Goal: Task Accomplishment & Management: Complete application form

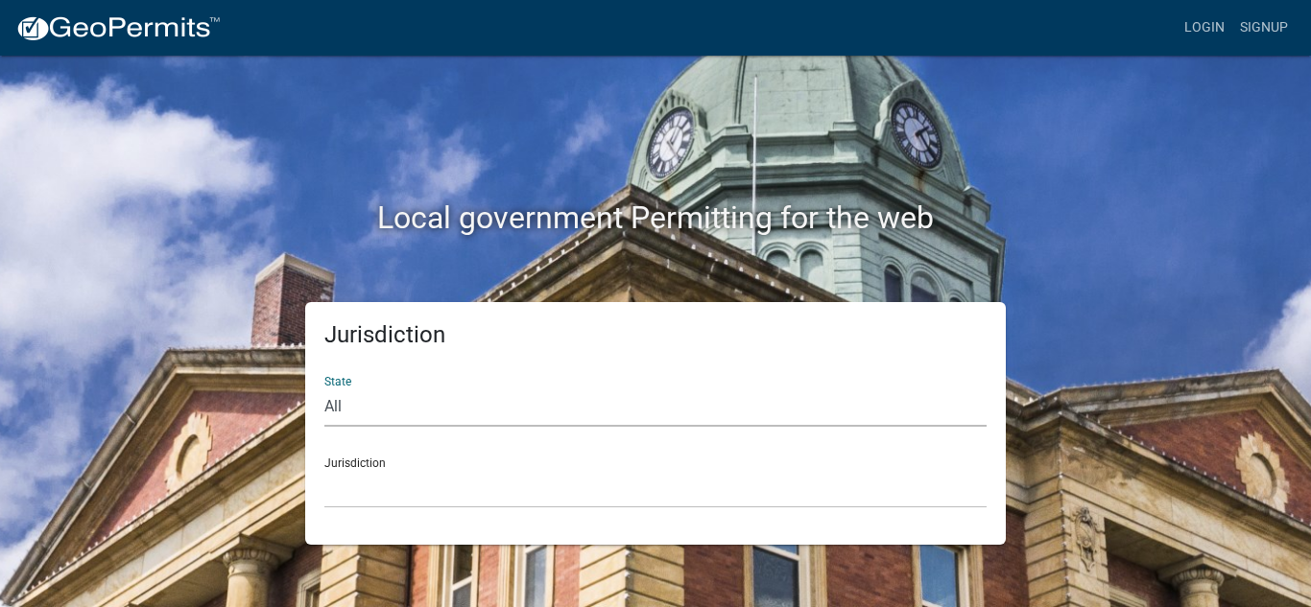
click at [383, 423] on select "All [US_STATE] [US_STATE] [US_STATE] [US_STATE] [US_STATE] [US_STATE] [US_STATE…" at bounding box center [655, 407] width 662 height 39
select select "[US_STATE]"
click at [324, 388] on select "All [US_STATE] [US_STATE] [US_STATE] [US_STATE] [US_STATE] [US_STATE] [US_STATE…" at bounding box center [655, 407] width 662 height 39
click at [348, 485] on select "[GEOGRAPHIC_DATA], [US_STATE] [GEOGRAPHIC_DATA], [US_STATE] [GEOGRAPHIC_DATA], …" at bounding box center [655, 488] width 662 height 39
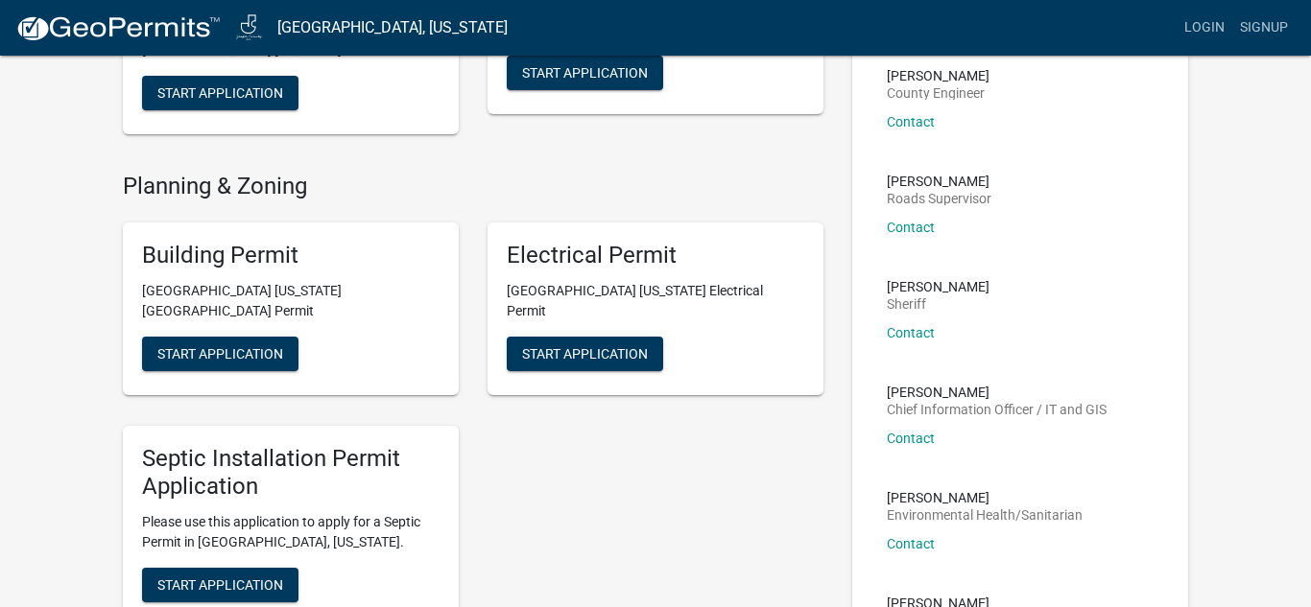
scroll to position [268, 0]
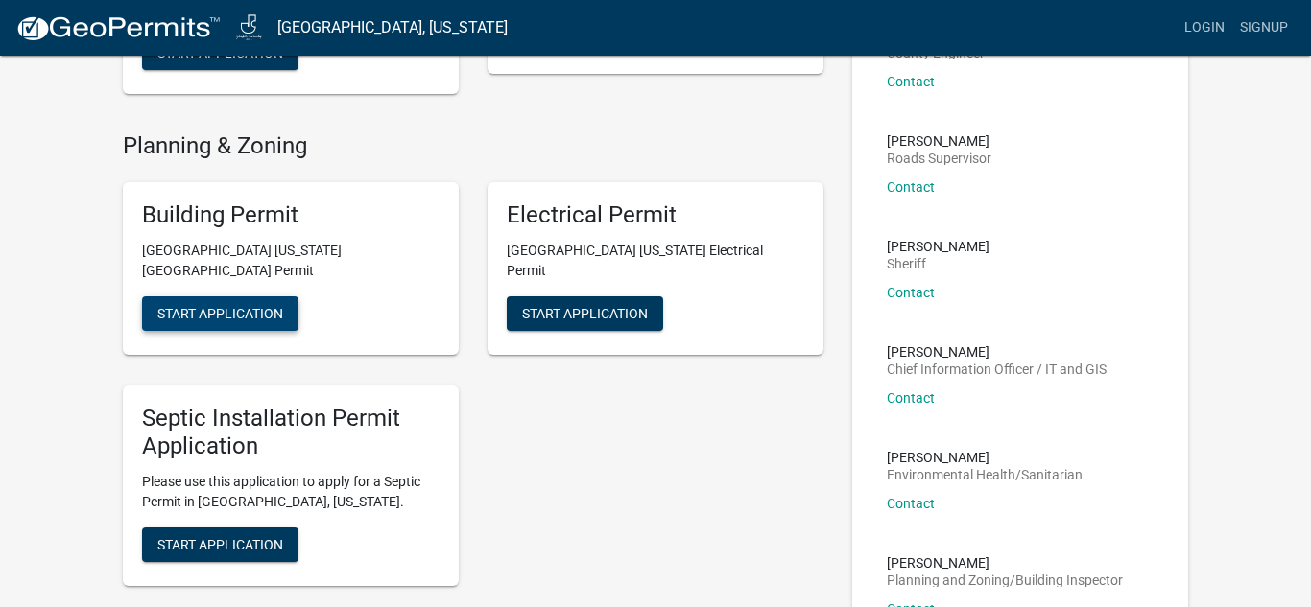
click at [250, 303] on button "Start Application" at bounding box center [220, 313] width 156 height 35
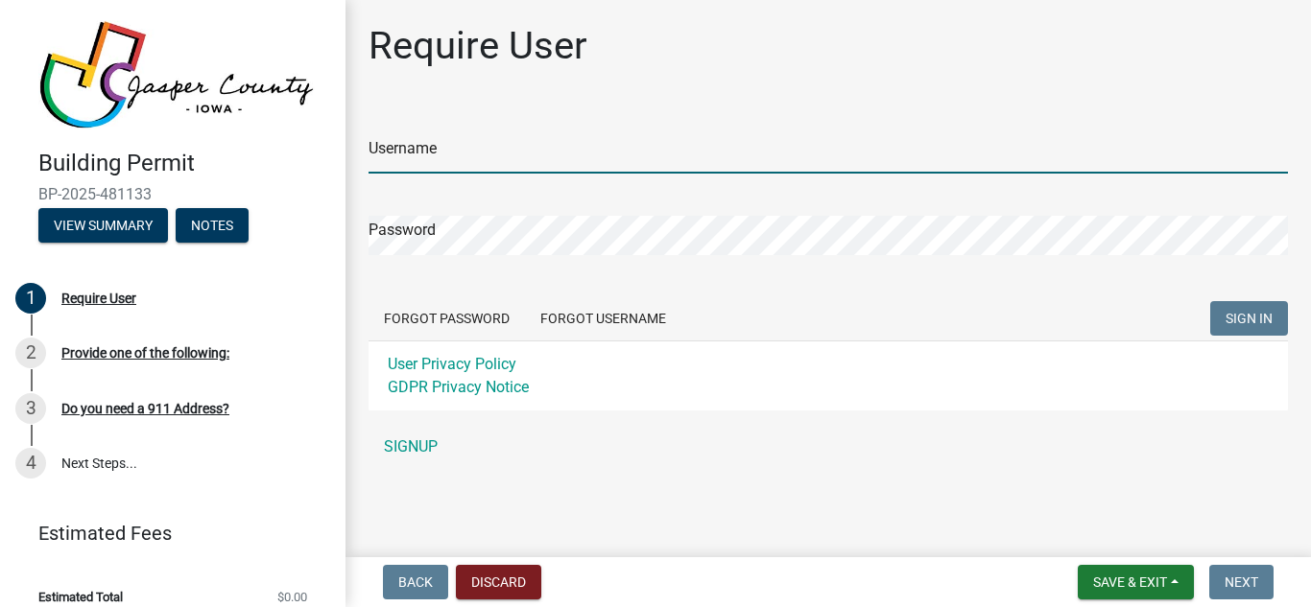
click at [483, 164] on input "Username" at bounding box center [827, 153] width 919 height 39
type input "csquires"
click at [415, 150] on input "csquires" at bounding box center [827, 153] width 919 height 39
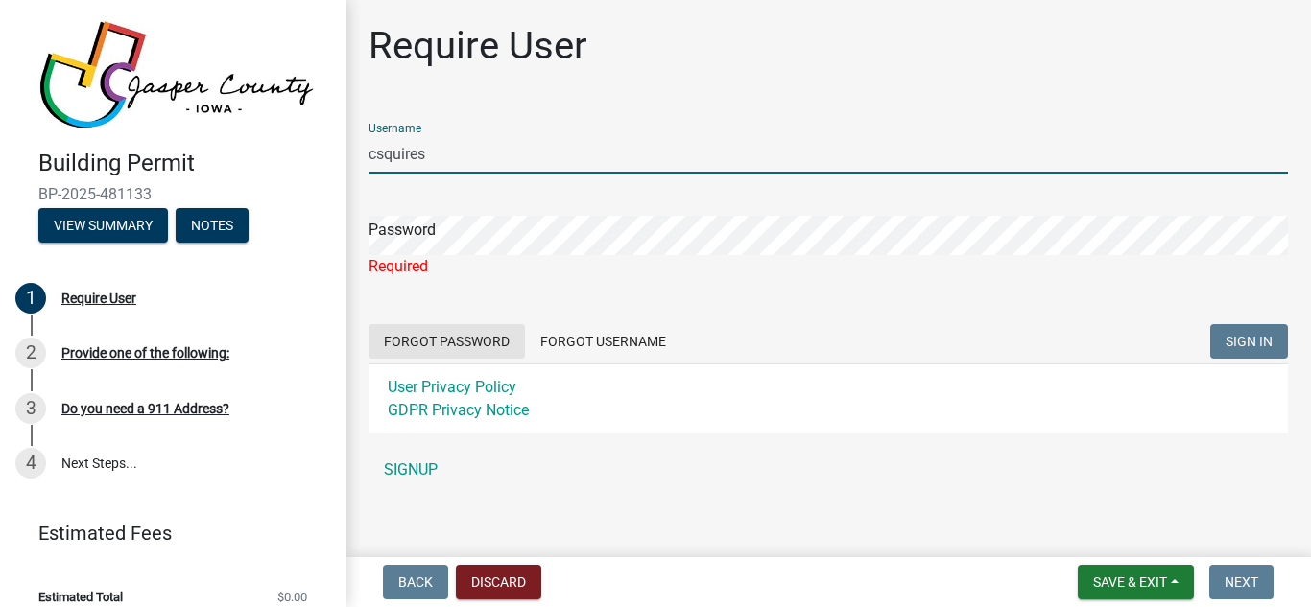
click at [435, 340] on button "Forgot Password" at bounding box center [446, 341] width 156 height 35
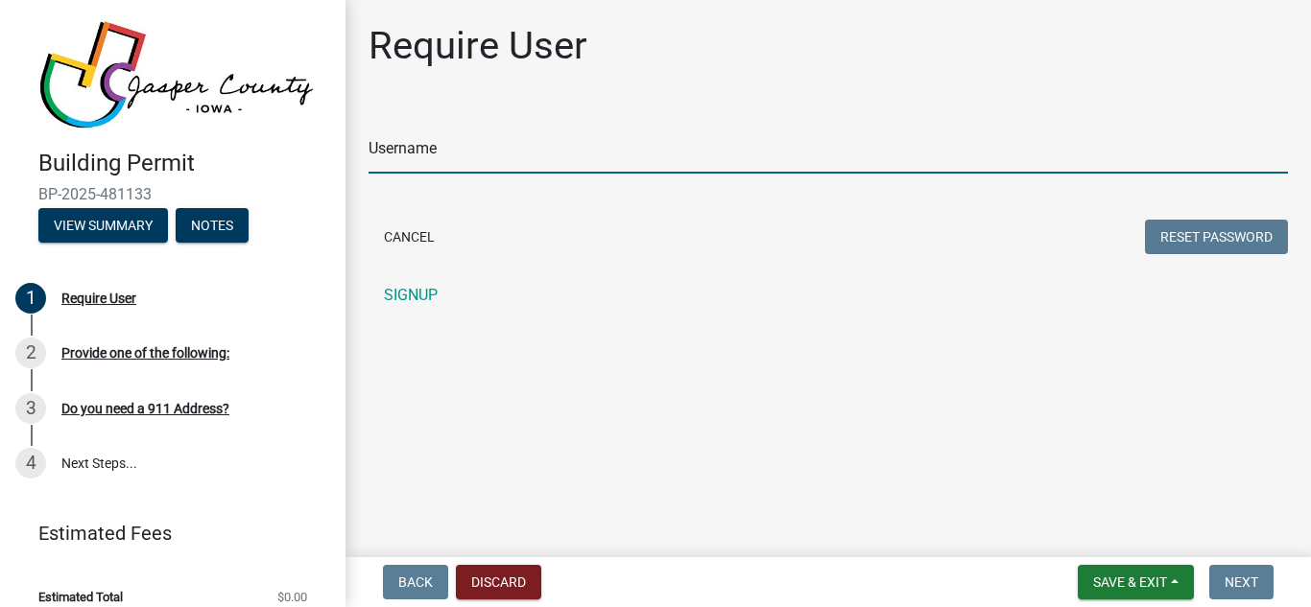
click at [408, 151] on input "Username" at bounding box center [827, 153] width 919 height 39
type input "[EMAIL_ADDRESS][DOMAIN_NAME]"
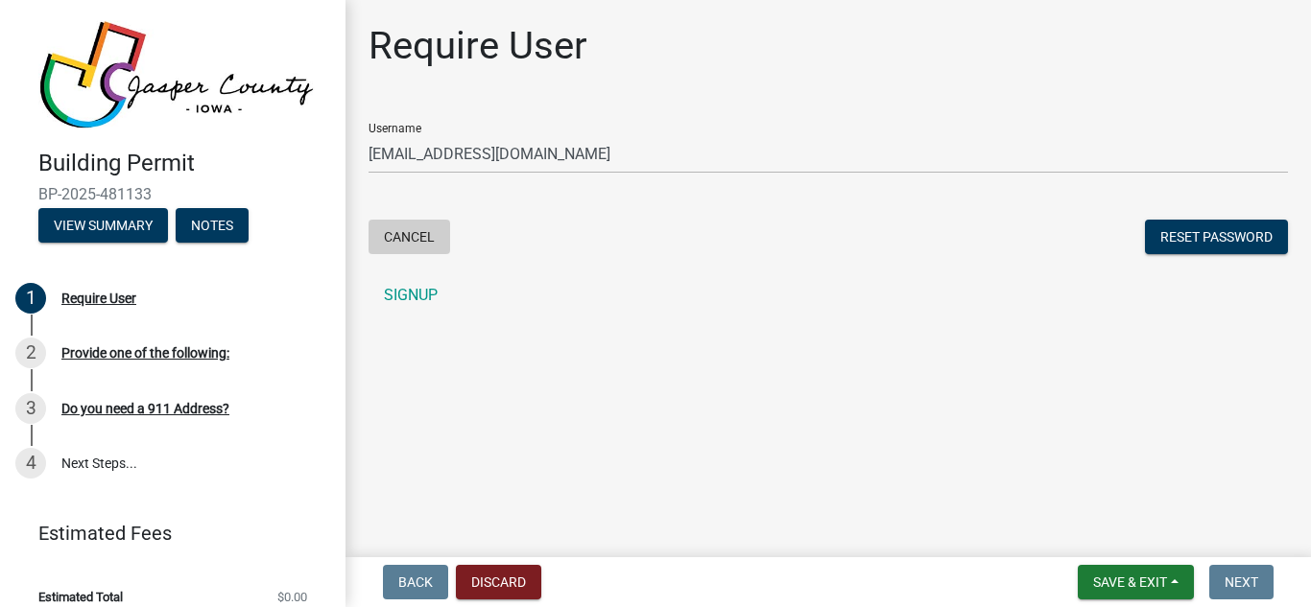
click at [425, 239] on button "Cancel" at bounding box center [409, 237] width 82 height 35
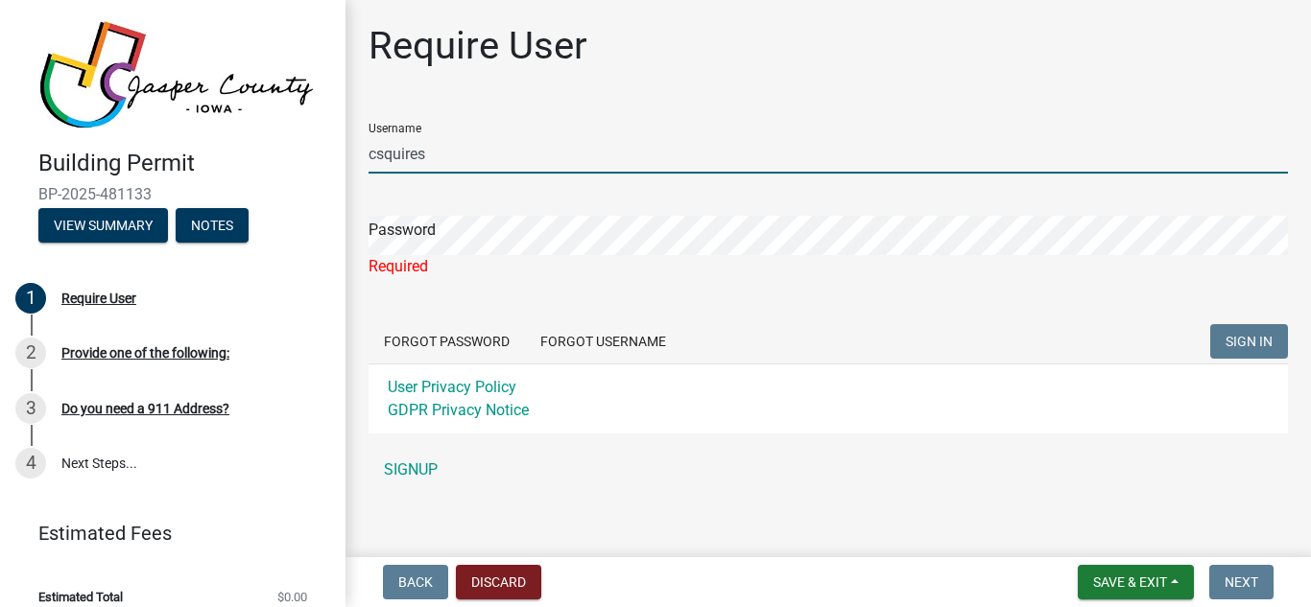
click at [466, 153] on input "csquires" at bounding box center [827, 153] width 919 height 39
type input "[EMAIL_ADDRESS][DOMAIN_NAME]"
click at [445, 322] on form "Username csquires@netins.net Password Required Forgot Password Forgot Username …" at bounding box center [827, 270] width 919 height 326
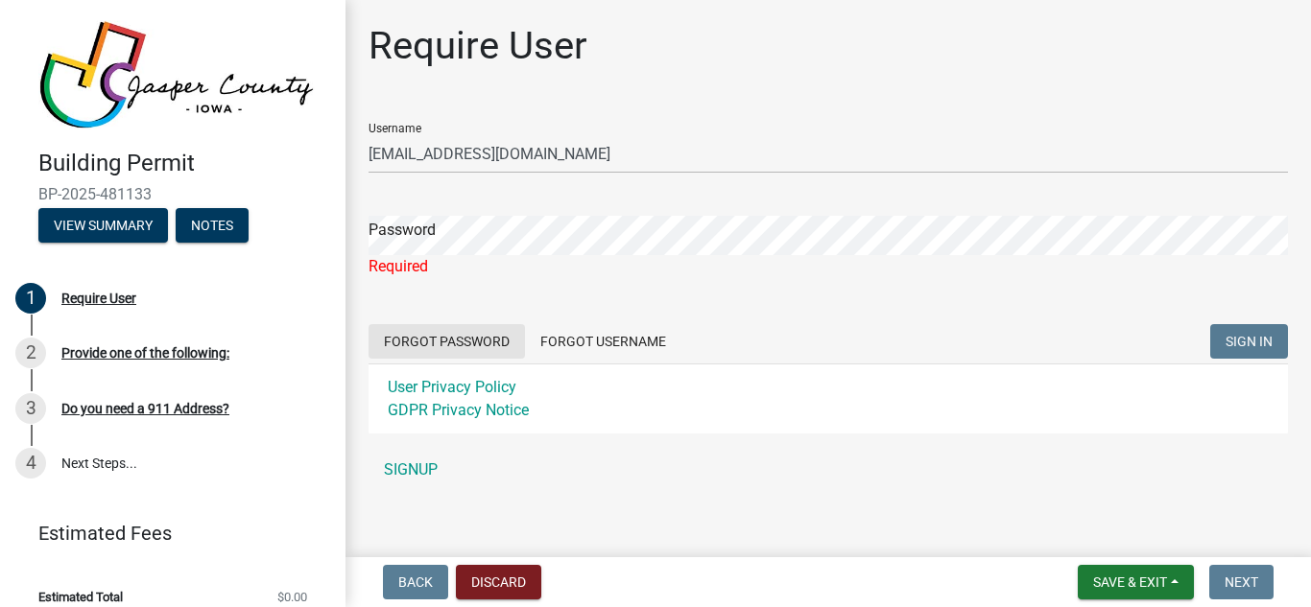
click at [443, 328] on button "Forgot Password" at bounding box center [446, 341] width 156 height 35
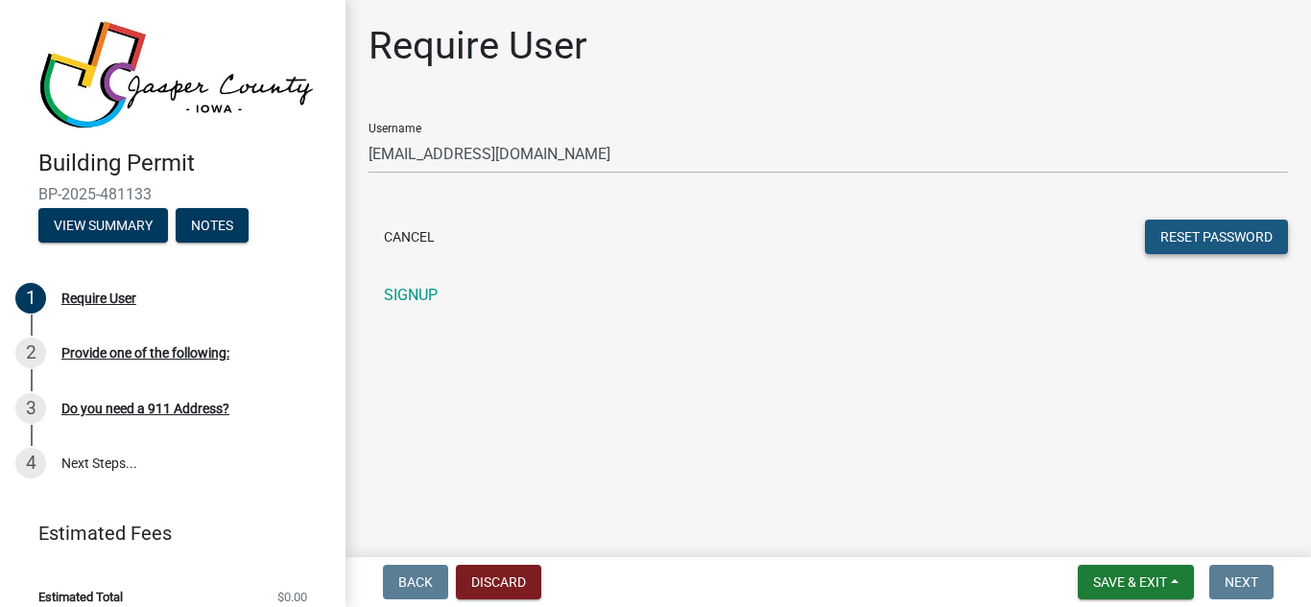
click at [1199, 237] on button "Reset Password" at bounding box center [1216, 237] width 143 height 35
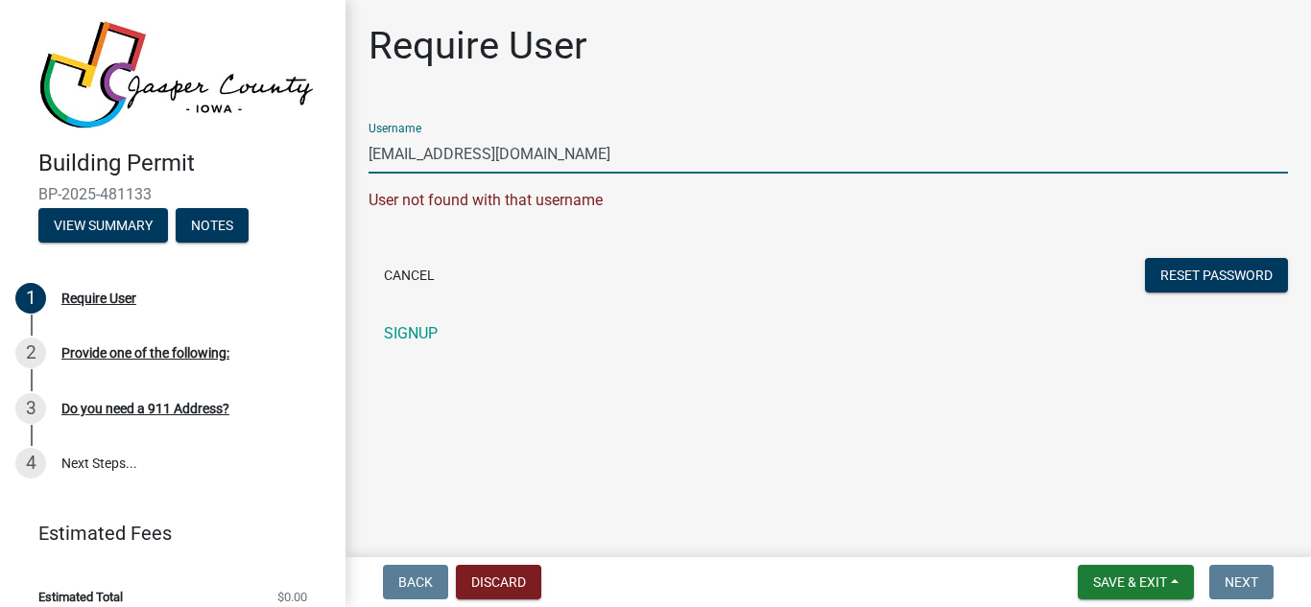
drag, startPoint x: 526, startPoint y: 155, endPoint x: 428, endPoint y: 153, distance: 97.9
click at [428, 153] on input "[EMAIL_ADDRESS][DOMAIN_NAME]" at bounding box center [827, 153] width 919 height 39
type input "csquires"
click at [1184, 280] on button "Reset Password" at bounding box center [1216, 275] width 143 height 35
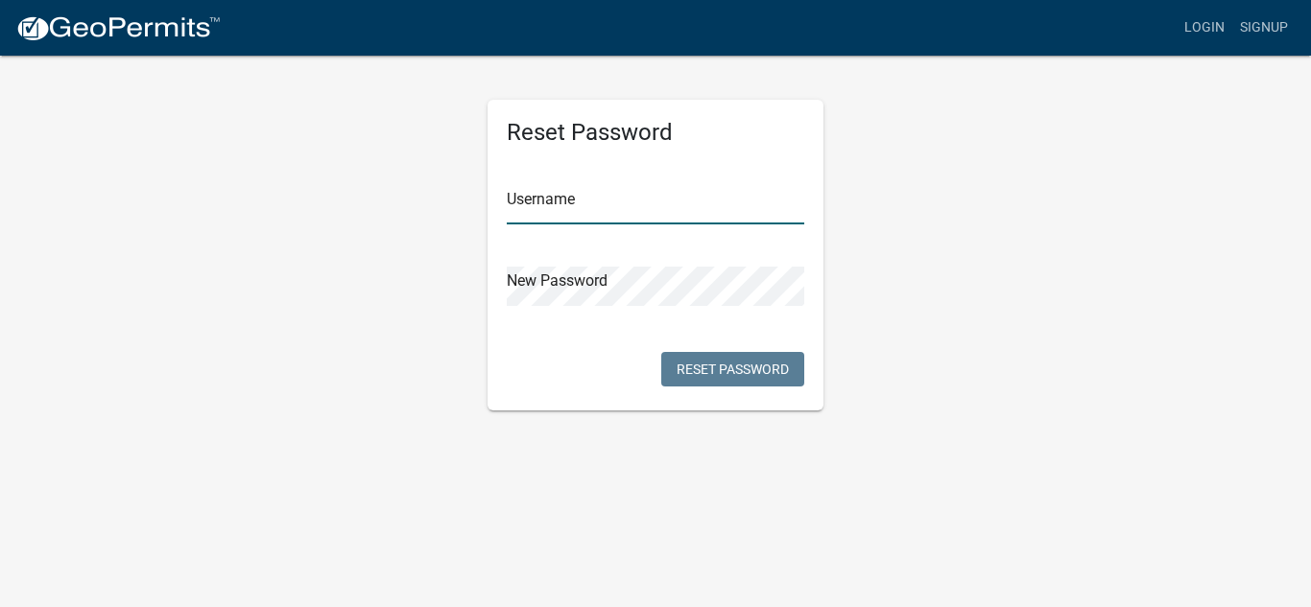
click at [561, 203] on input "text" at bounding box center [655, 204] width 297 height 39
type input "csquires"
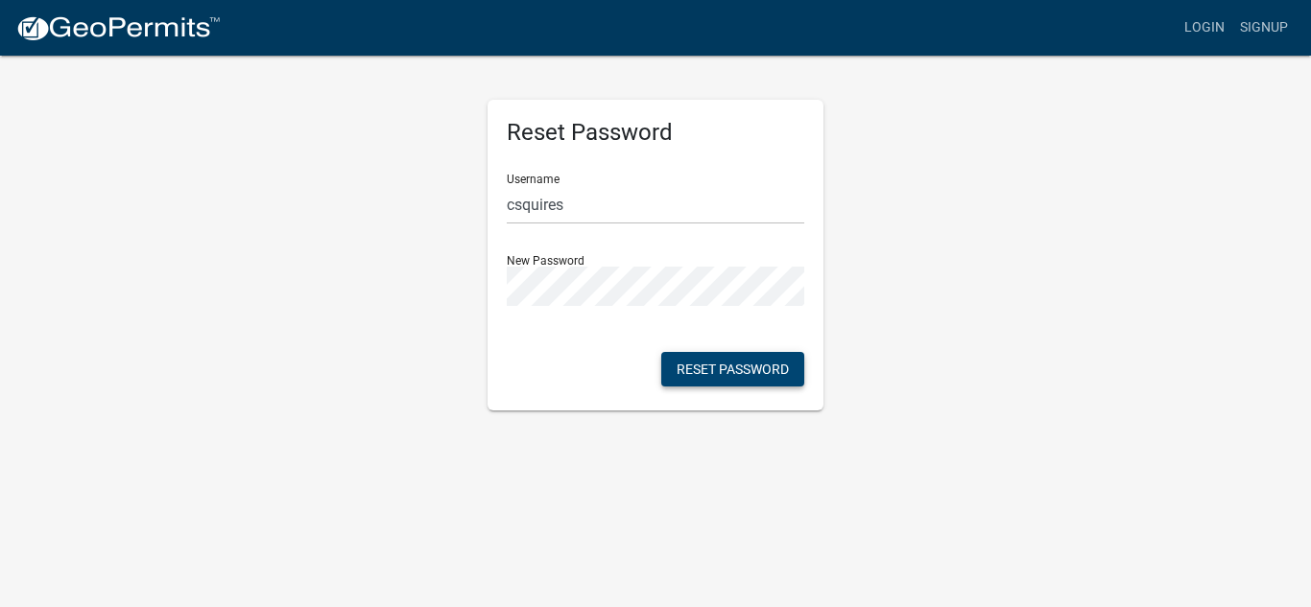
click at [792, 371] on button "Reset Password" at bounding box center [732, 369] width 143 height 35
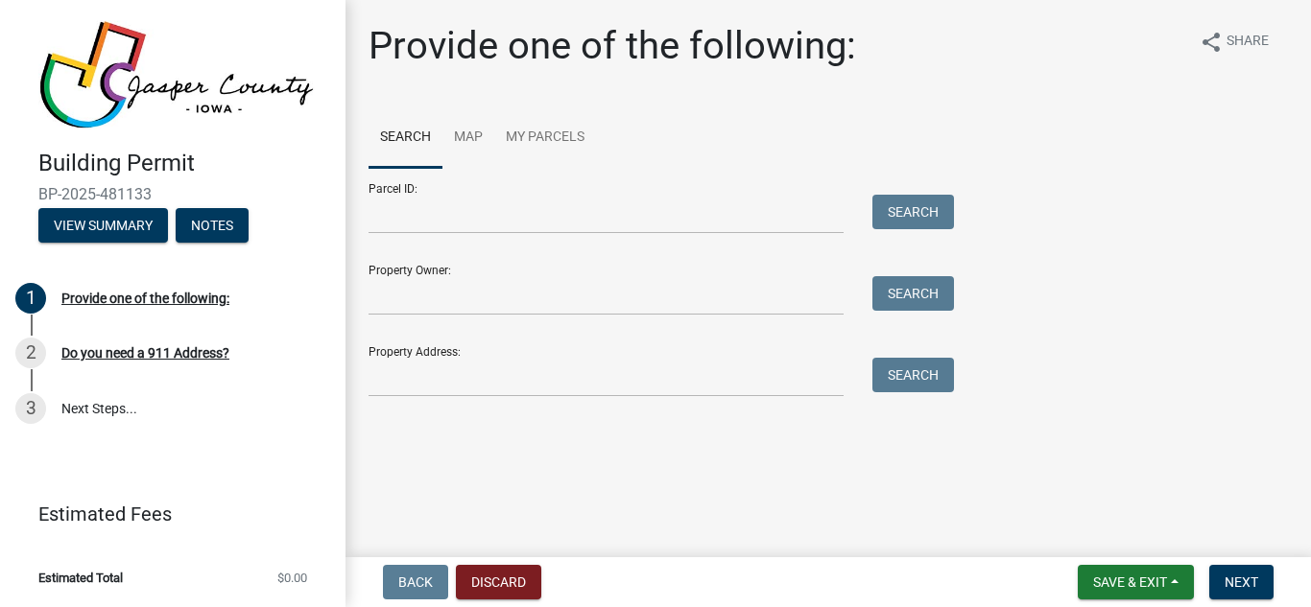
click at [1082, 225] on div "Parcel ID: Search Property Owner: Search Property Address: Search" at bounding box center [827, 282] width 919 height 229
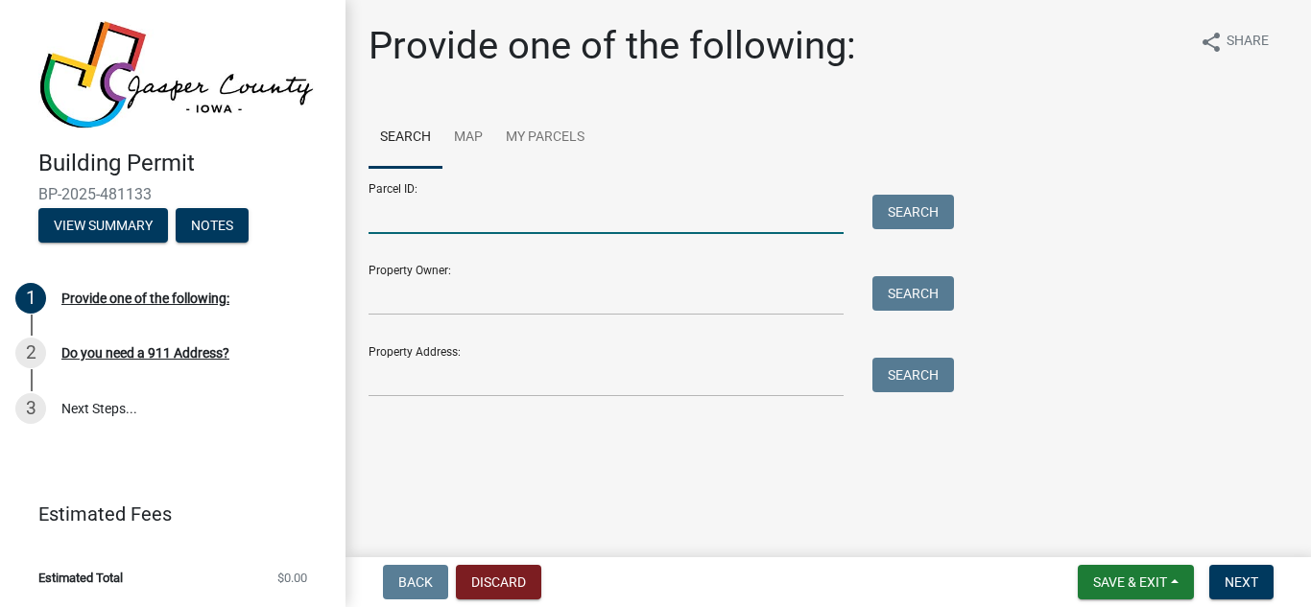
click at [619, 212] on input "Parcel ID:" at bounding box center [605, 214] width 475 height 39
type input "11267"
click at [932, 213] on button "Search" at bounding box center [913, 212] width 82 height 35
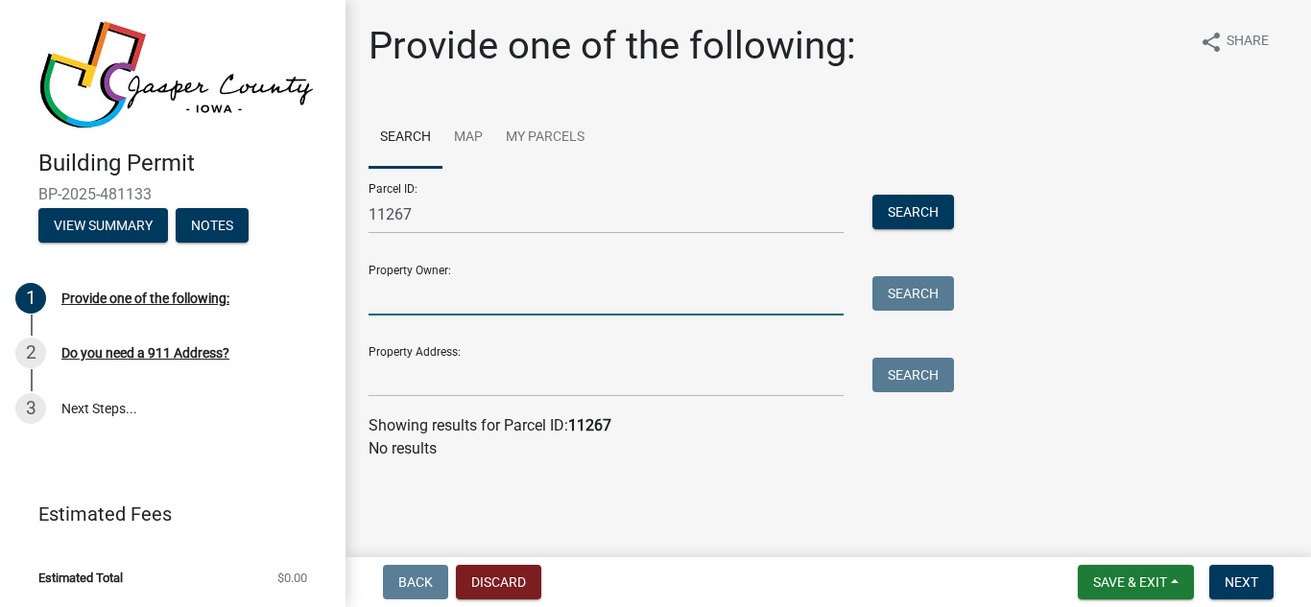
click at [797, 296] on input "Property Owner:" at bounding box center [605, 295] width 475 height 39
click at [503, 306] on input "Property Owner:" at bounding box center [605, 295] width 475 height 39
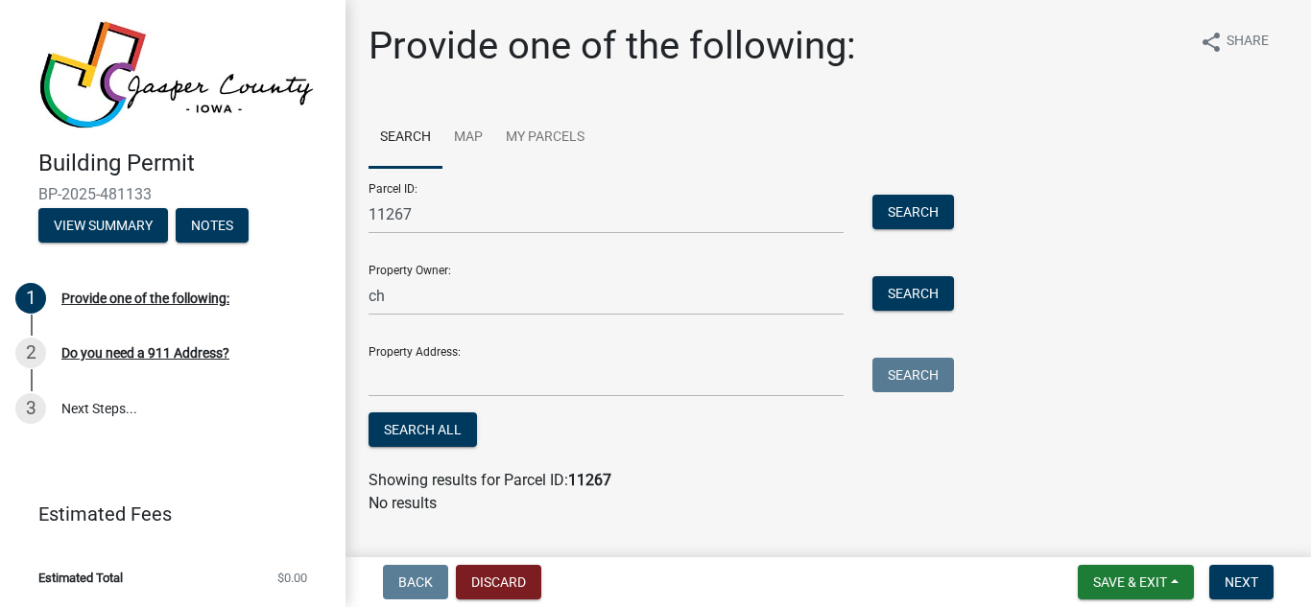
click at [796, 151] on ul "Search Map My Parcels" at bounding box center [827, 137] width 919 height 60
click at [469, 309] on input "ch" at bounding box center [605, 295] width 475 height 39
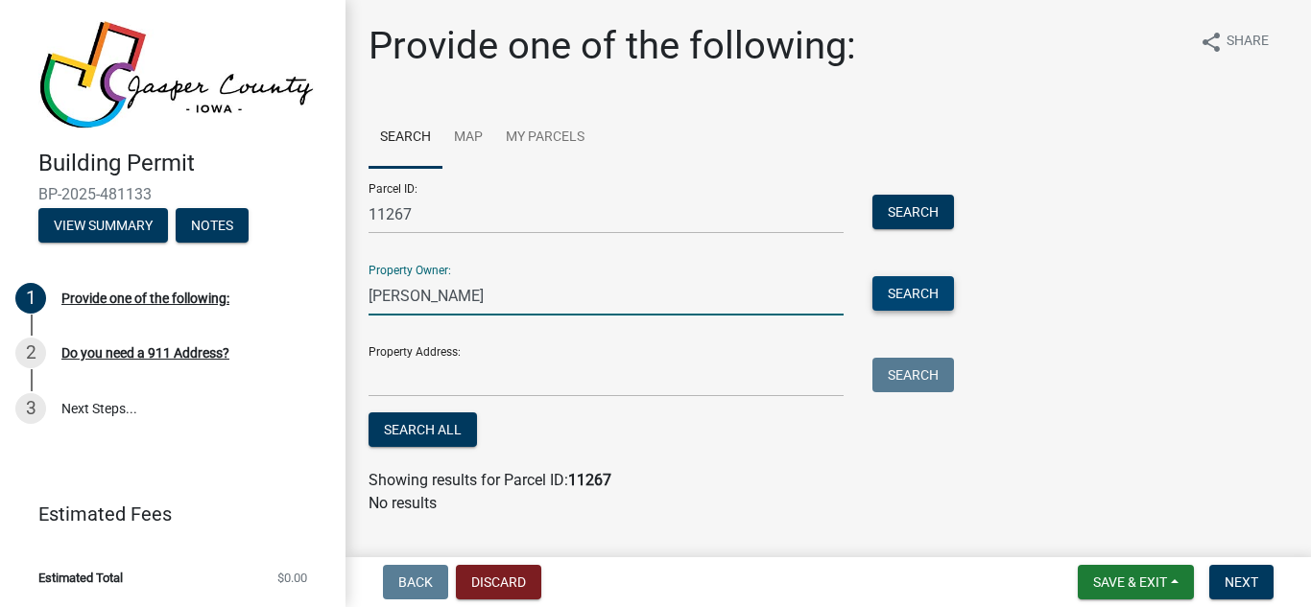
type input "[PERSON_NAME]"
click at [926, 293] on button "Search" at bounding box center [913, 293] width 82 height 35
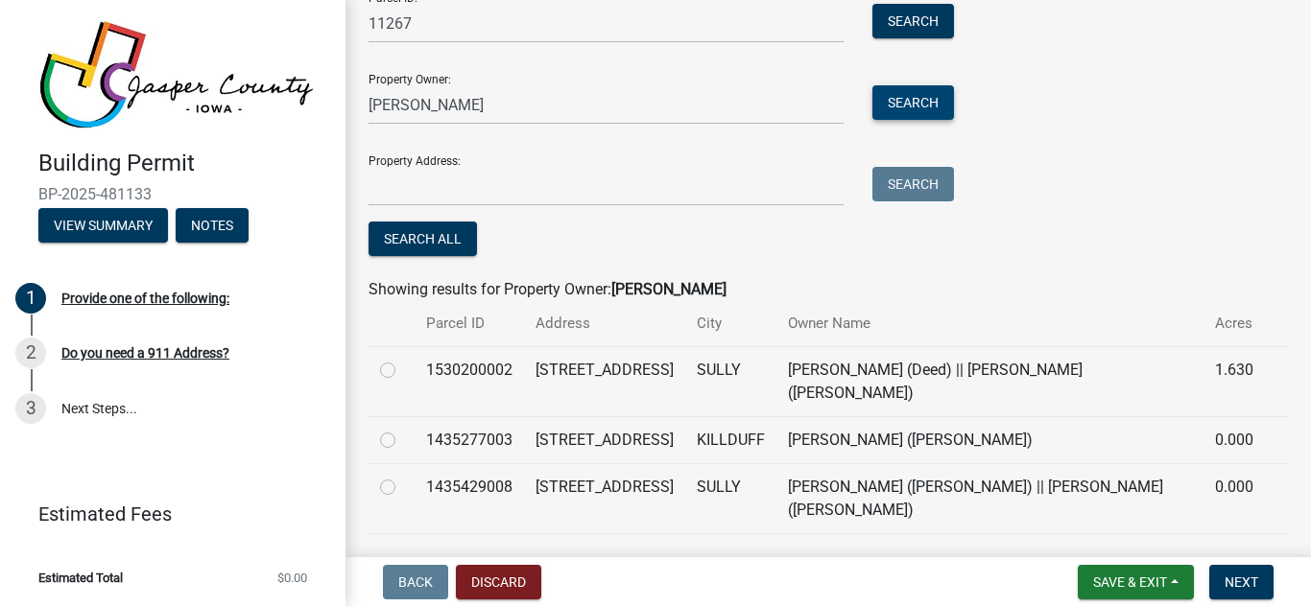
scroll to position [194, 0]
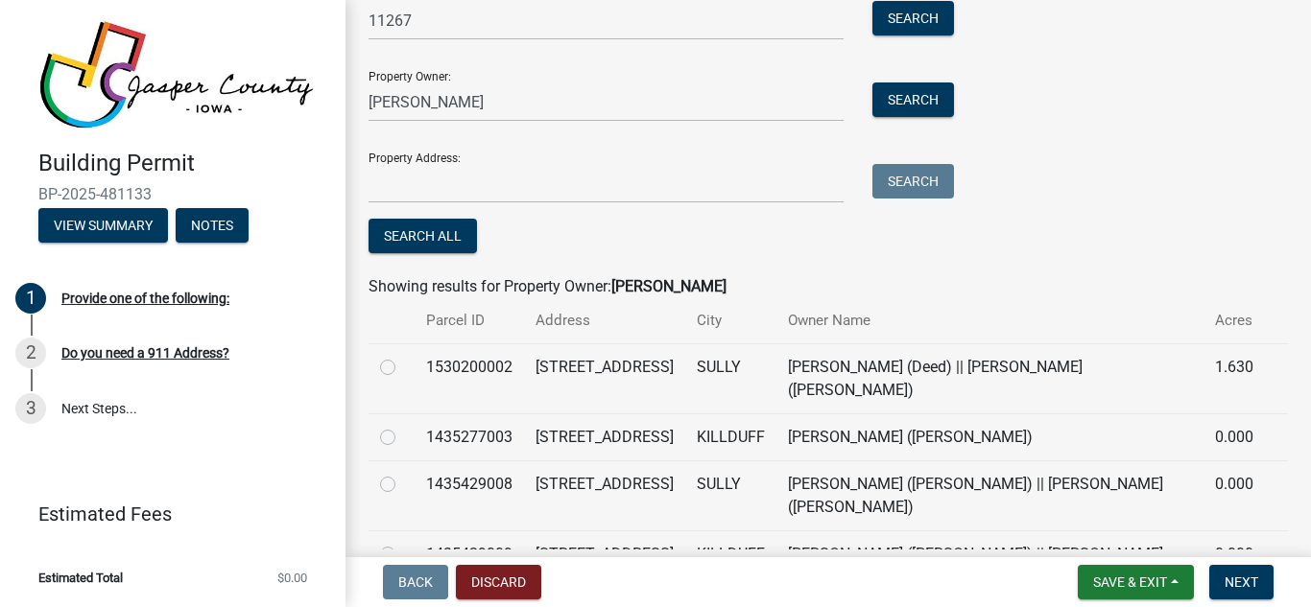
click at [403, 356] on label at bounding box center [403, 356] width 0 height 0
click at [403, 368] on input "radio" at bounding box center [409, 362] width 12 height 12
radio input "true"
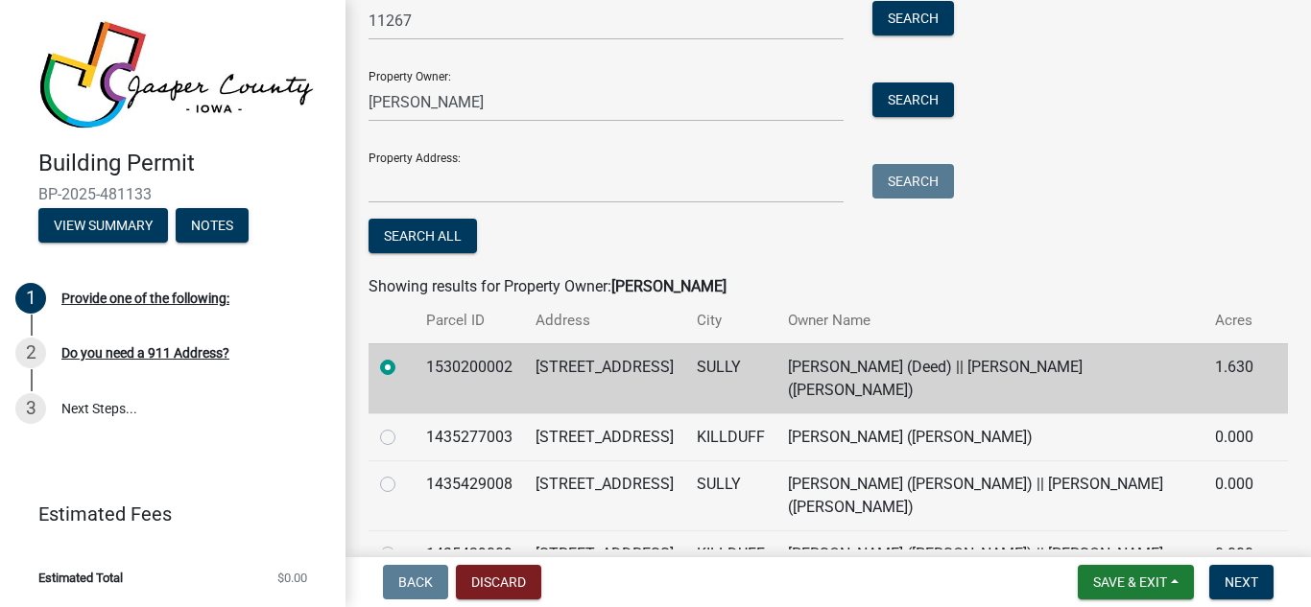
scroll to position [250, 0]
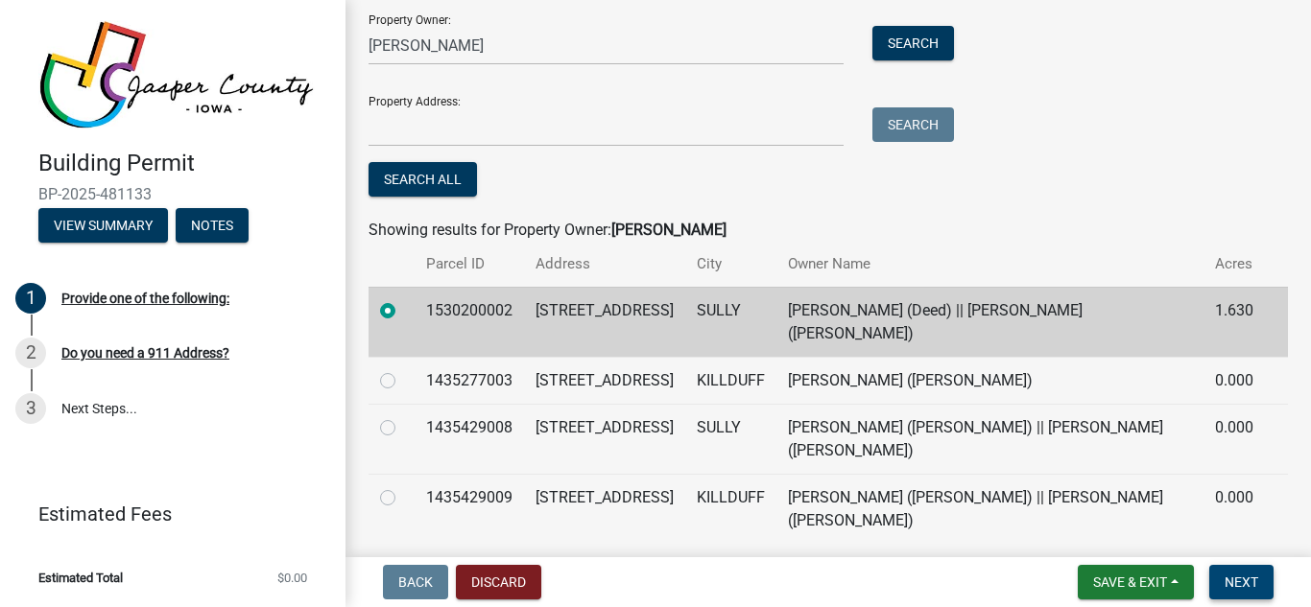
click at [1232, 579] on span "Next" at bounding box center [1241, 582] width 34 height 15
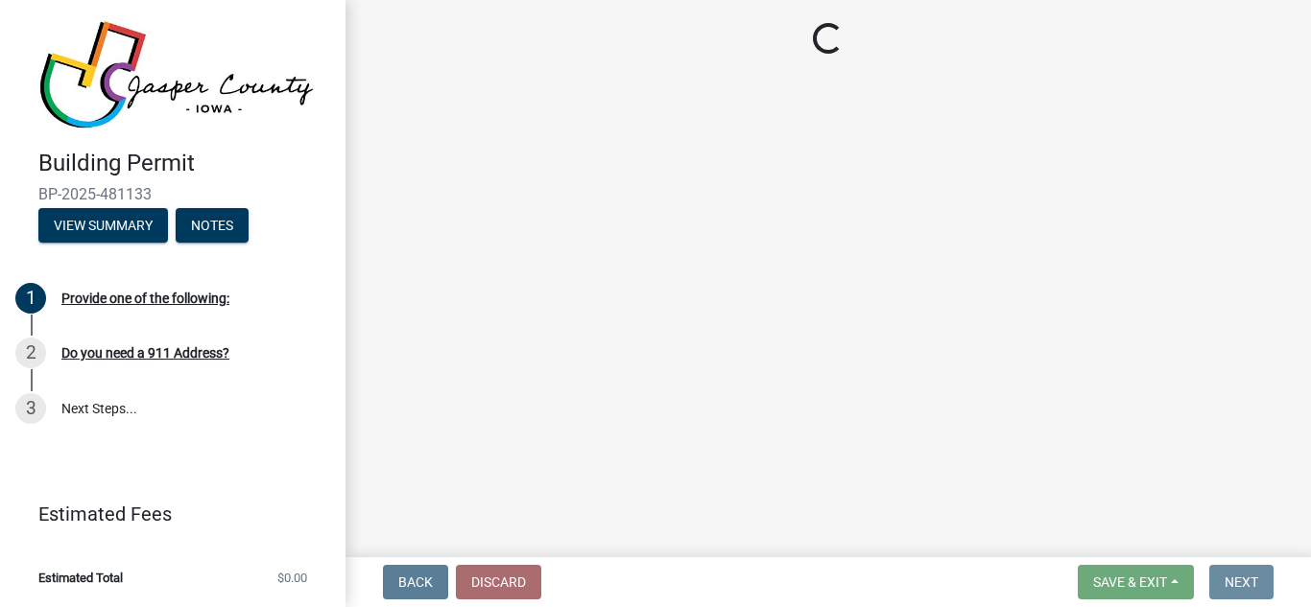
scroll to position [0, 0]
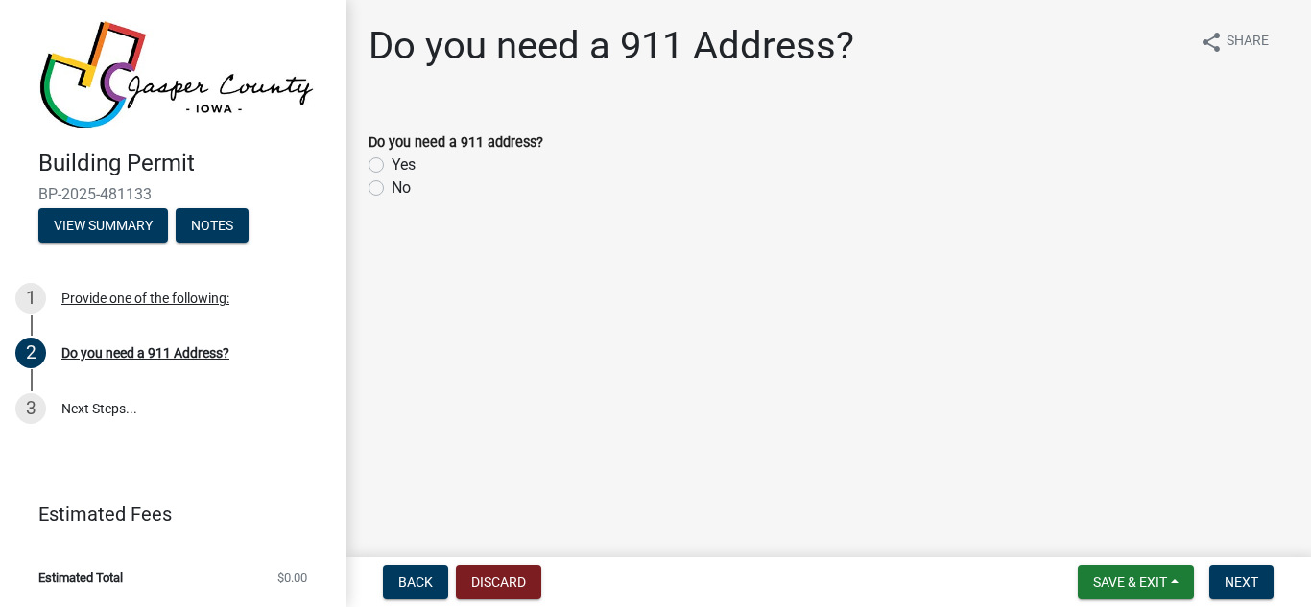
click at [391, 188] on label "No" at bounding box center [400, 188] width 19 height 23
click at [391, 188] on input "No" at bounding box center [397, 183] width 12 height 12
radio input "true"
click at [1233, 581] on span "Next" at bounding box center [1241, 582] width 34 height 15
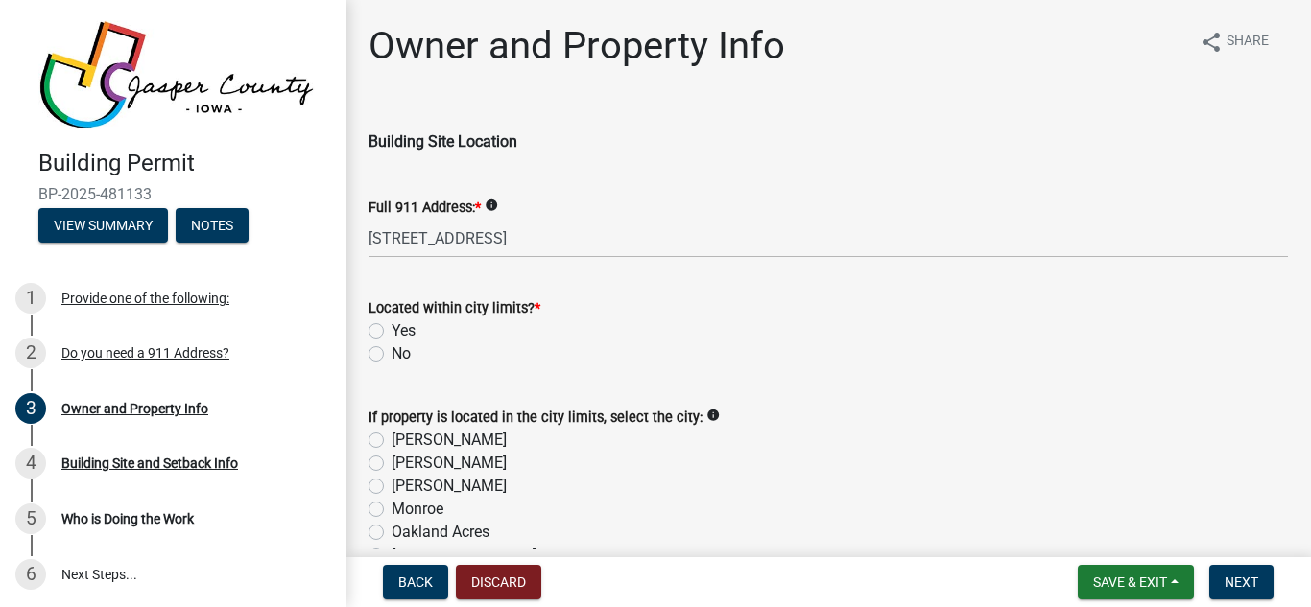
click at [384, 353] on div "No" at bounding box center [827, 354] width 919 height 23
click at [391, 361] on label "No" at bounding box center [400, 354] width 19 height 23
click at [391, 355] on input "No" at bounding box center [397, 349] width 12 height 12
radio input "true"
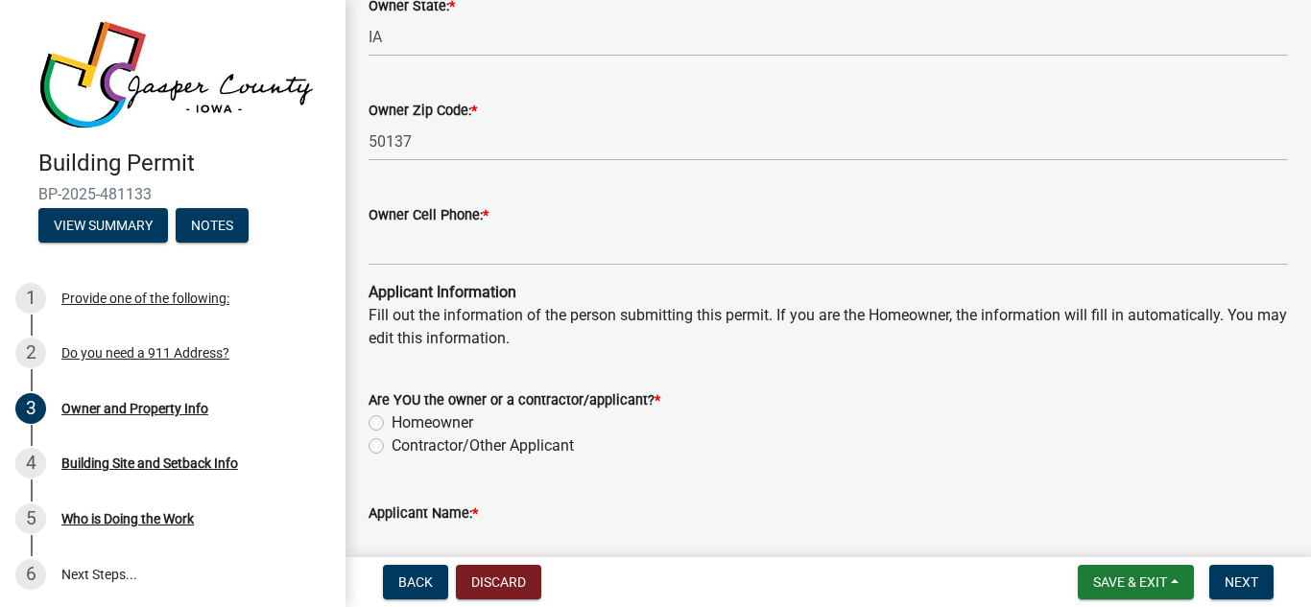
scroll to position [1625, 0]
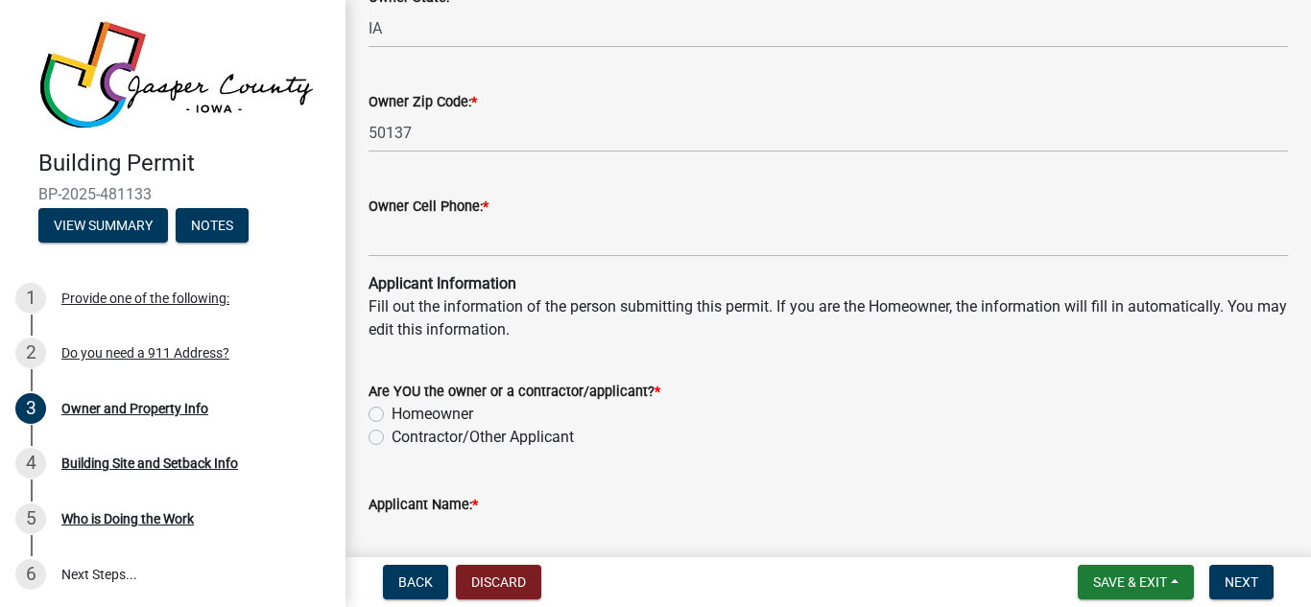
click at [391, 414] on label "Homeowner" at bounding box center [432, 414] width 82 height 23
click at [391, 414] on input "Homeowner" at bounding box center [397, 409] width 12 height 12
radio input "true"
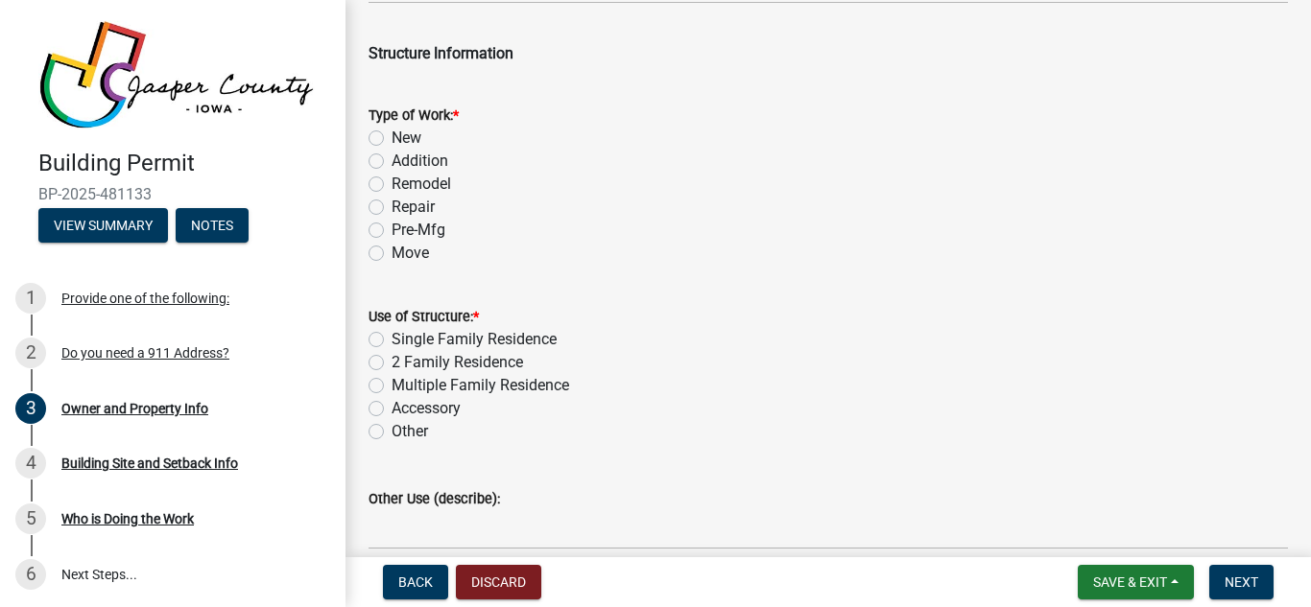
scroll to position [2919, 0]
click at [391, 229] on label "Pre-Mfg" at bounding box center [418, 232] width 54 height 23
click at [391, 229] on input "Pre-Mfg" at bounding box center [397, 227] width 12 height 12
radio input "true"
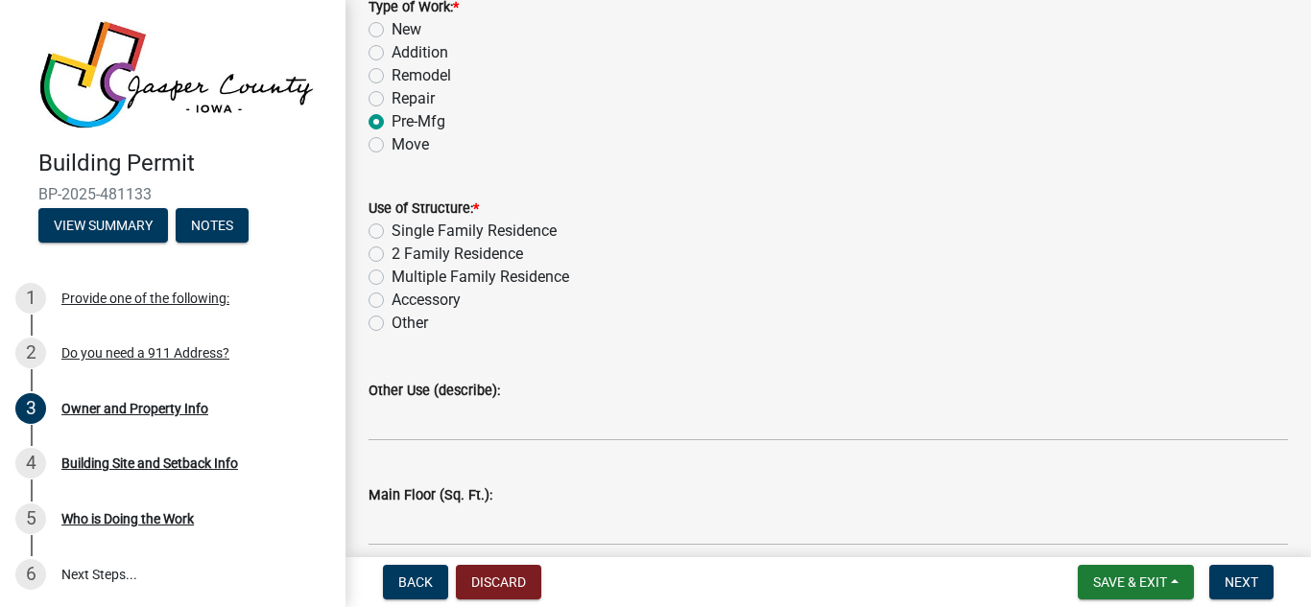
scroll to position [3050, 0]
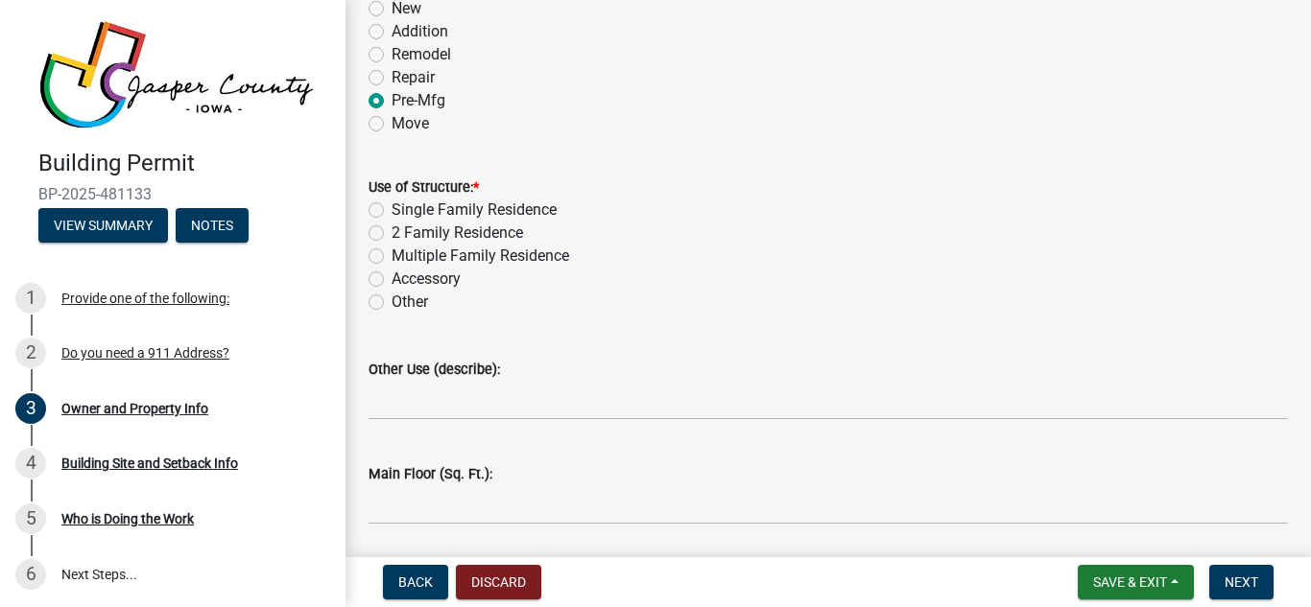
click at [391, 279] on label "Accessory" at bounding box center [425, 279] width 69 height 23
click at [391, 279] on input "Accessory" at bounding box center [397, 274] width 12 height 12
radio input "true"
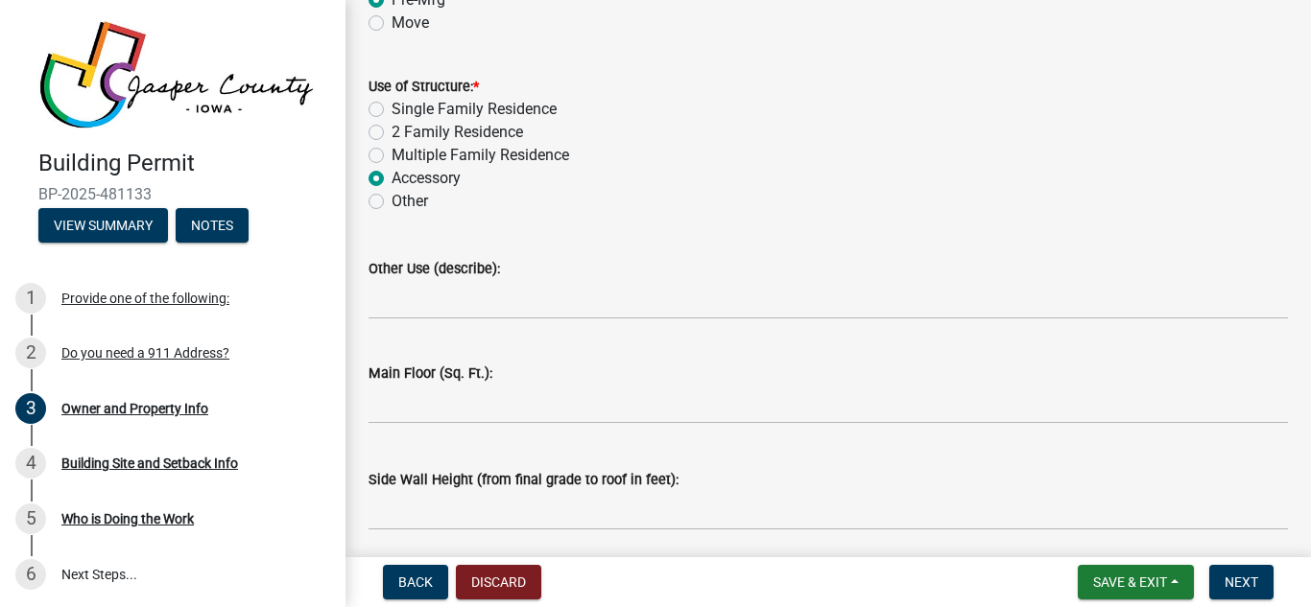
scroll to position [3158, 0]
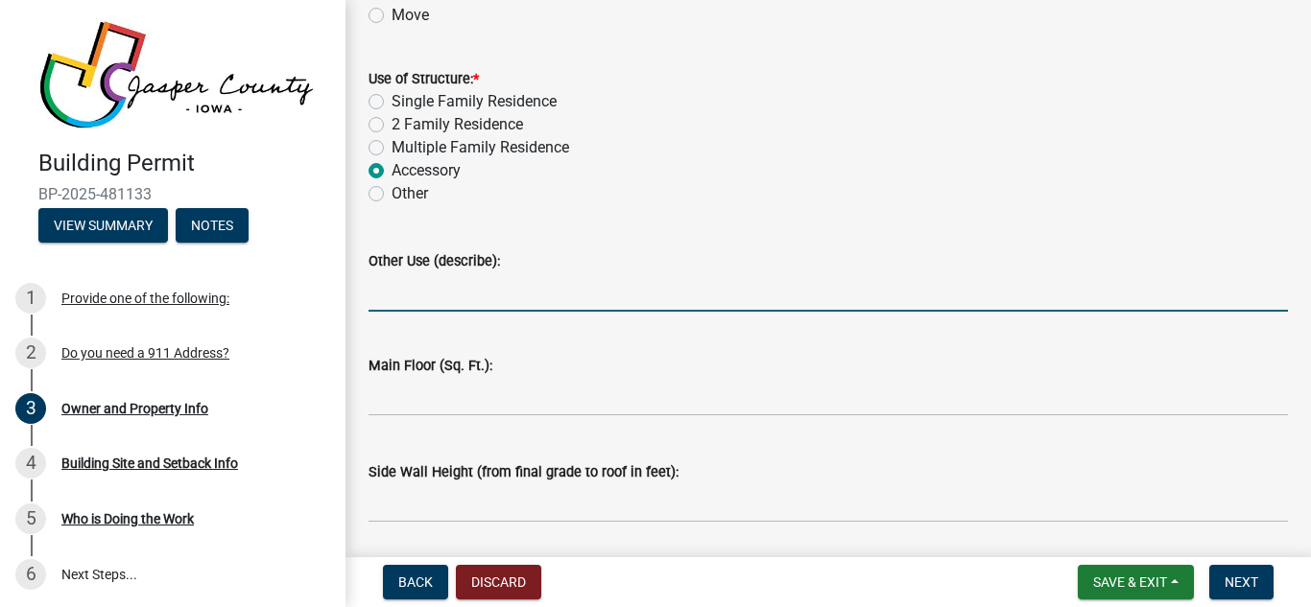
click at [492, 302] on input "Other Use (describe):" at bounding box center [827, 291] width 919 height 39
type input "small cabin"
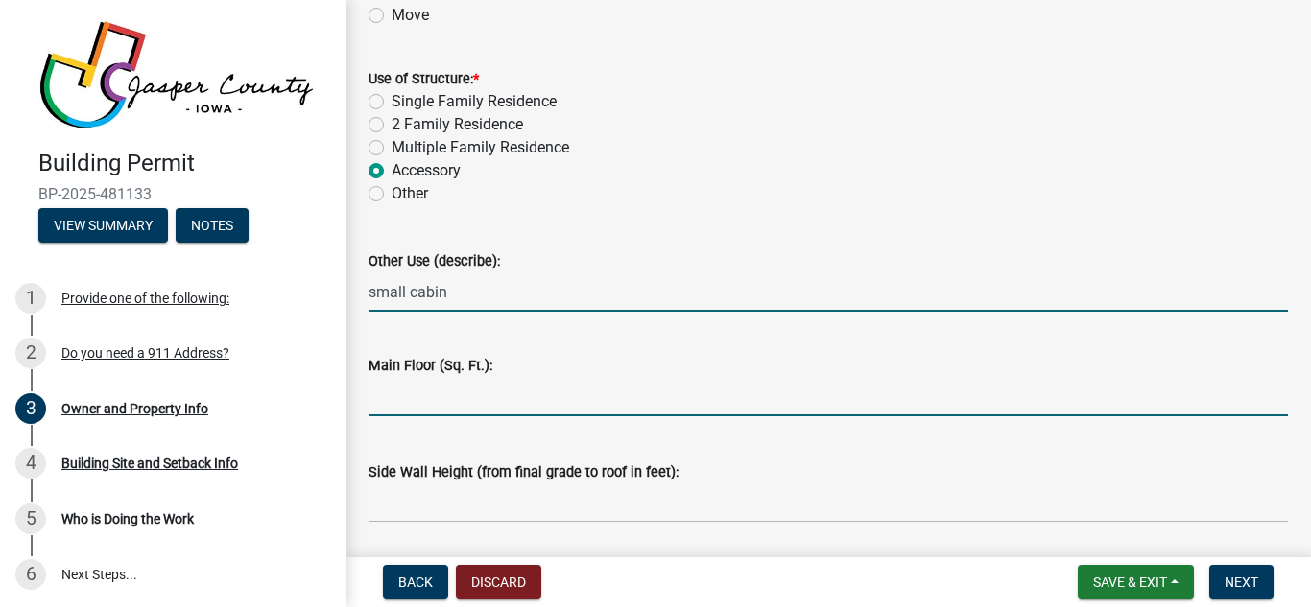
click at [450, 403] on input "text" at bounding box center [827, 396] width 919 height 39
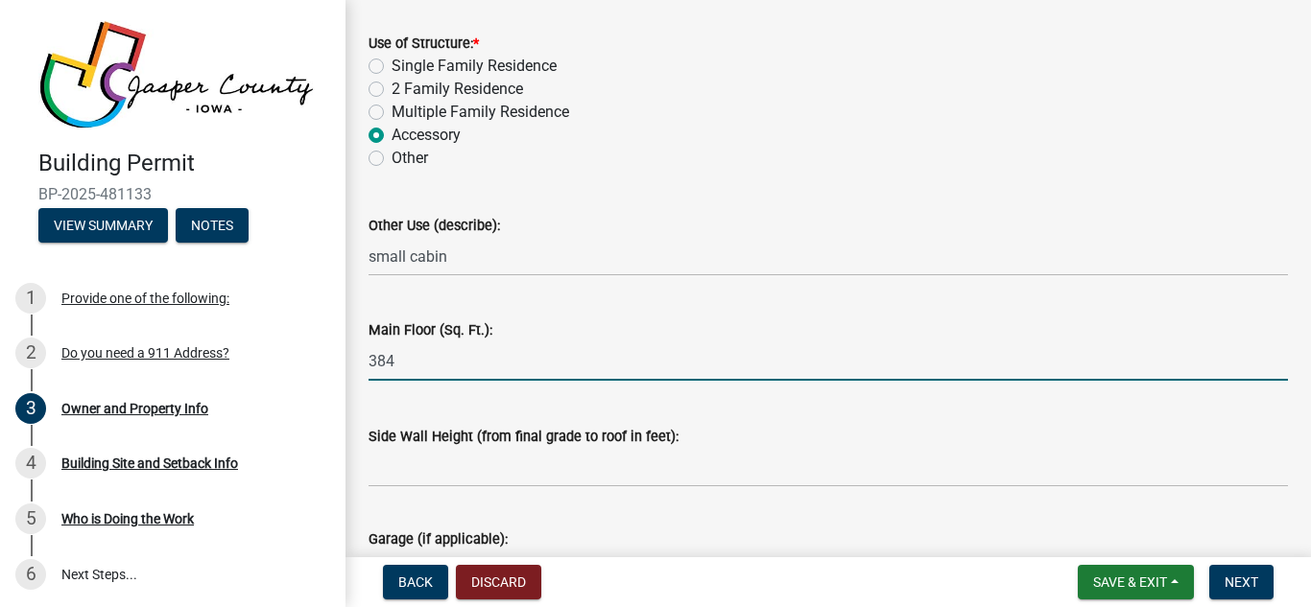
scroll to position [3233, 0]
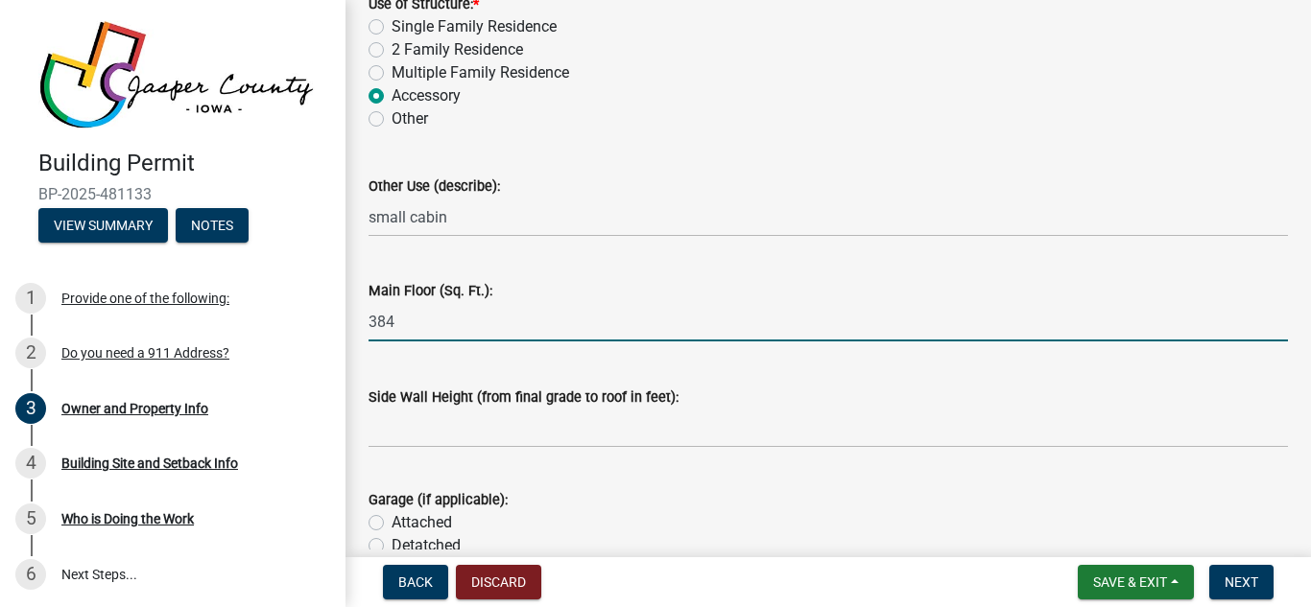
type input "384"
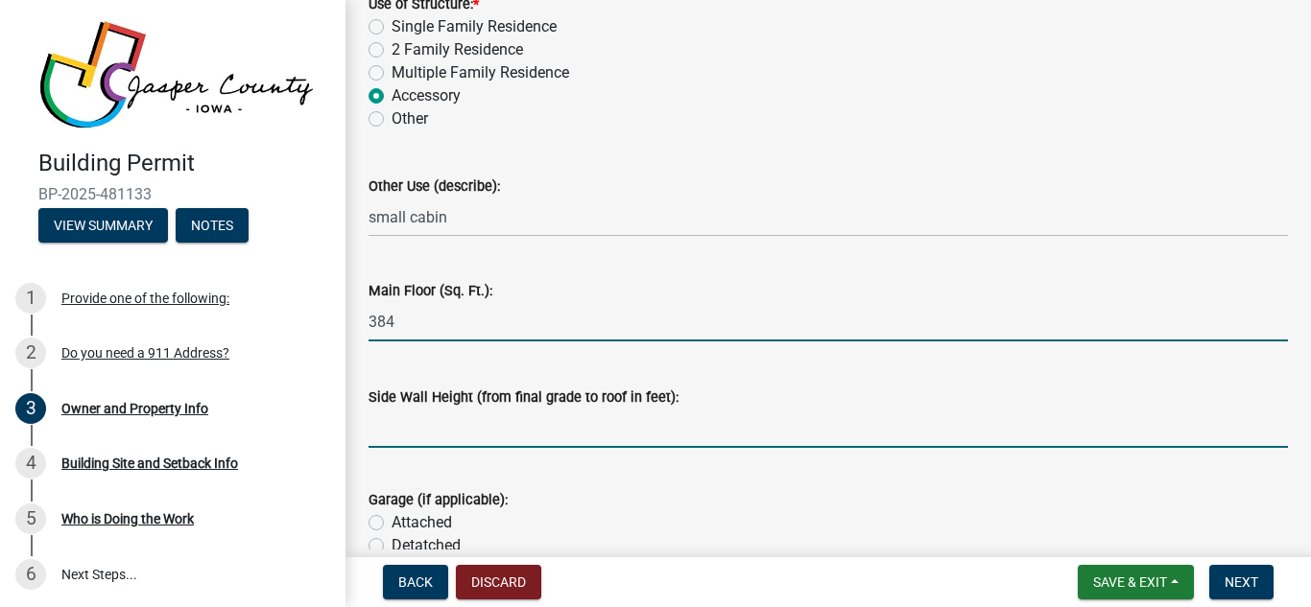
click at [518, 432] on input "text" at bounding box center [827, 428] width 919 height 39
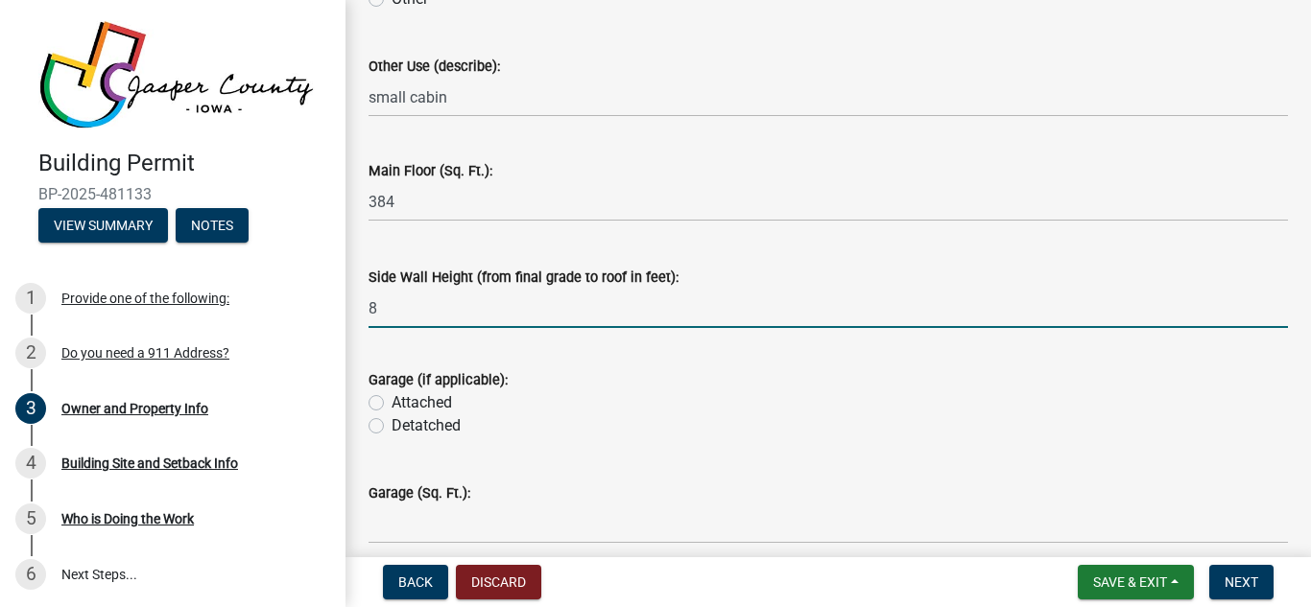
scroll to position [3360, 0]
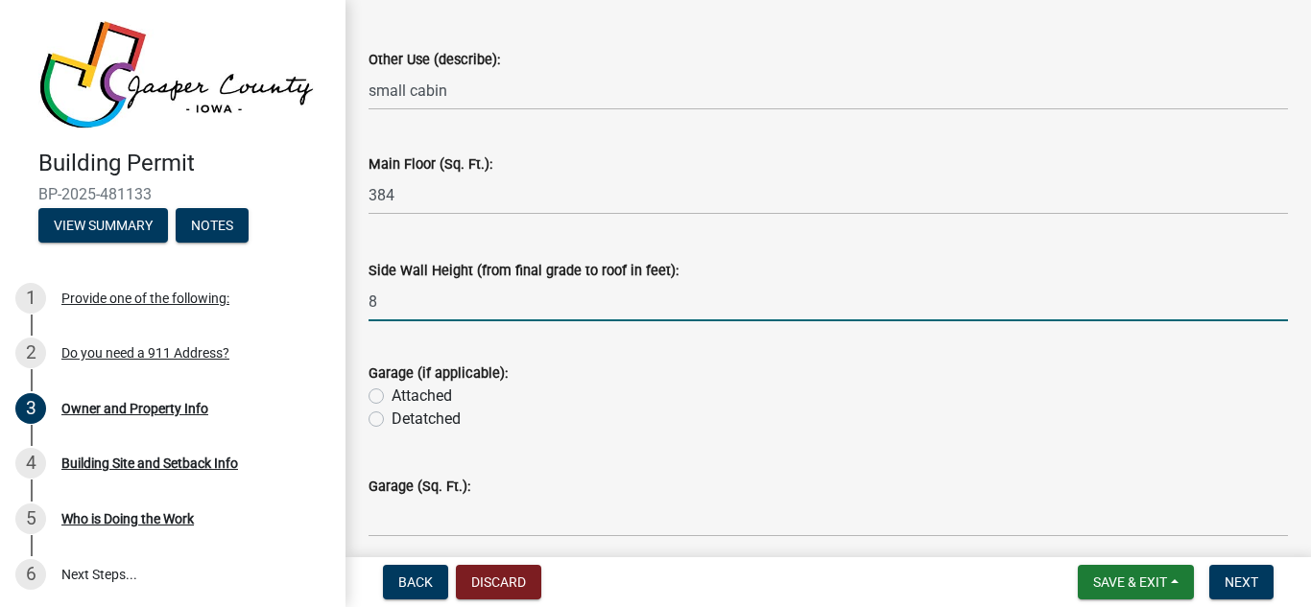
type input "8"
click at [391, 420] on label "Detatched" at bounding box center [425, 419] width 69 height 23
click at [391, 420] on input "Detatched" at bounding box center [397, 414] width 12 height 12
radio input "true"
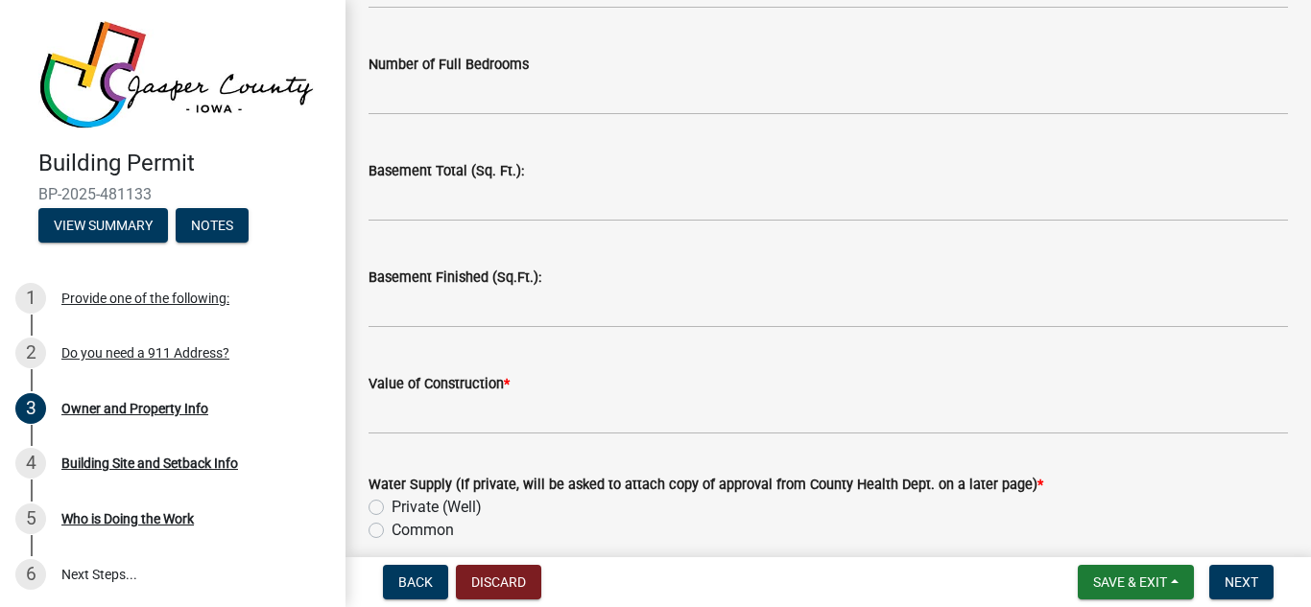
scroll to position [3894, 0]
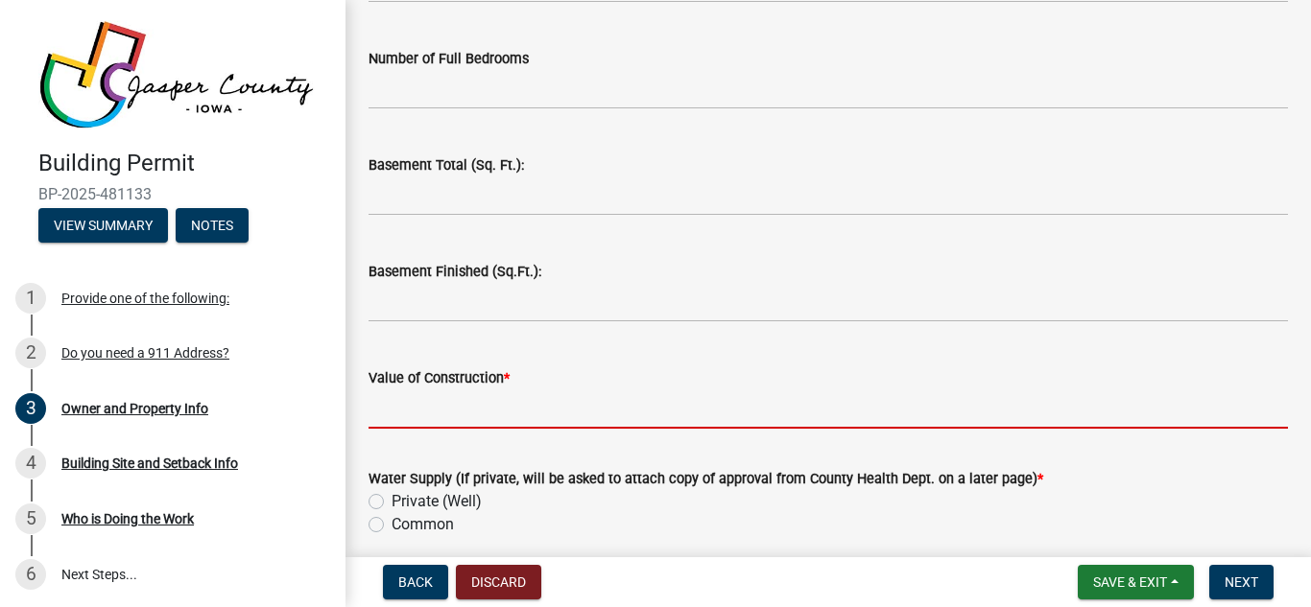
click at [427, 414] on input "Value of Construction *" at bounding box center [827, 409] width 919 height 39
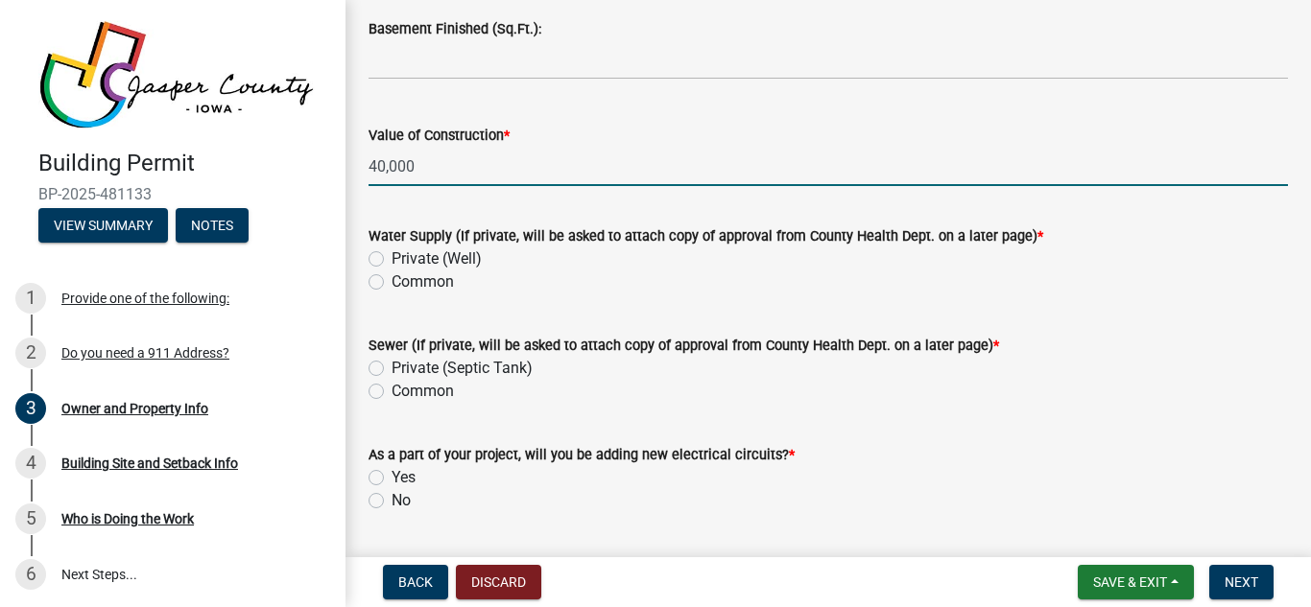
scroll to position [4141, 0]
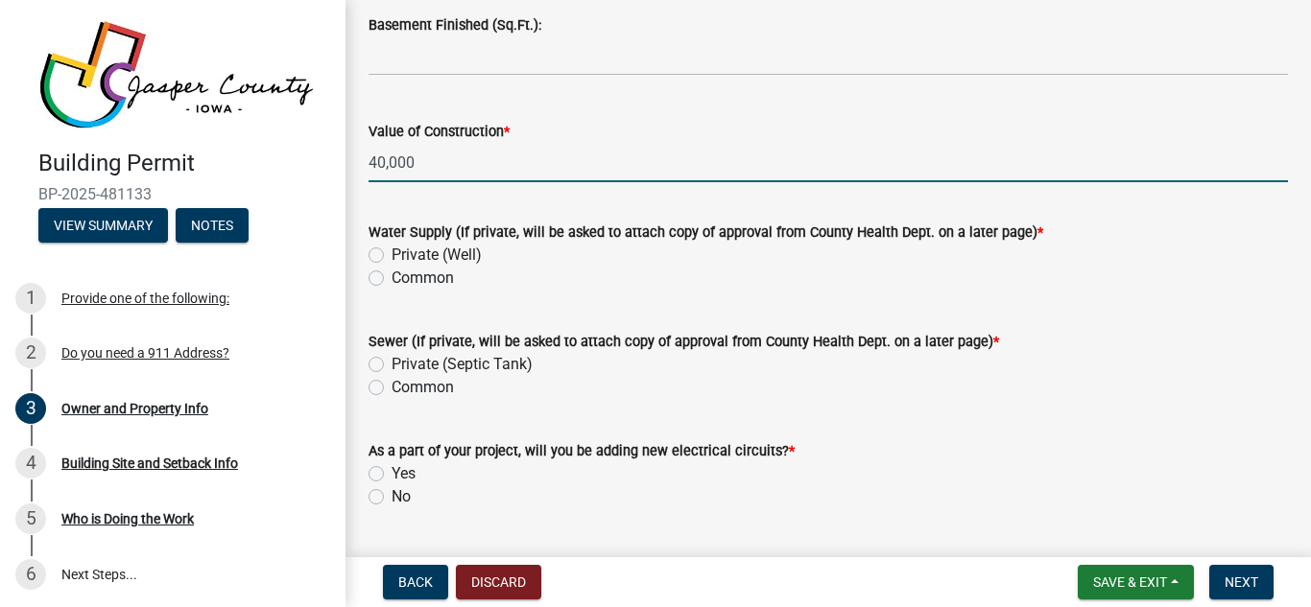
type input "40,000"
click at [391, 471] on label "Yes" at bounding box center [403, 473] width 24 height 23
click at [391, 471] on input "Yes" at bounding box center [397, 468] width 12 height 12
radio input "true"
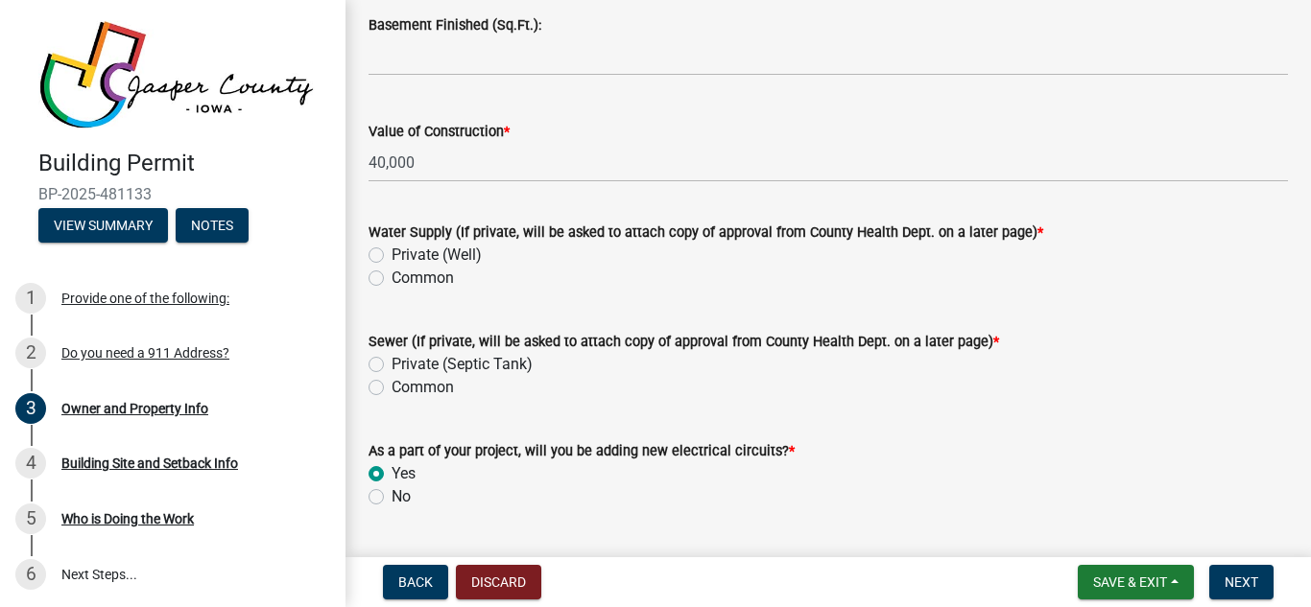
click at [391, 279] on label "Common" at bounding box center [422, 278] width 62 height 23
click at [391, 279] on input "Common" at bounding box center [397, 273] width 12 height 12
radio input "true"
click at [391, 366] on label "Private (Septic Tank)" at bounding box center [461, 364] width 141 height 23
click at [391, 366] on input "Private (Septic Tank)" at bounding box center [397, 359] width 12 height 12
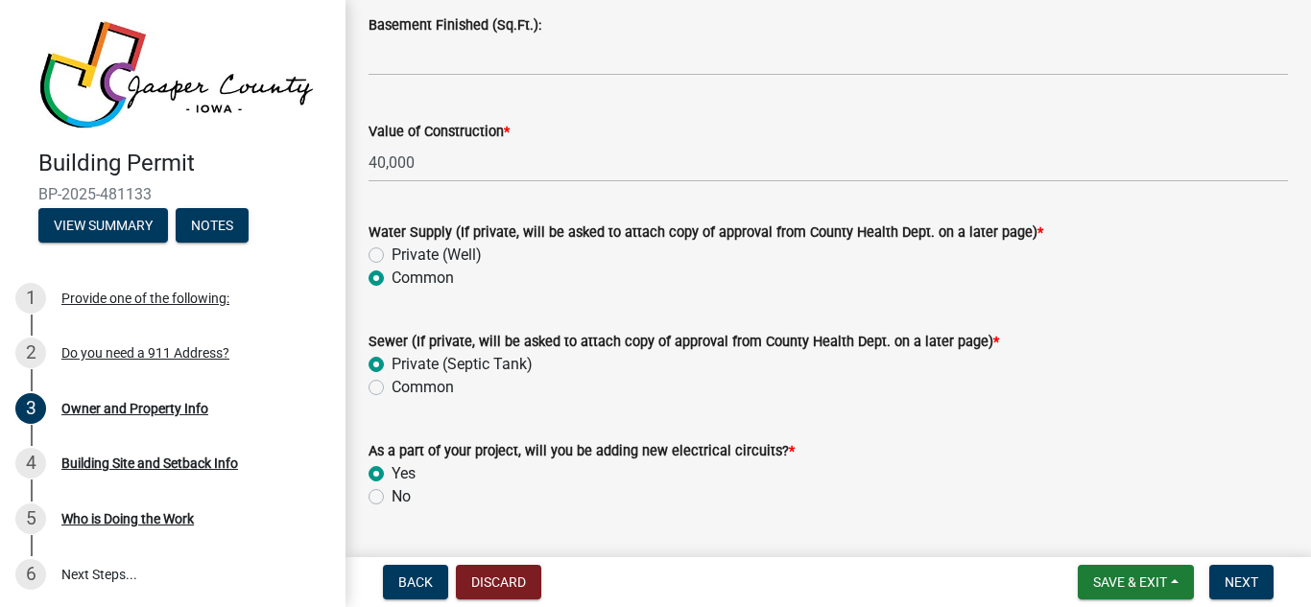
radio input "true"
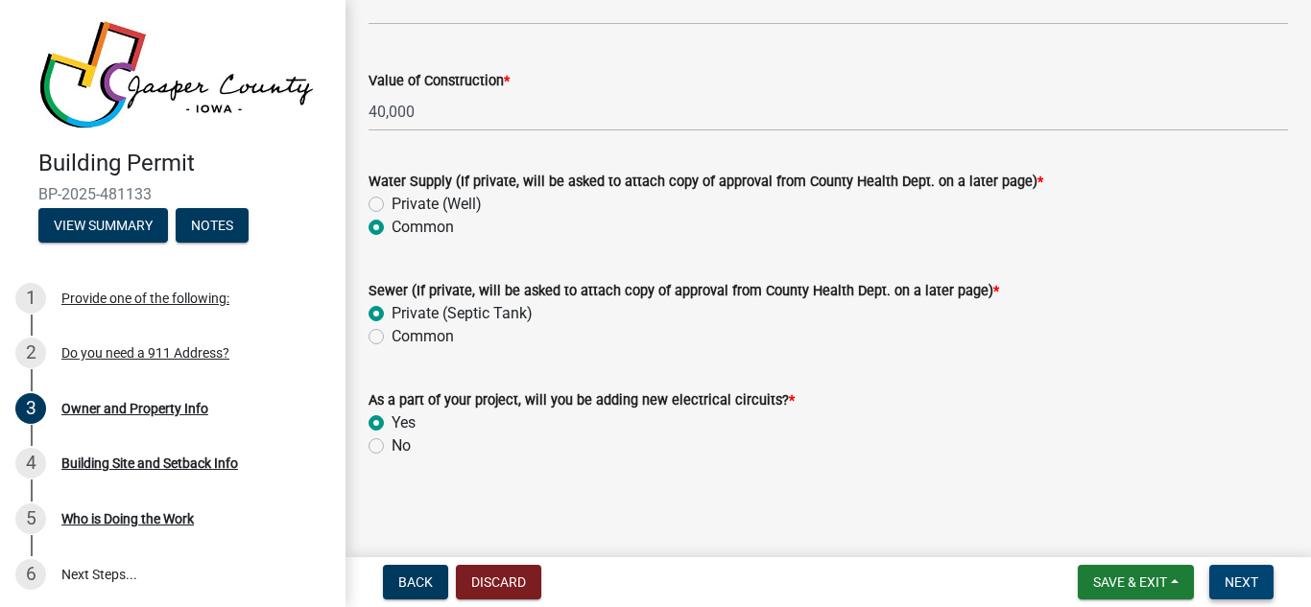
click at [1230, 576] on span "Next" at bounding box center [1241, 582] width 34 height 15
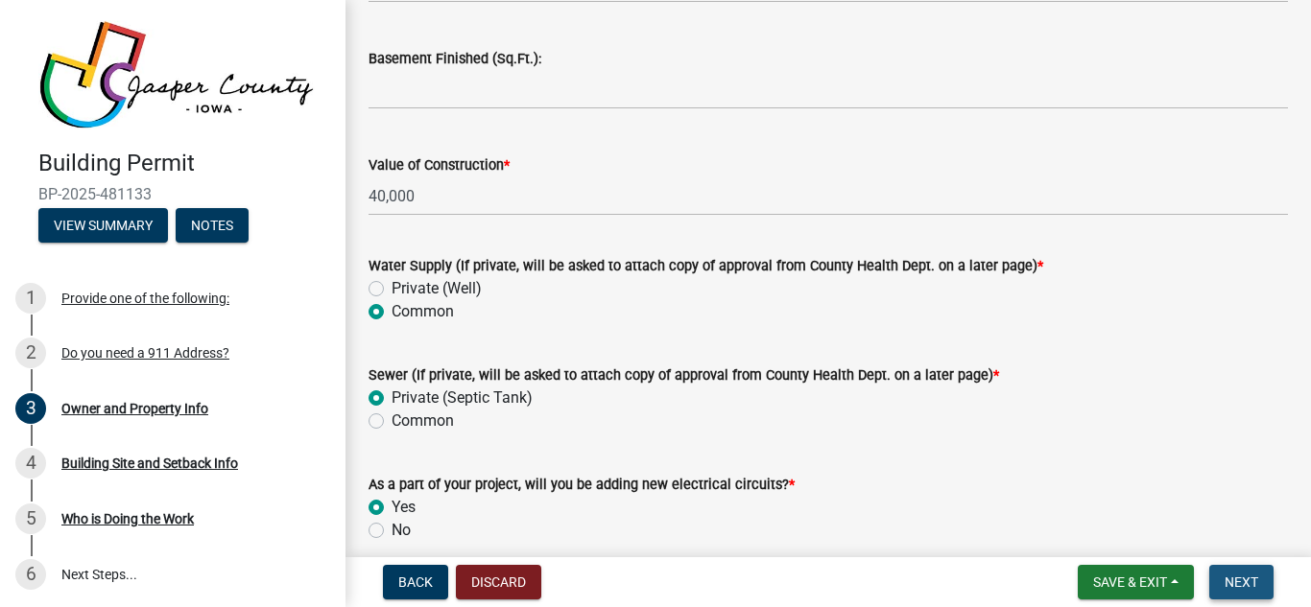
scroll to position [4276, 0]
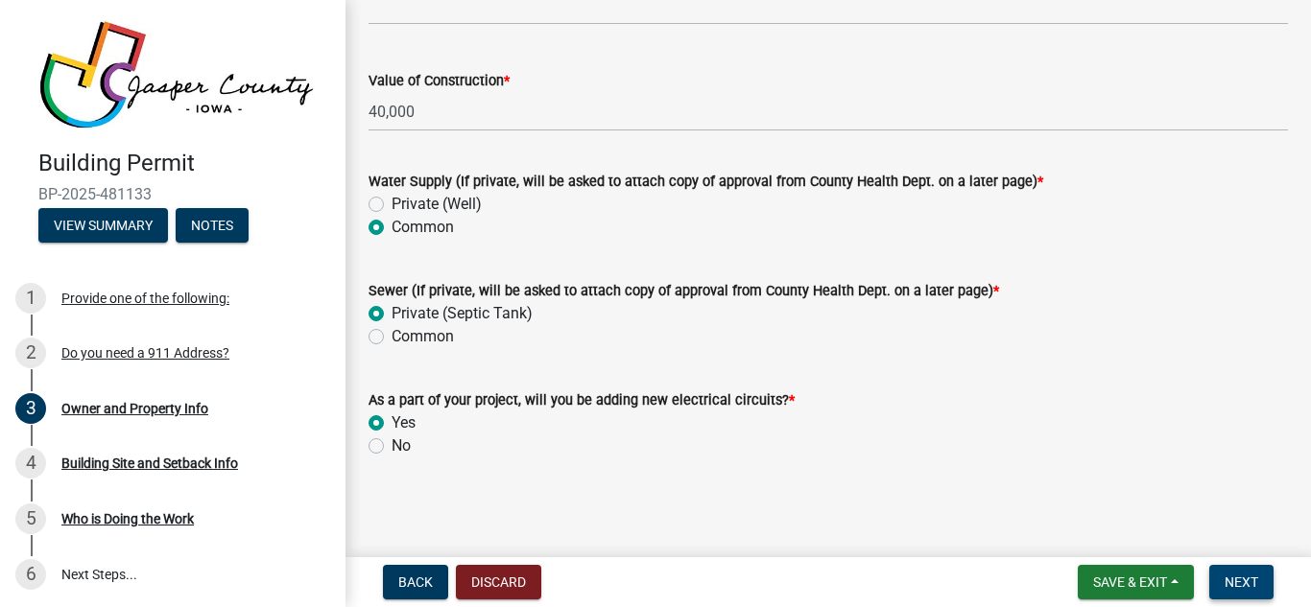
click at [1249, 586] on span "Next" at bounding box center [1241, 582] width 34 height 15
click at [1243, 582] on span "Next" at bounding box center [1241, 582] width 34 height 15
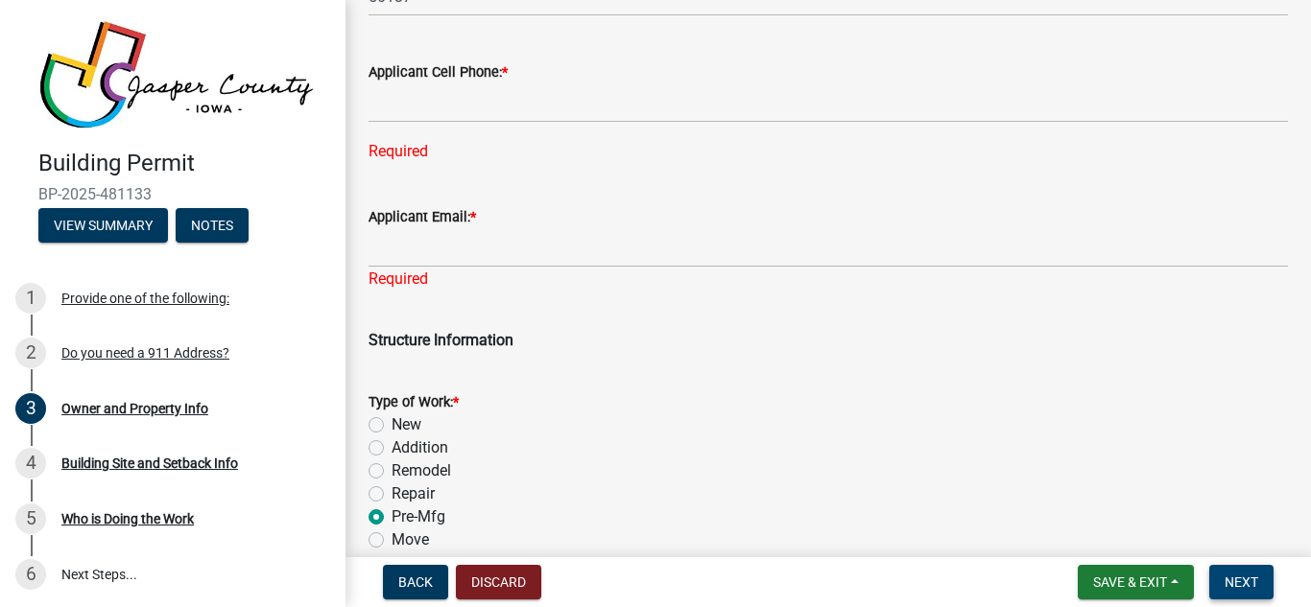
scroll to position [2716, 0]
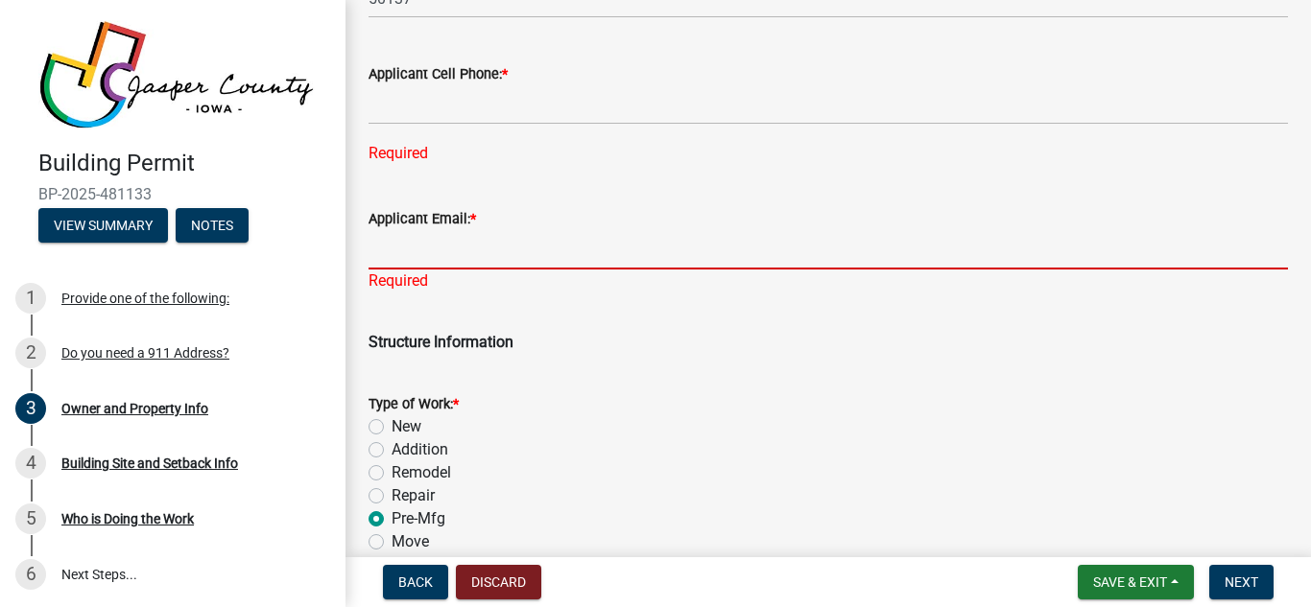
click at [481, 253] on input "Applicant Email: *" at bounding box center [827, 249] width 919 height 39
type input "[EMAIL_ADDRESS][DOMAIN_NAME]"
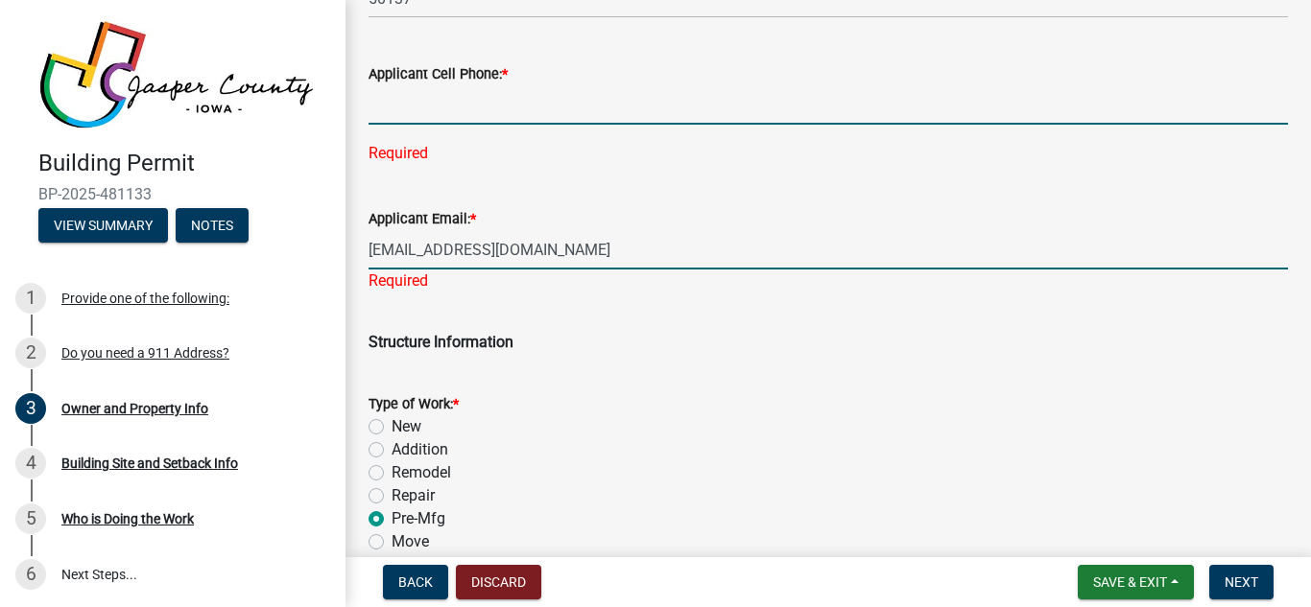
type input "6412755982"
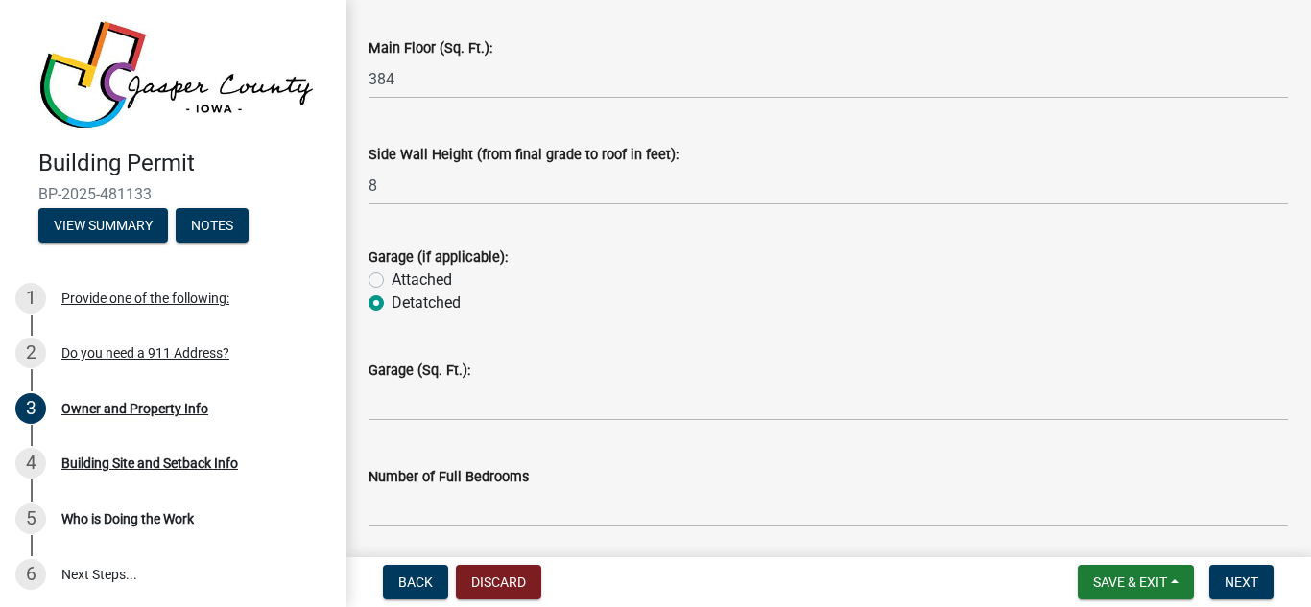
scroll to position [3521, 0]
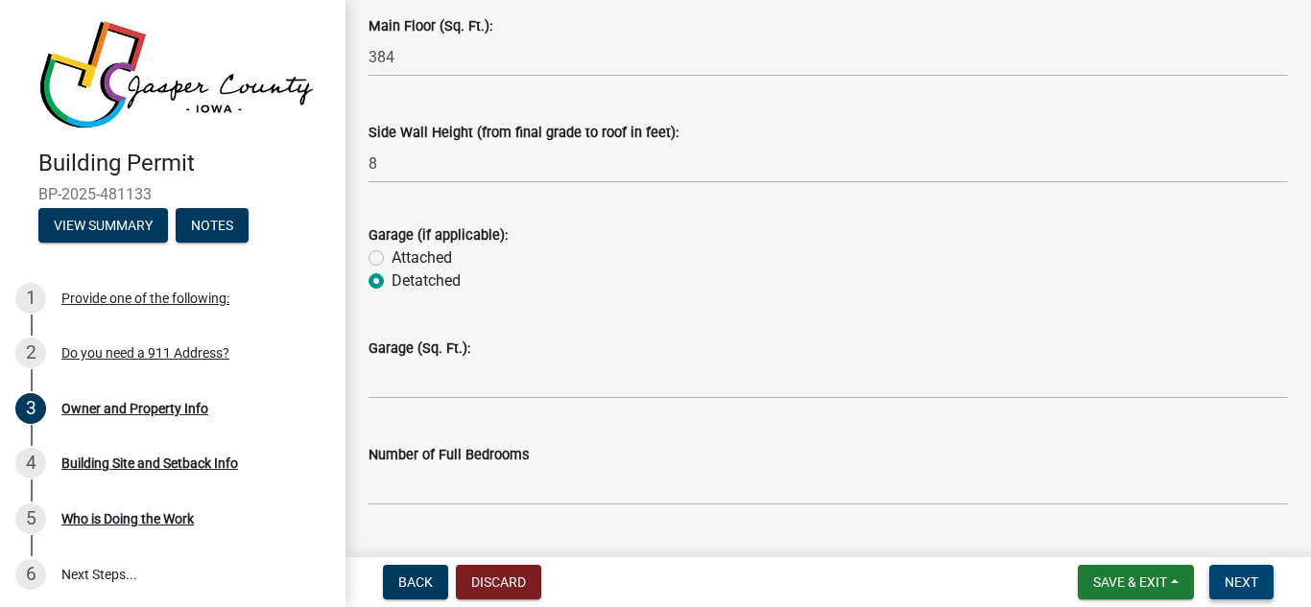
click at [1250, 582] on span "Next" at bounding box center [1241, 582] width 34 height 15
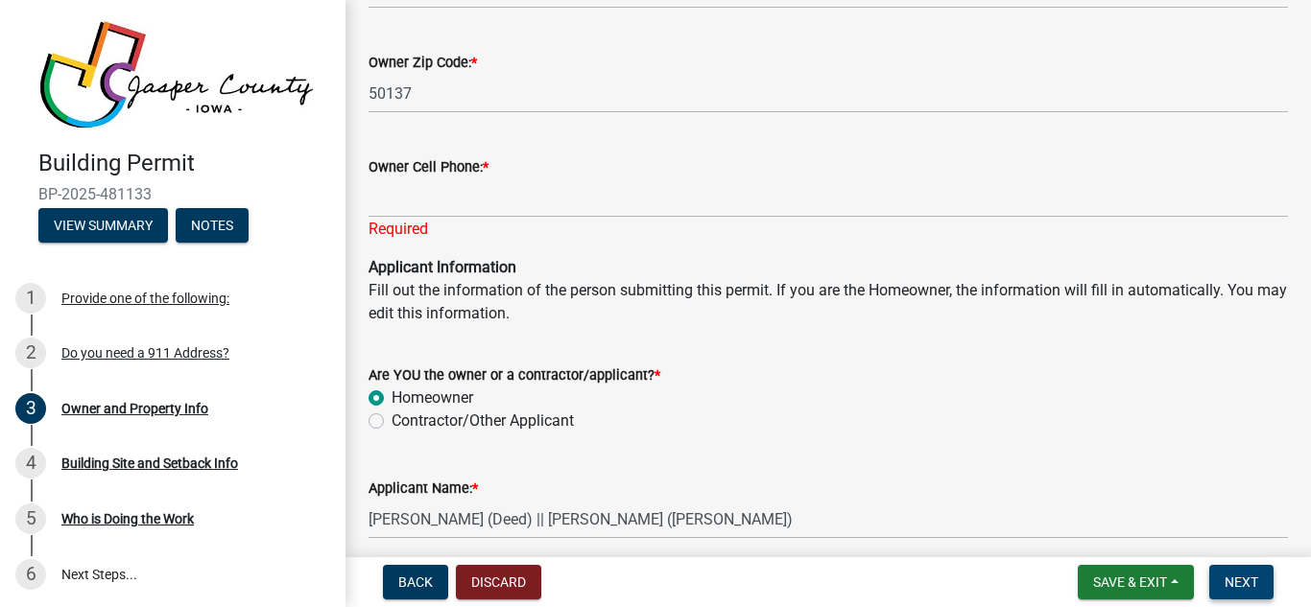
scroll to position [1664, 0]
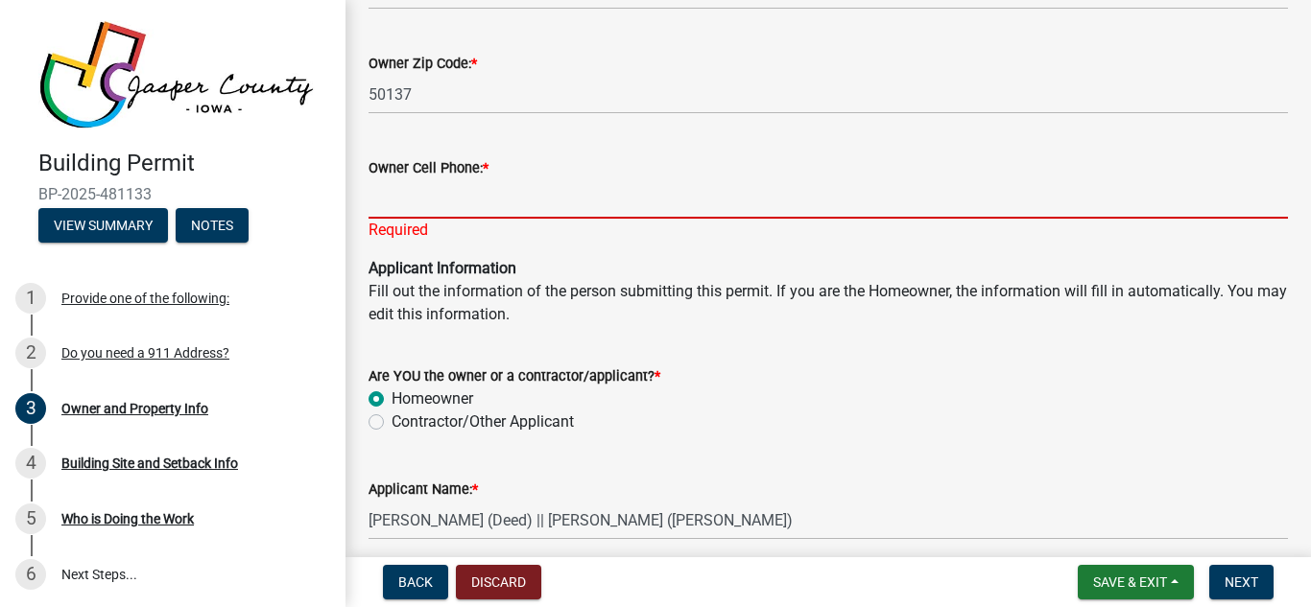
click at [444, 210] on input "Owner Cell Phone: *" at bounding box center [827, 198] width 919 height 39
type input "6412755982"
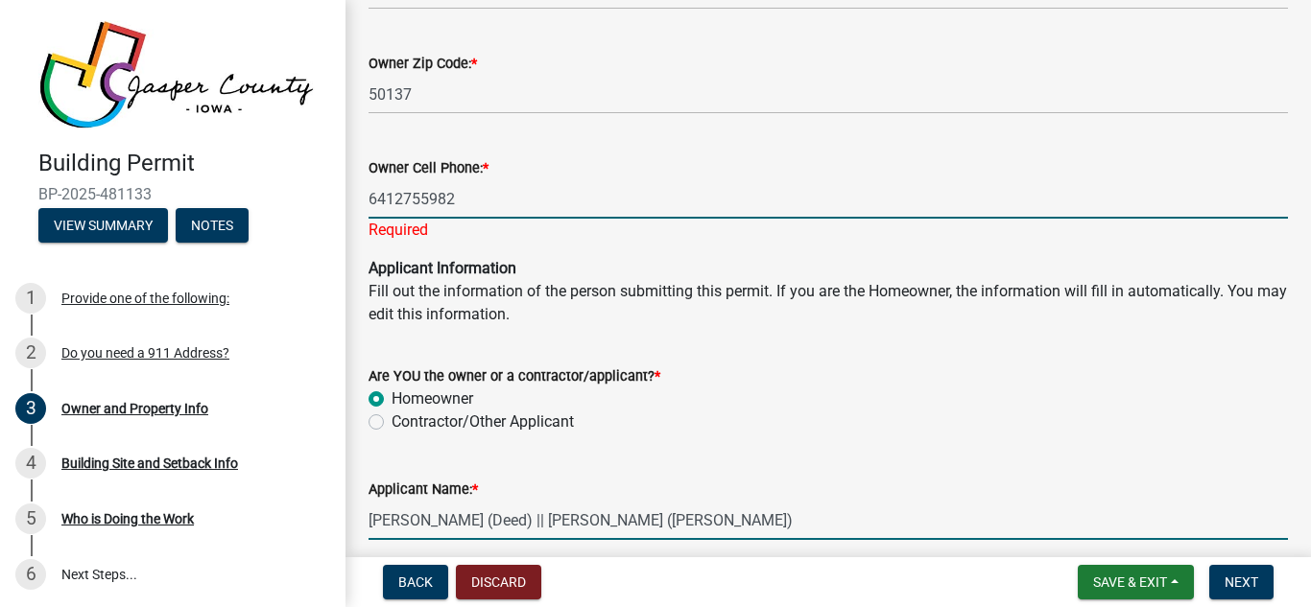
type input "[PERSON_NAME]"
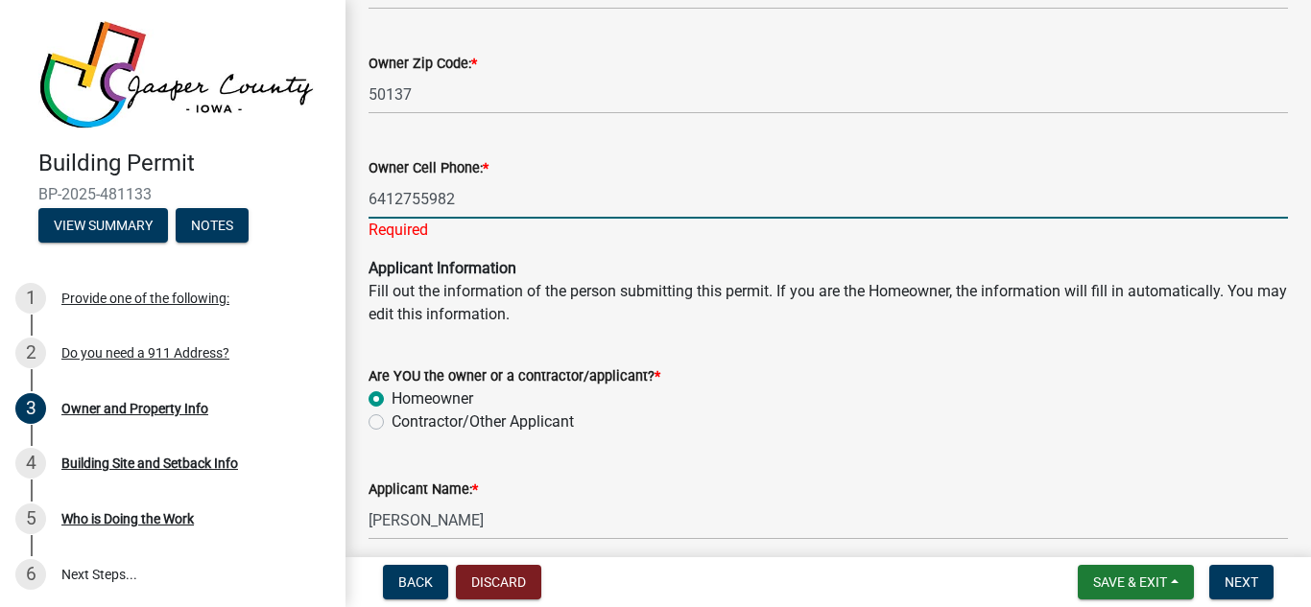
type input "P.O. Box 123"
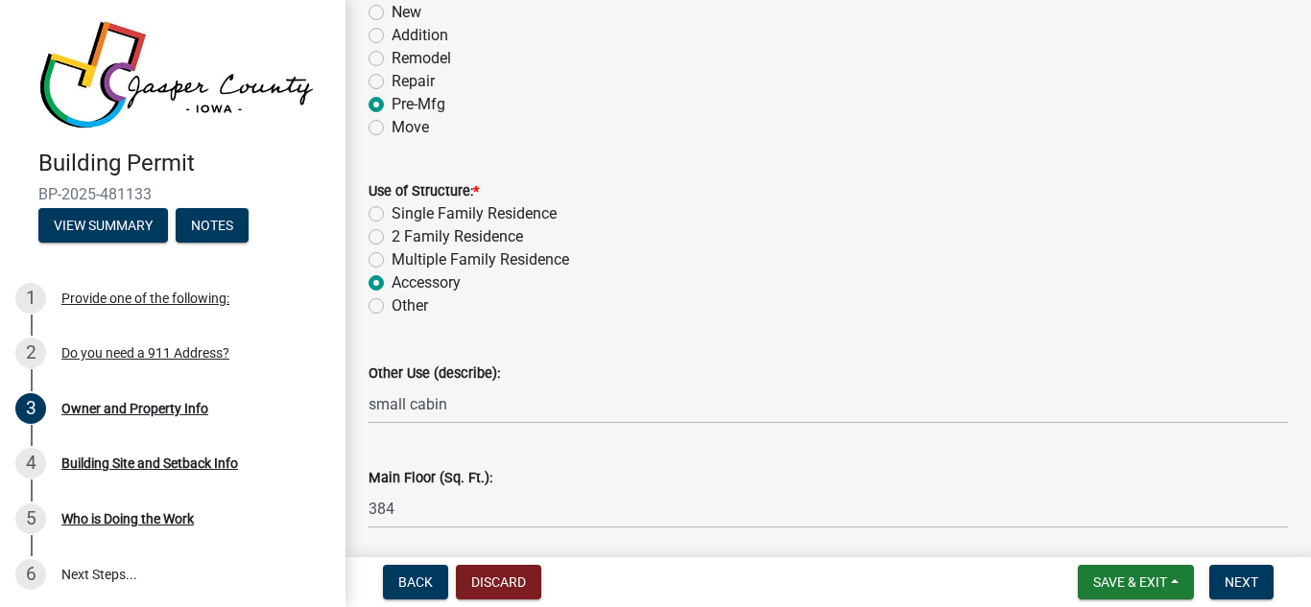
scroll to position [3054, 0]
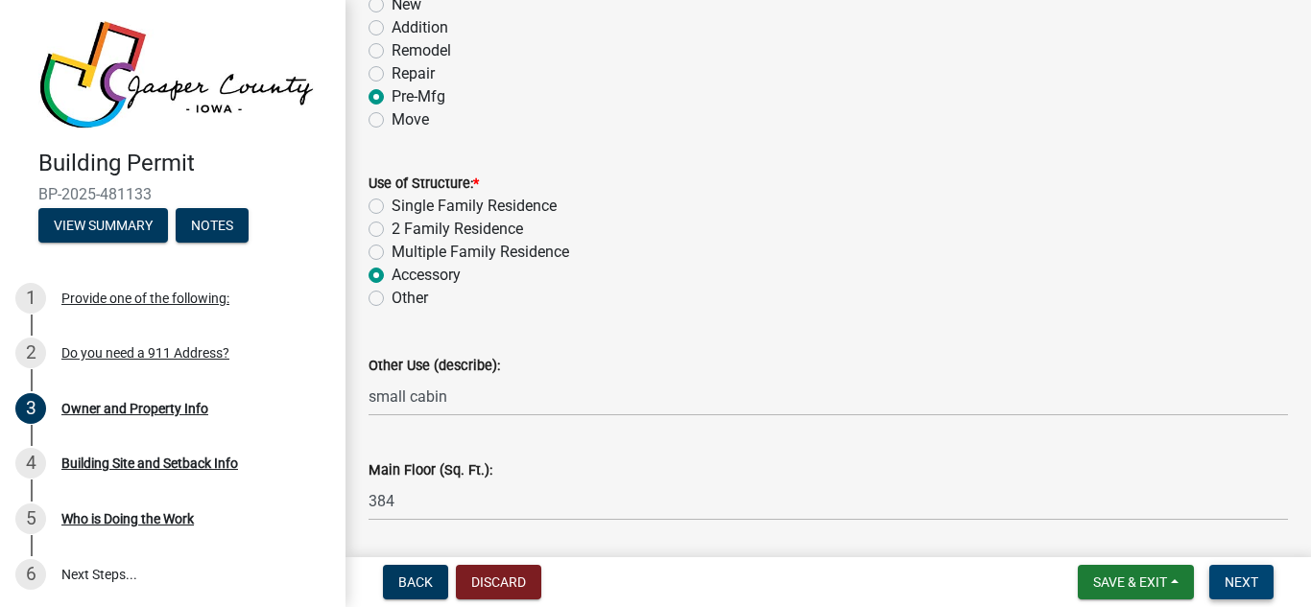
click at [1238, 582] on span "Next" at bounding box center [1241, 582] width 34 height 15
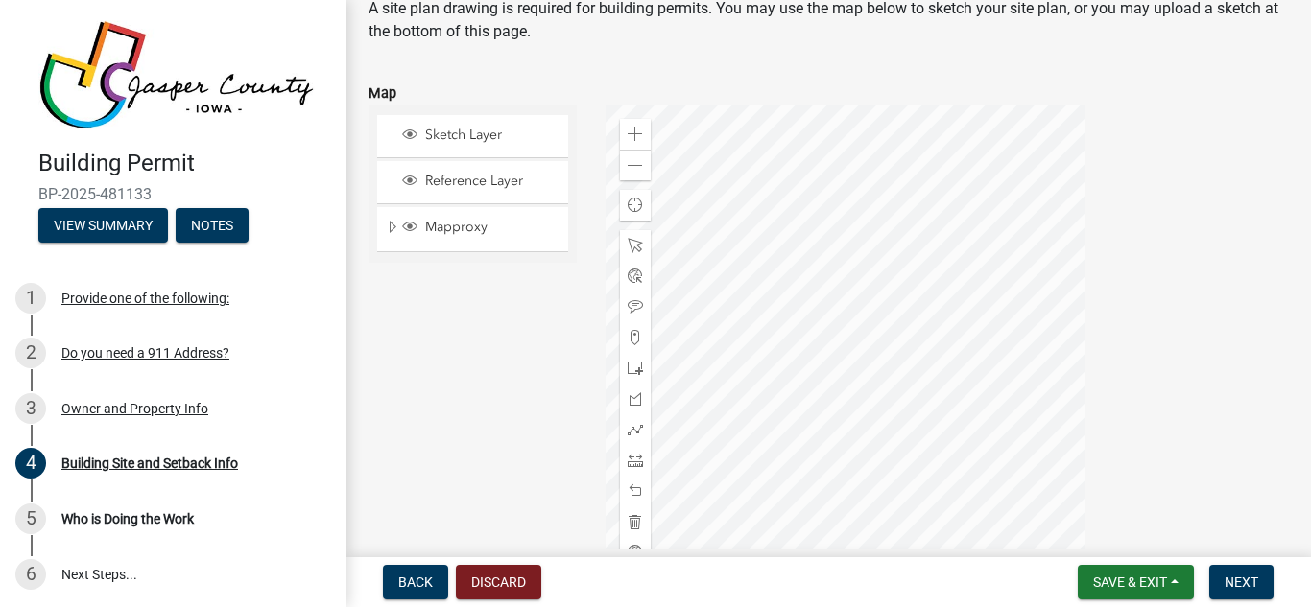
scroll to position [132, 0]
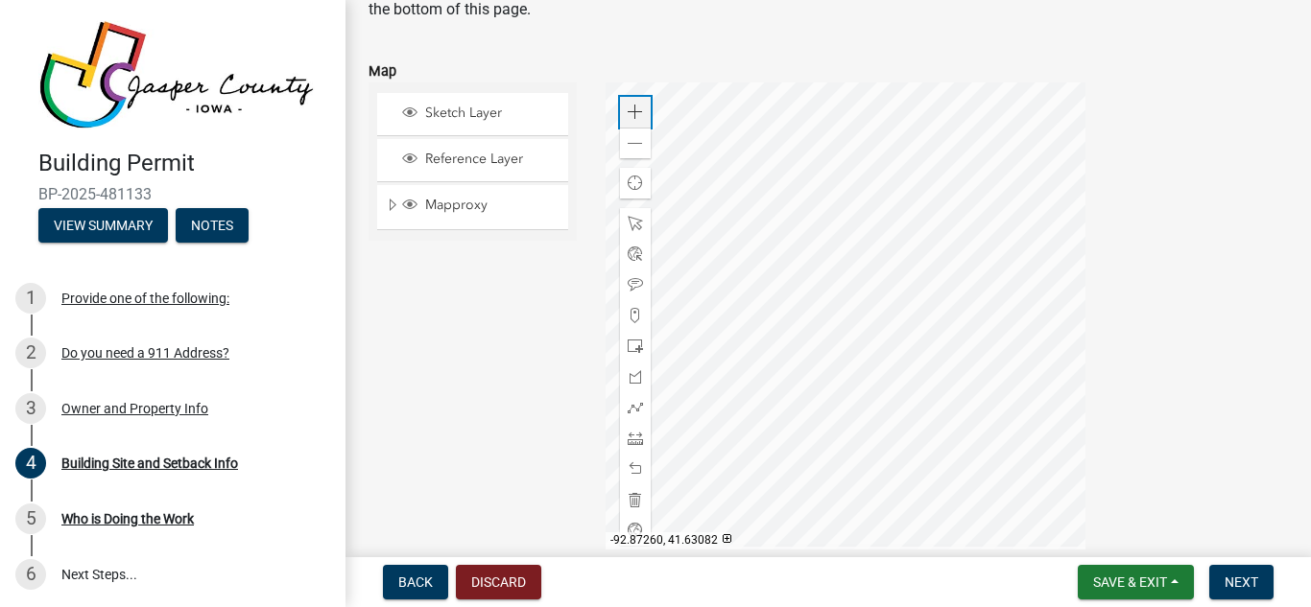
click at [637, 110] on span at bounding box center [634, 112] width 15 height 15
click at [719, 374] on div at bounding box center [845, 323] width 480 height 480
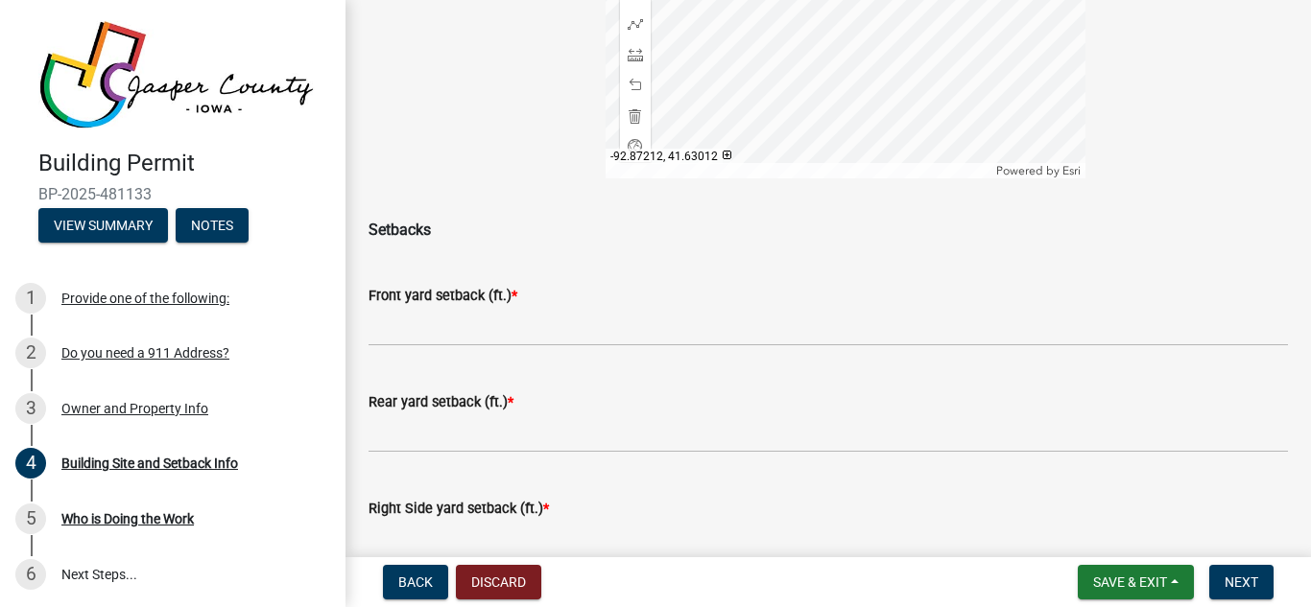
scroll to position [517, 0]
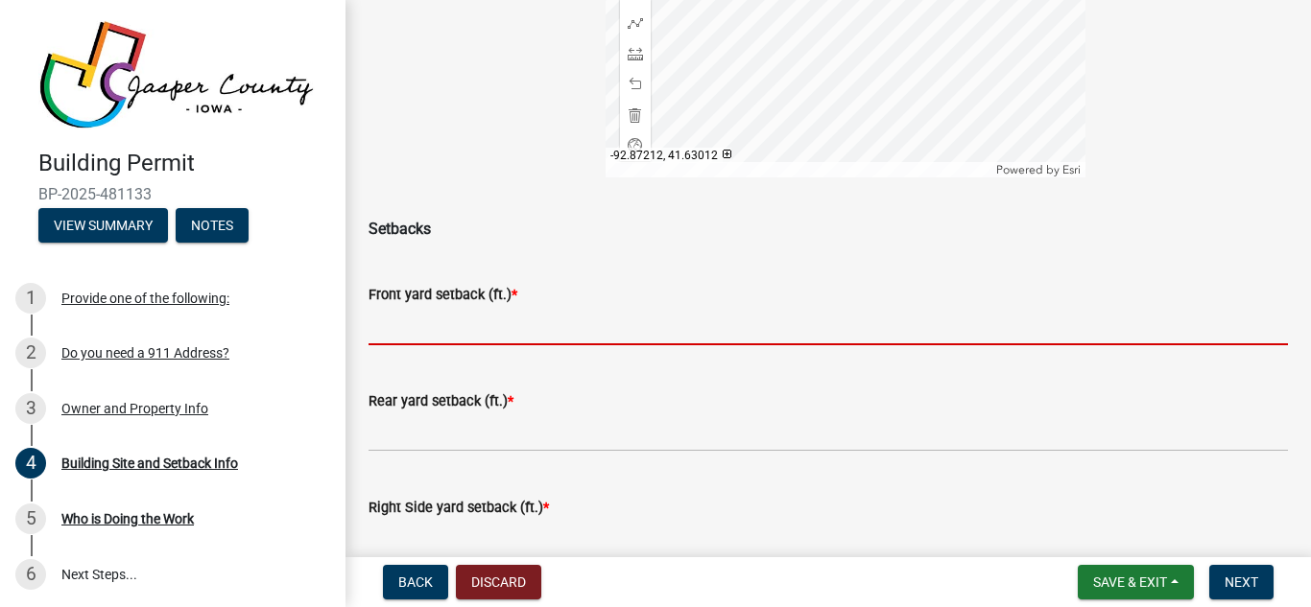
click at [463, 320] on input "text" at bounding box center [827, 325] width 919 height 39
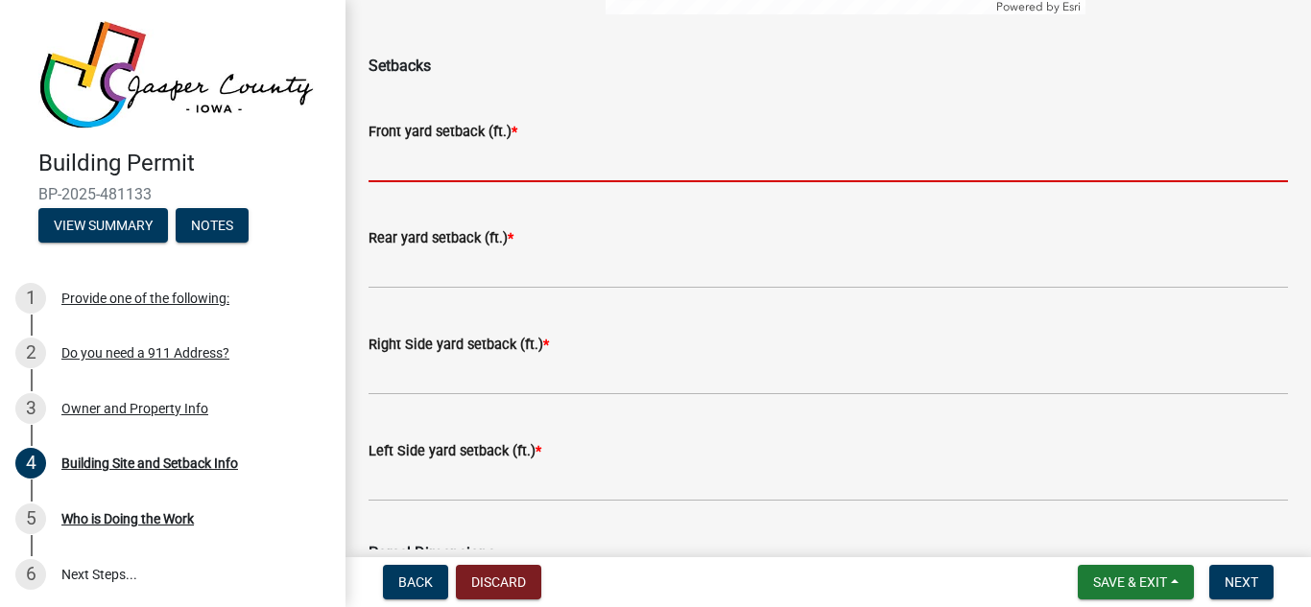
scroll to position [681, 0]
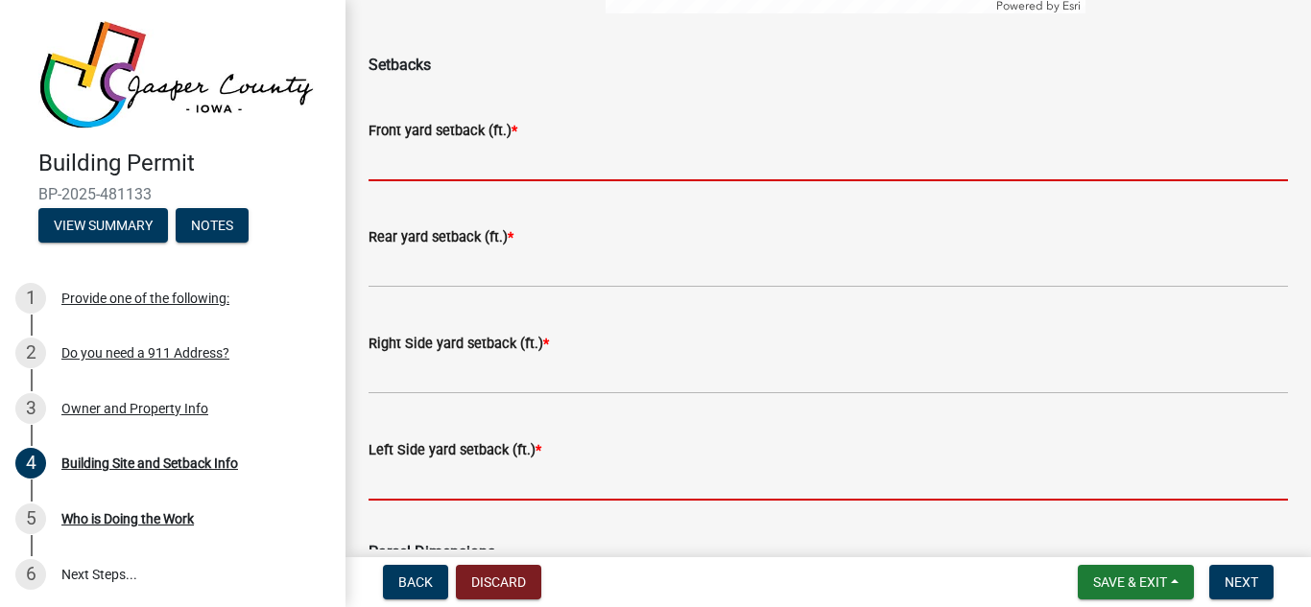
click at [438, 485] on form "Left Side yard setback (ft.) *" at bounding box center [827, 469] width 919 height 62
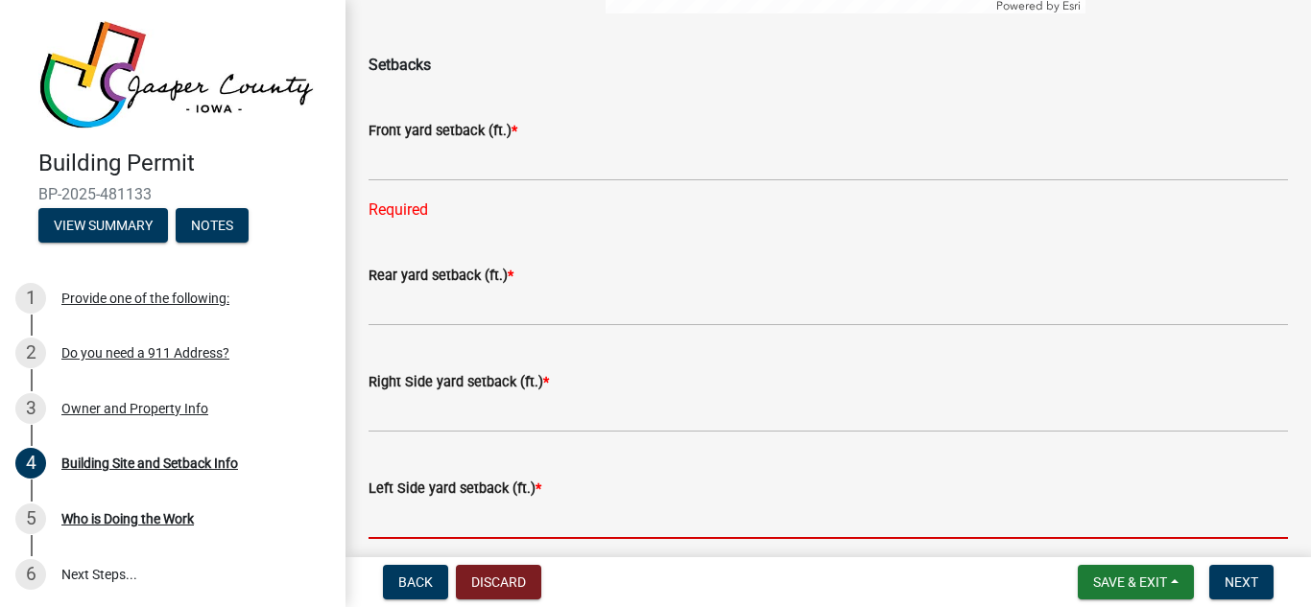
type input "50"
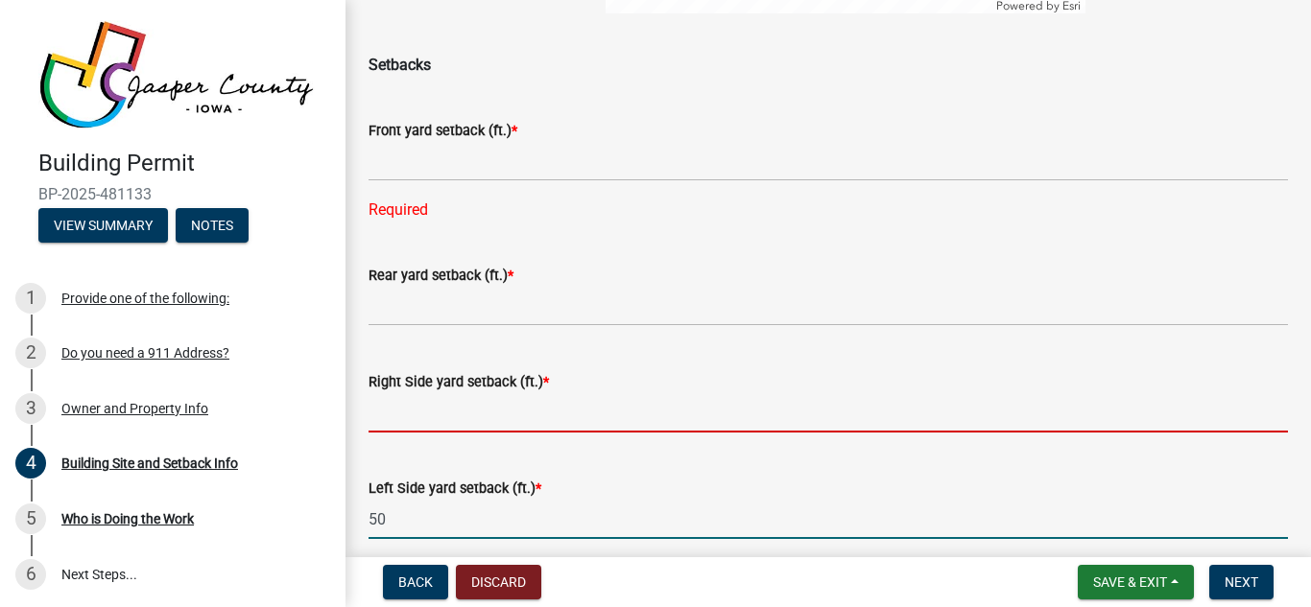
click at [411, 420] on input "text" at bounding box center [827, 412] width 919 height 39
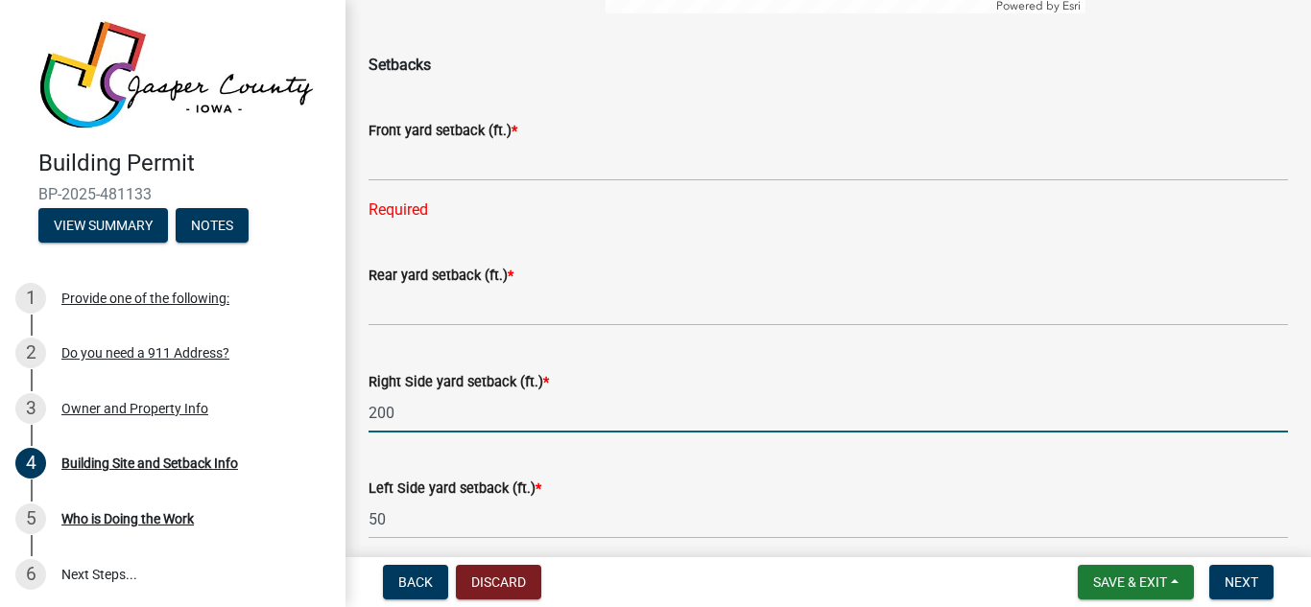
type input "200"
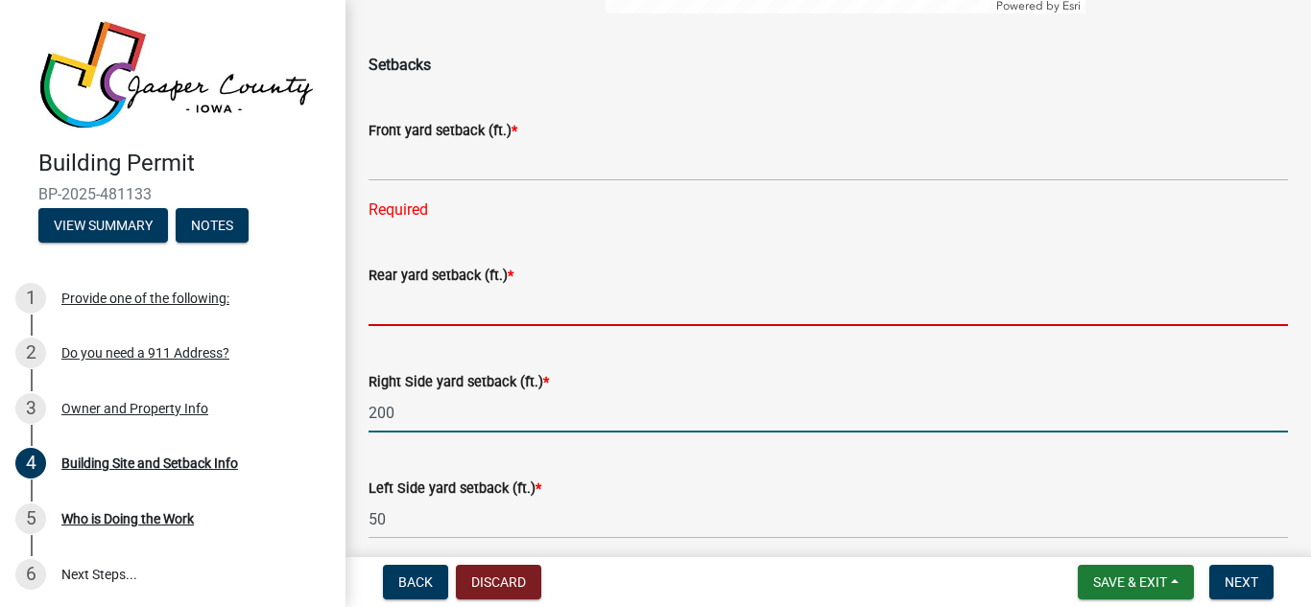
click at [425, 304] on input "text" at bounding box center [827, 306] width 919 height 39
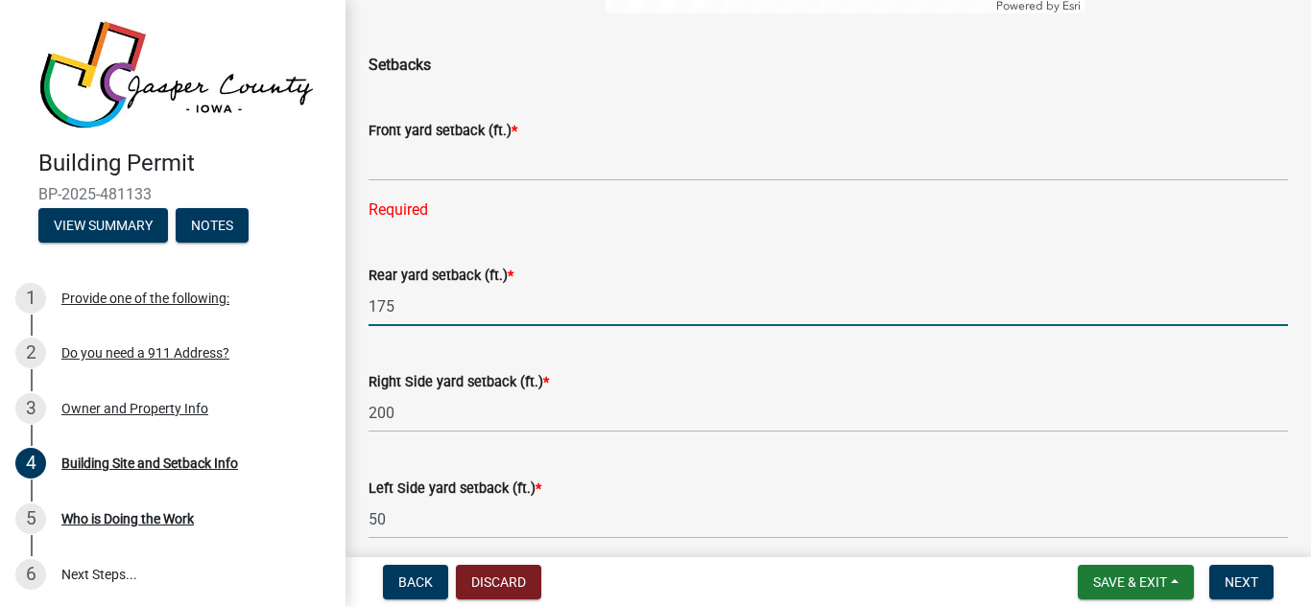
type input "175"
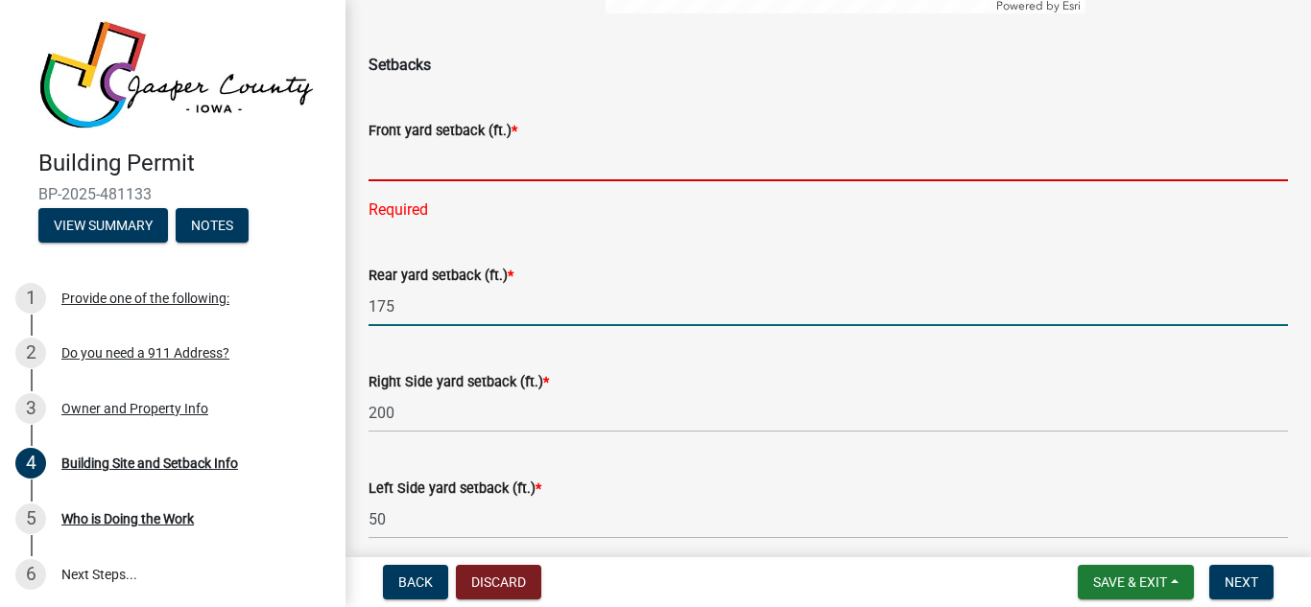
click at [416, 161] on input "text" at bounding box center [827, 161] width 919 height 39
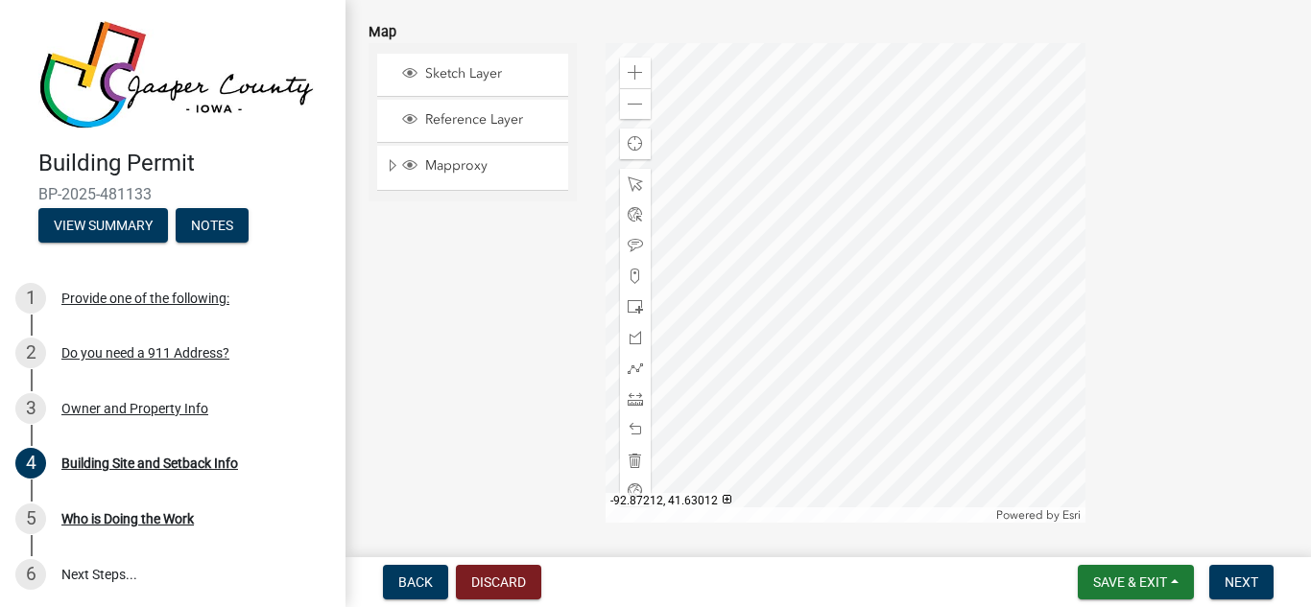
scroll to position [174, 0]
type input "100"
click at [634, 310] on span at bounding box center [634, 304] width 15 height 15
click at [738, 363] on div at bounding box center [845, 281] width 480 height 480
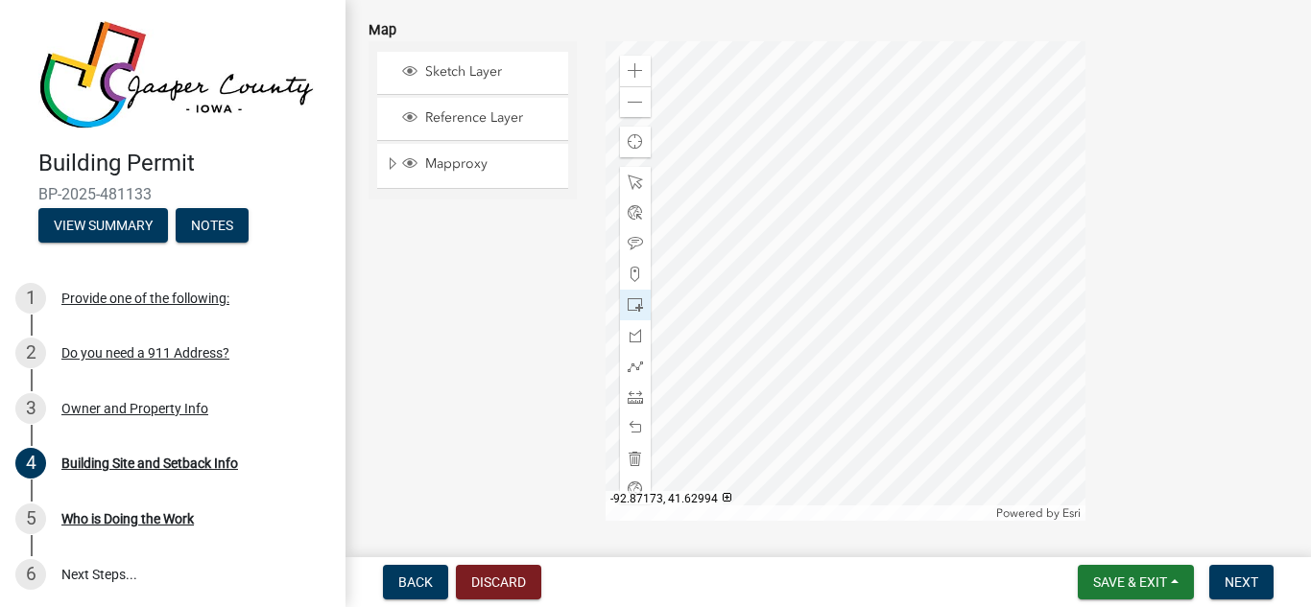
click at [757, 394] on div at bounding box center [845, 281] width 480 height 480
click at [439, 228] on div "Sketch Layer Reference Layer Mapproxy County Zoning Labels Parcel Numbers Parce…" at bounding box center [472, 281] width 237 height 480
click at [640, 433] on span at bounding box center [634, 427] width 15 height 15
click at [528, 395] on div "Sketch Layer Reference Layer Mapproxy County Zoning Labels Parcel Numbers Parce…" at bounding box center [472, 281] width 237 height 480
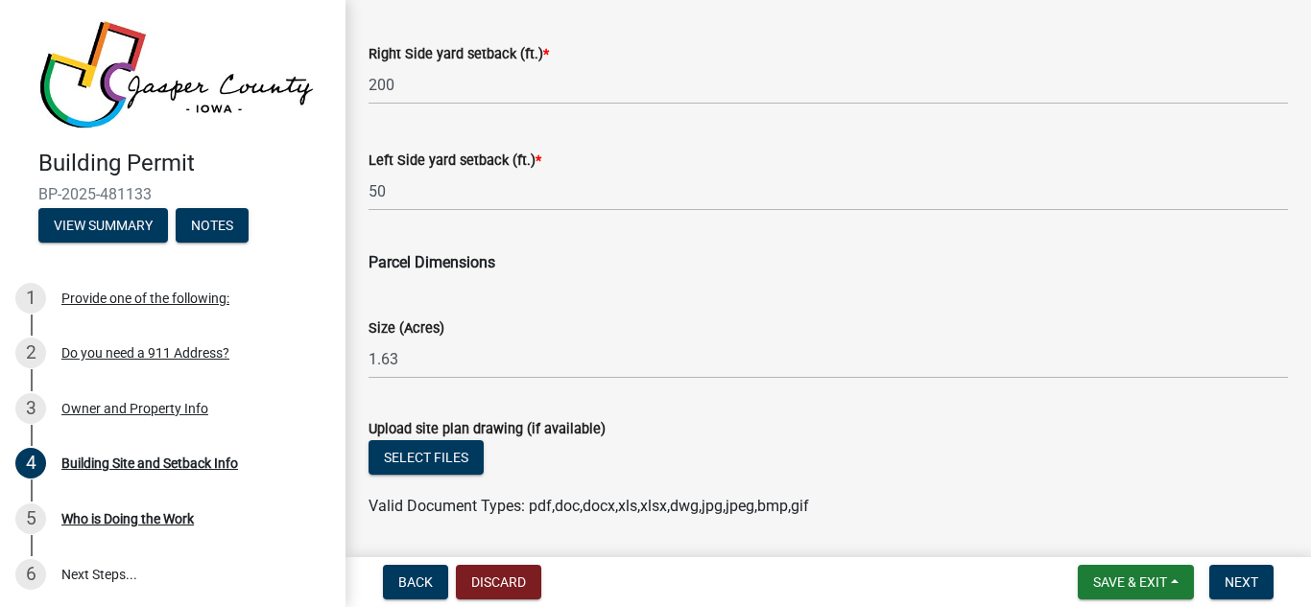
scroll to position [1031, 0]
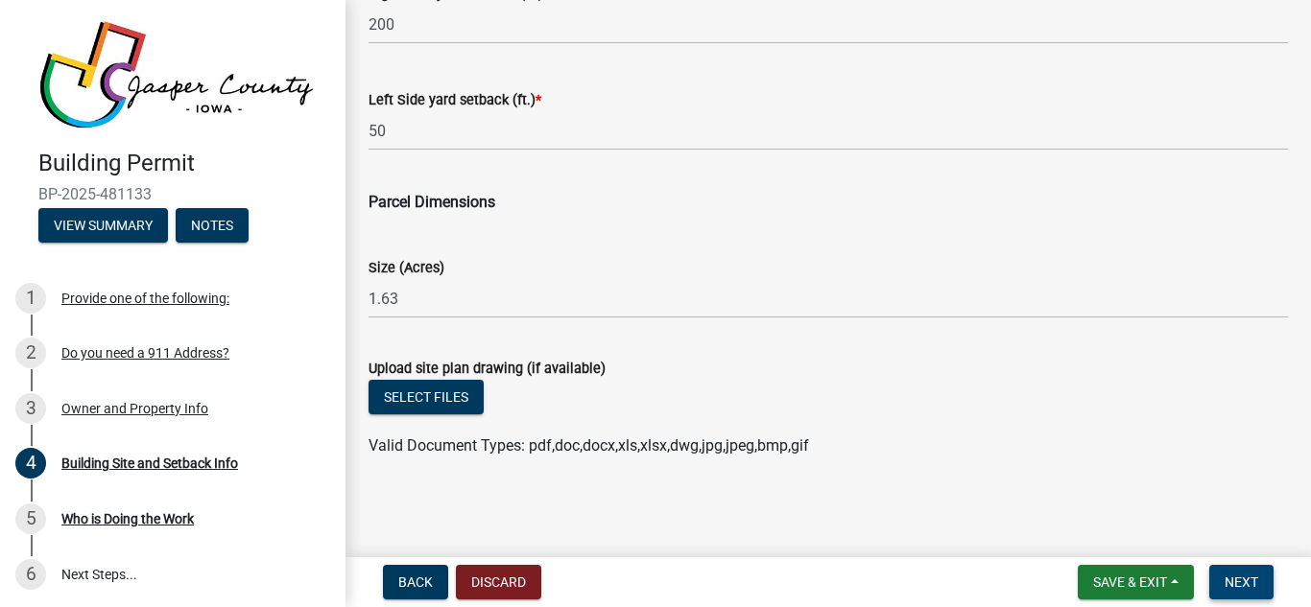
click at [1250, 579] on span "Next" at bounding box center [1241, 582] width 34 height 15
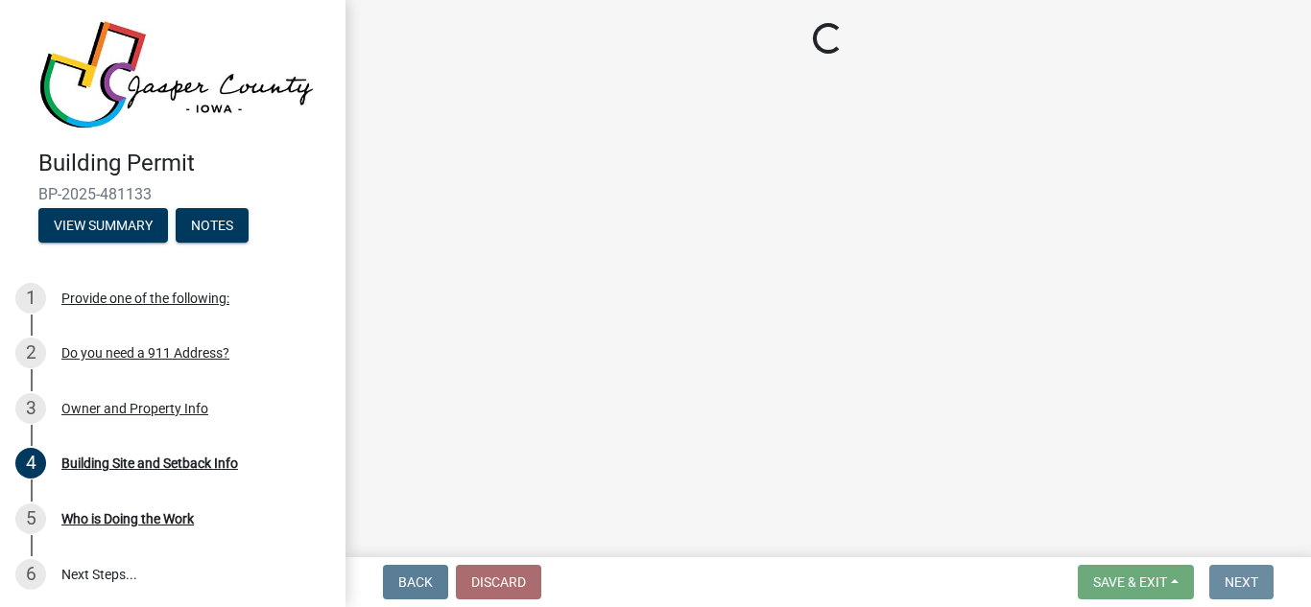
scroll to position [0, 0]
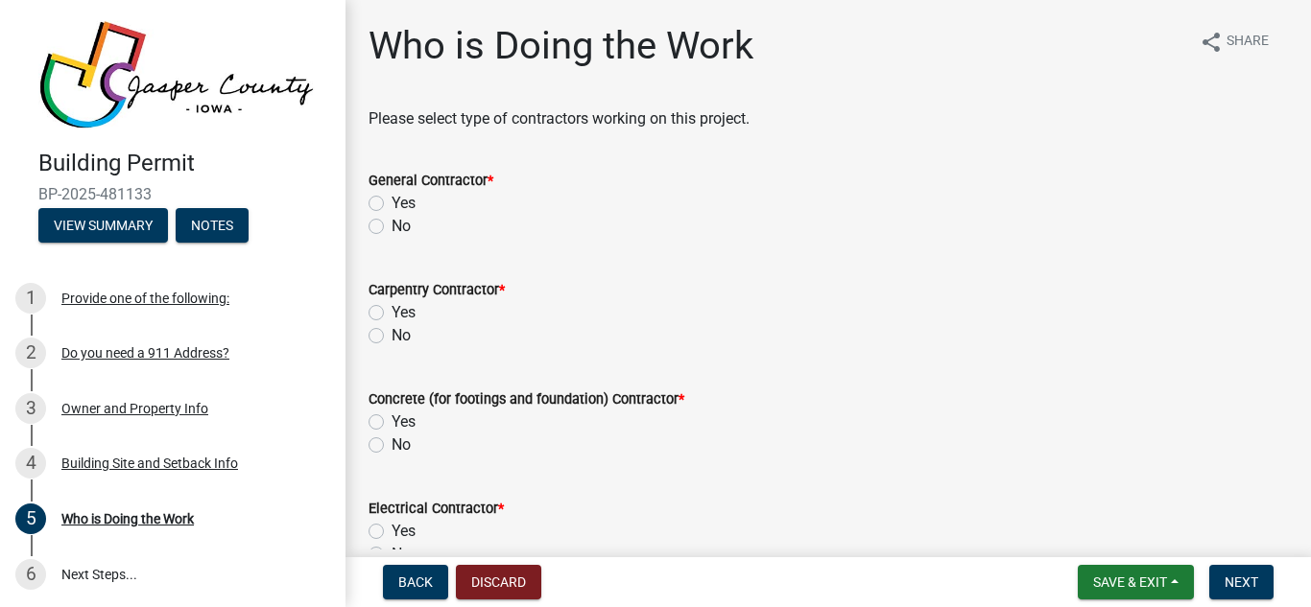
click at [391, 227] on label "No" at bounding box center [400, 226] width 19 height 23
click at [391, 227] on input "No" at bounding box center [397, 221] width 12 height 12
radio input "true"
click at [391, 335] on label "No" at bounding box center [400, 335] width 19 height 23
click at [391, 335] on input "No" at bounding box center [397, 330] width 12 height 12
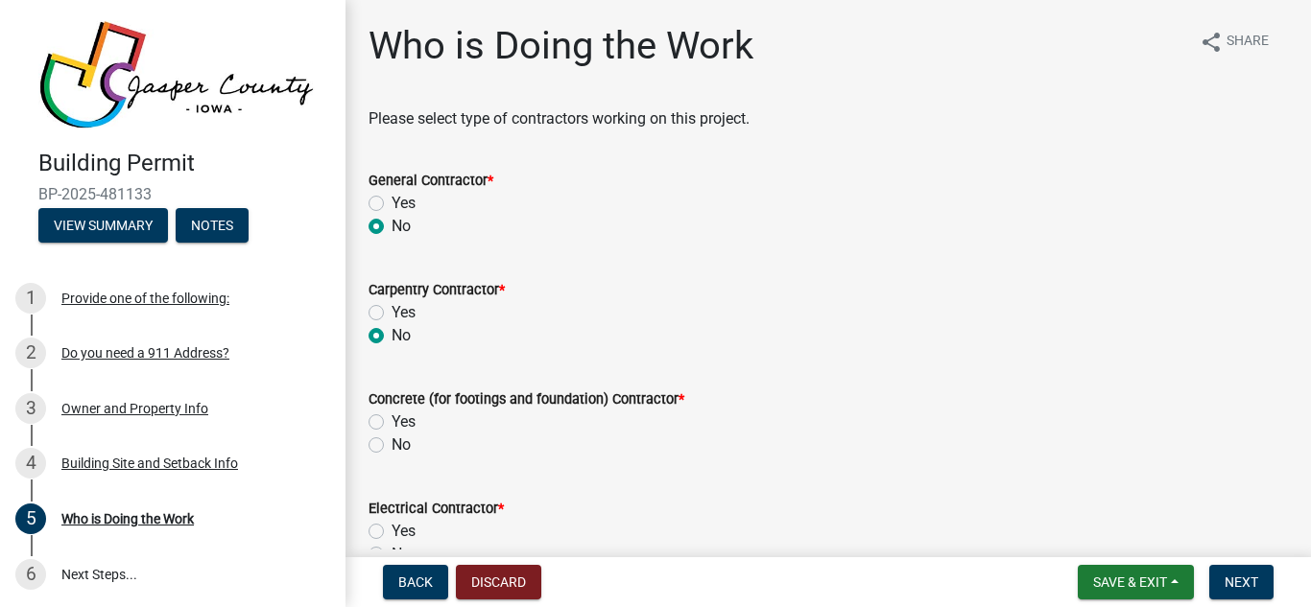
radio input "true"
click at [391, 440] on label "No" at bounding box center [400, 445] width 19 height 23
click at [391, 440] on input "No" at bounding box center [397, 440] width 12 height 12
radio input "true"
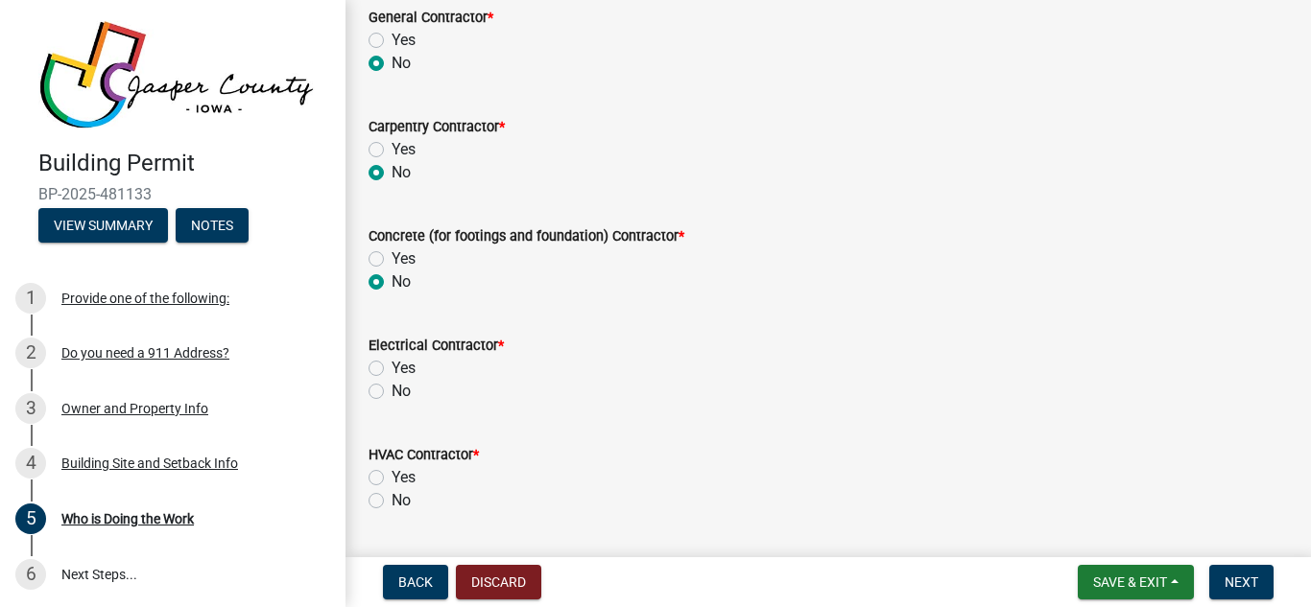
scroll to position [189, 0]
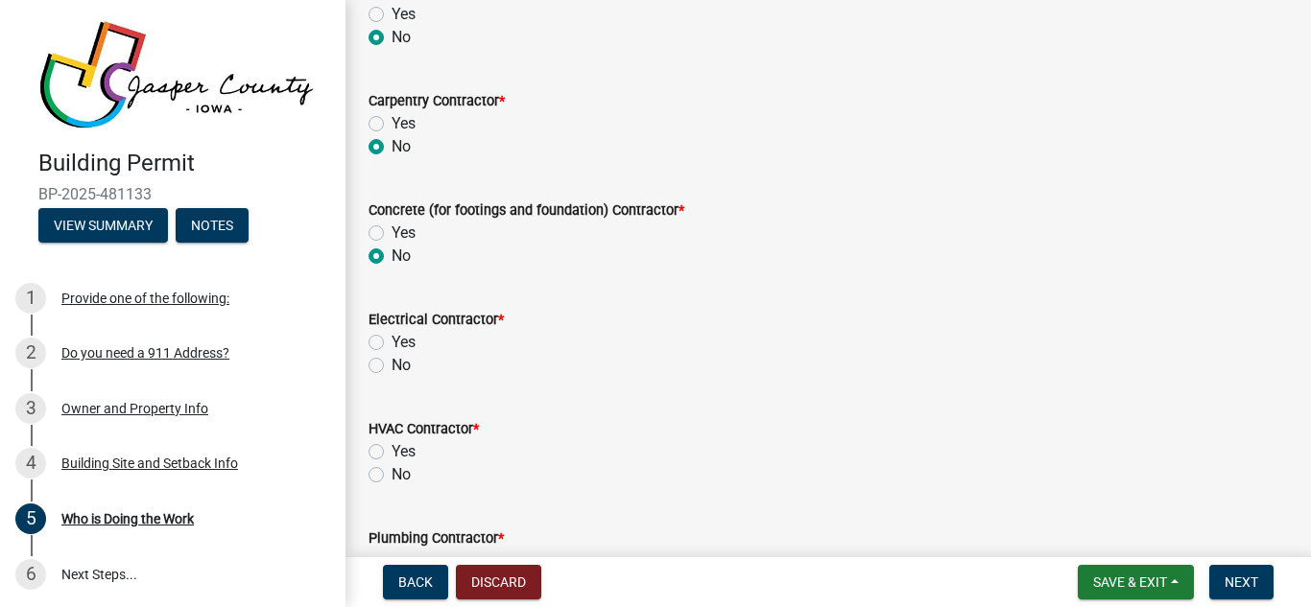
click at [391, 340] on label "Yes" at bounding box center [403, 342] width 24 height 23
click at [391, 340] on input "Yes" at bounding box center [397, 337] width 12 height 12
radio input "true"
click at [391, 472] on label "No" at bounding box center [400, 474] width 19 height 23
click at [391, 472] on input "No" at bounding box center [397, 469] width 12 height 12
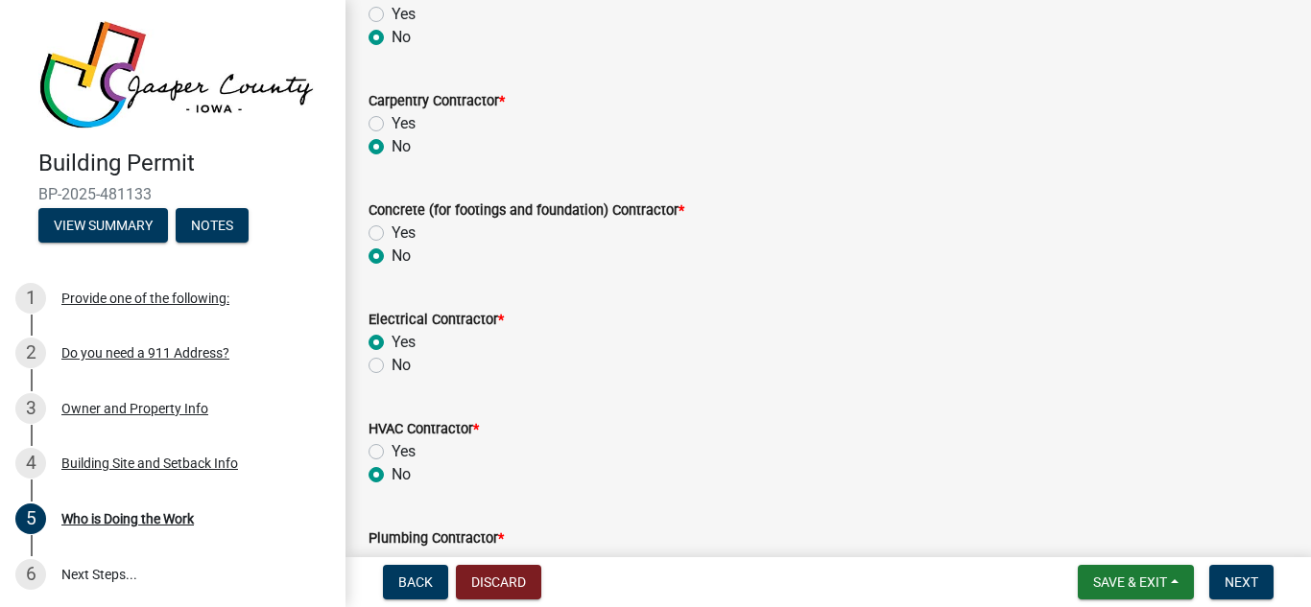
radio input "true"
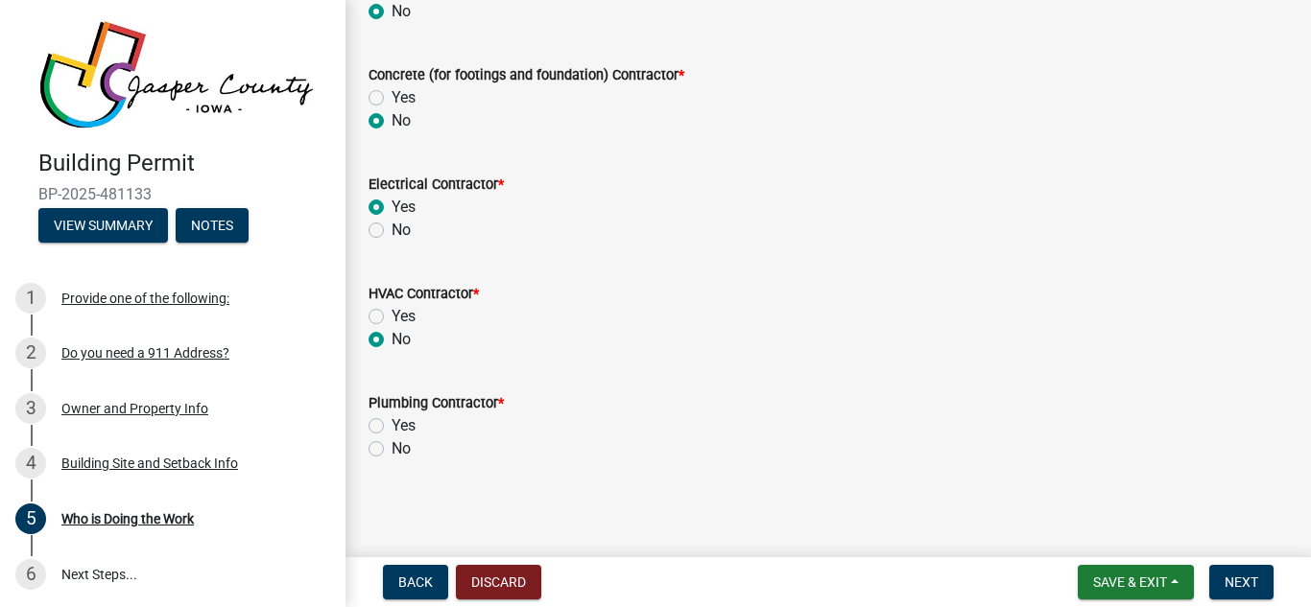
scroll to position [327, 0]
click at [391, 424] on label "Yes" at bounding box center [403, 423] width 24 height 23
click at [391, 424] on input "Yes" at bounding box center [397, 418] width 12 height 12
radio input "true"
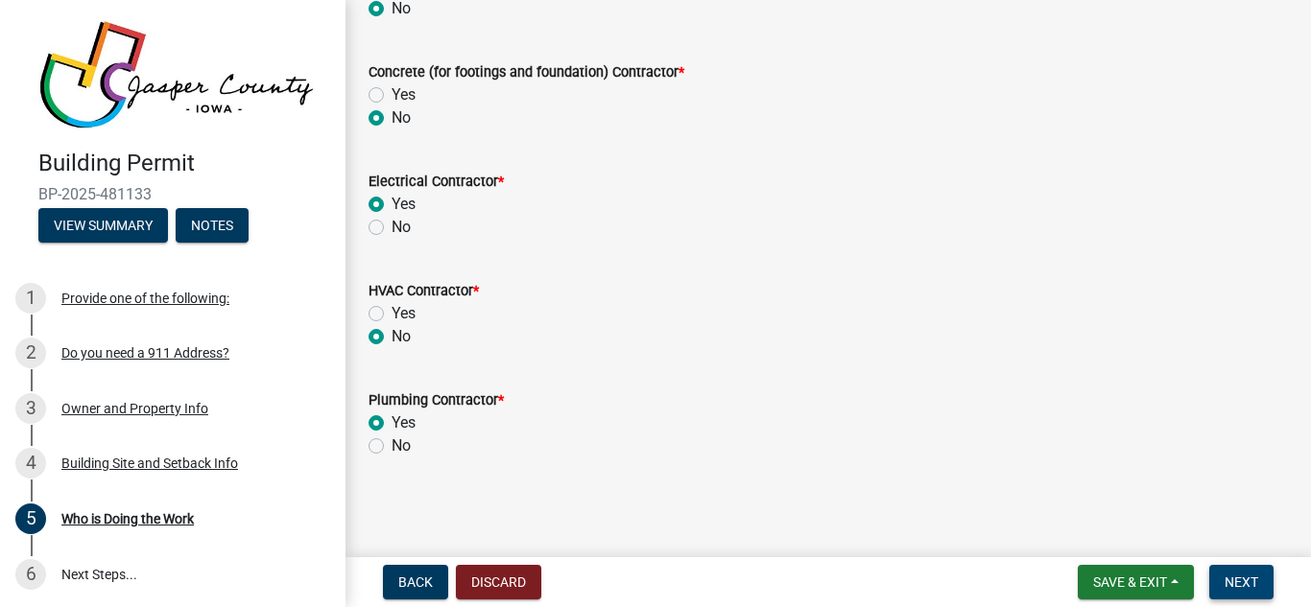
click at [1252, 583] on span "Next" at bounding box center [1241, 582] width 34 height 15
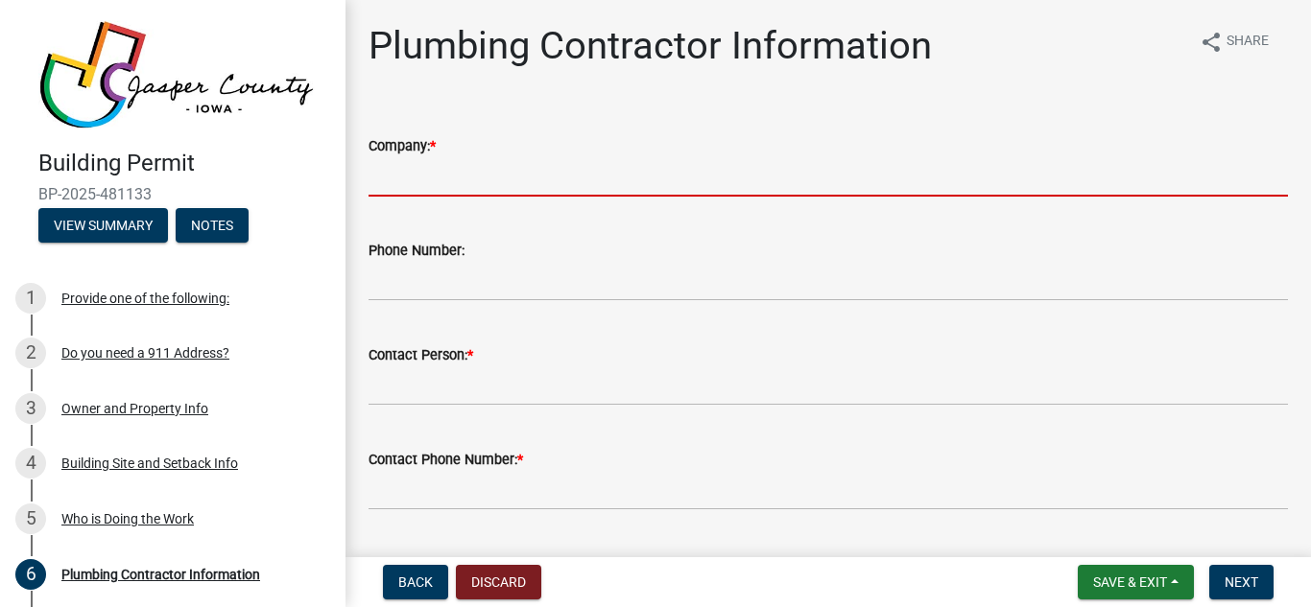
click at [434, 182] on input "Company: *" at bounding box center [827, 176] width 919 height 39
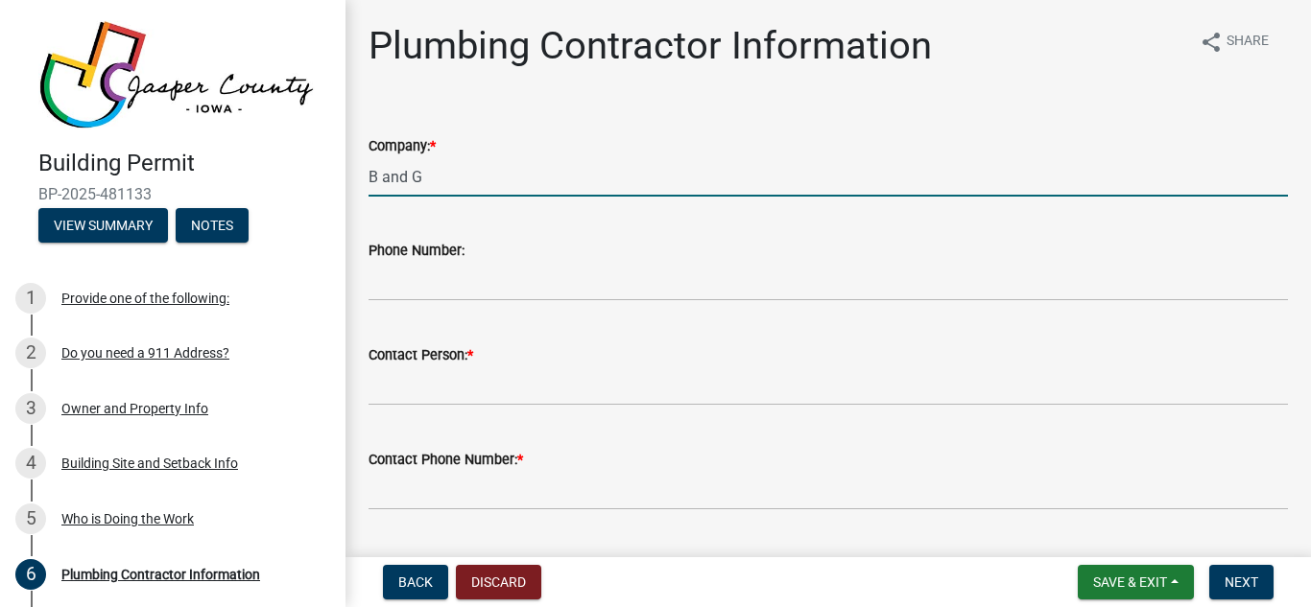
scroll to position [155, 0]
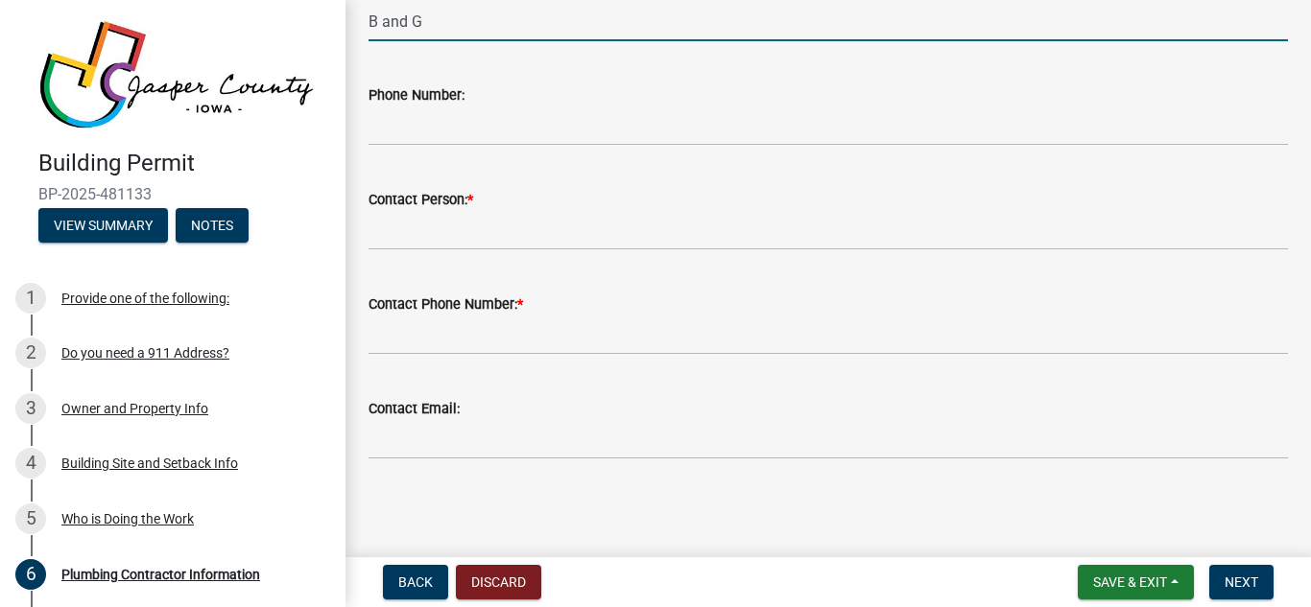
type input "B and G"
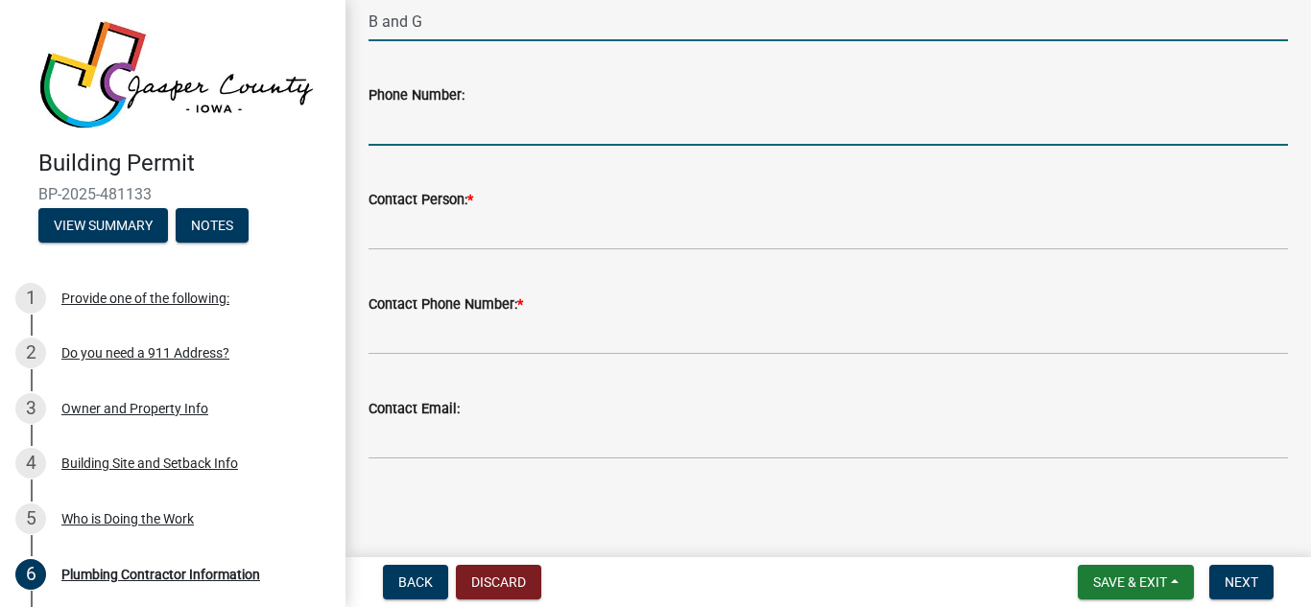
click at [609, 121] on input "Phone Number:" at bounding box center [827, 125] width 919 height 39
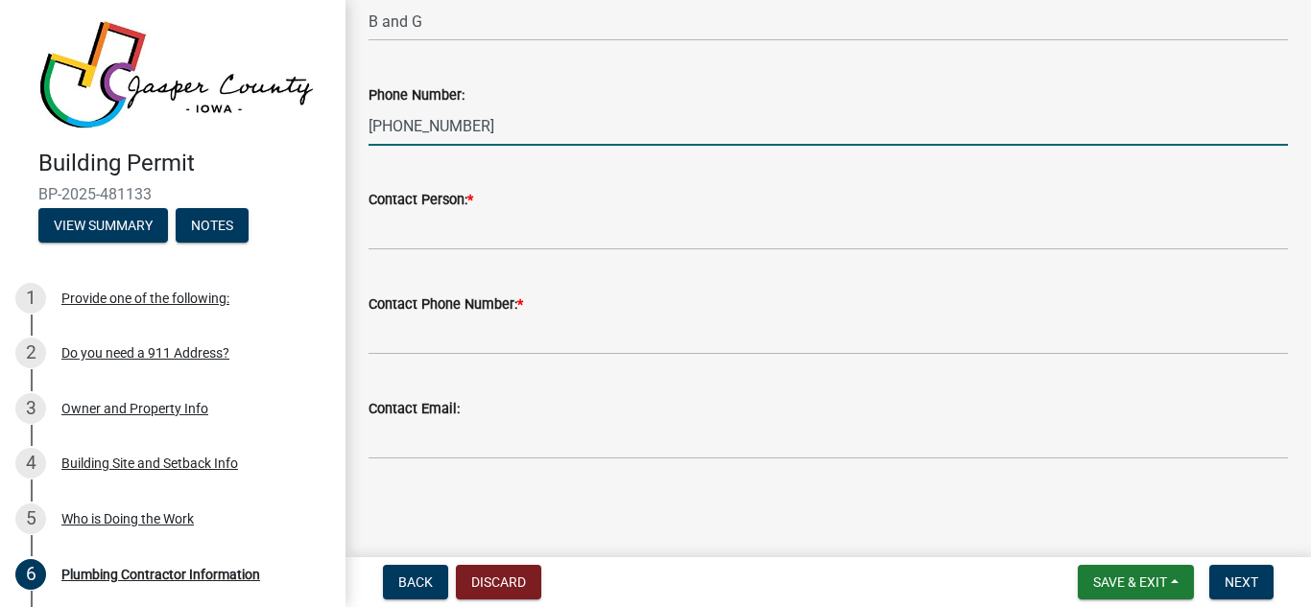
type input "[PHONE_NUMBER]"
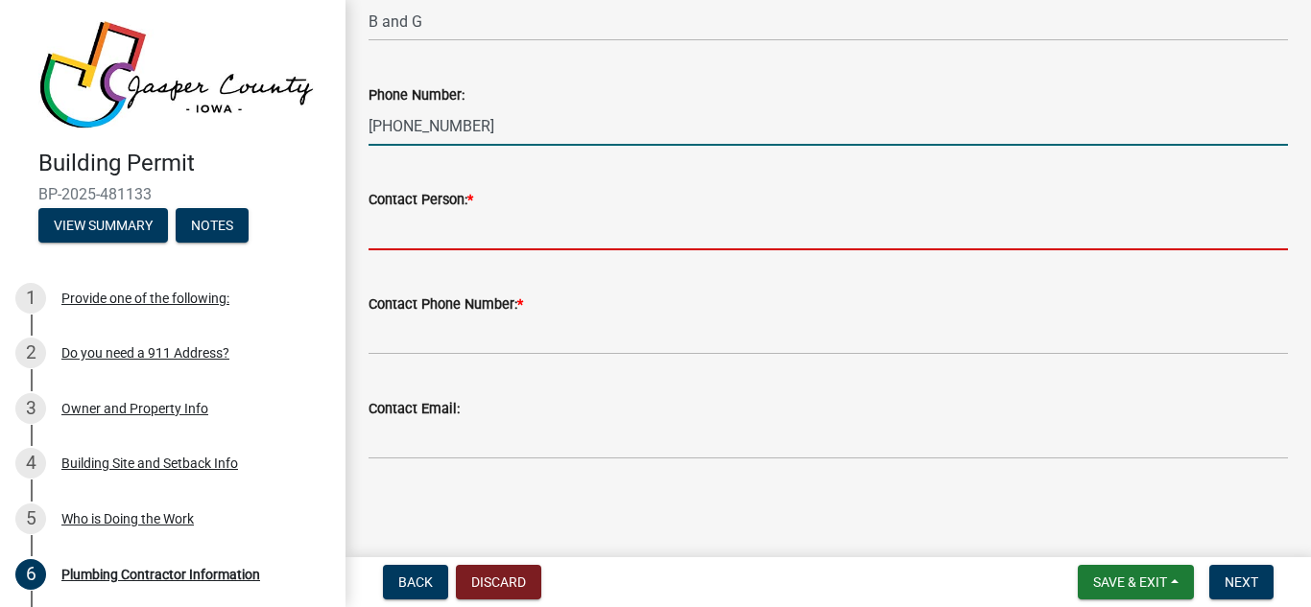
click at [539, 226] on input "Contact Person: *" at bounding box center [827, 230] width 919 height 39
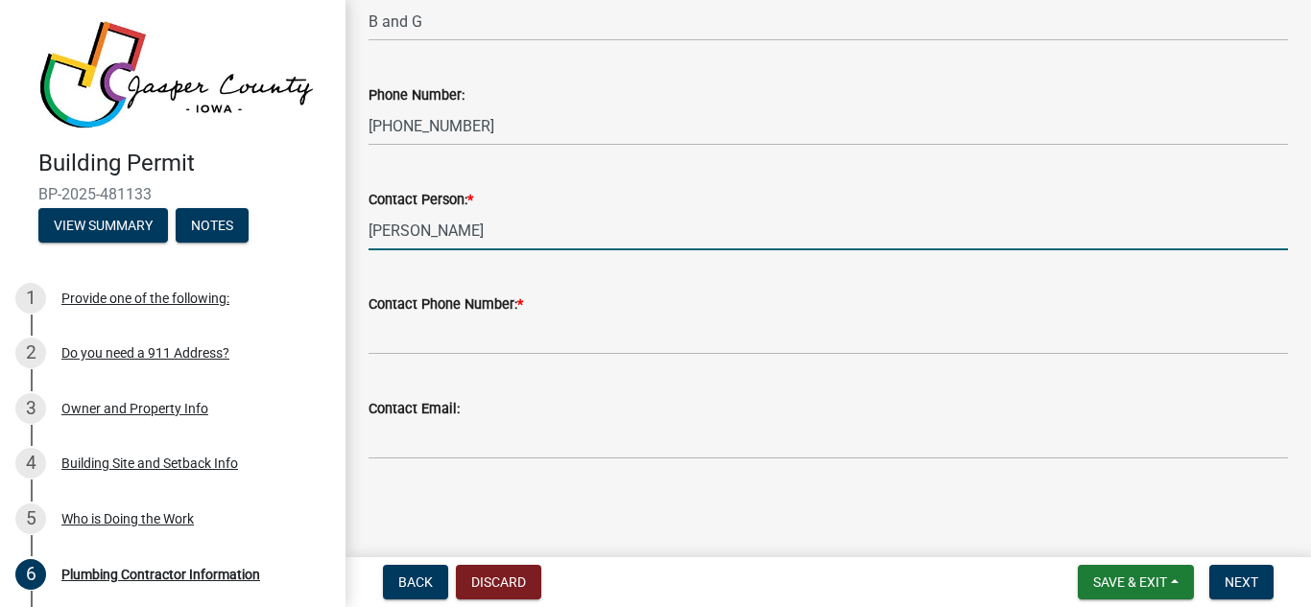
type input "[PERSON_NAME]"
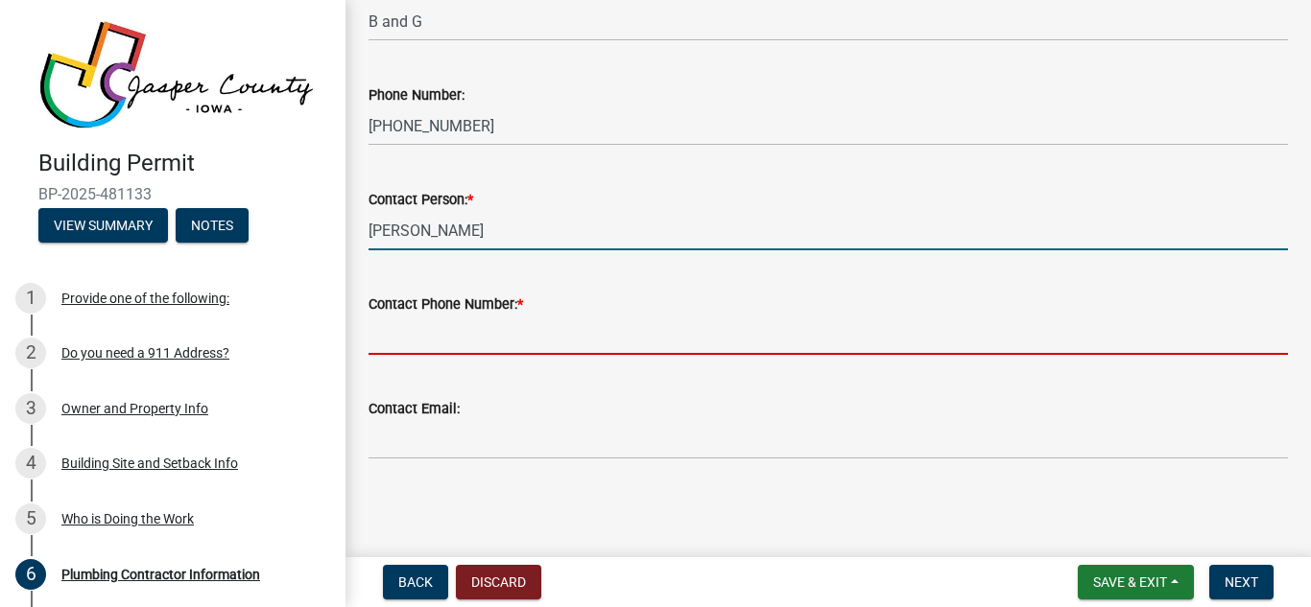
click at [520, 327] on input "Contact Phone Number: *" at bounding box center [827, 335] width 919 height 39
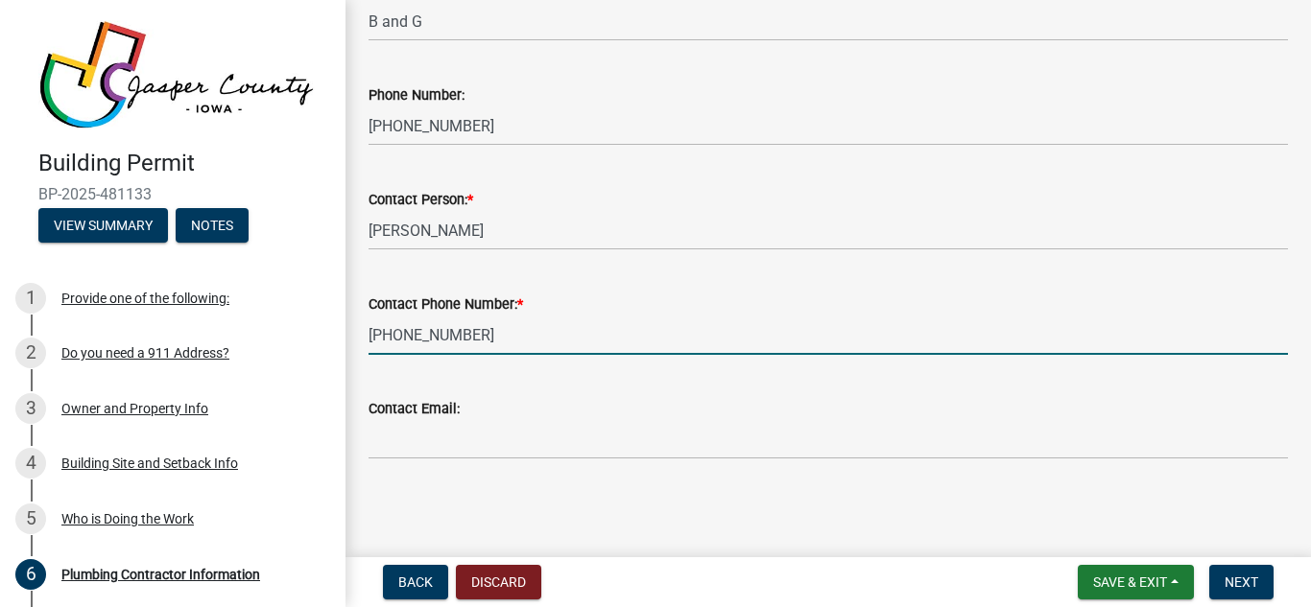
type input "[PHONE_NUMBER]"
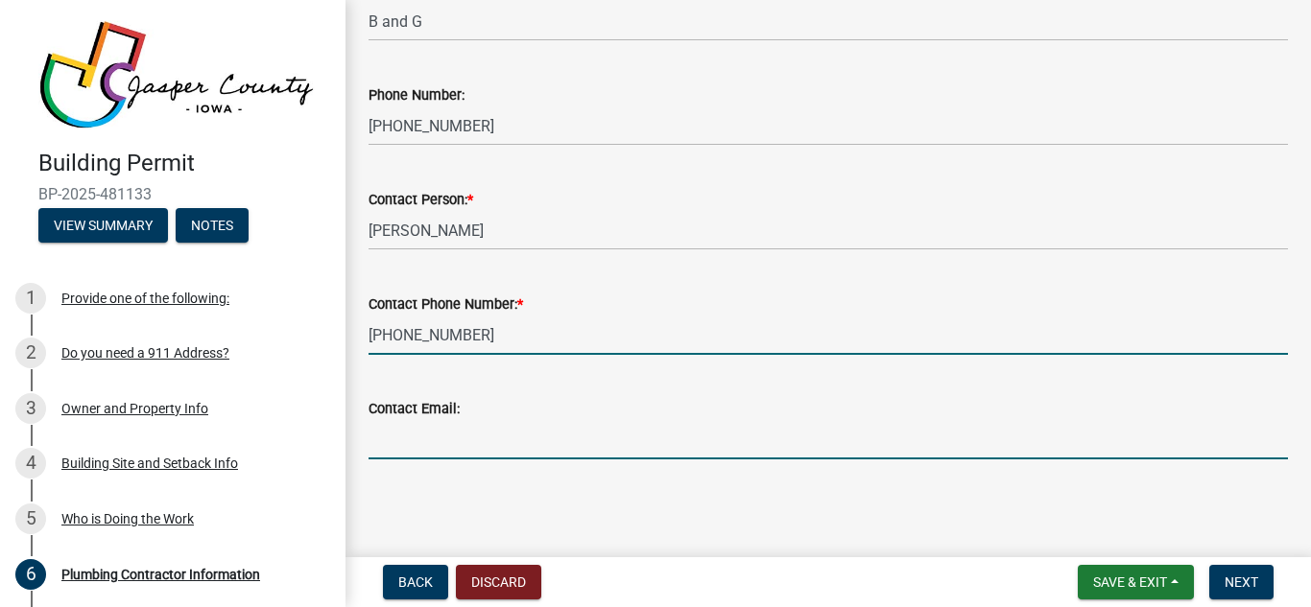
click at [493, 435] on input "Contact Email:" at bounding box center [827, 439] width 919 height 39
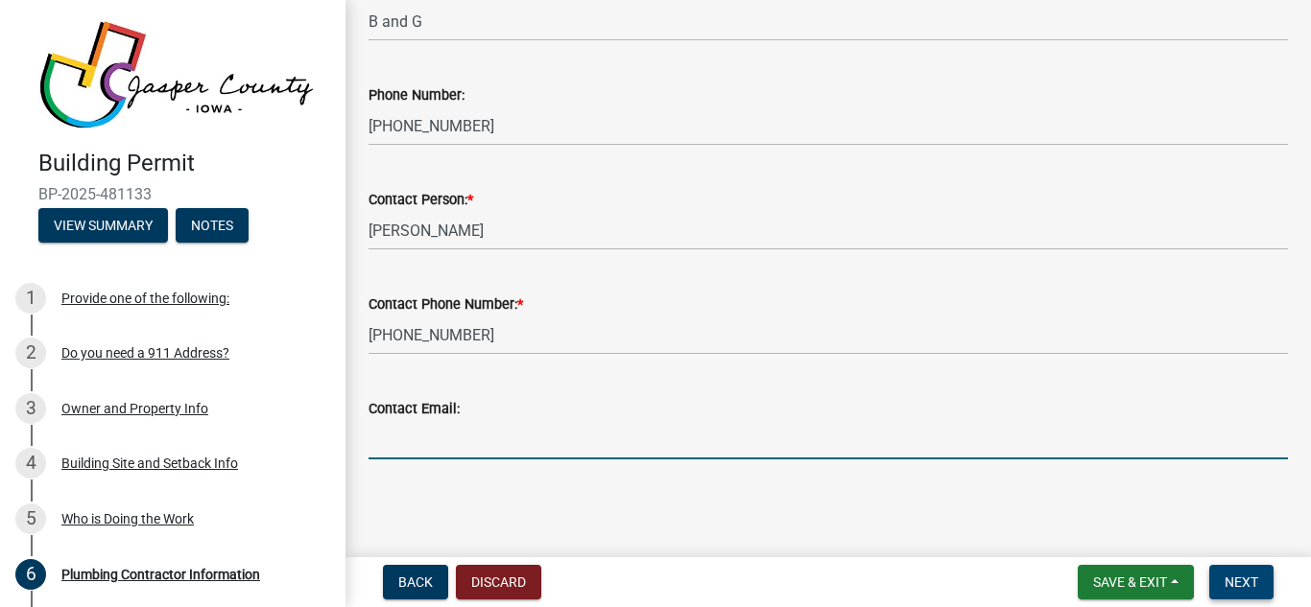
click at [1243, 587] on span "Next" at bounding box center [1241, 582] width 34 height 15
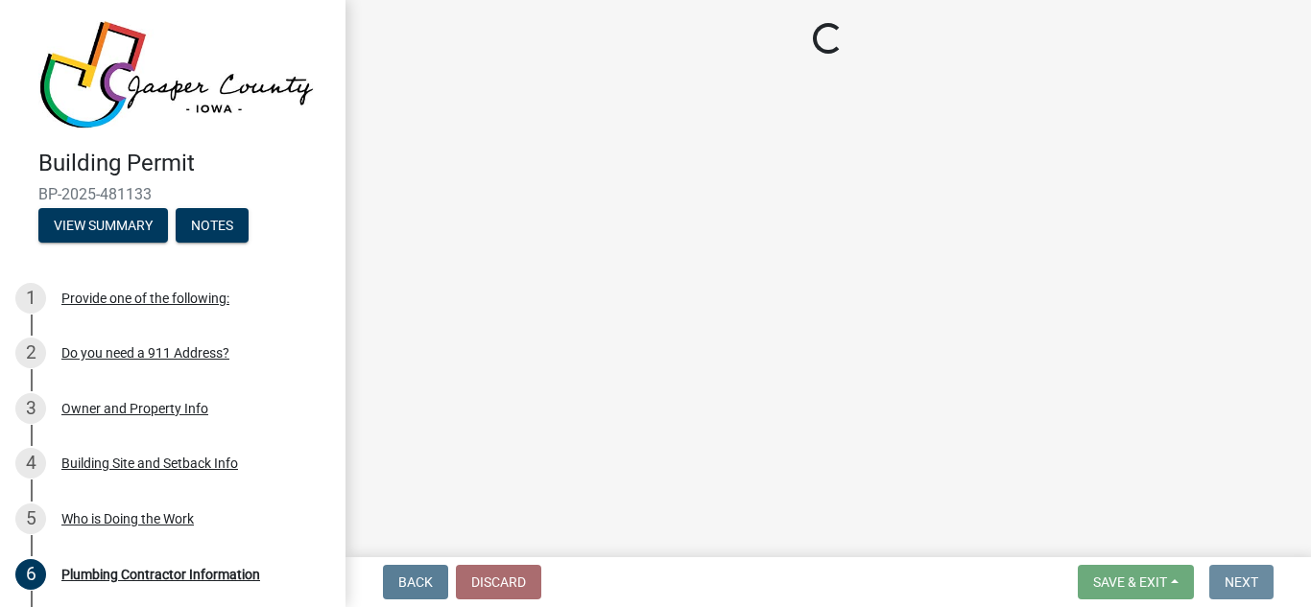
scroll to position [0, 0]
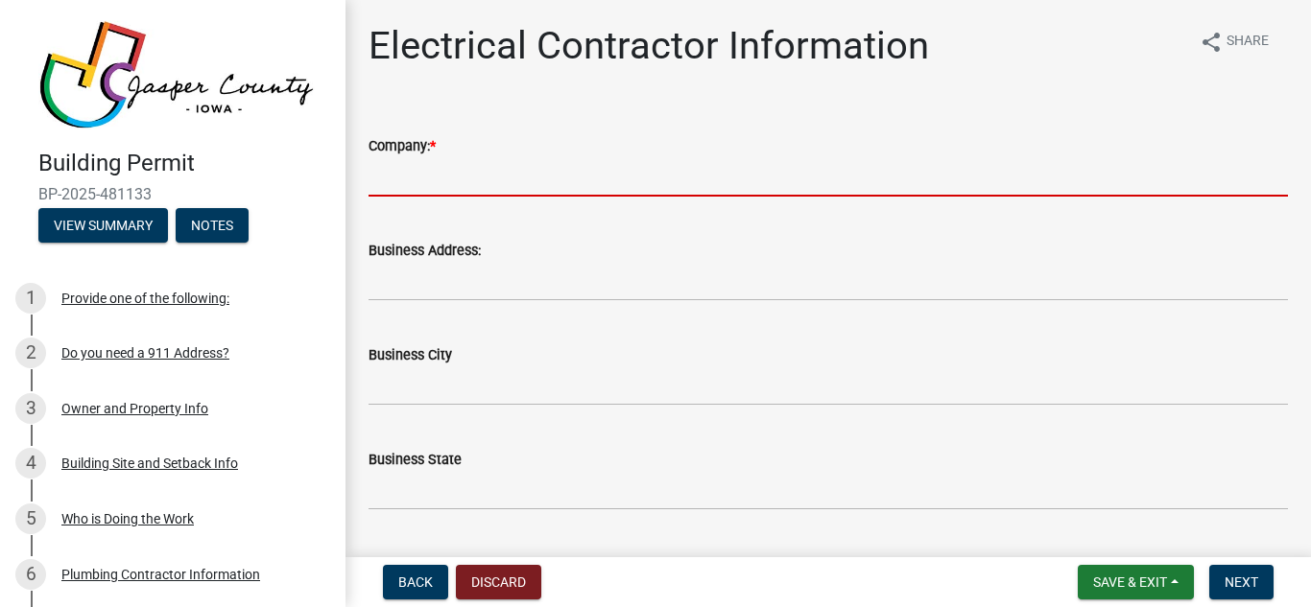
click at [505, 180] on input "Company: *" at bounding box center [827, 176] width 919 height 39
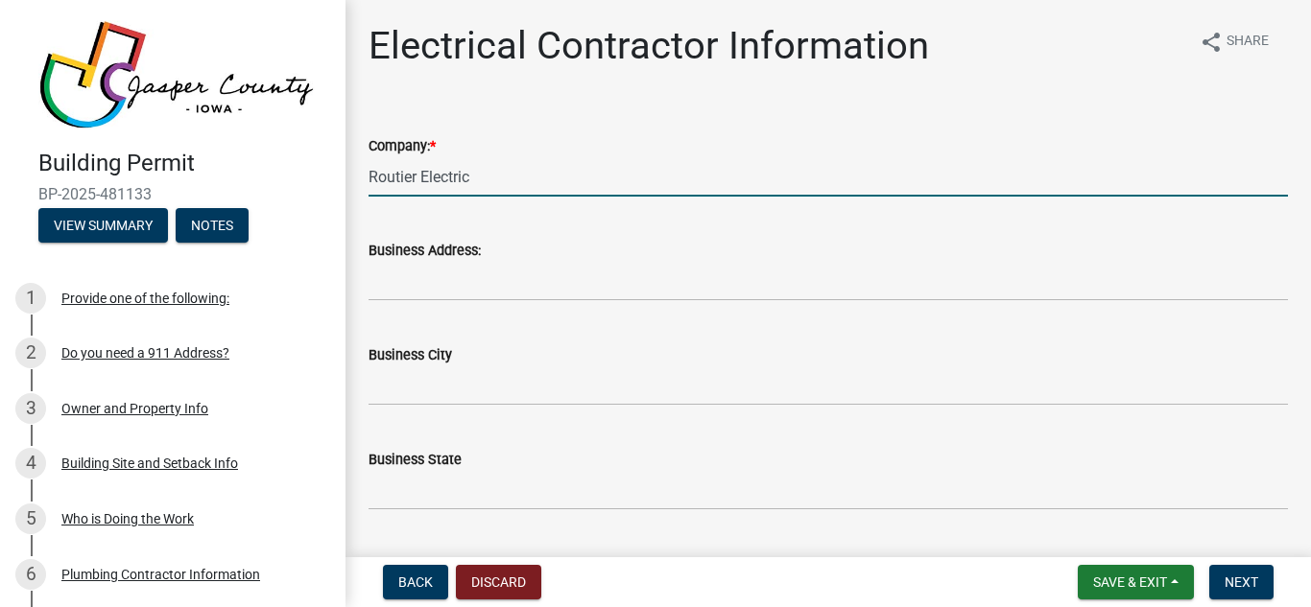
type input "Routier Electric"
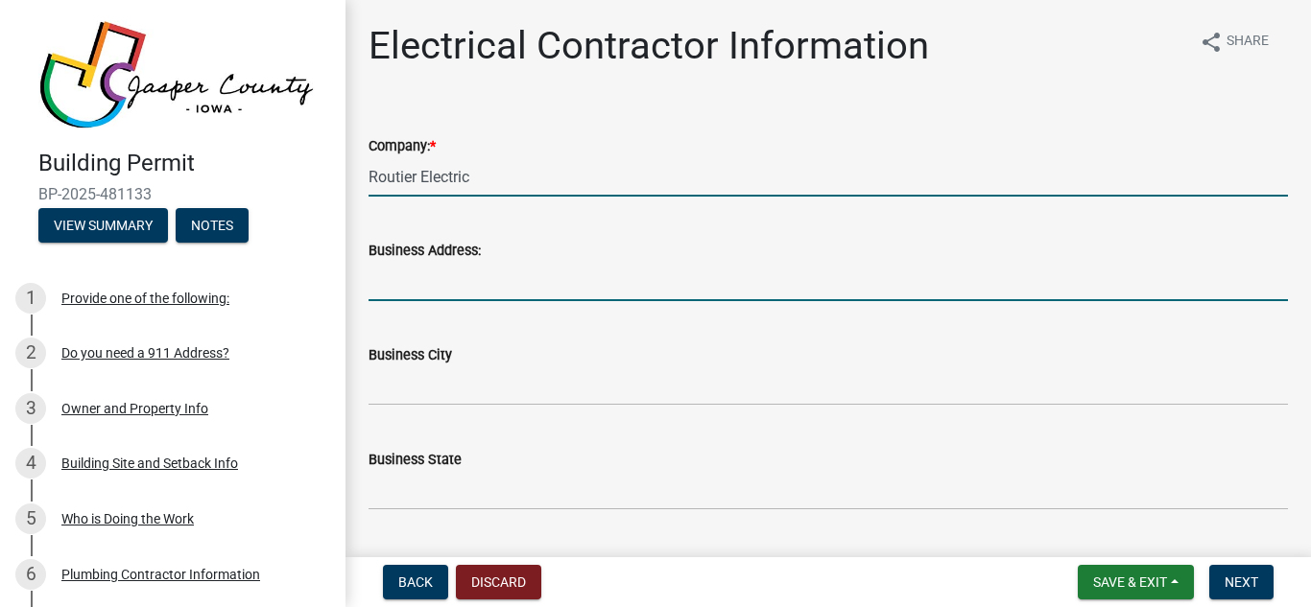
click at [466, 275] on input "Business Address:" at bounding box center [827, 281] width 919 height 39
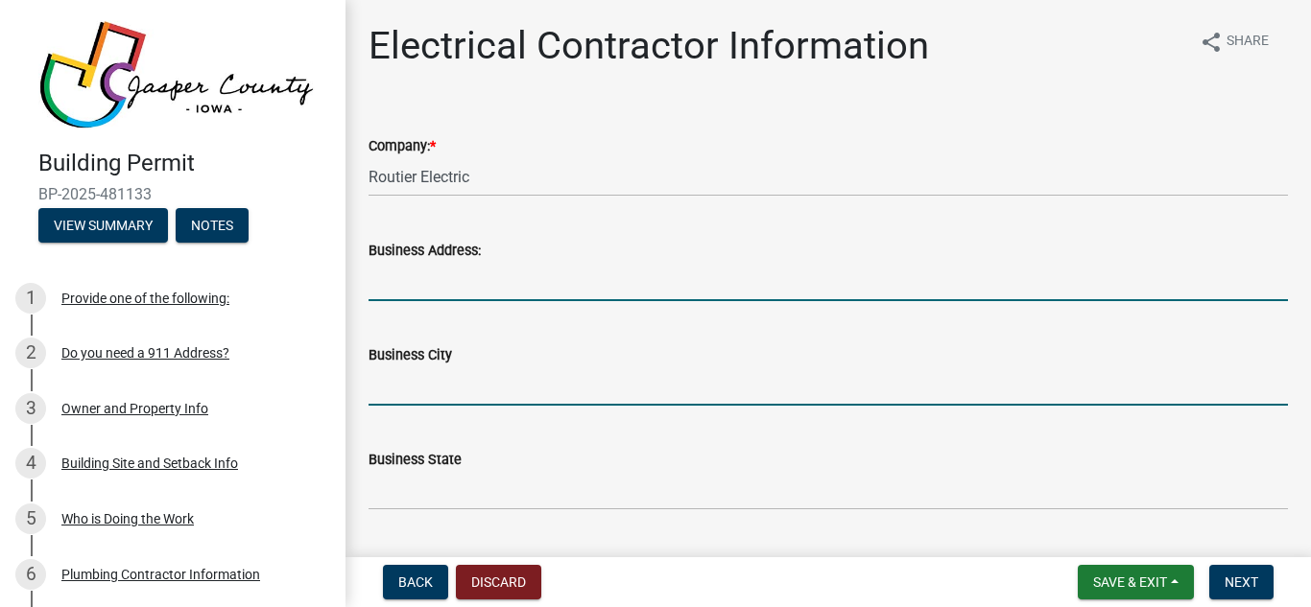
click at [410, 381] on input "Business City" at bounding box center [827, 385] width 919 height 39
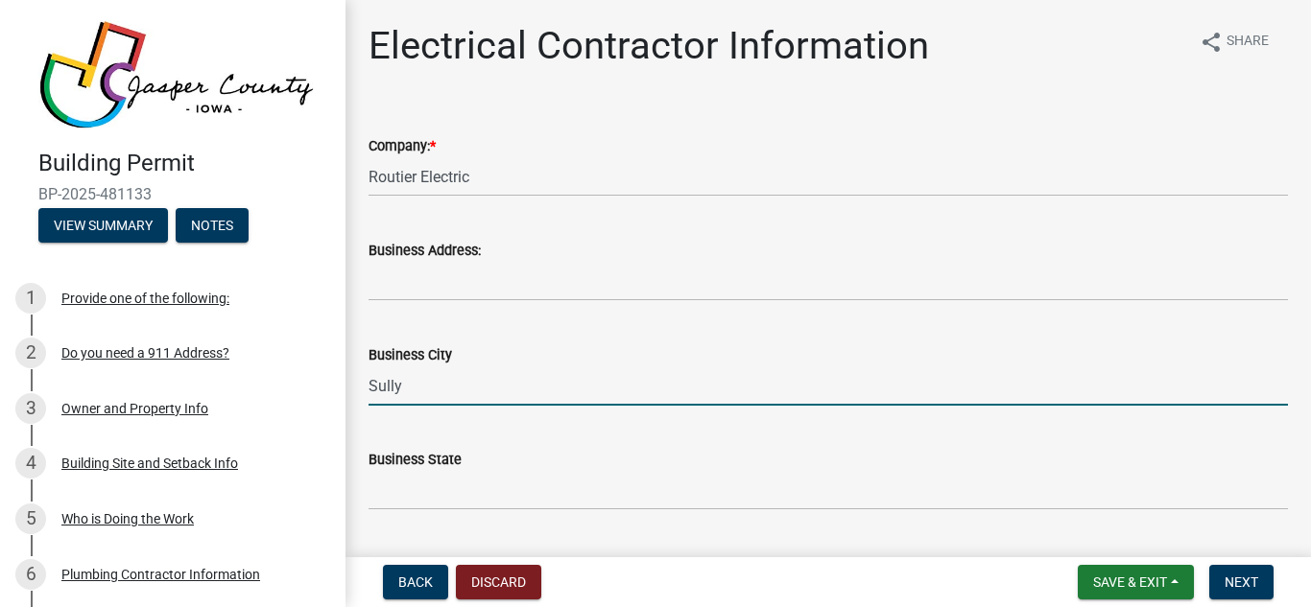
type input "Sully"
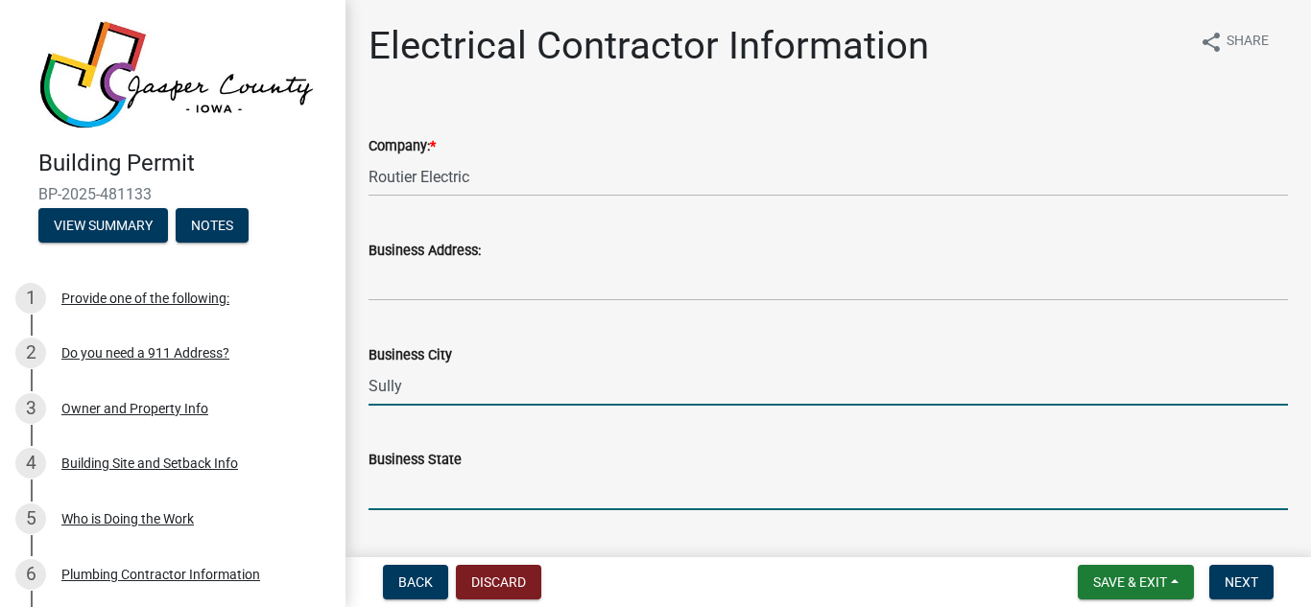
click at [417, 499] on input "Business State" at bounding box center [827, 490] width 919 height 39
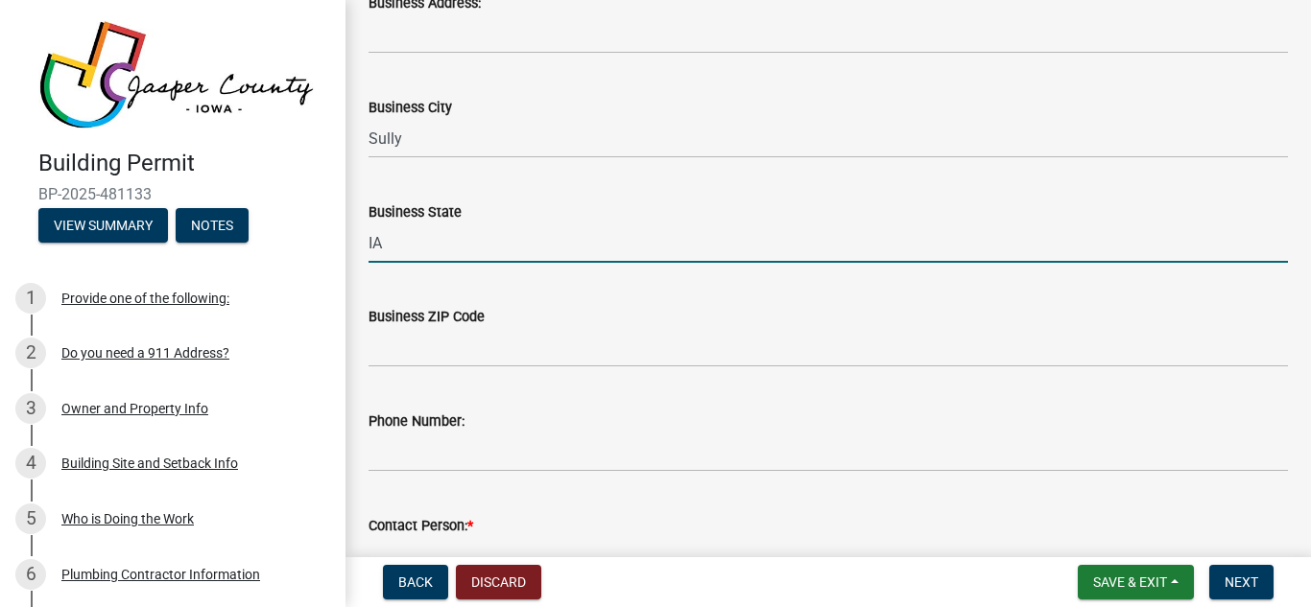
scroll to position [347, 0]
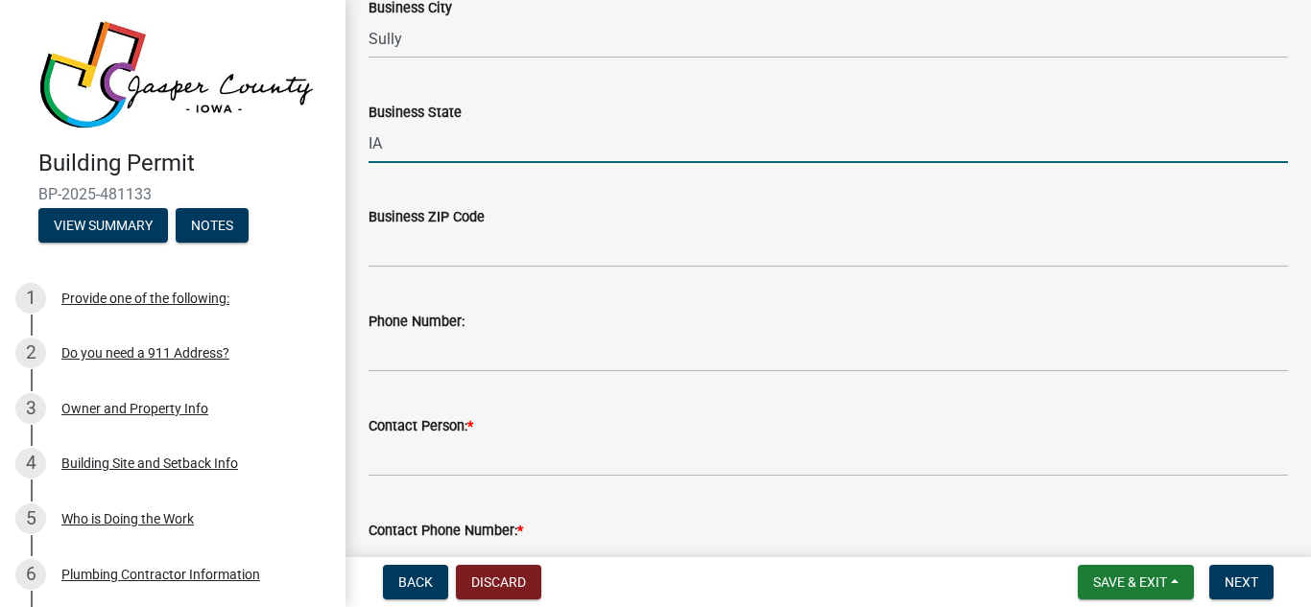
type input "IA"
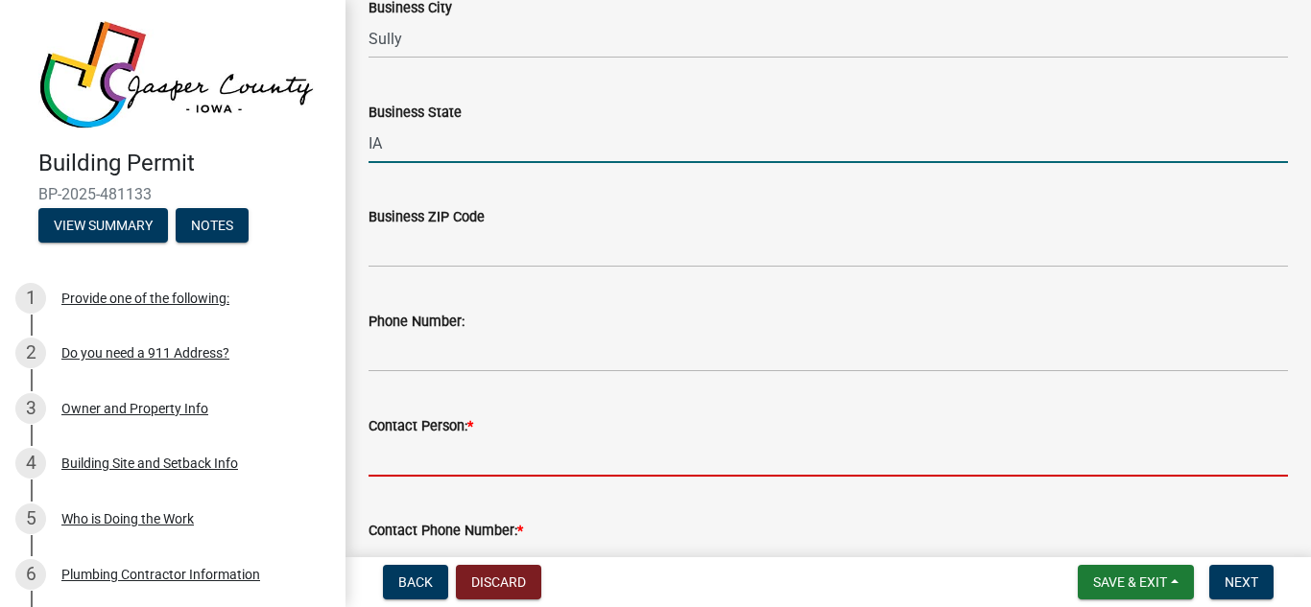
click at [476, 470] on input "Contact Person: *" at bounding box center [827, 456] width 919 height 39
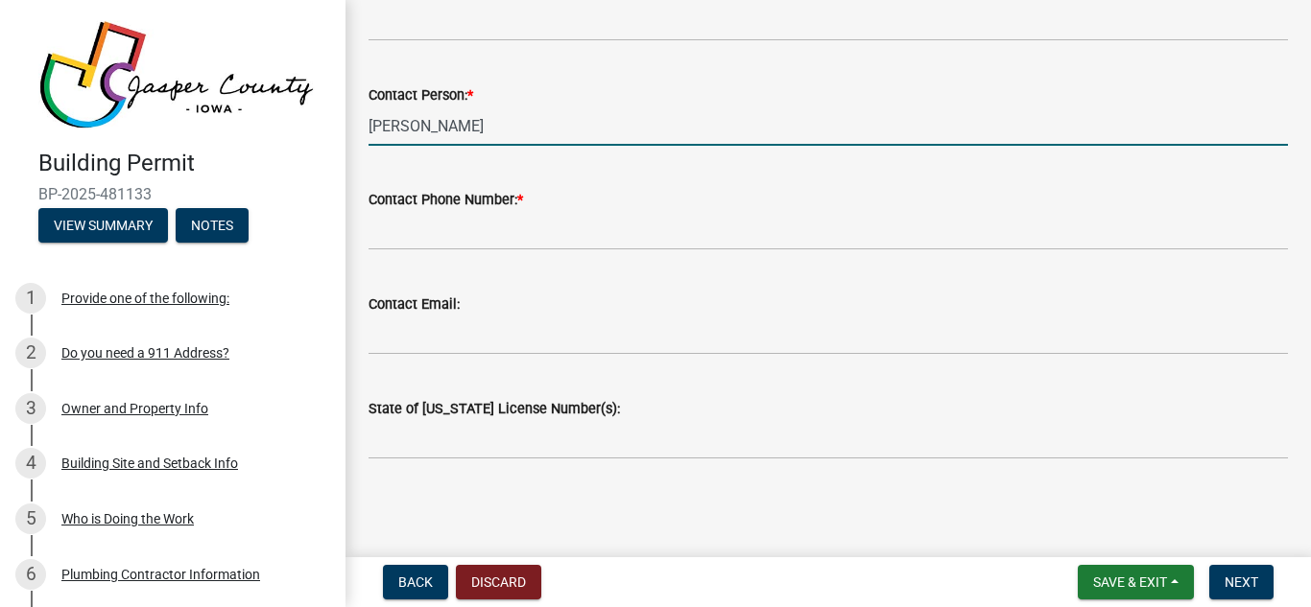
scroll to position [675, 0]
type input "[PERSON_NAME]"
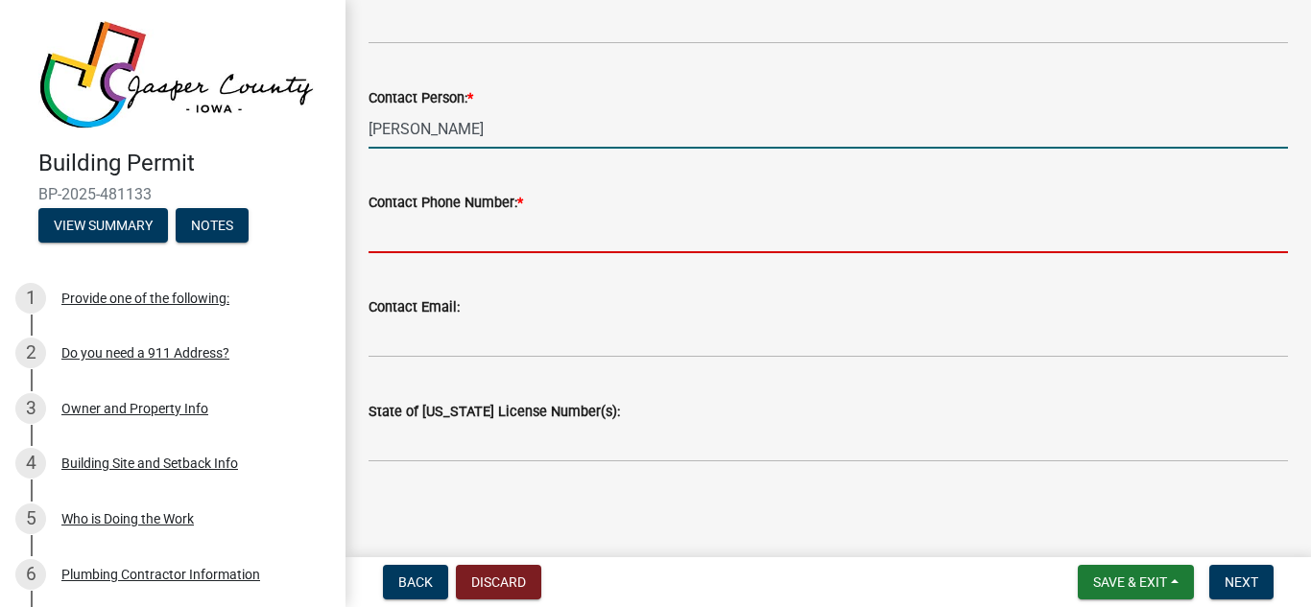
click at [414, 236] on input "Contact Phone Number: *" at bounding box center [827, 233] width 919 height 39
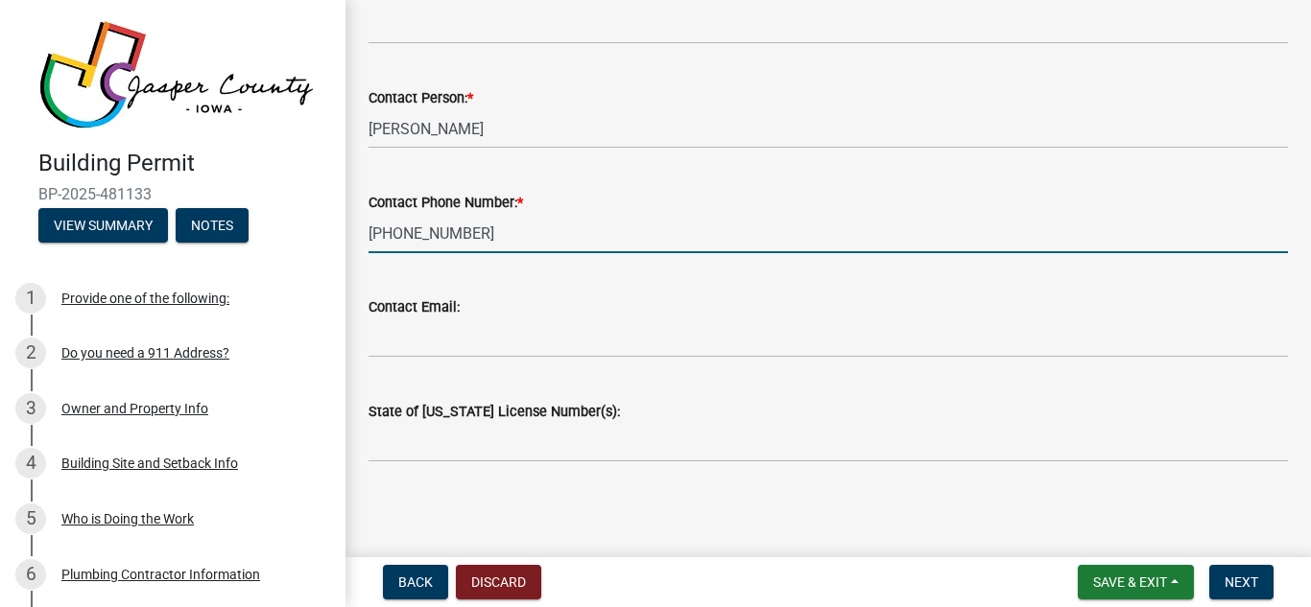
type input "[PHONE_NUMBER]"
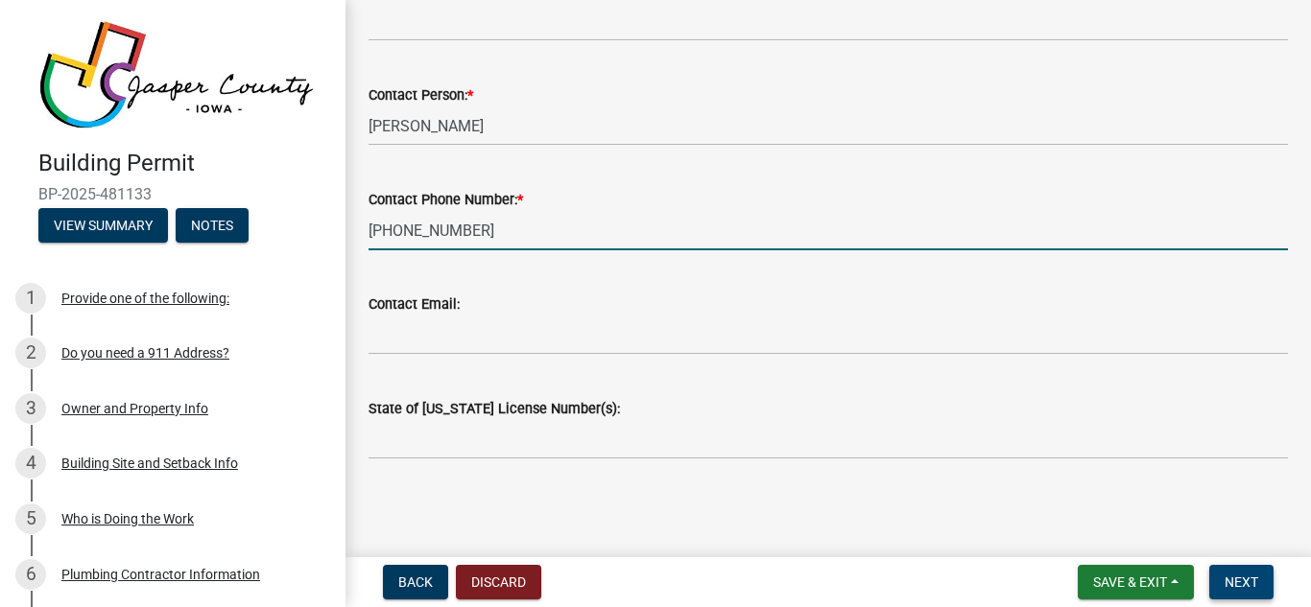
click at [1243, 579] on span "Next" at bounding box center [1241, 582] width 34 height 15
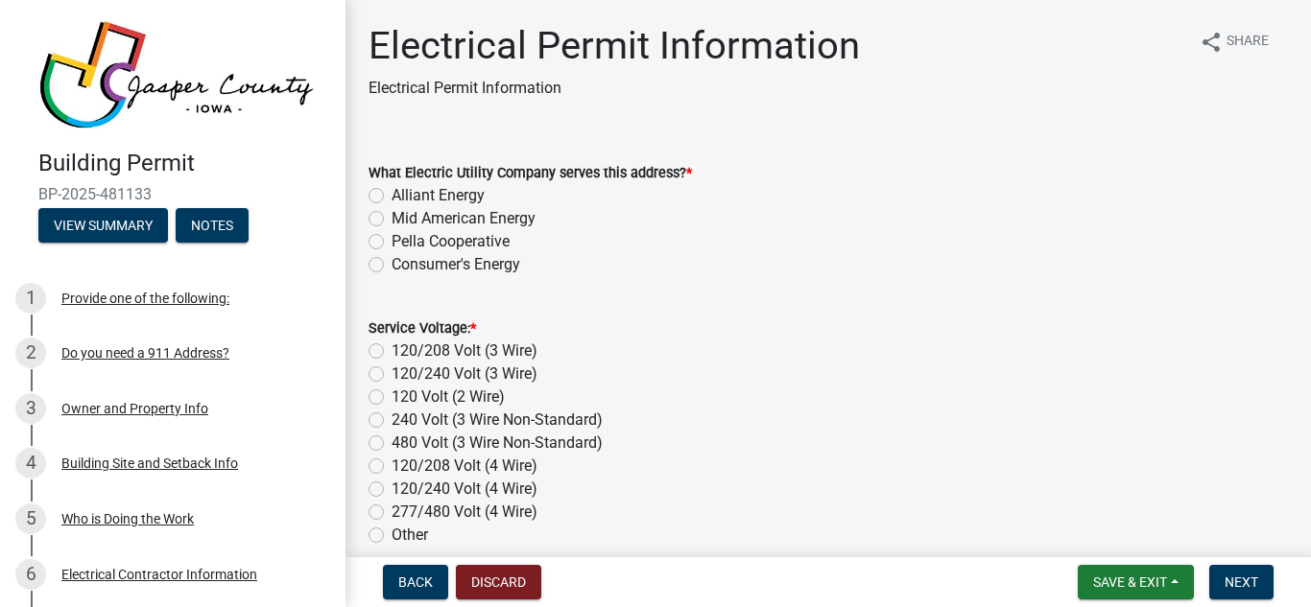
click at [391, 242] on label "Pella Cooperative" at bounding box center [450, 241] width 118 height 23
click at [391, 242] on input "Pella Cooperative" at bounding box center [397, 236] width 12 height 12
radio input "true"
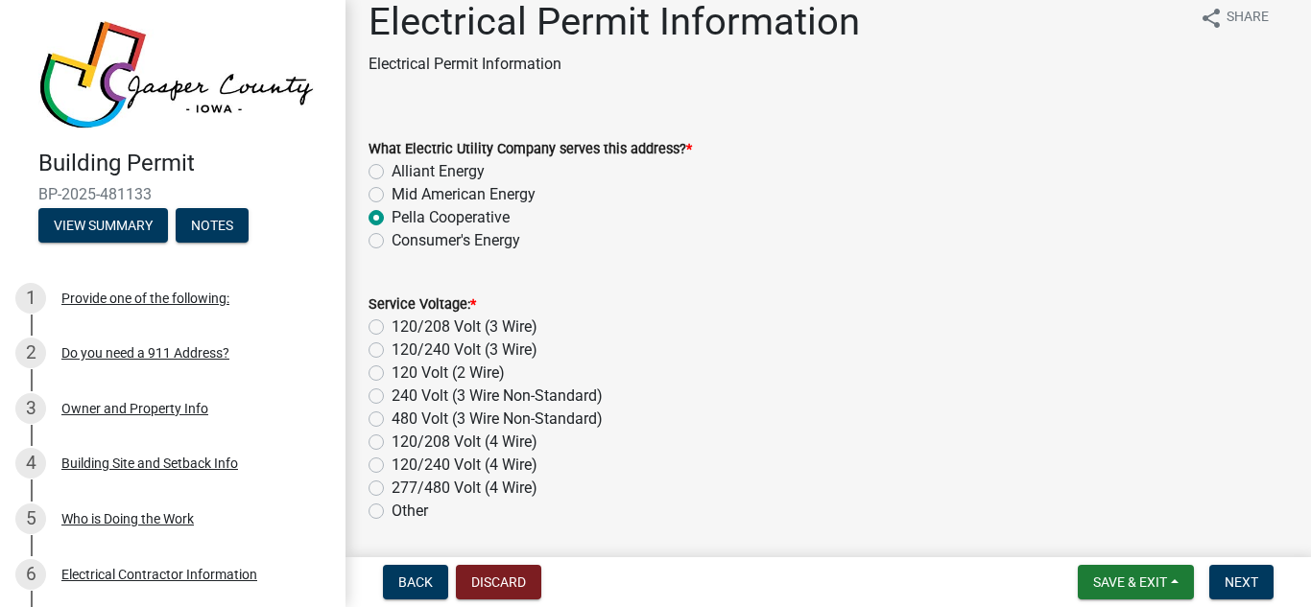
click at [391, 325] on label "120/208 Volt (3 Wire)" at bounding box center [464, 327] width 146 height 23
click at [391, 325] on input "120/208 Volt (3 Wire)" at bounding box center [397, 322] width 12 height 12
radio input "true"
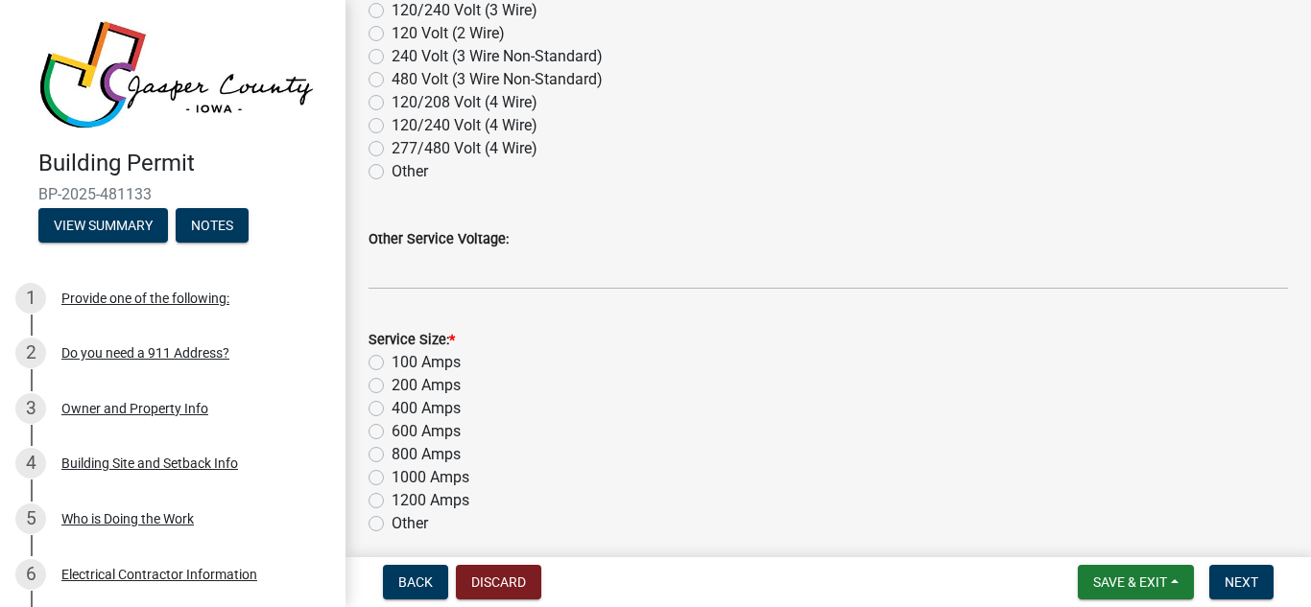
scroll to position [365, 0]
click at [391, 359] on label "100 Amps" at bounding box center [425, 361] width 69 height 23
click at [391, 359] on input "100 Amps" at bounding box center [397, 356] width 12 height 12
radio input "true"
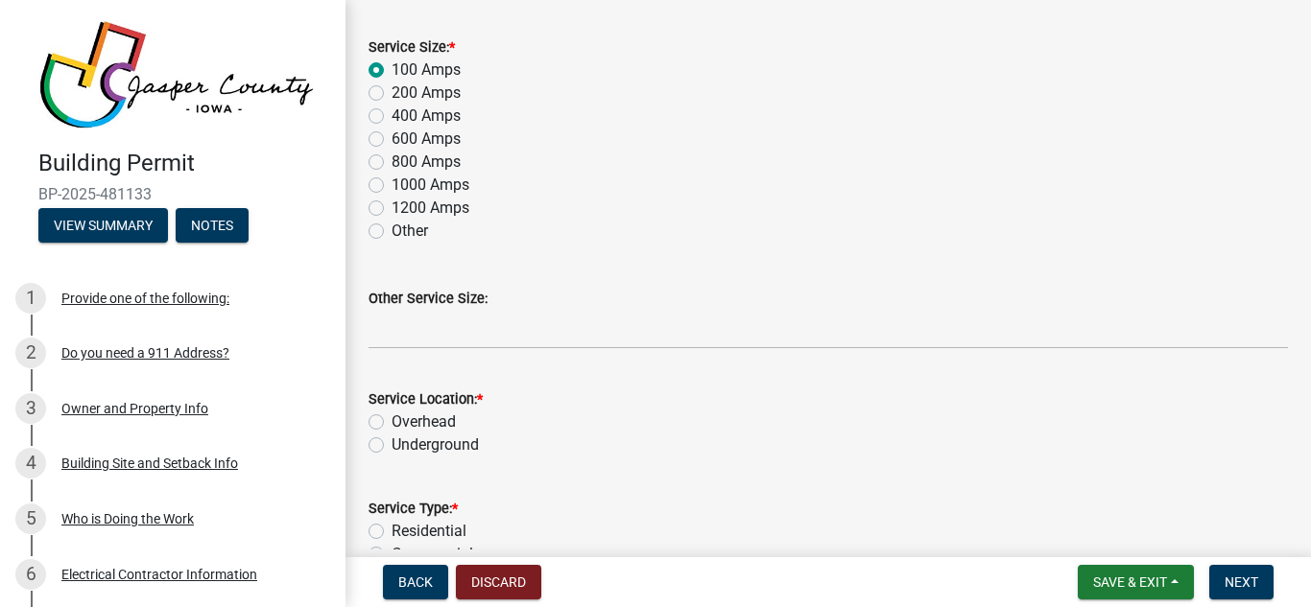
scroll to position [657, 0]
click at [391, 444] on label "Underground" at bounding box center [434, 444] width 87 height 23
click at [391, 444] on input "Underground" at bounding box center [397, 439] width 12 height 12
radio input "true"
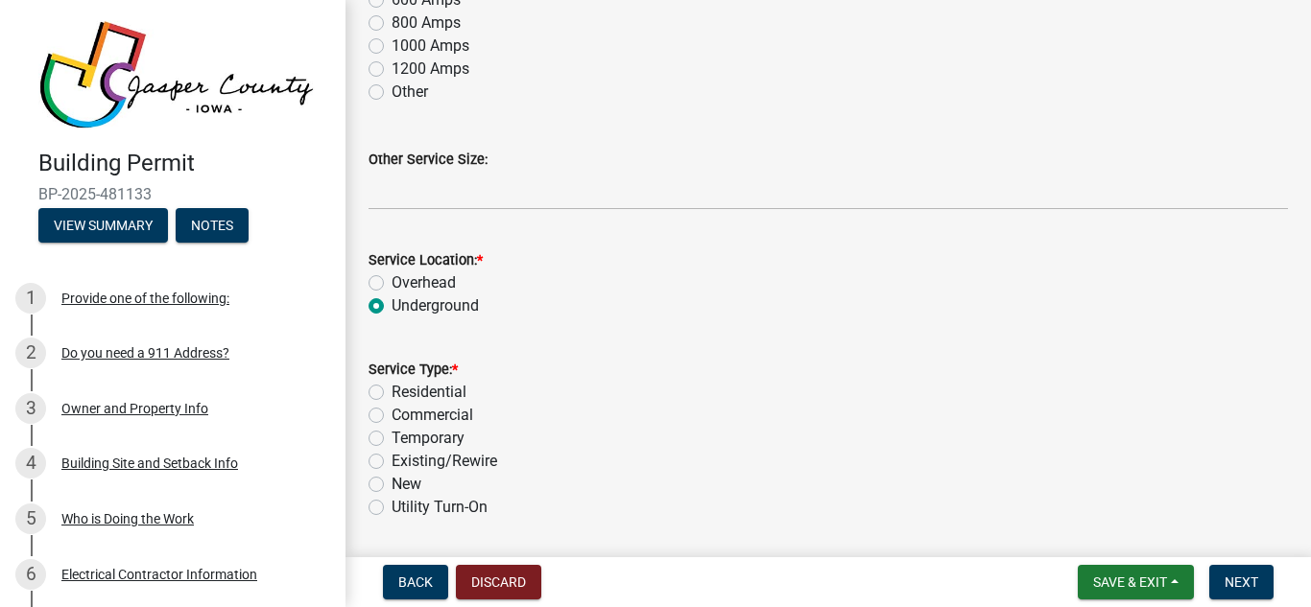
scroll to position [801, 0]
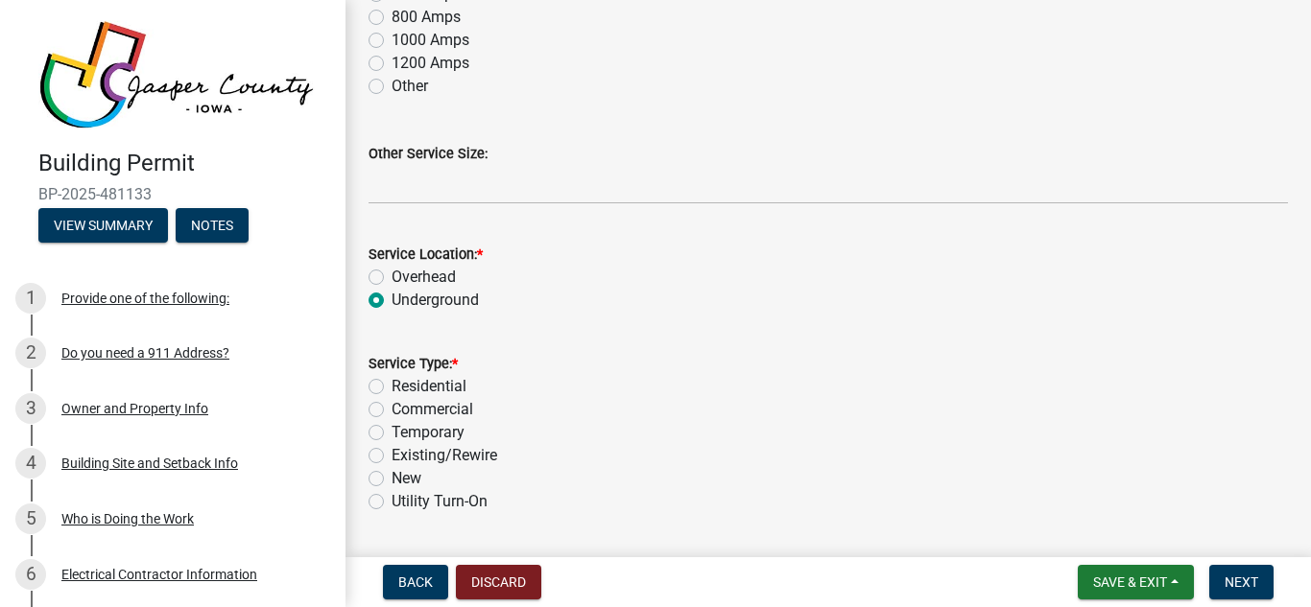
click at [391, 434] on label "Temporary" at bounding box center [427, 432] width 73 height 23
click at [391, 434] on input "Temporary" at bounding box center [397, 427] width 12 height 12
radio input "true"
click at [391, 388] on label "Residential" at bounding box center [428, 386] width 75 height 23
click at [391, 388] on input "Residential" at bounding box center [397, 381] width 12 height 12
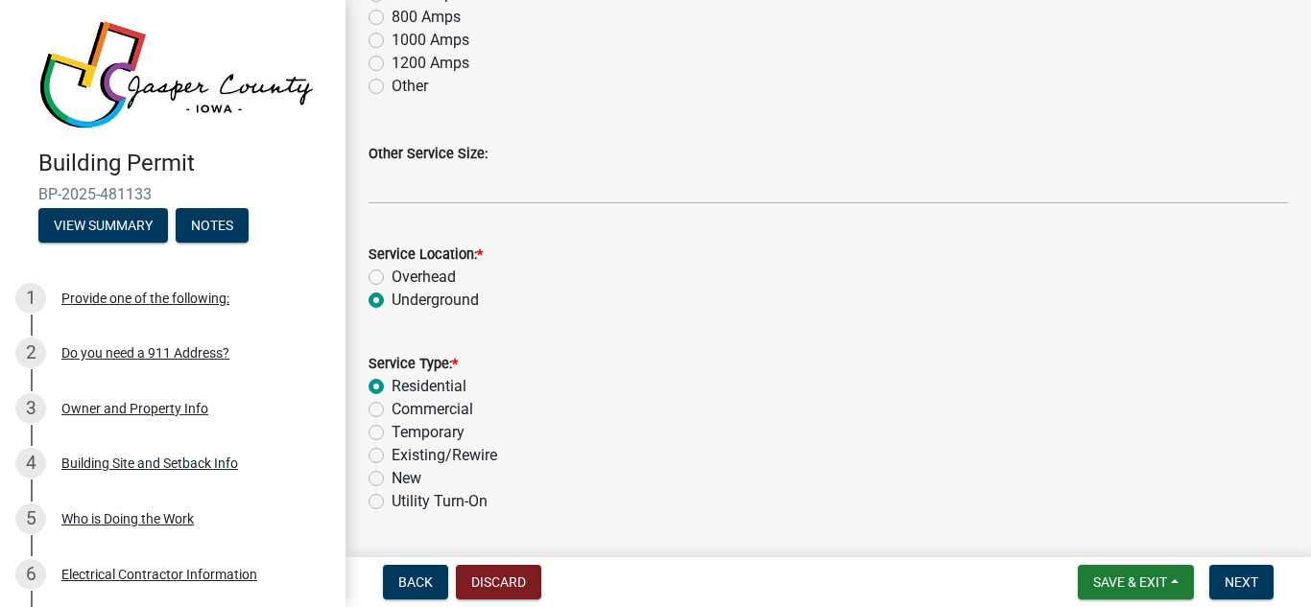
radio input "true"
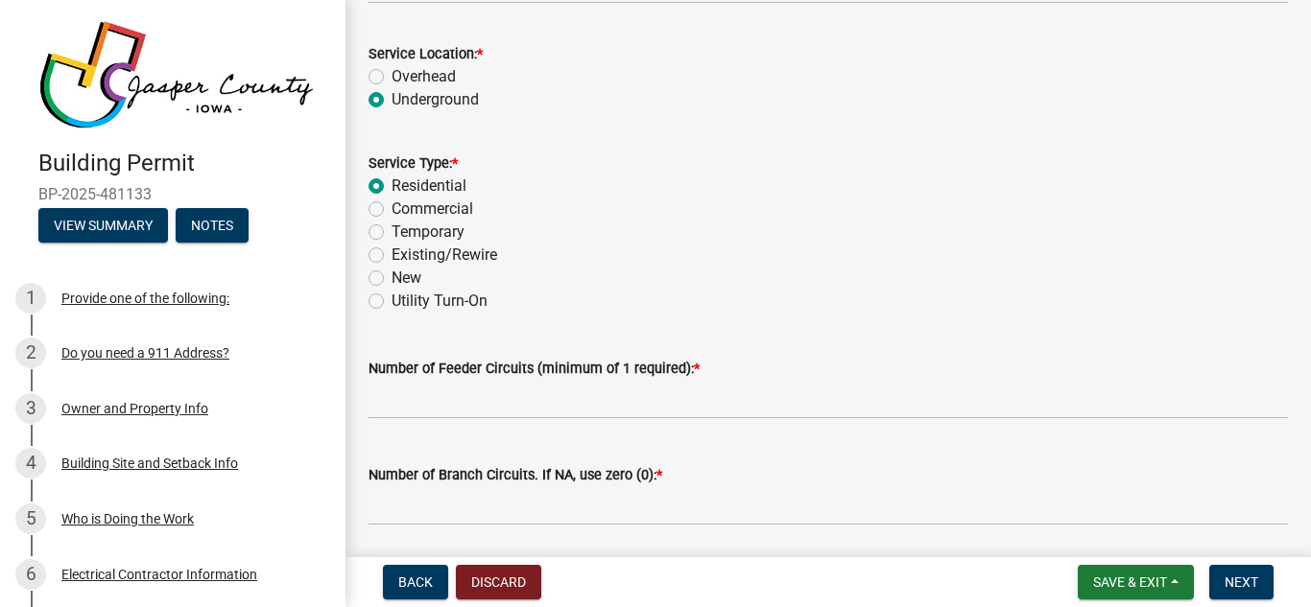
scroll to position [975, 0]
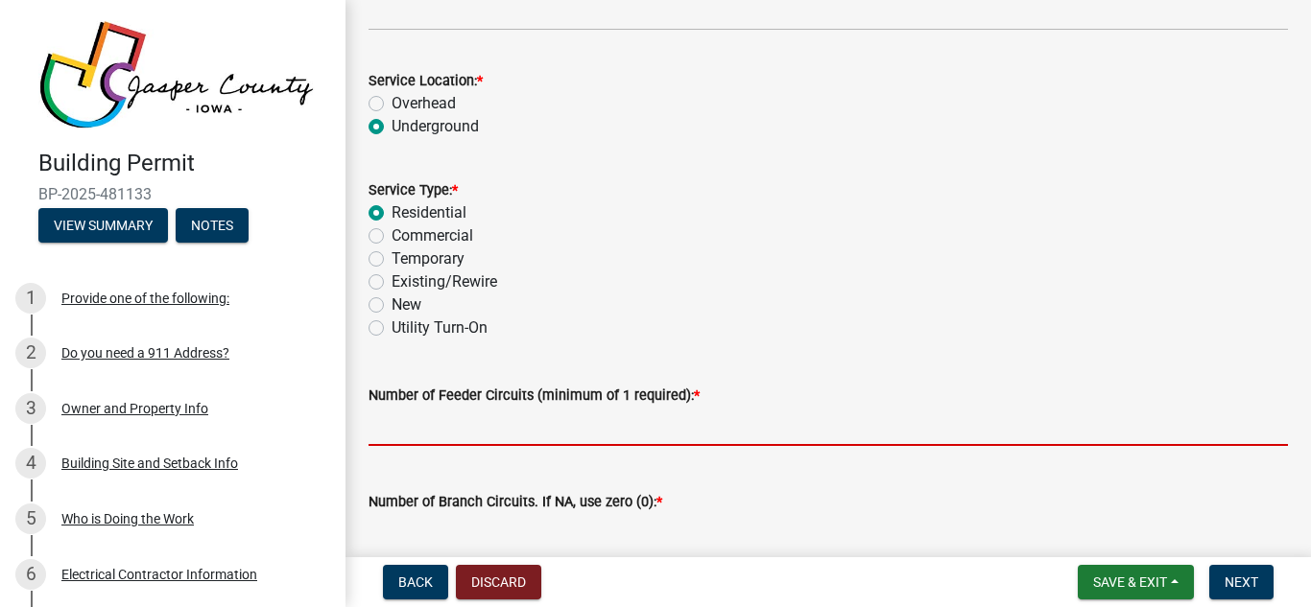
click at [411, 417] on input "text" at bounding box center [827, 426] width 919 height 39
type input "1"
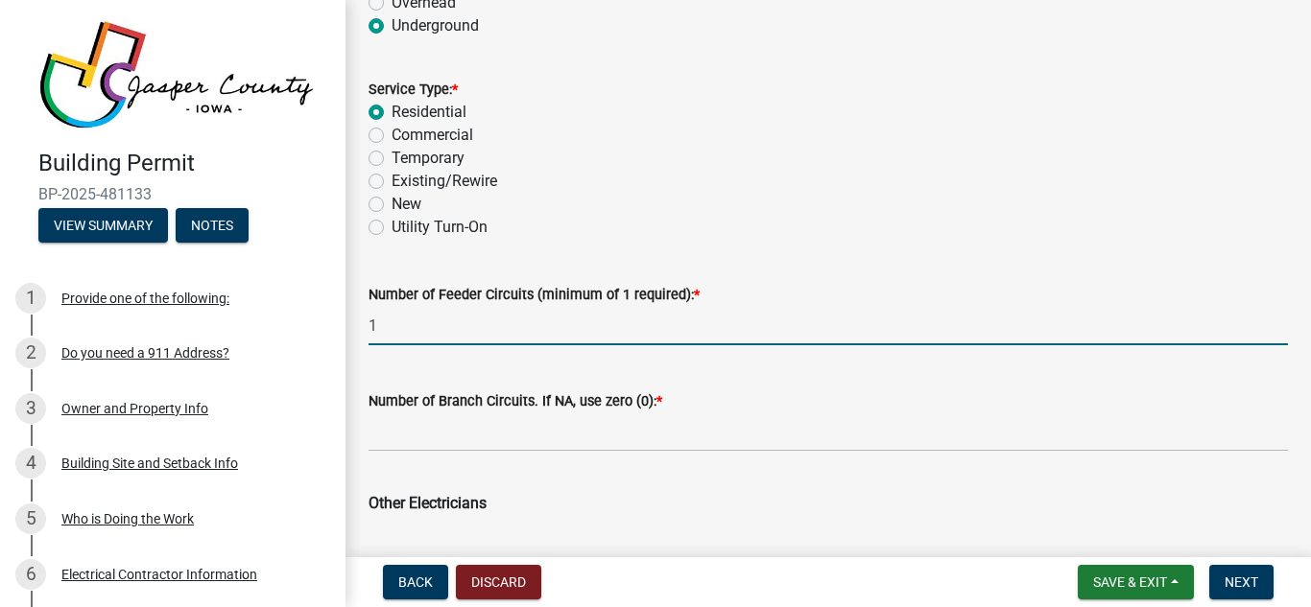
scroll to position [1092, 0]
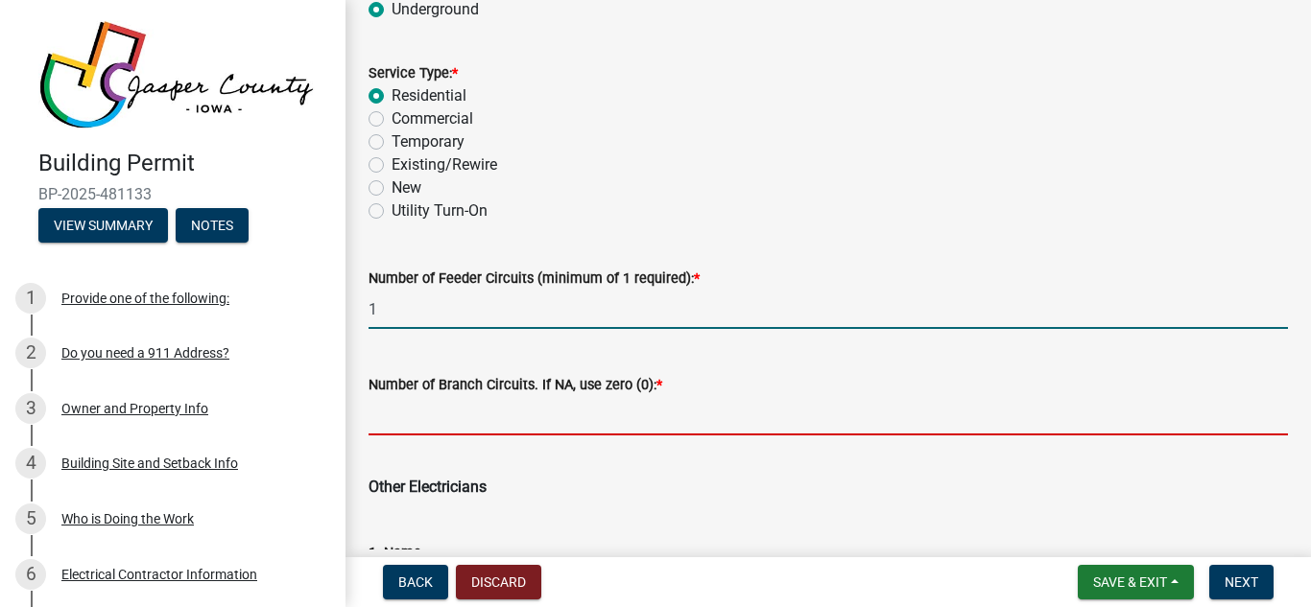
click at [432, 410] on input "text" at bounding box center [827, 415] width 919 height 39
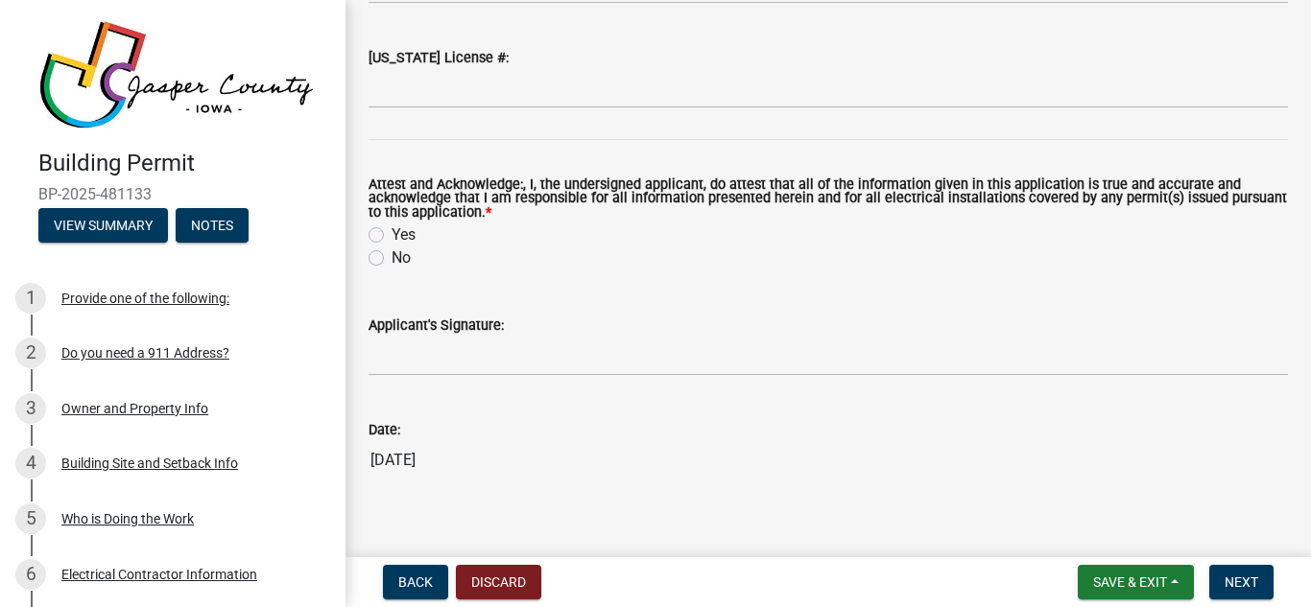
scroll to position [2548, 0]
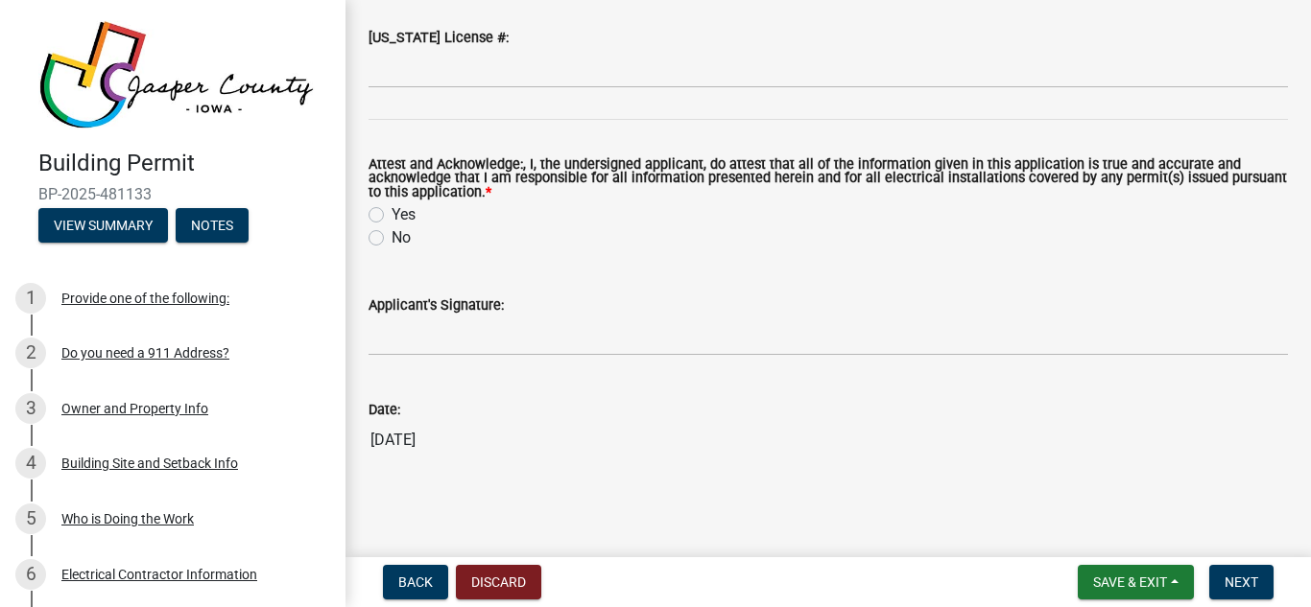
type input "0"
click at [391, 213] on label "Yes" at bounding box center [403, 214] width 24 height 23
click at [391, 213] on input "Yes" at bounding box center [397, 209] width 12 height 12
radio input "true"
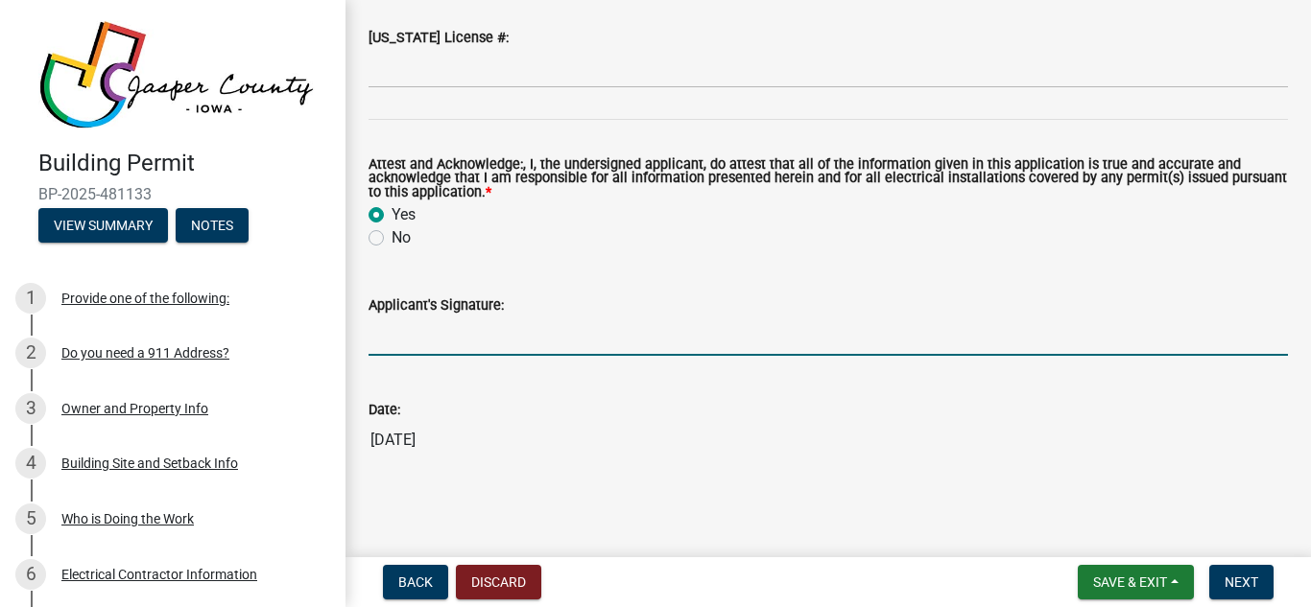
click at [426, 343] on input "Applicant's Signature:" at bounding box center [827, 336] width 919 height 39
type input "[PERSON_NAME]"
click at [1248, 585] on span "Next" at bounding box center [1241, 582] width 34 height 15
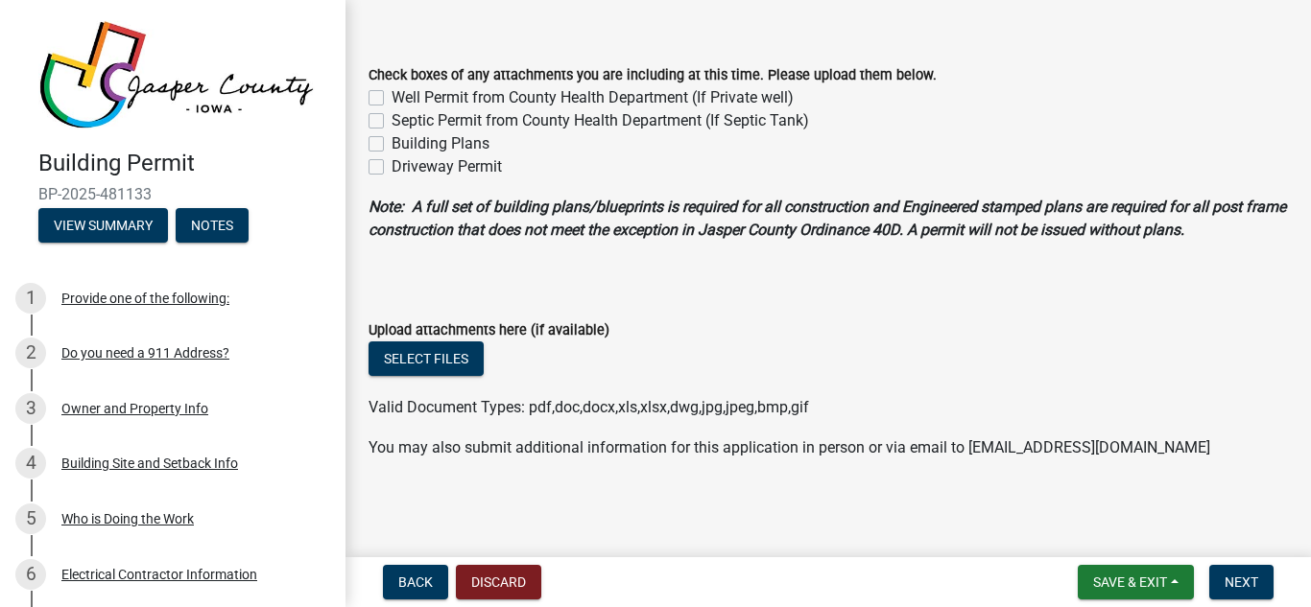
scroll to position [66, 0]
click at [1239, 585] on span "Next" at bounding box center [1241, 582] width 34 height 15
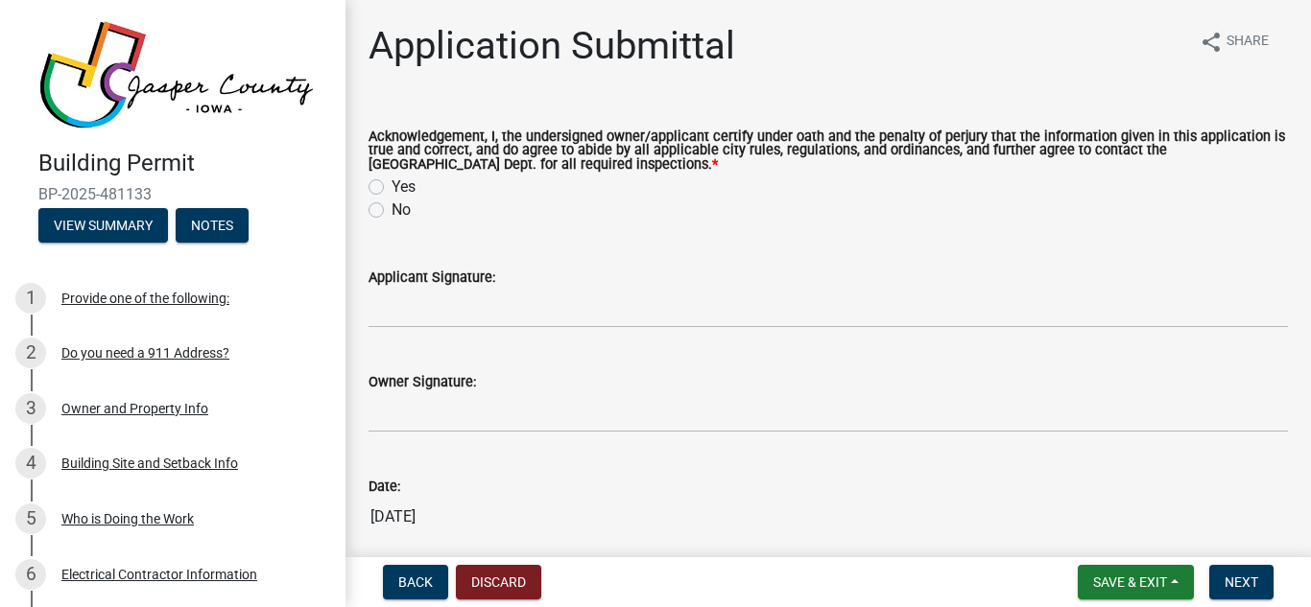
click at [391, 189] on label "Yes" at bounding box center [403, 187] width 24 height 23
click at [391, 188] on input "Yes" at bounding box center [397, 182] width 12 height 12
radio input "true"
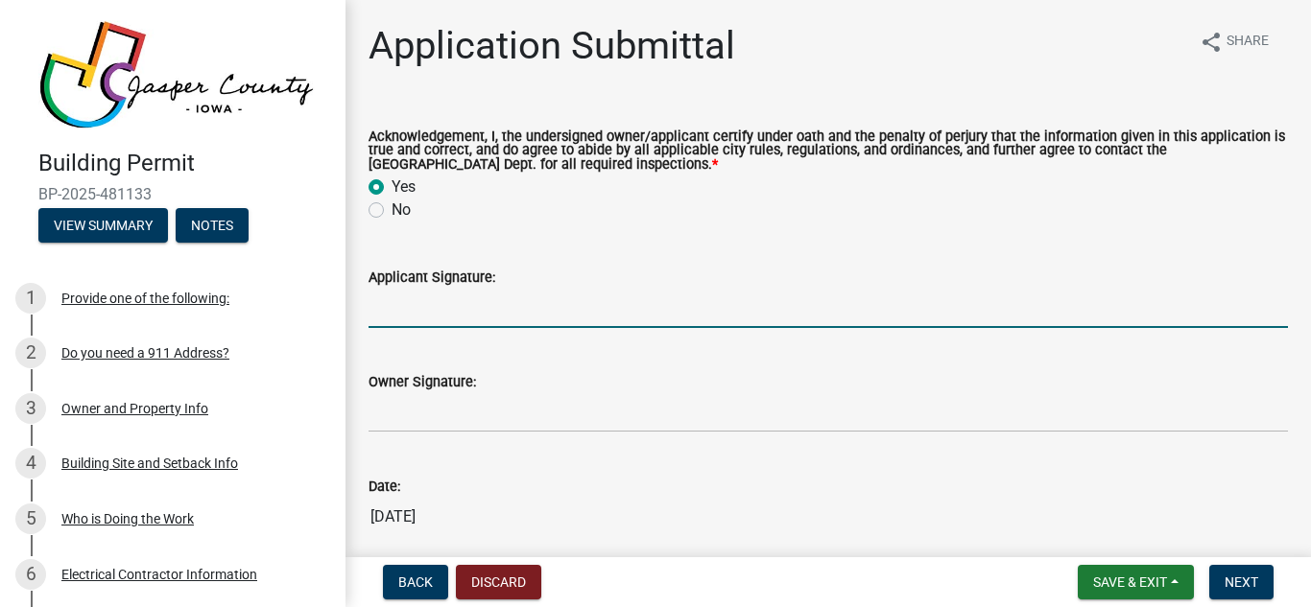
click at [432, 309] on input "Applicant Signature:" at bounding box center [827, 308] width 919 height 39
type input "[PERSON_NAME]"
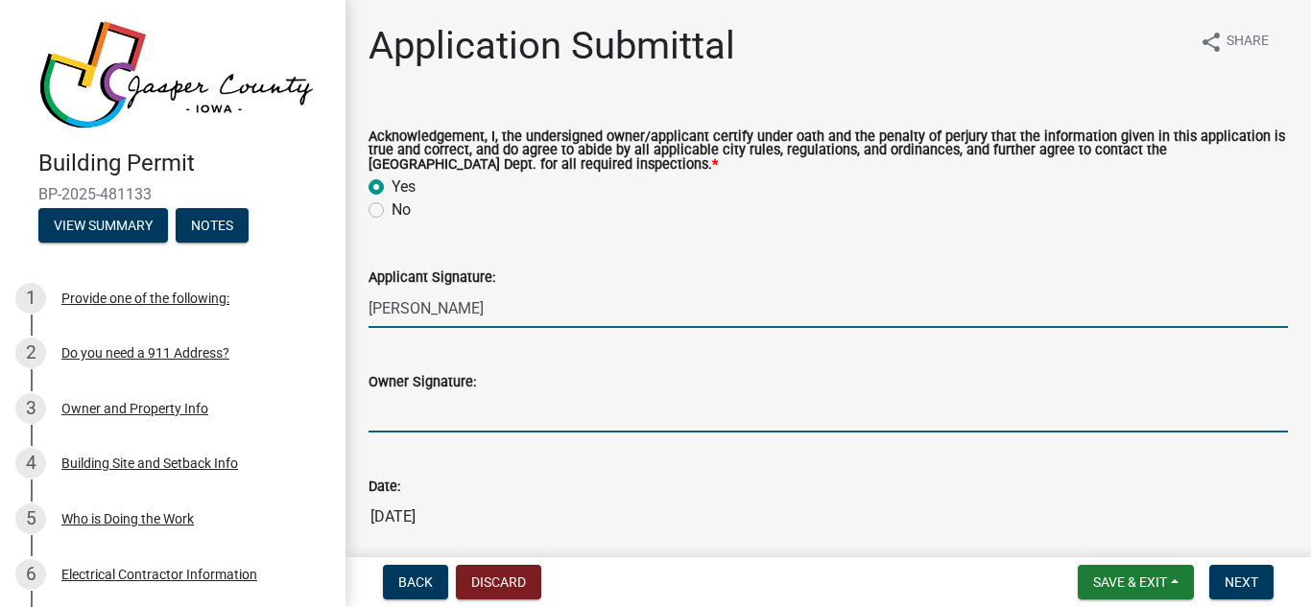
type input "[PERSON_NAME]"
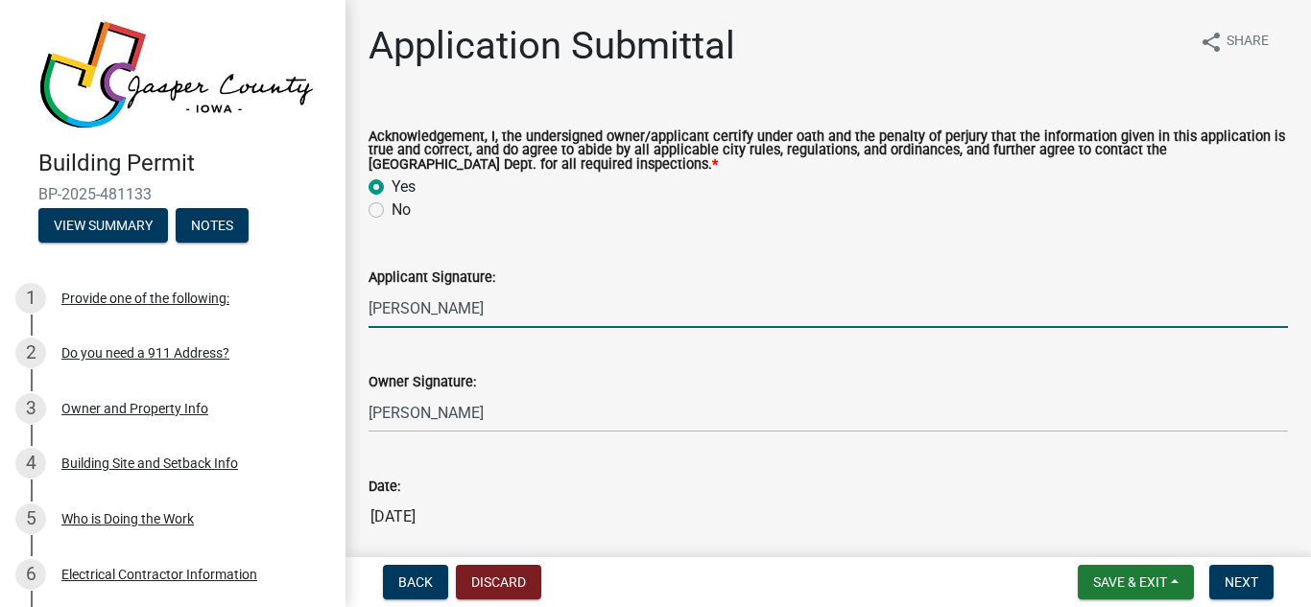
scroll to position [77, 0]
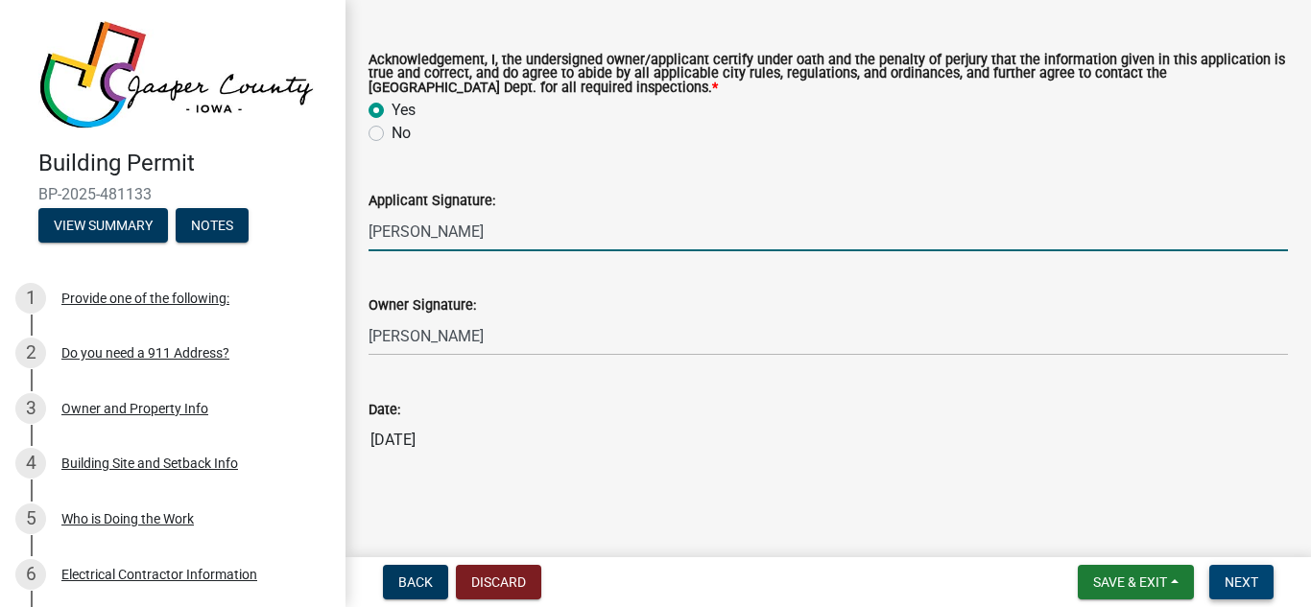
click at [1241, 579] on span "Next" at bounding box center [1241, 582] width 34 height 15
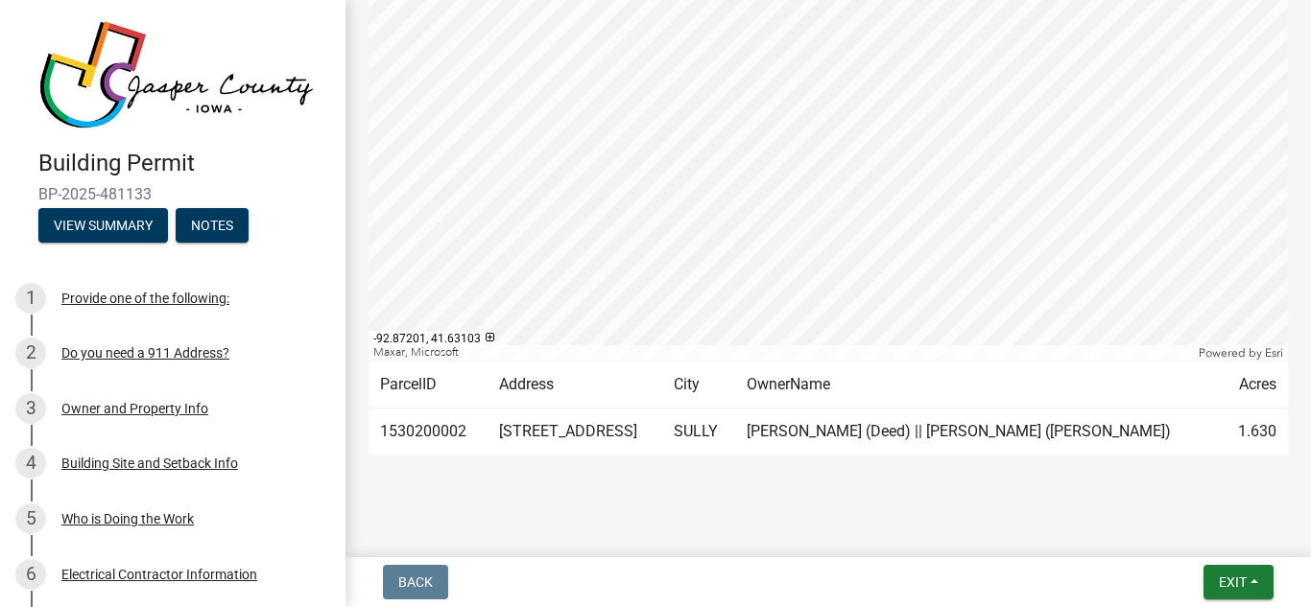
scroll to position [476, 0]
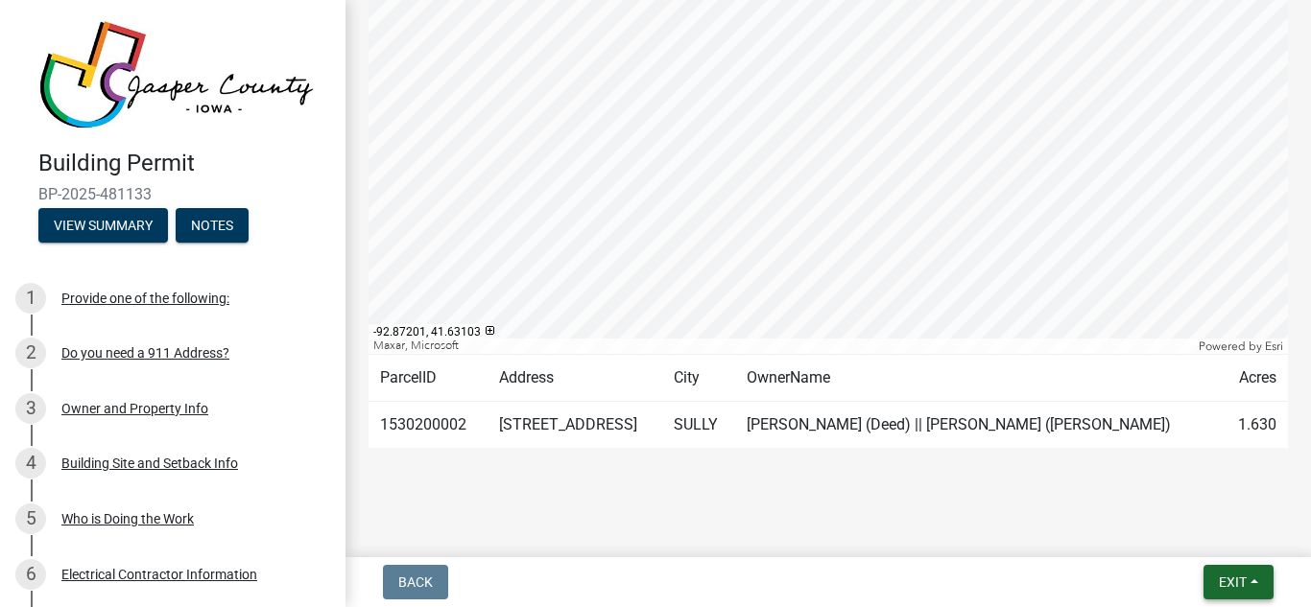
click at [1234, 588] on span "Exit" at bounding box center [1232, 582] width 28 height 15
click at [1186, 530] on button "Save & Exit" at bounding box center [1197, 532] width 154 height 46
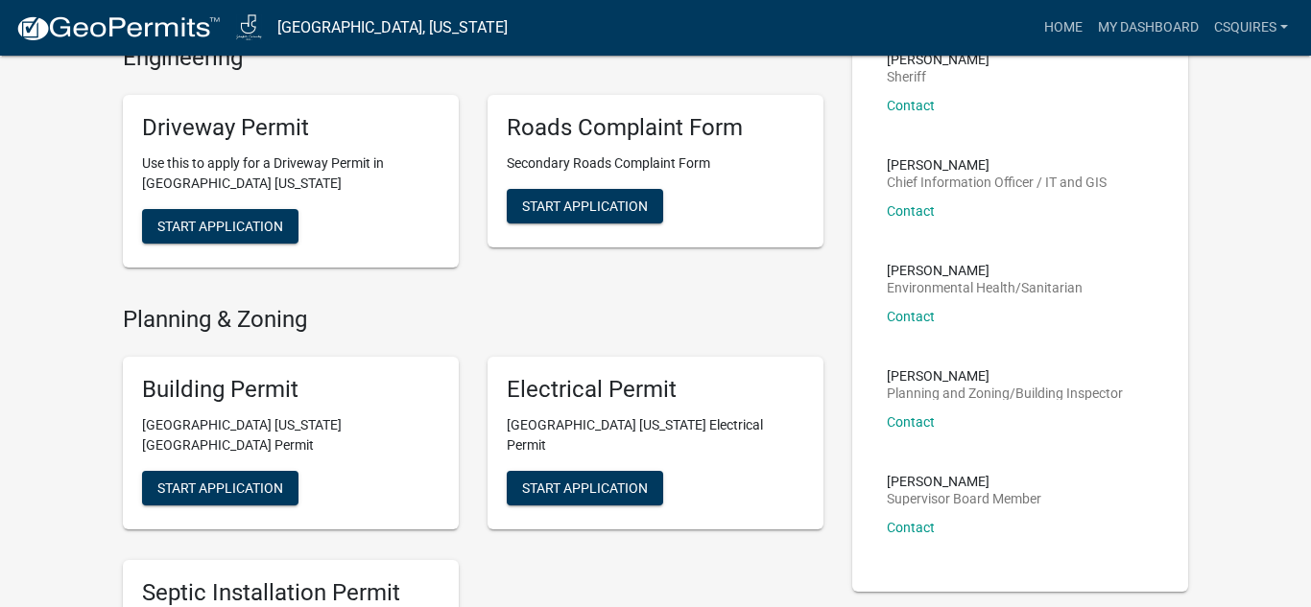
scroll to position [458, 0]
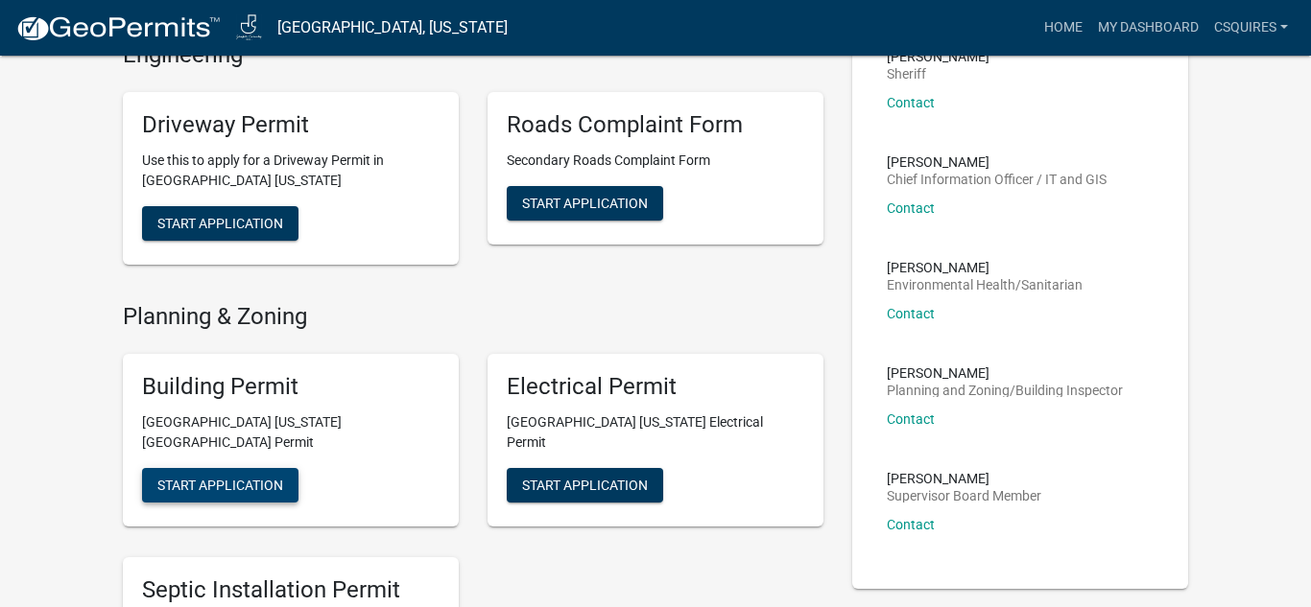
click at [248, 477] on span "Start Application" at bounding box center [220, 484] width 126 height 15
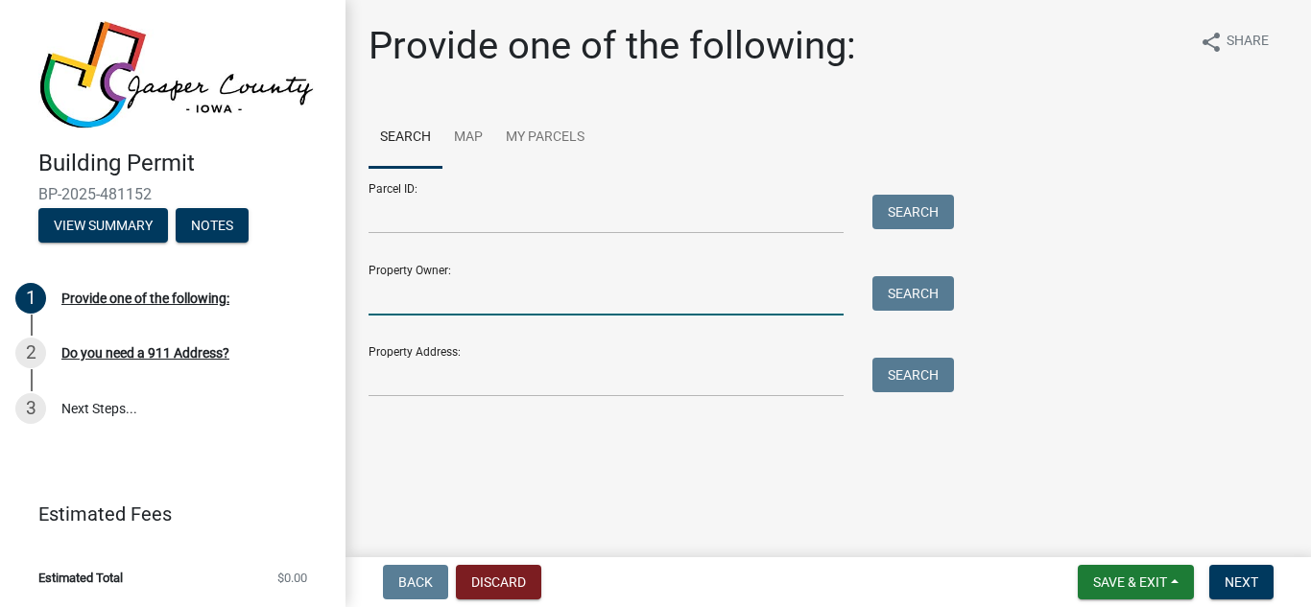
click at [682, 287] on input "Property Owner:" at bounding box center [605, 295] width 475 height 39
type input "[PERSON_NAME]"
click at [939, 295] on button "Search" at bounding box center [913, 293] width 82 height 35
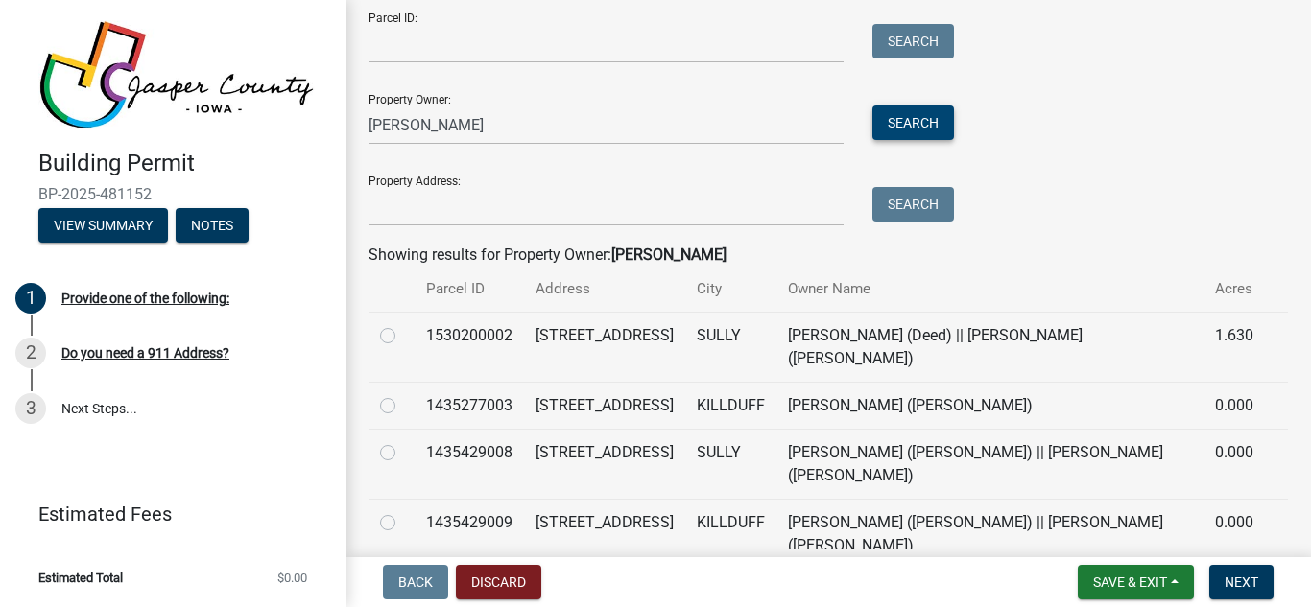
scroll to position [196, 0]
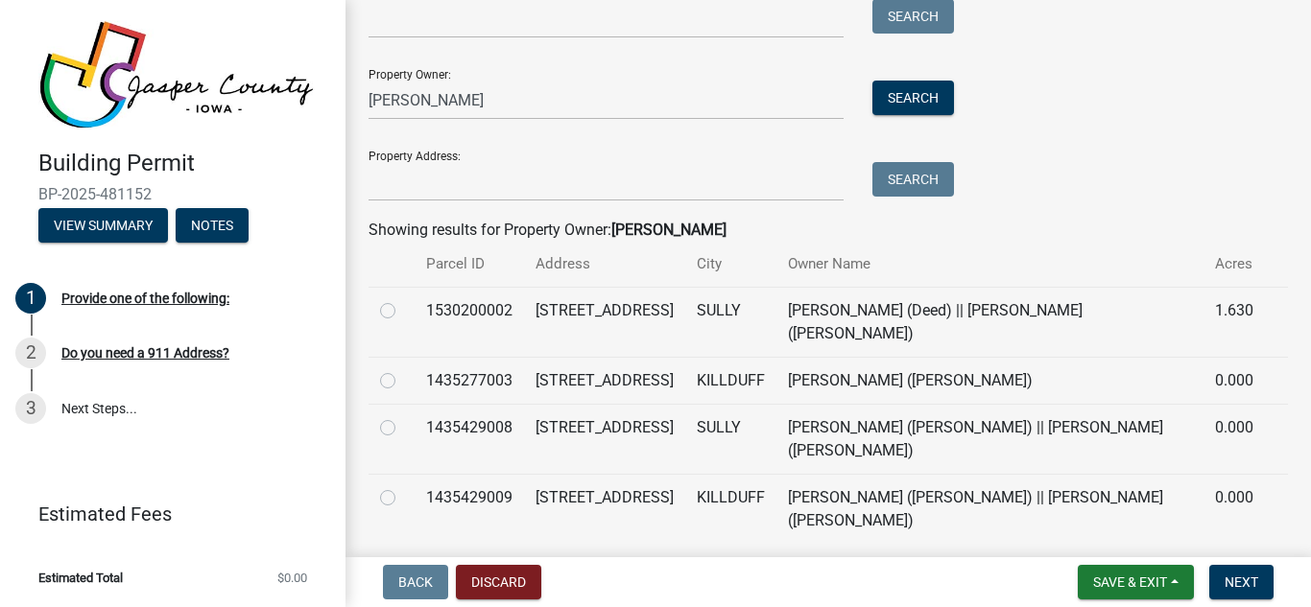
click at [403, 299] on label at bounding box center [403, 299] width 0 height 0
click at [403, 312] on input "radio" at bounding box center [409, 305] width 12 height 12
radio input "true"
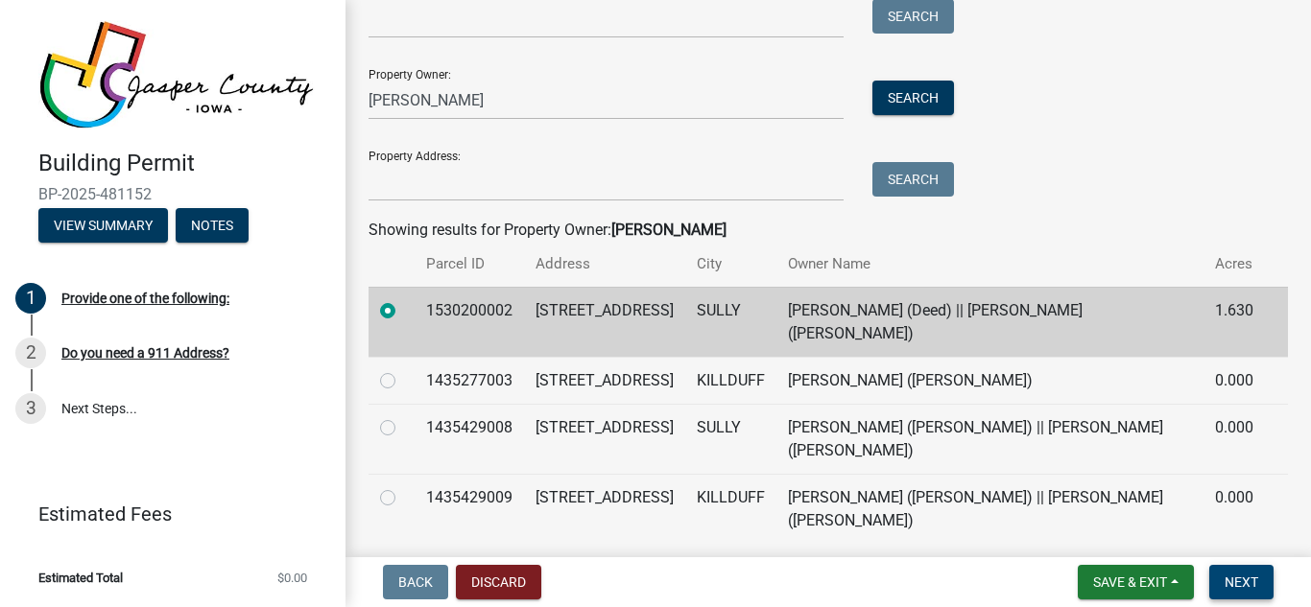
click at [1254, 580] on span "Next" at bounding box center [1241, 582] width 34 height 15
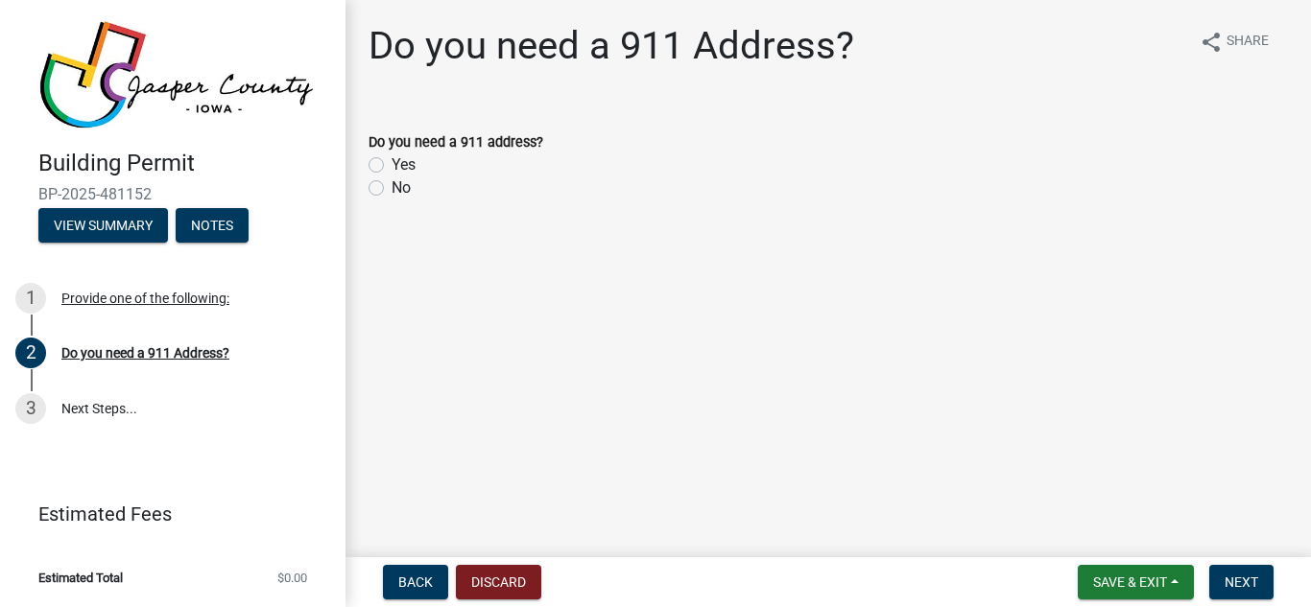
click at [391, 193] on label "No" at bounding box center [400, 188] width 19 height 23
click at [391, 189] on input "No" at bounding box center [397, 183] width 12 height 12
radio input "true"
click at [1244, 585] on span "Next" at bounding box center [1241, 582] width 34 height 15
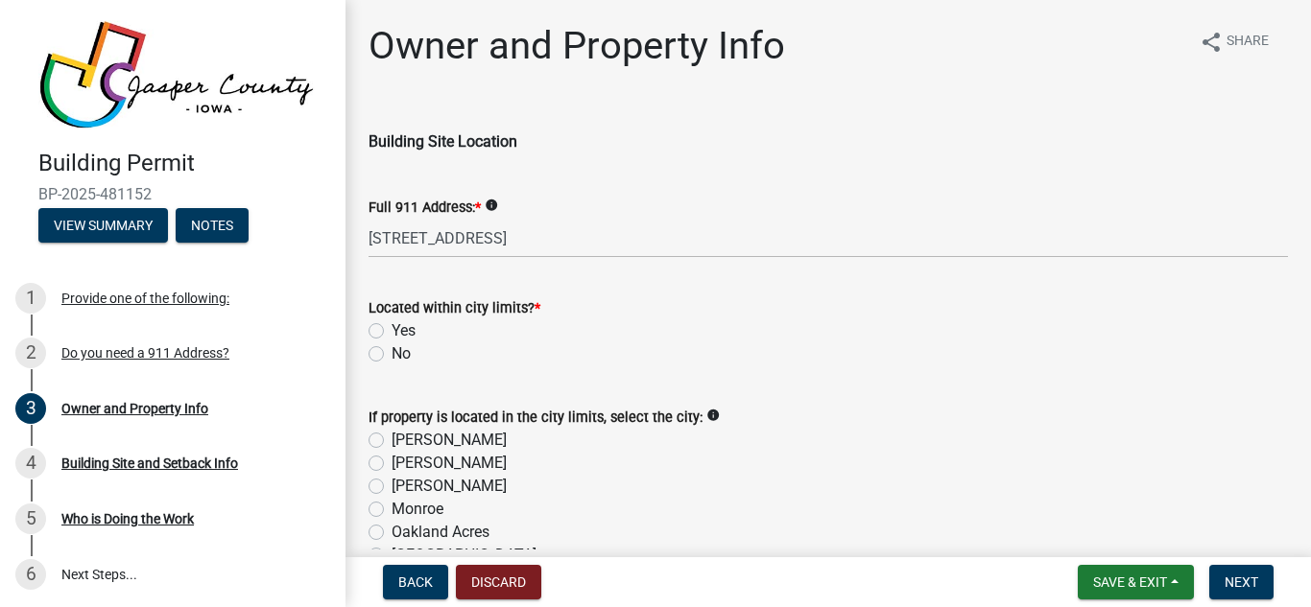
click at [391, 355] on label "No" at bounding box center [400, 354] width 19 height 23
click at [391, 355] on input "No" at bounding box center [397, 349] width 12 height 12
radio input "true"
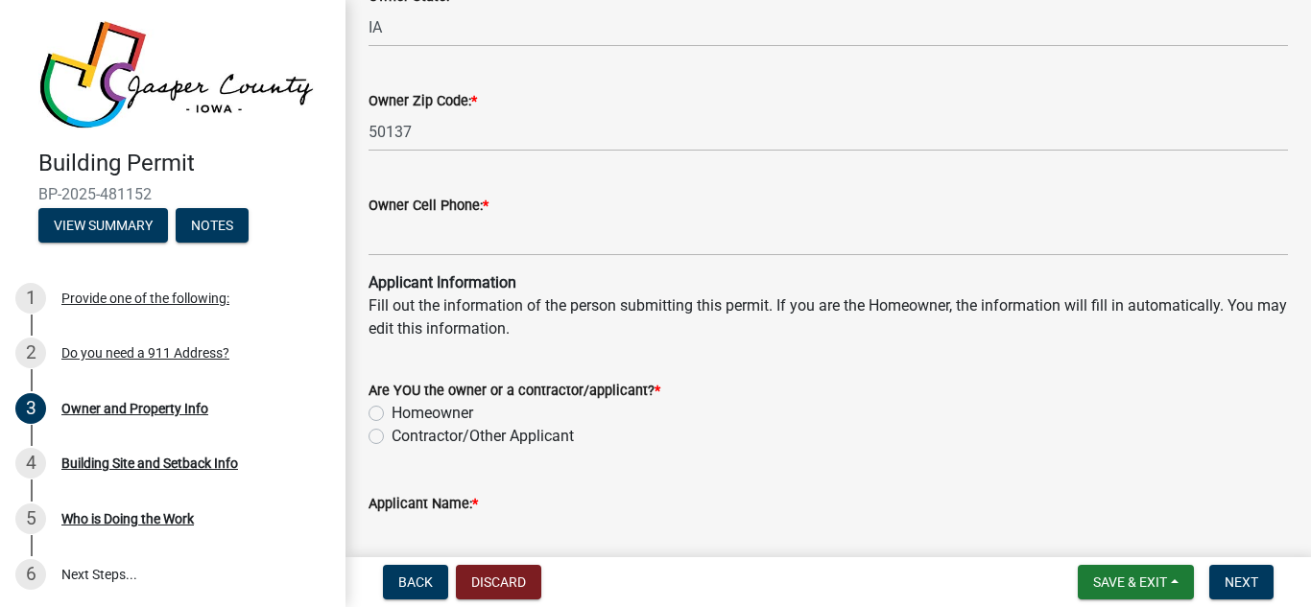
scroll to position [1671, 0]
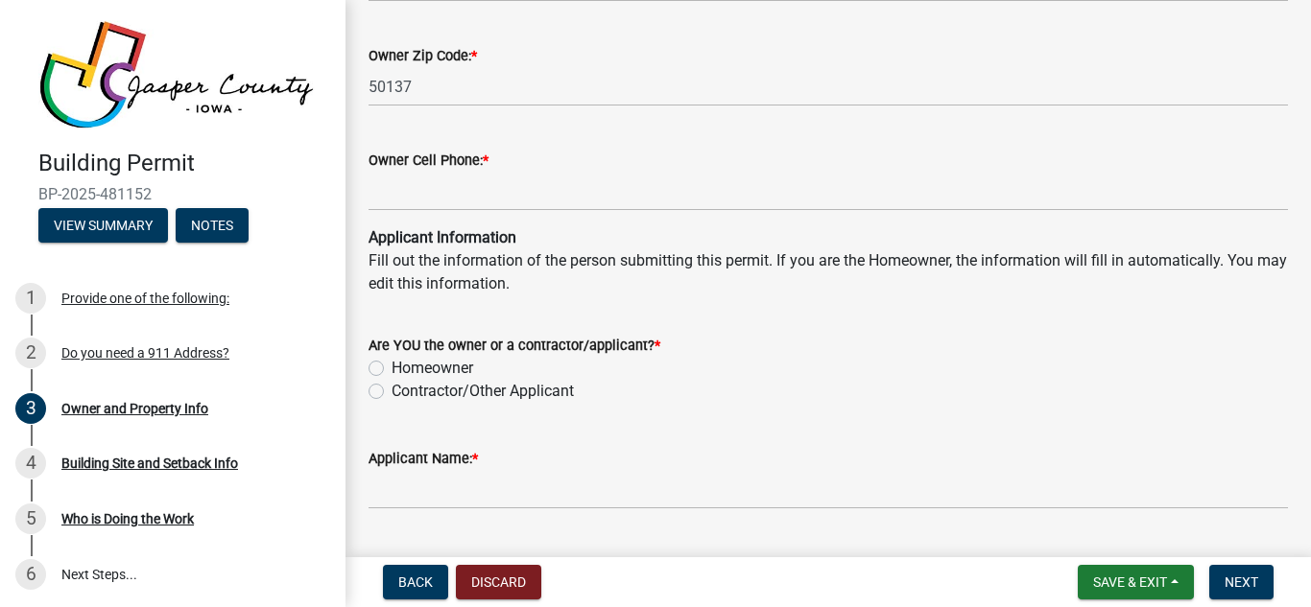
click at [391, 366] on label "Homeowner" at bounding box center [432, 368] width 82 height 23
click at [391, 366] on input "Homeowner" at bounding box center [397, 363] width 12 height 12
radio input "true"
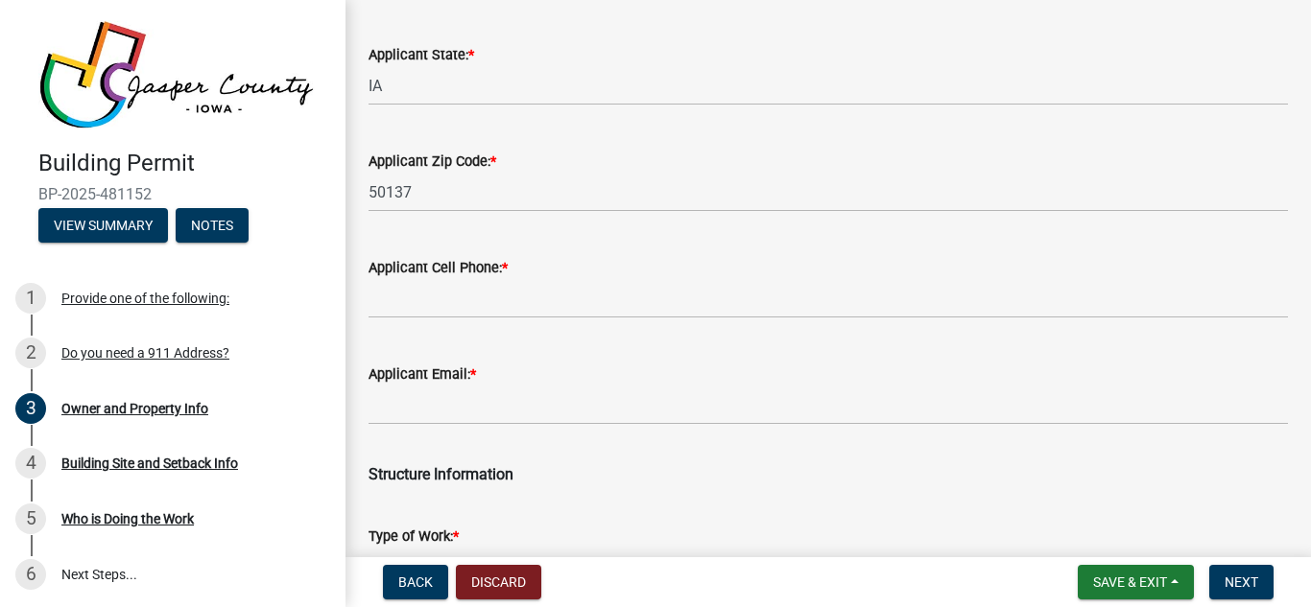
scroll to position [2502, 0]
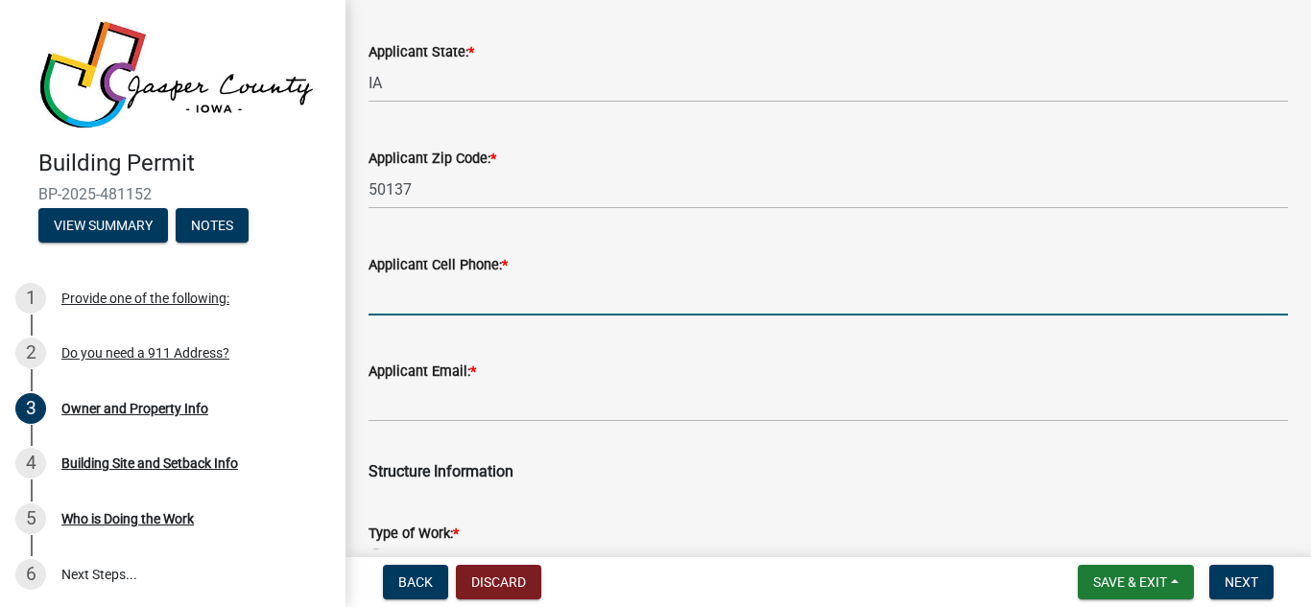
click at [526, 302] on input "Applicant Cell Phone: *" at bounding box center [827, 295] width 919 height 39
type input "6412755982"
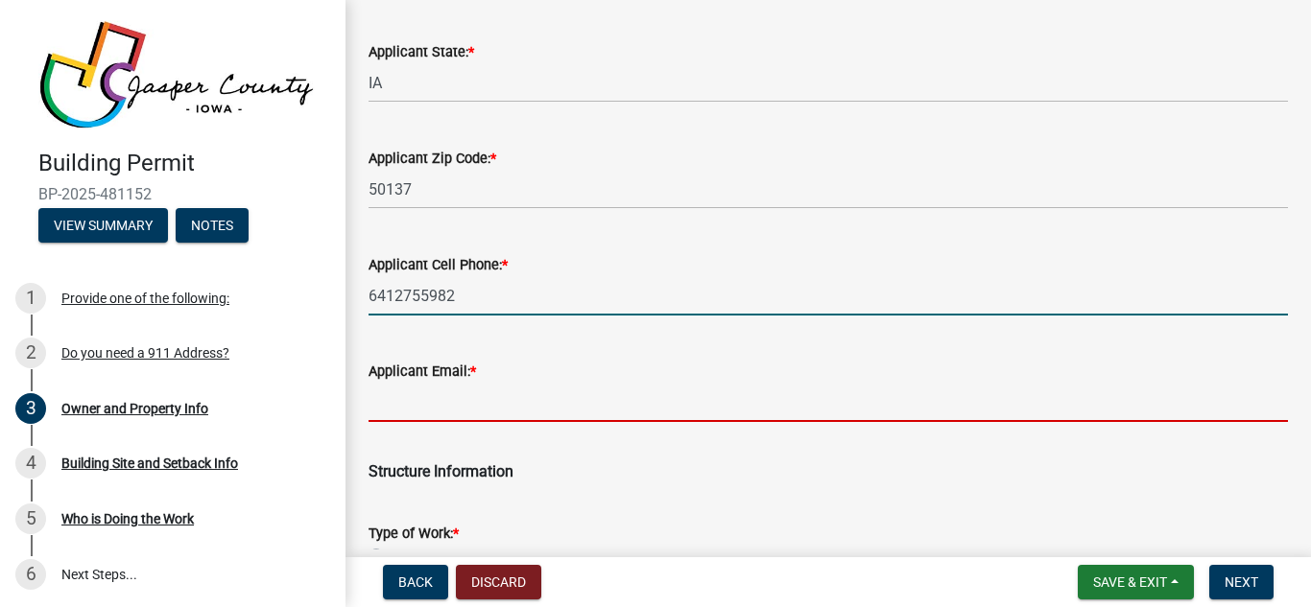
type input "[EMAIL_ADDRESS][DOMAIN_NAME]"
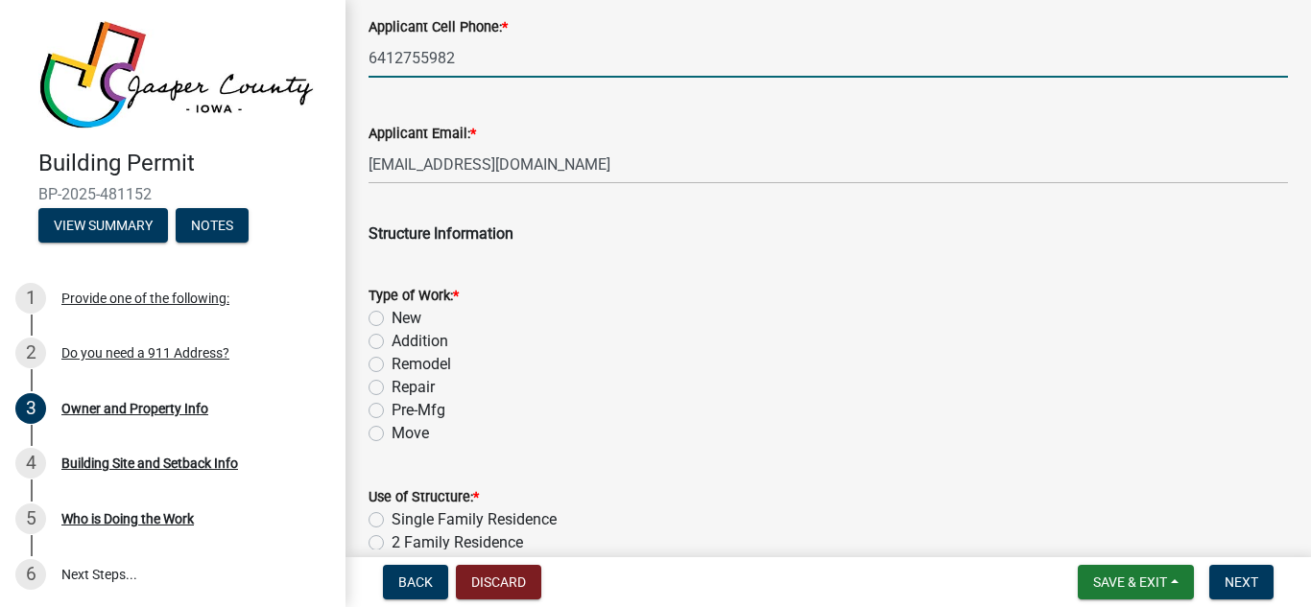
scroll to position [2754, 0]
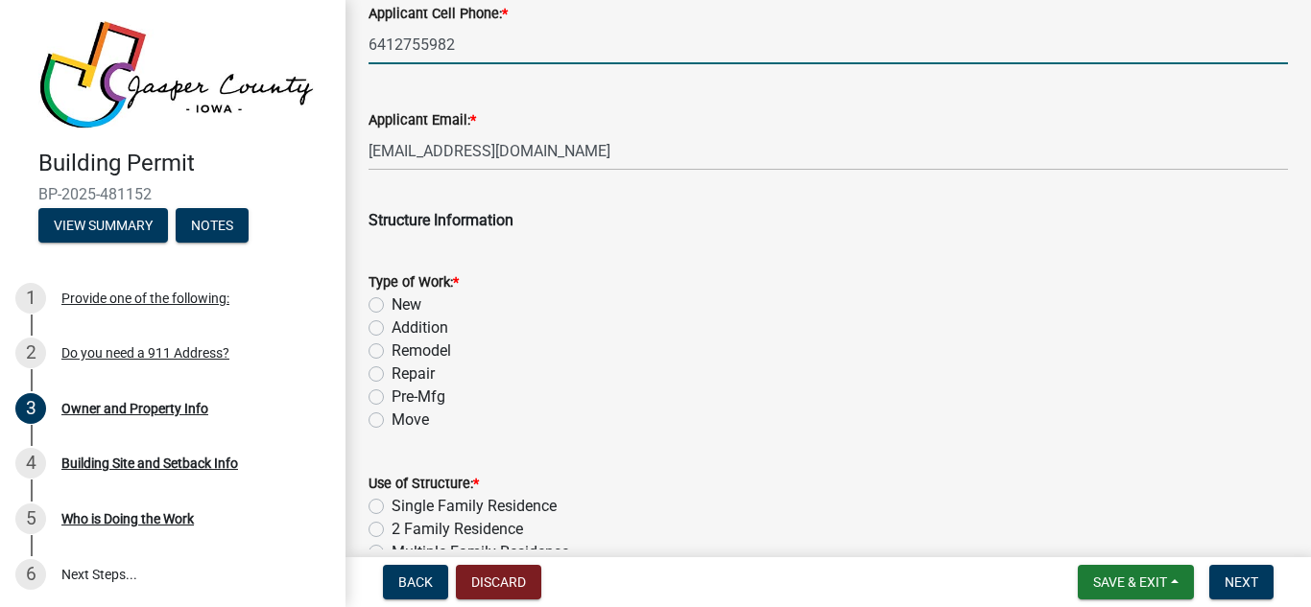
click at [391, 398] on label "Pre-Mfg" at bounding box center [418, 397] width 54 height 23
click at [391, 398] on input "Pre-Mfg" at bounding box center [397, 392] width 12 height 12
radio input "true"
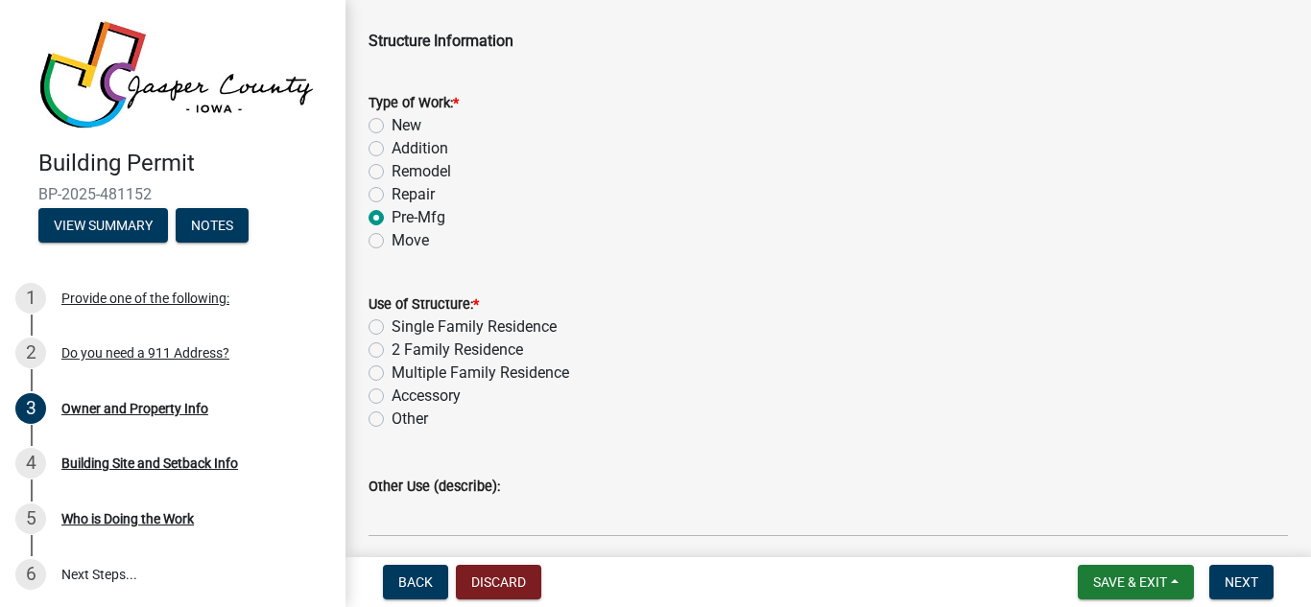
scroll to position [2937, 0]
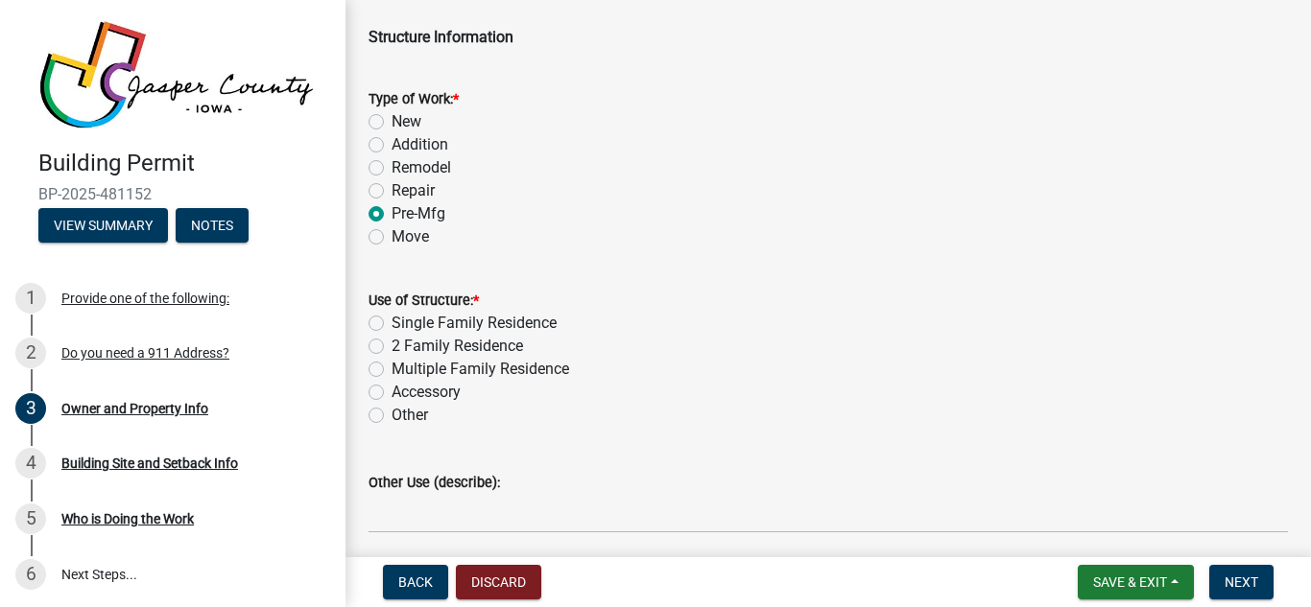
click at [391, 390] on label "Accessory" at bounding box center [425, 392] width 69 height 23
click at [391, 390] on input "Accessory" at bounding box center [397, 387] width 12 height 12
radio input "true"
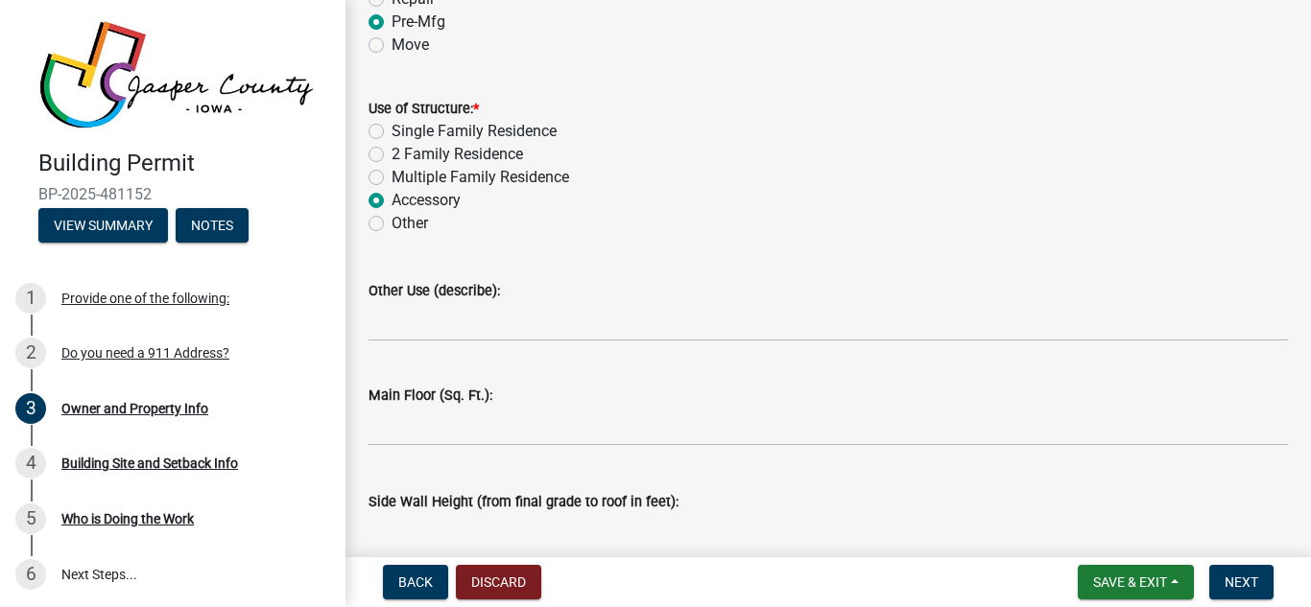
scroll to position [3132, 0]
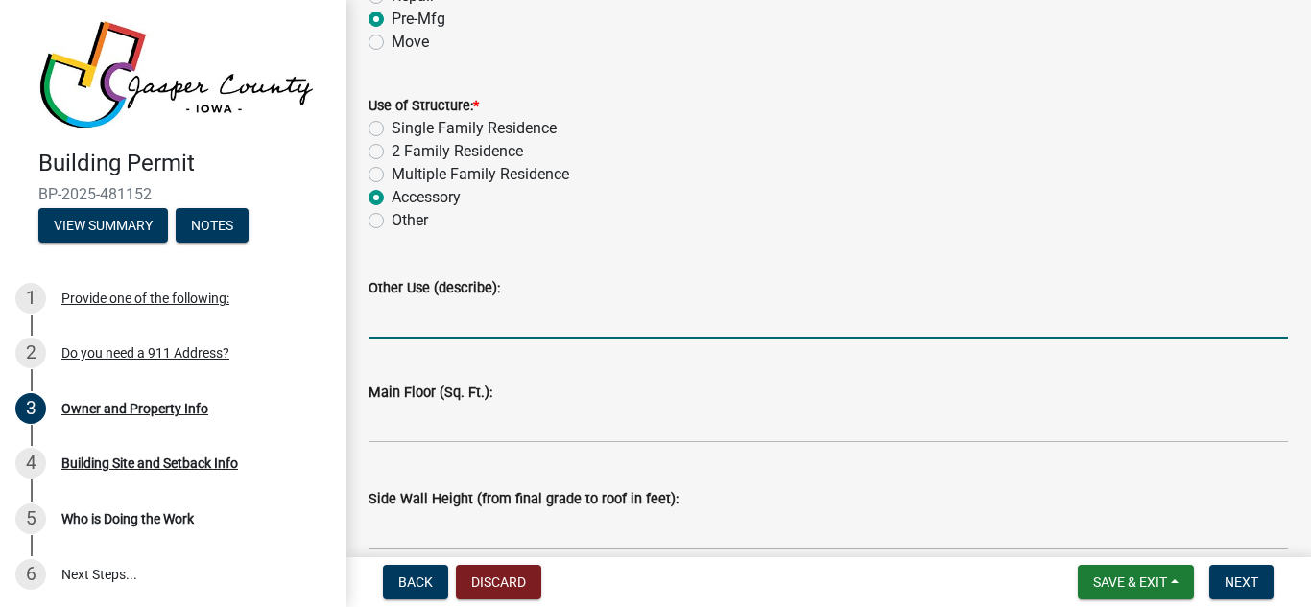
click at [514, 321] on input "Other Use (describe):" at bounding box center [827, 318] width 919 height 39
type input "shed"
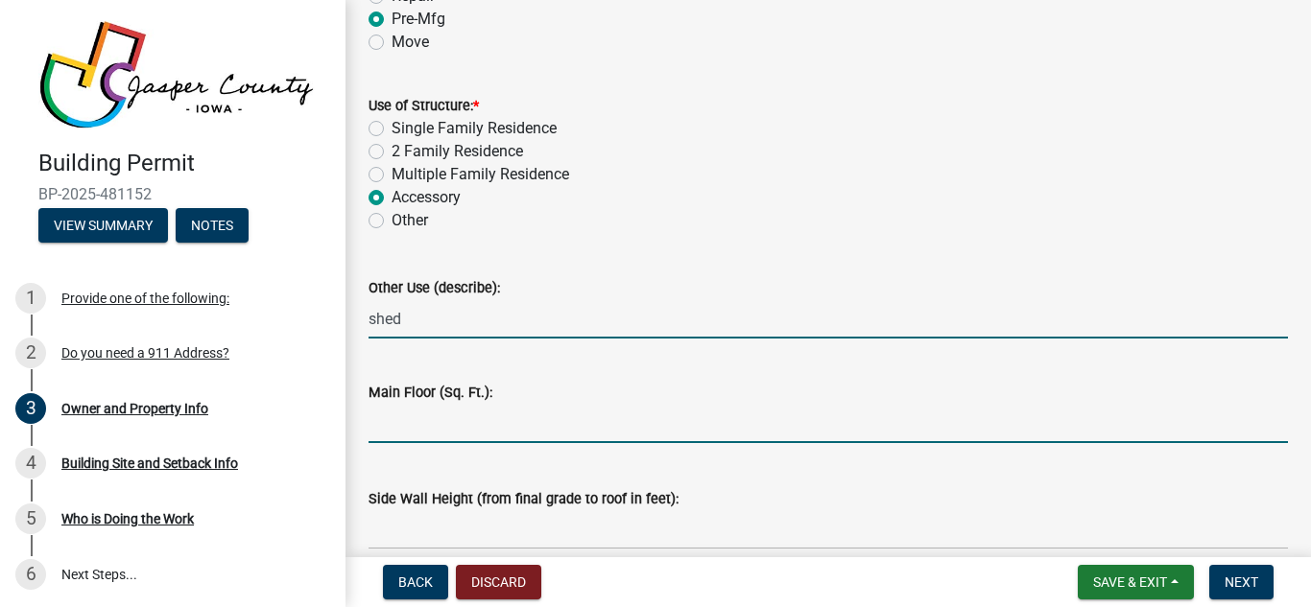
click at [460, 414] on input "text" at bounding box center [827, 423] width 919 height 39
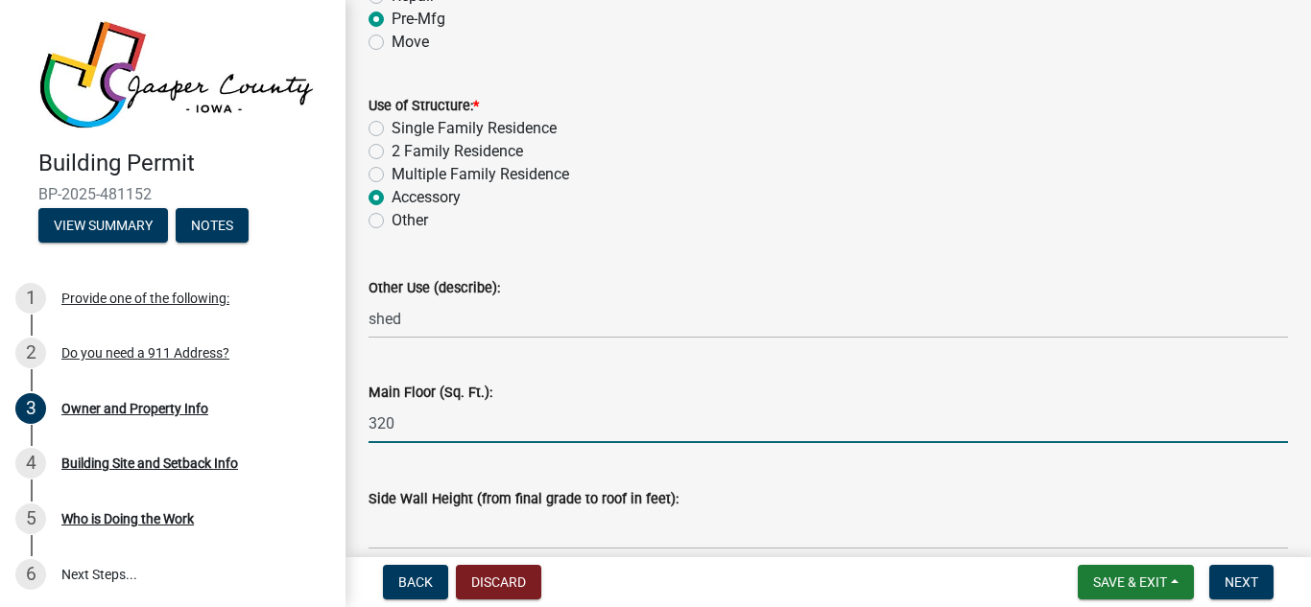
type input "320"
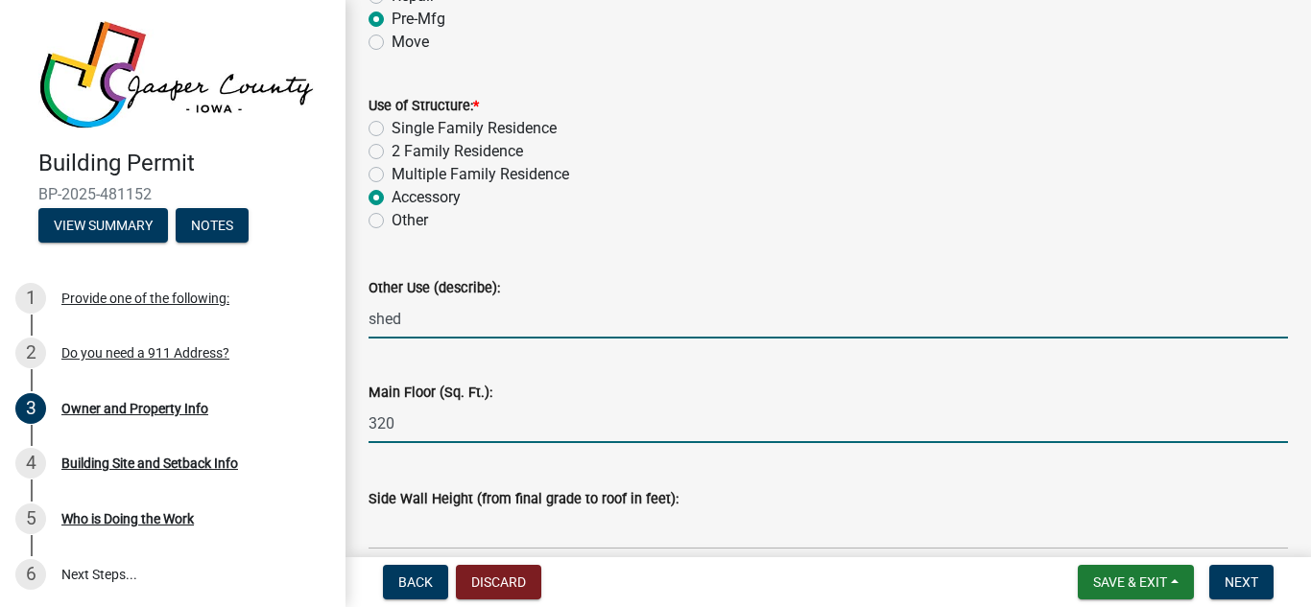
click at [368, 319] on input "shed" at bounding box center [827, 318] width 919 height 39
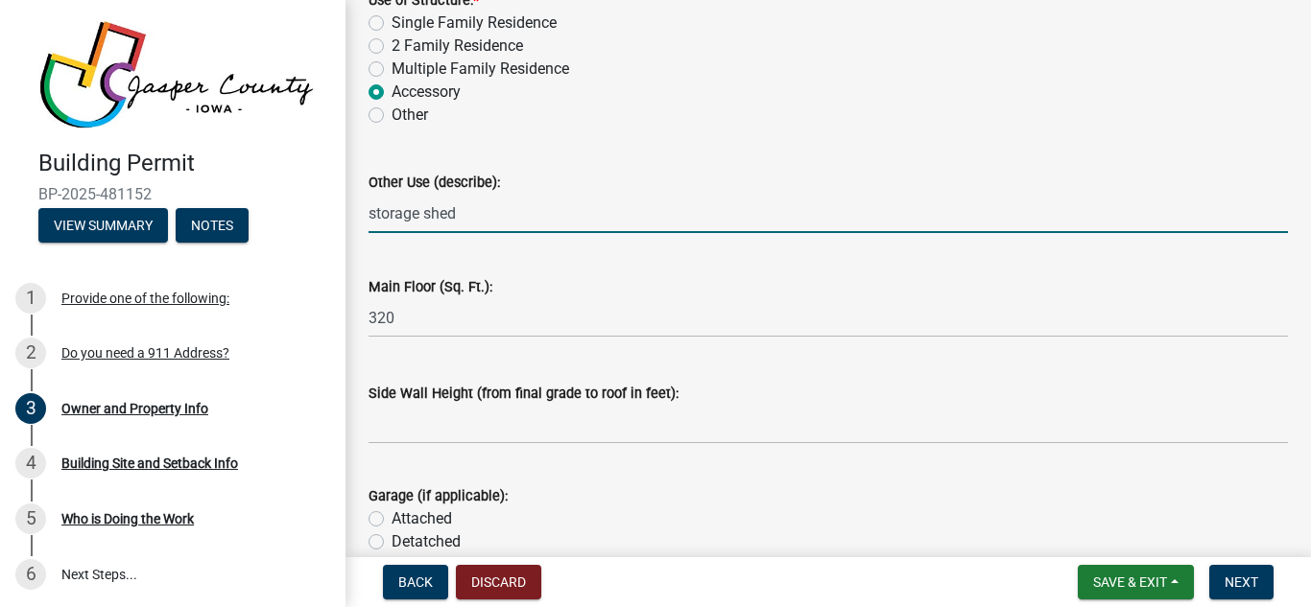
scroll to position [3244, 0]
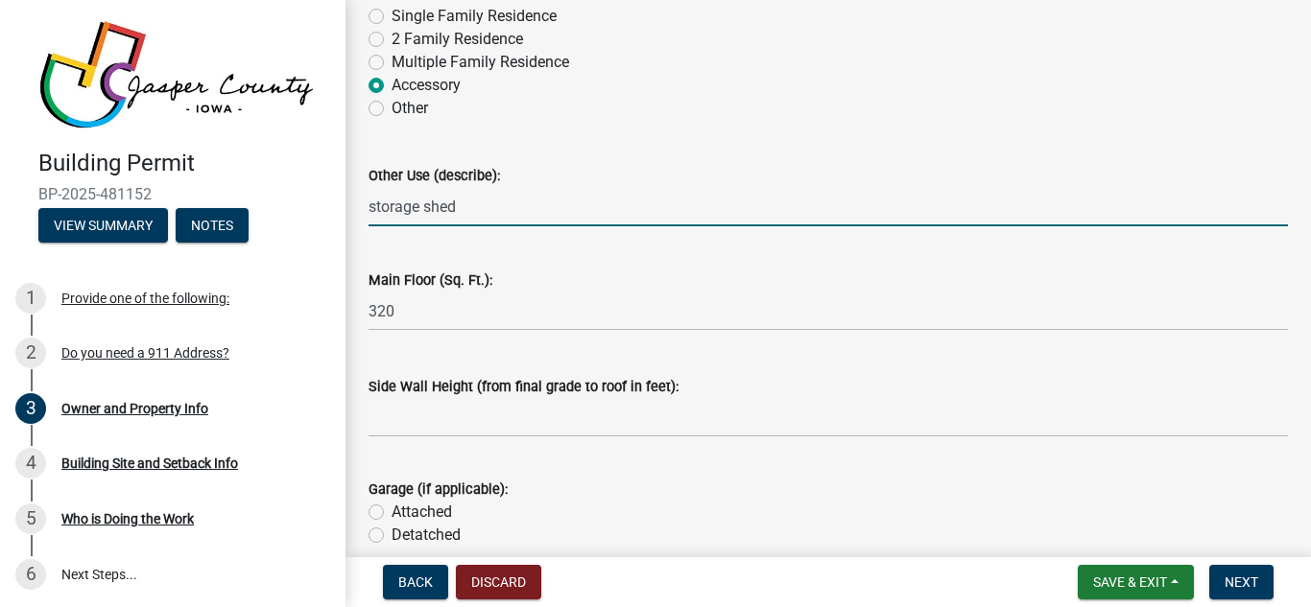
type input "storage shed"
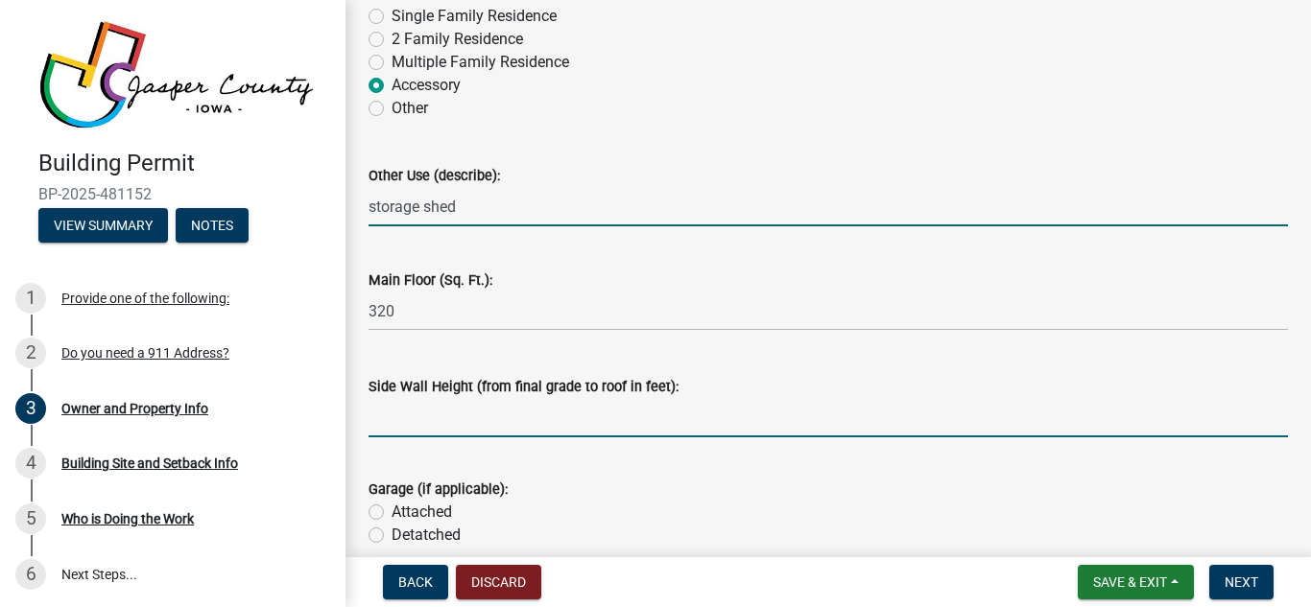
click at [407, 430] on input "text" at bounding box center [827, 417] width 919 height 39
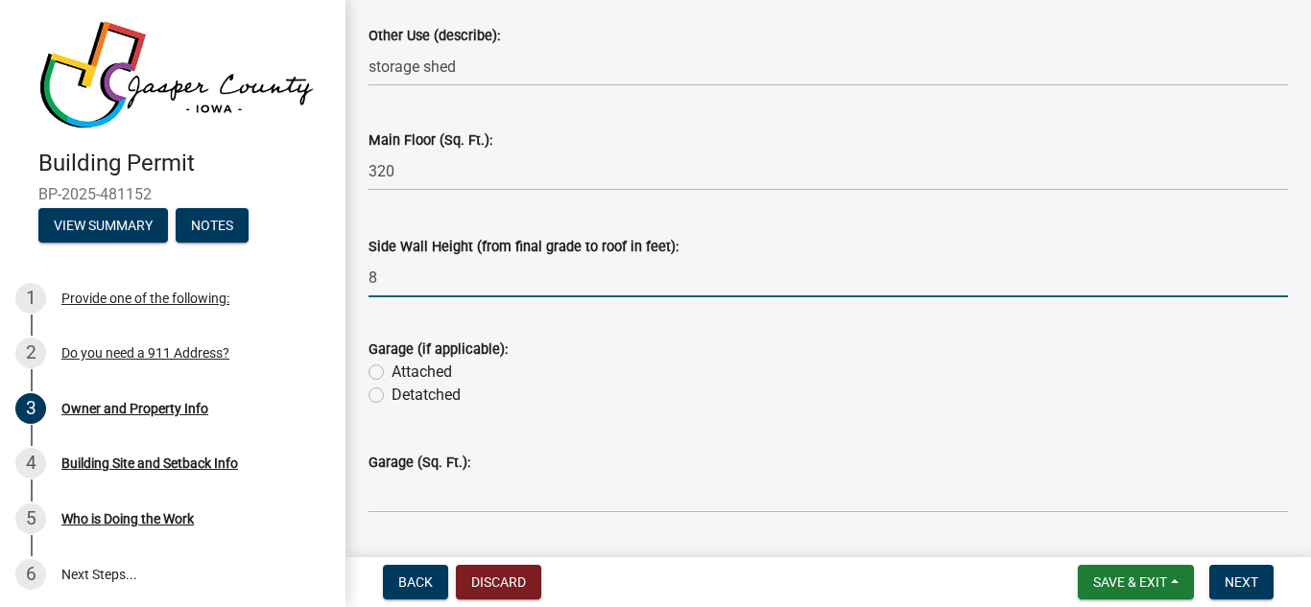
scroll to position [3409, 0]
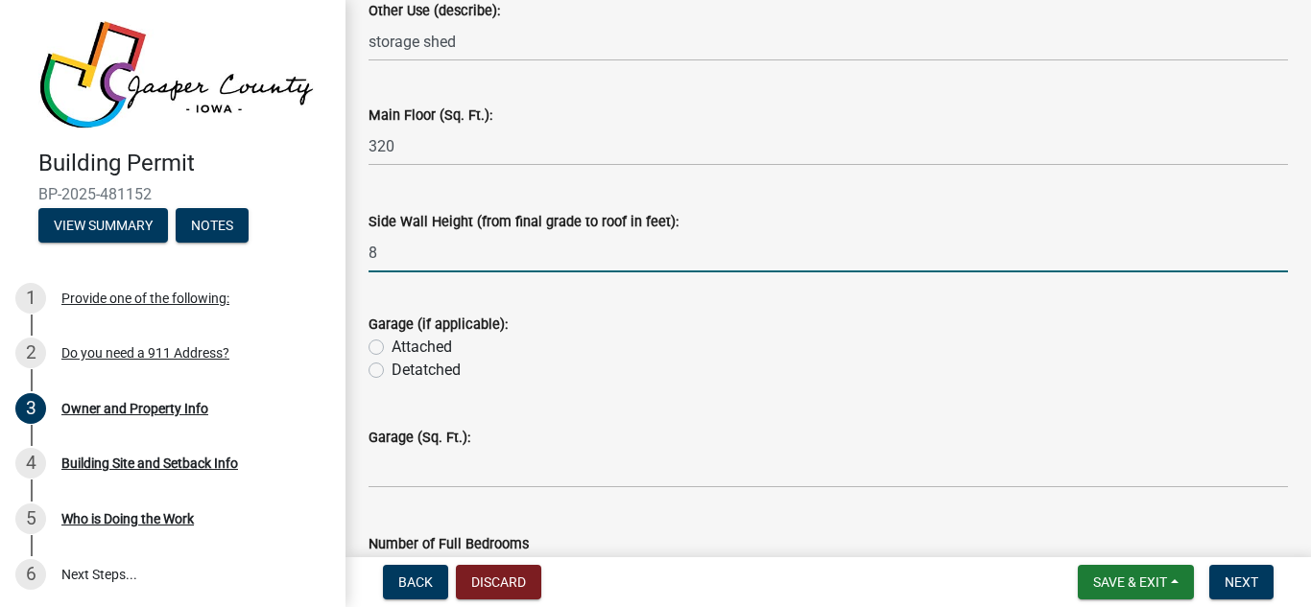
type input "8"
click at [391, 368] on label "Detatched" at bounding box center [425, 370] width 69 height 23
click at [391, 368] on input "Detatched" at bounding box center [397, 365] width 12 height 12
radio input "true"
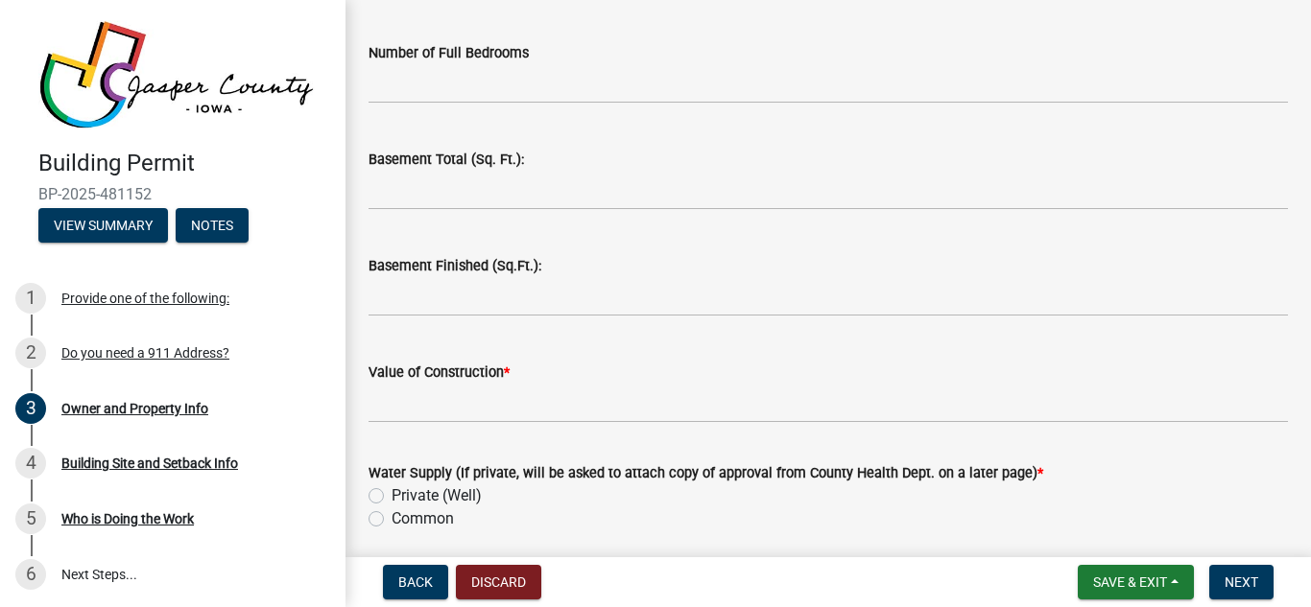
scroll to position [3908, 0]
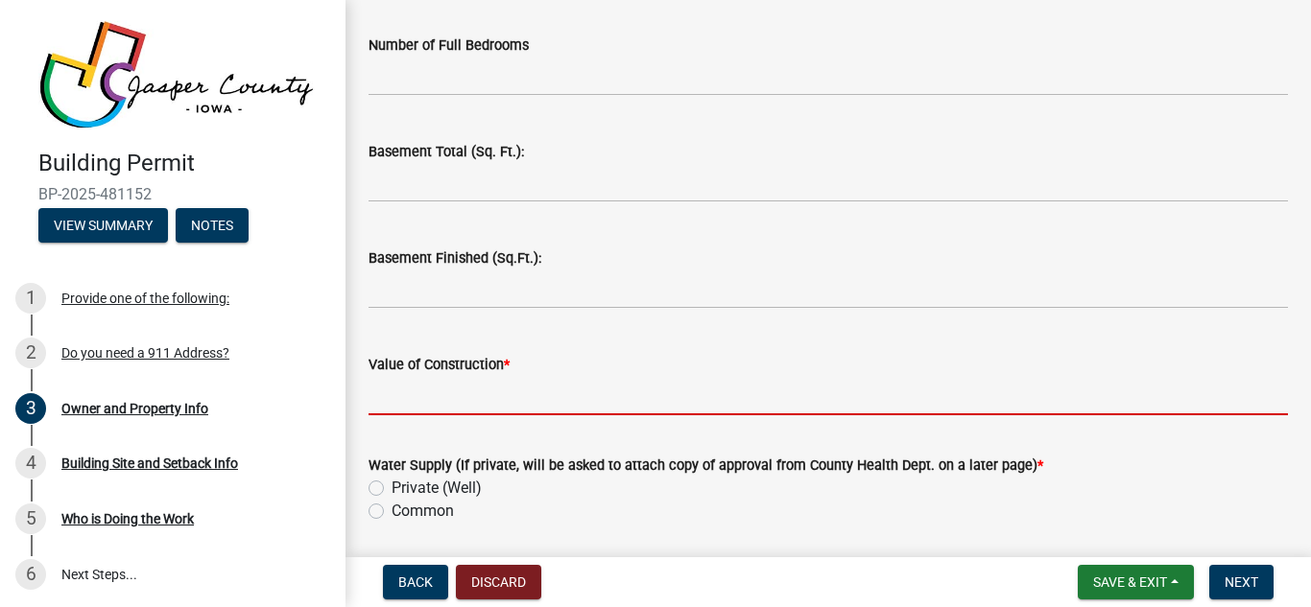
click at [445, 405] on input "Value of Construction *" at bounding box center [827, 395] width 919 height 39
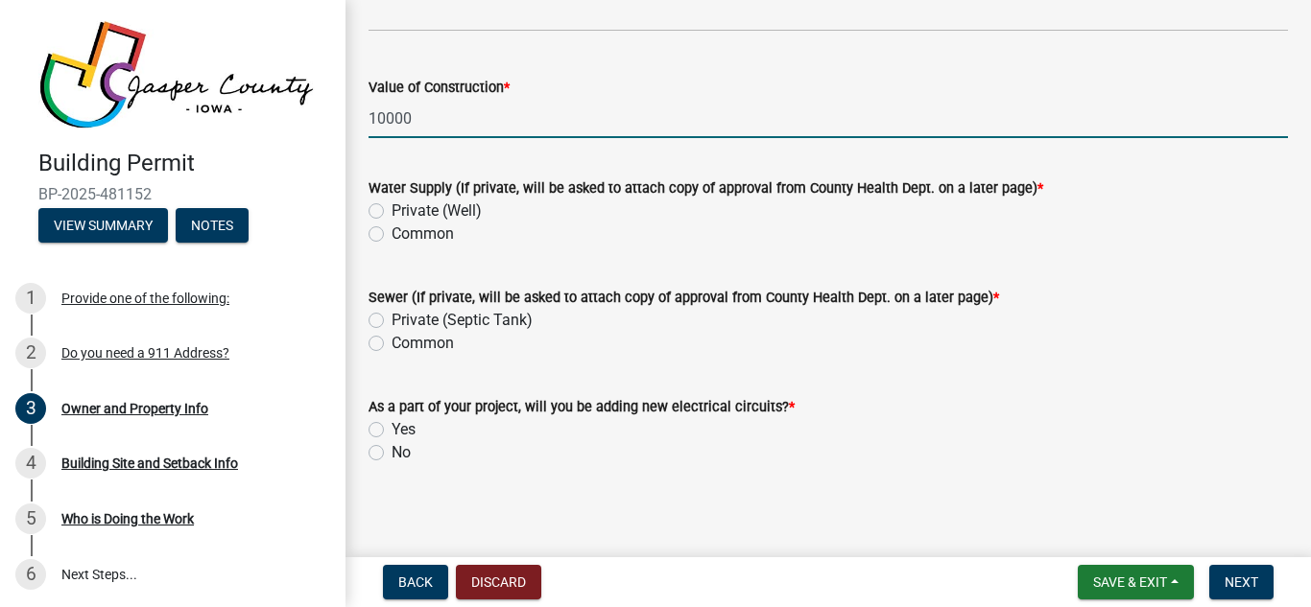
scroll to position [4192, 0]
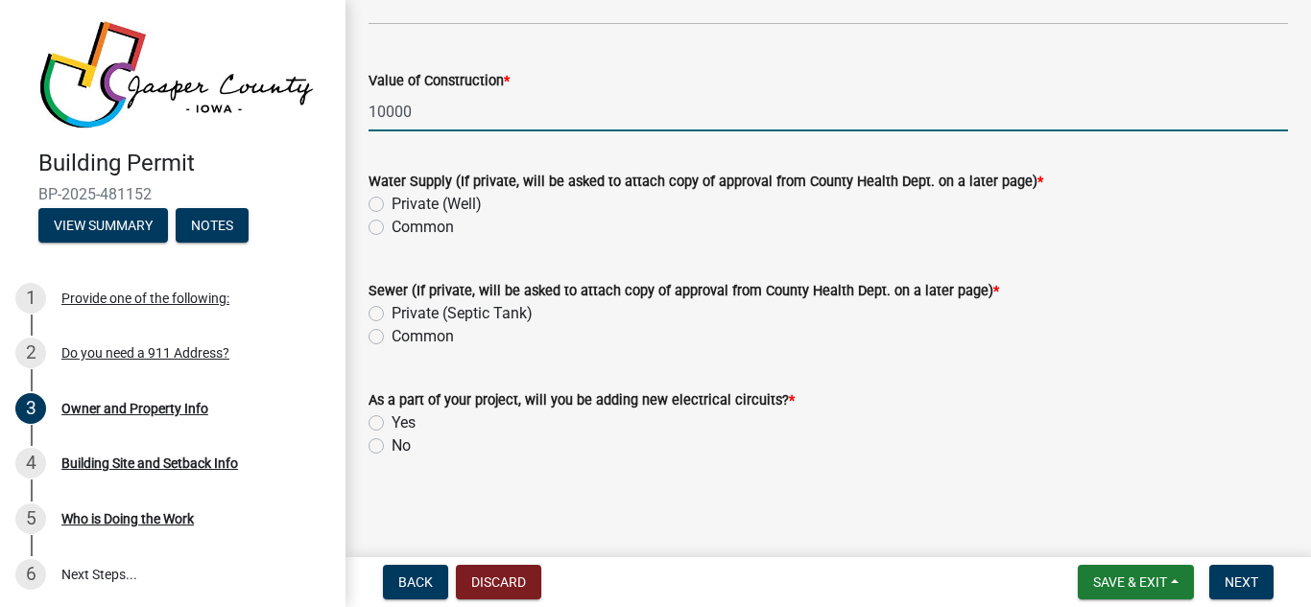
type input "10000"
click at [391, 421] on label "Yes" at bounding box center [403, 423] width 24 height 23
click at [391, 421] on input "Yes" at bounding box center [397, 418] width 12 height 12
radio input "true"
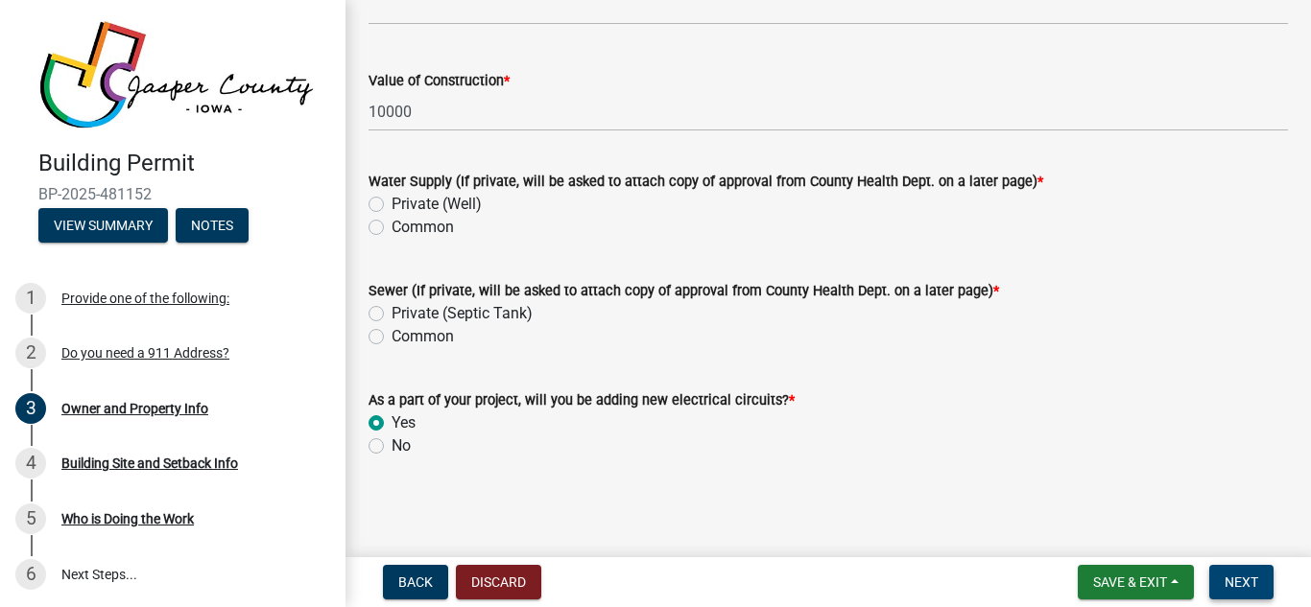
click at [1253, 585] on span "Next" at bounding box center [1241, 582] width 34 height 15
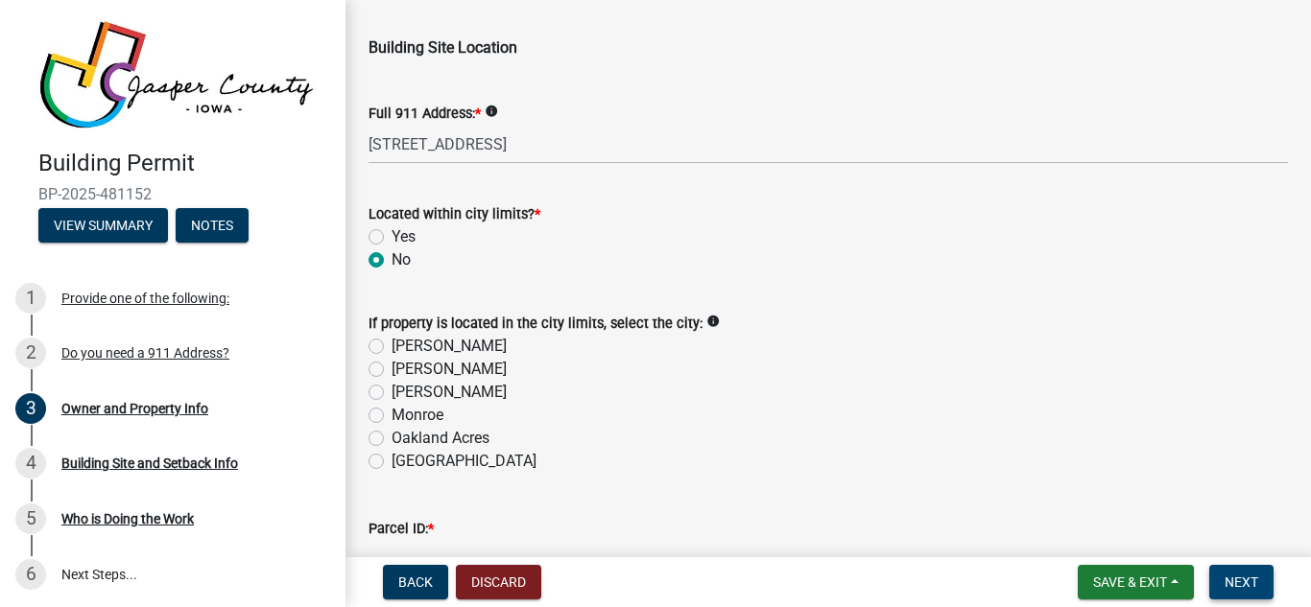
scroll to position [89, 0]
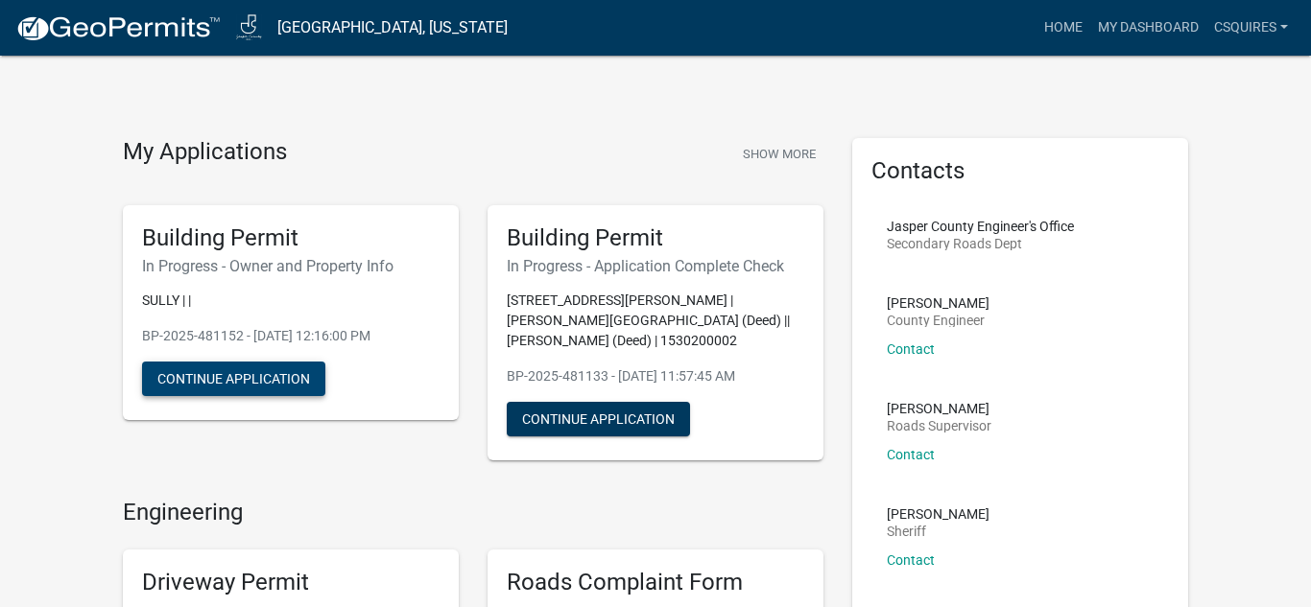
click at [246, 387] on button "Continue Application" at bounding box center [233, 379] width 183 height 35
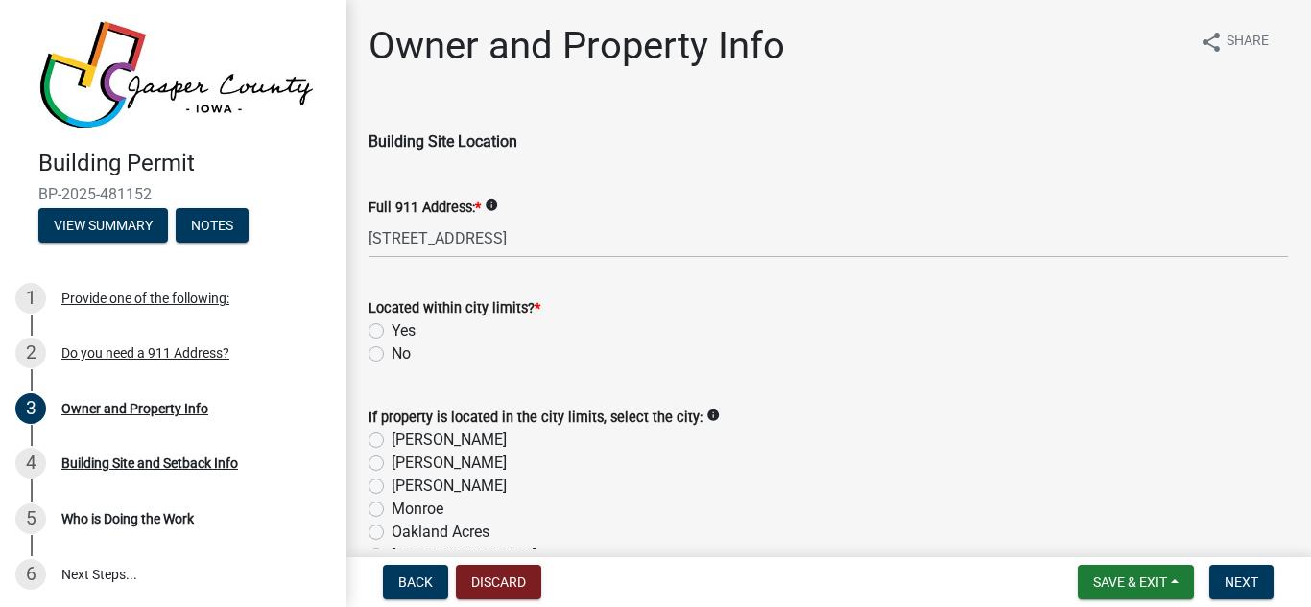
click at [391, 354] on label "No" at bounding box center [400, 354] width 19 height 23
click at [391, 354] on input "No" at bounding box center [397, 349] width 12 height 12
radio input "true"
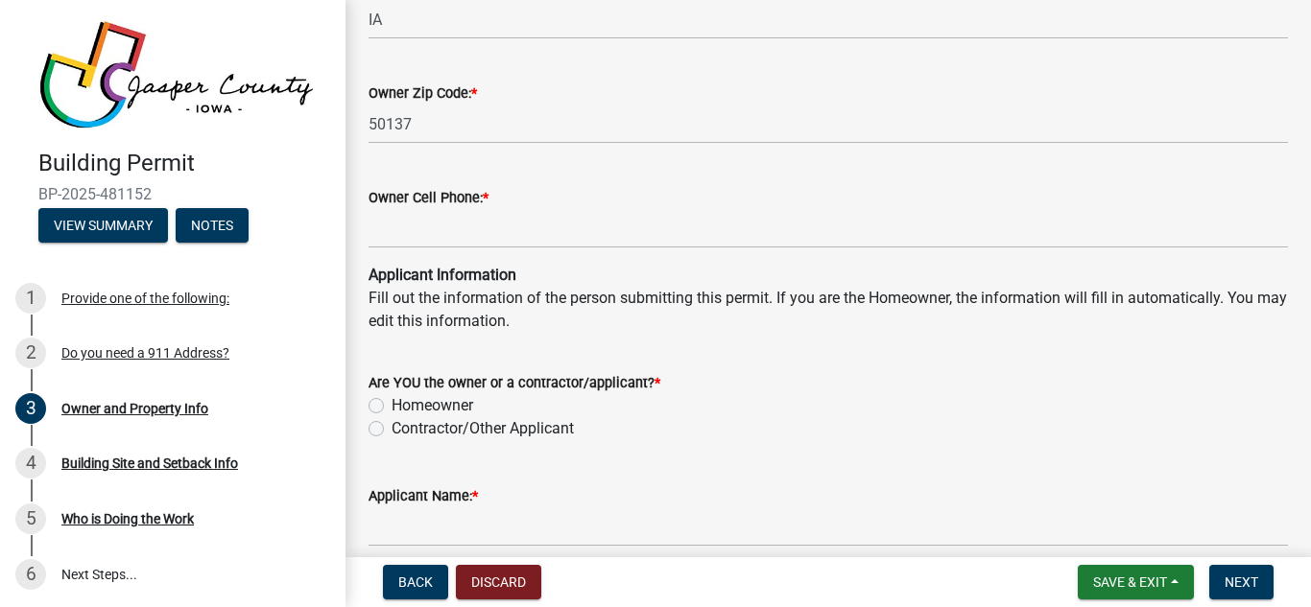
scroll to position [1640, 0]
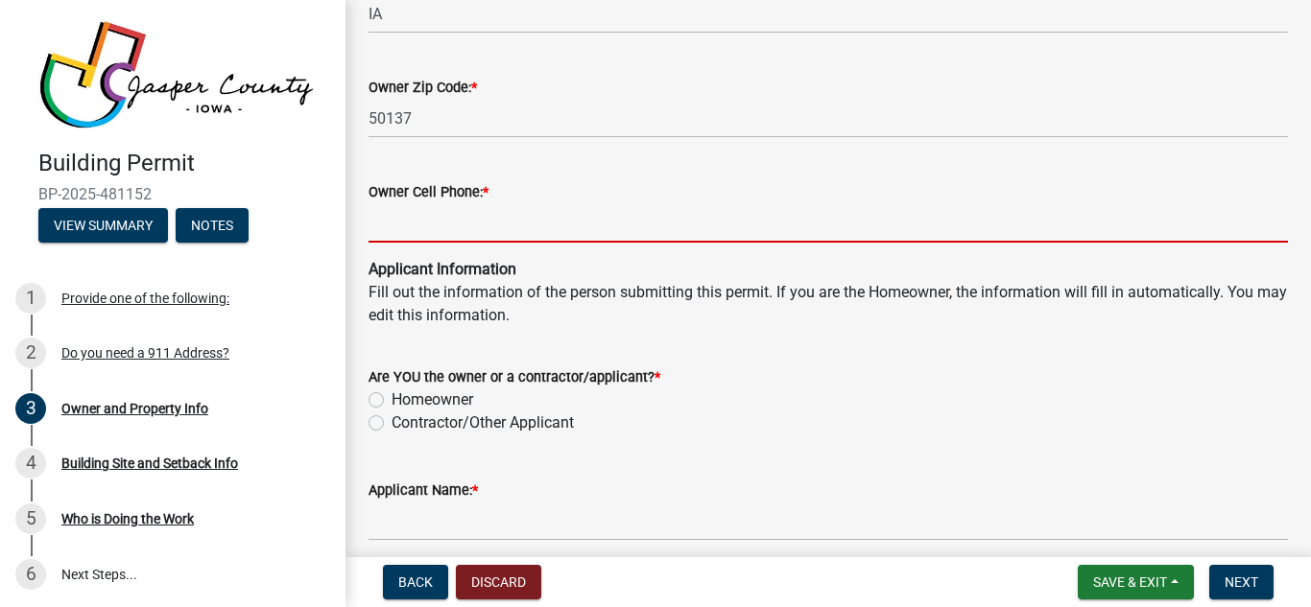
click at [477, 231] on input "Owner Cell Phone: *" at bounding box center [827, 222] width 919 height 39
type input "6412755982"
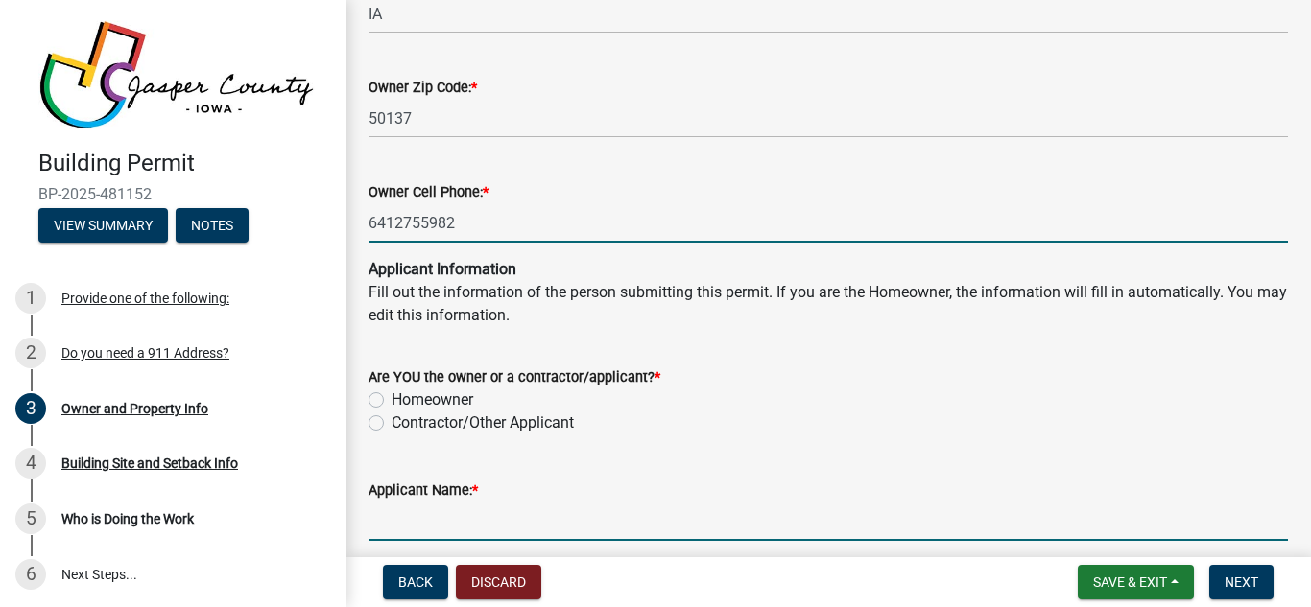
type input "[PERSON_NAME]"
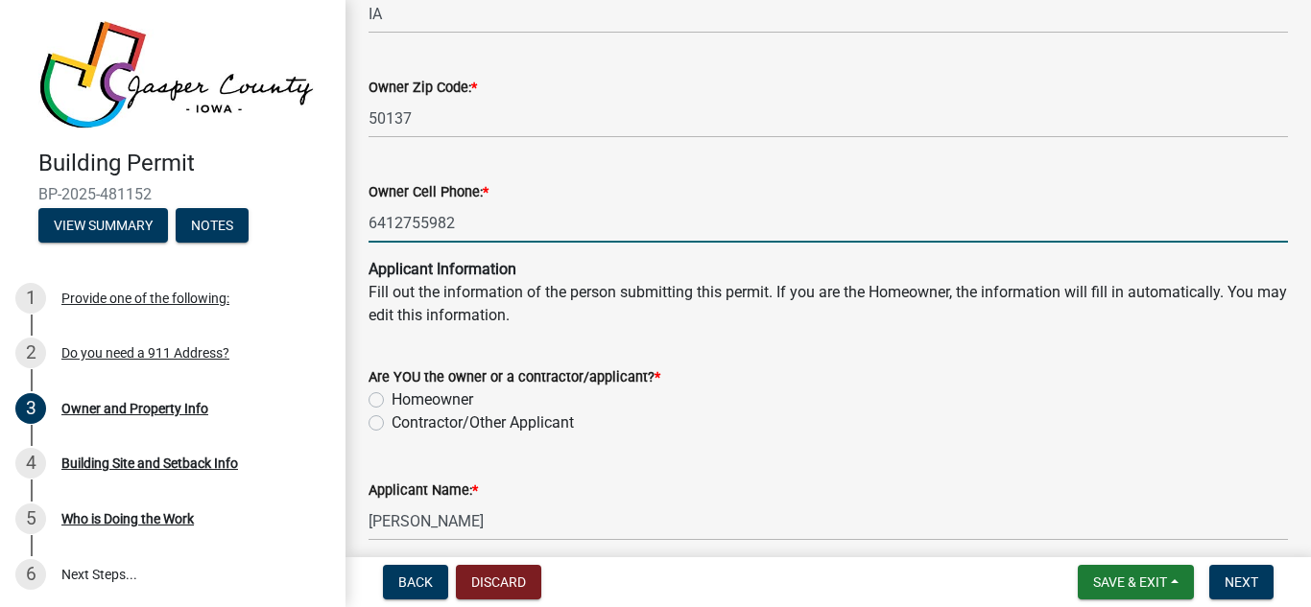
type input "P.O. Box 123"
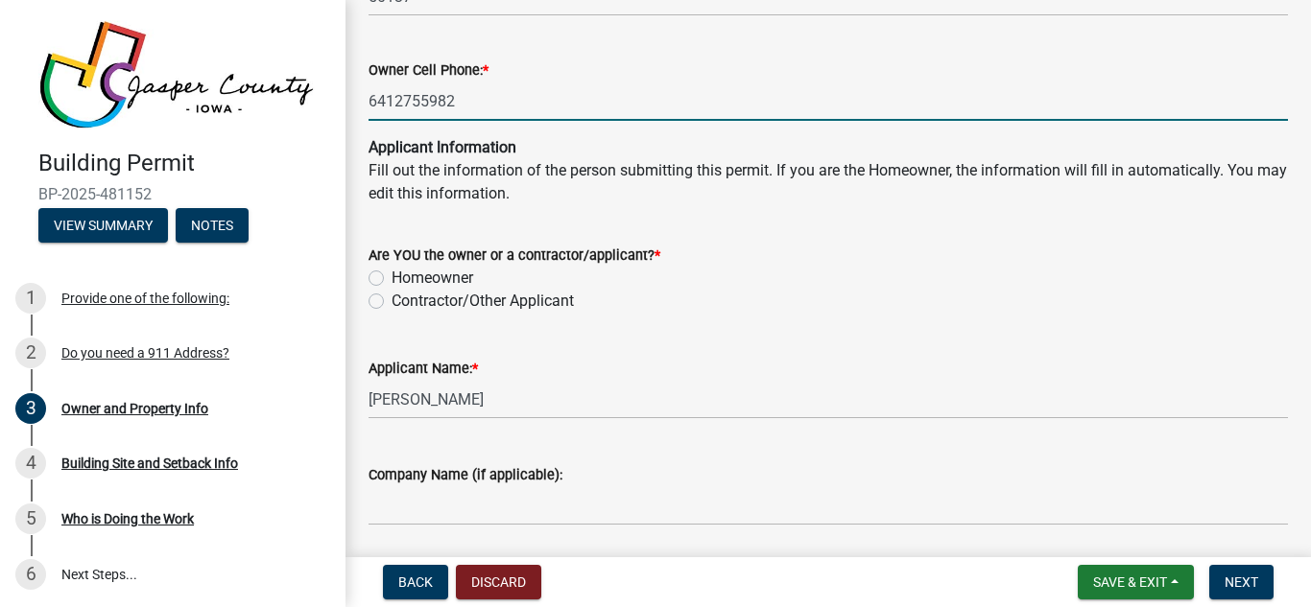
scroll to position [1777, 0]
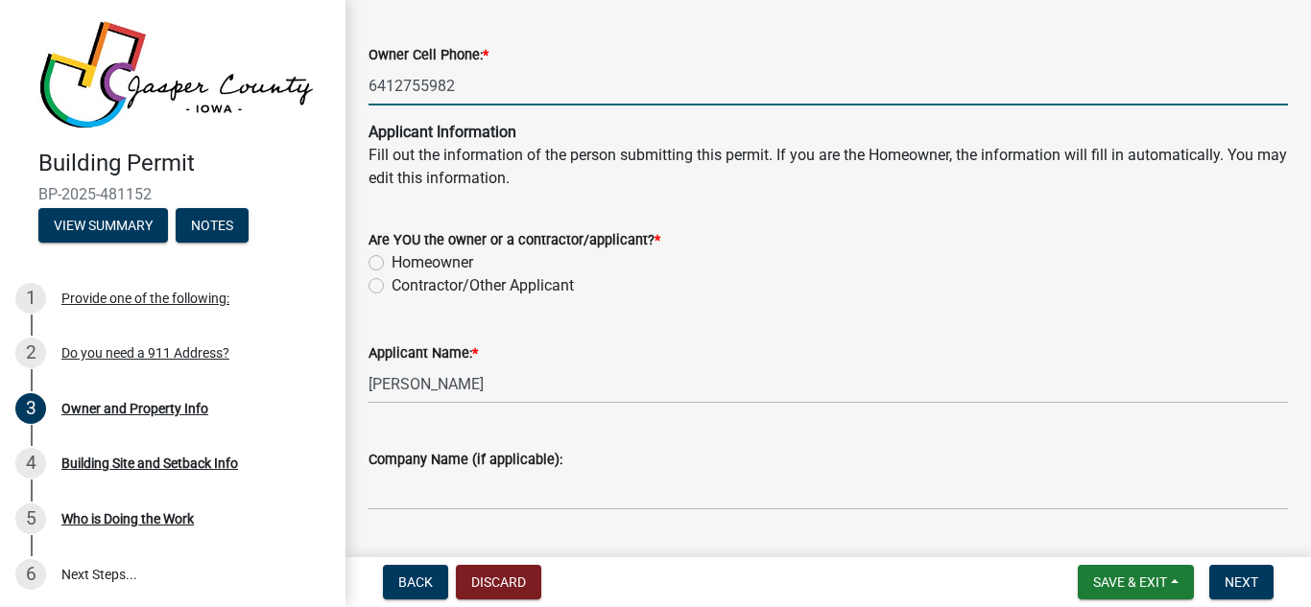
click at [391, 263] on label "Homeowner" at bounding box center [432, 262] width 82 height 23
click at [391, 263] on input "Homeowner" at bounding box center [397, 257] width 12 height 12
radio input "true"
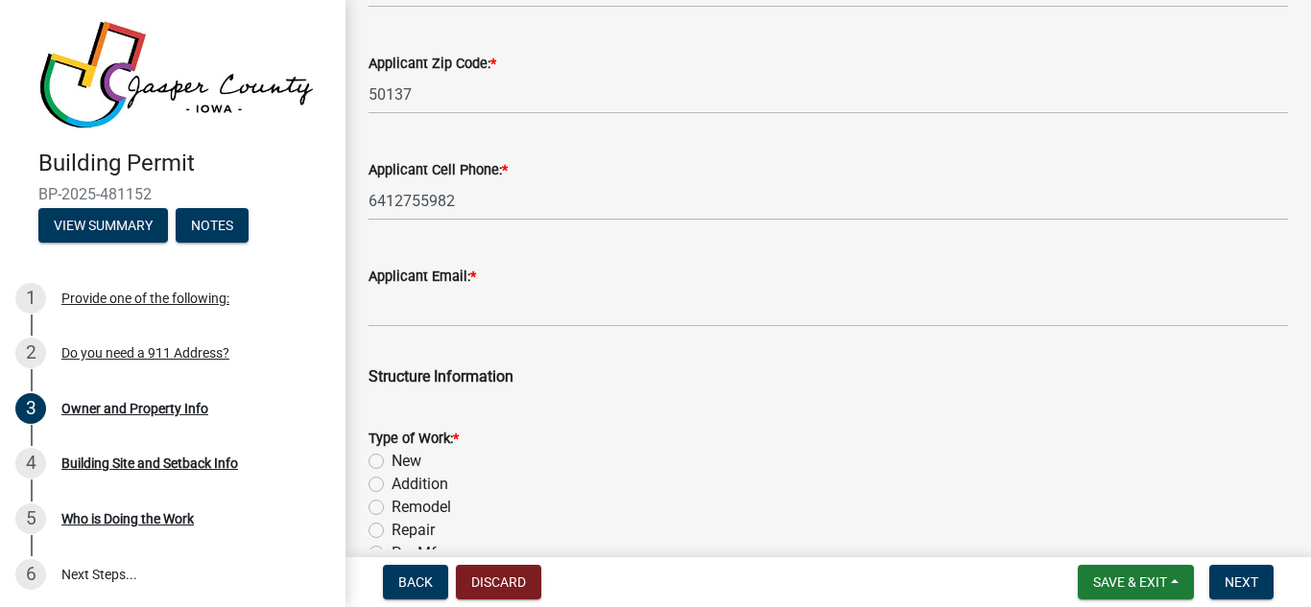
scroll to position [2600, 0]
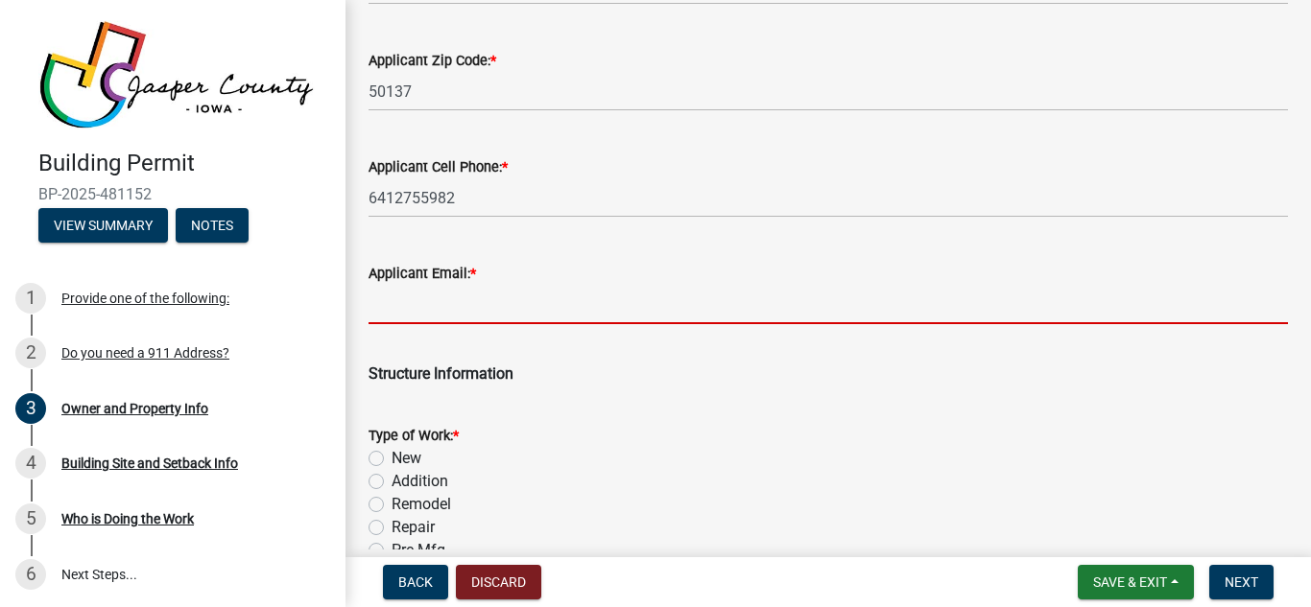
click at [538, 313] on input "Applicant Email: *" at bounding box center [827, 304] width 919 height 39
type input "[EMAIL_ADDRESS][DOMAIN_NAME]"
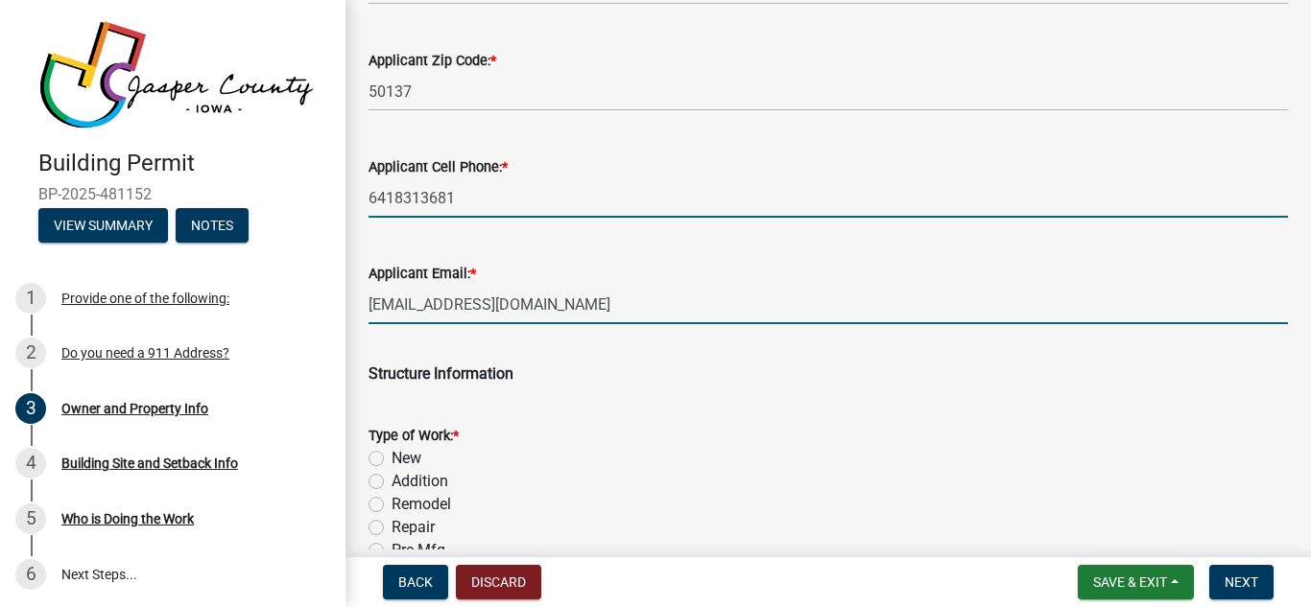
click at [485, 195] on input "6418313681" at bounding box center [827, 197] width 919 height 39
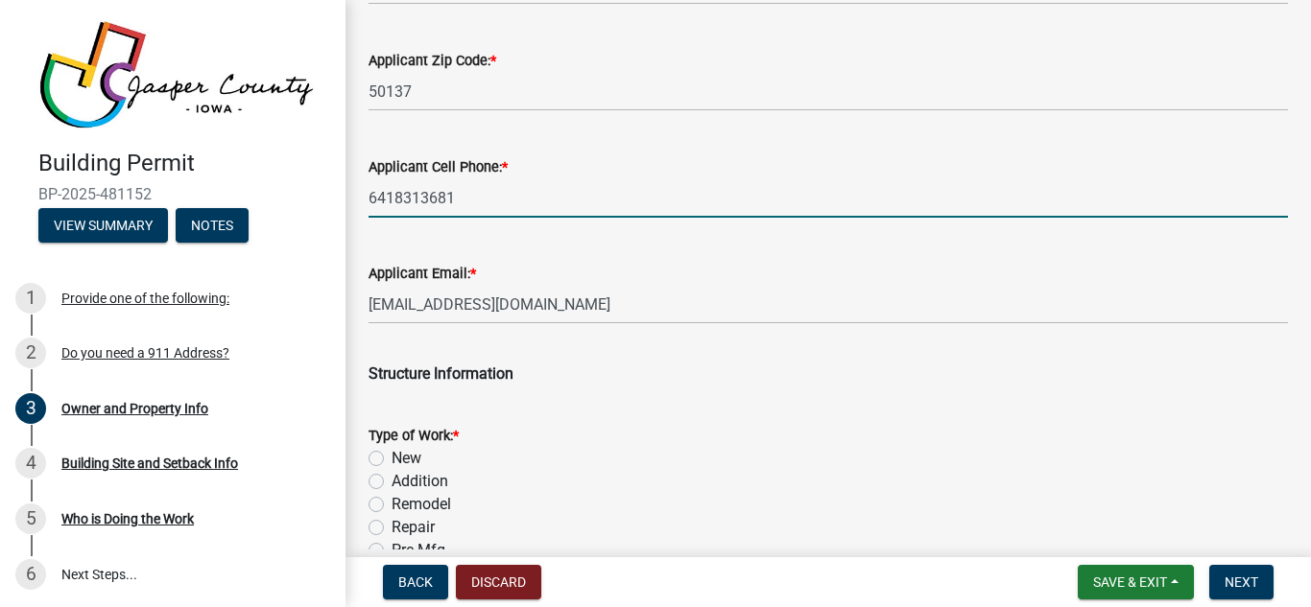
type input "6412755982"
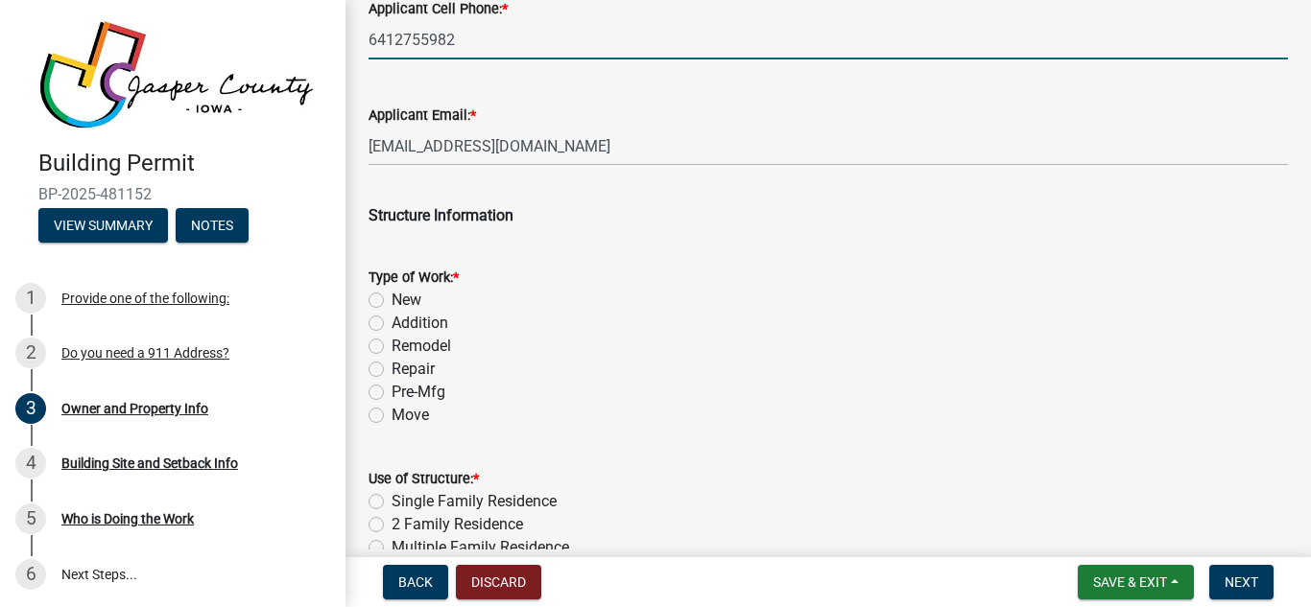
scroll to position [2764, 0]
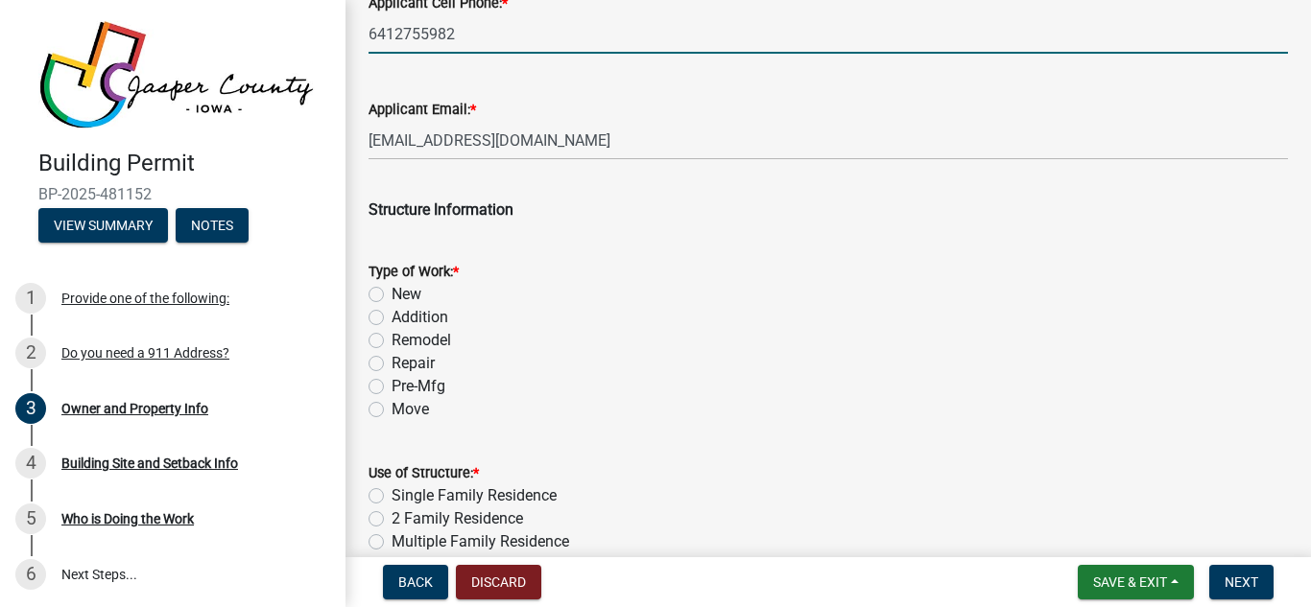
click at [391, 383] on label "Pre-Mfg" at bounding box center [418, 386] width 54 height 23
click at [391, 383] on input "Pre-Mfg" at bounding box center [397, 381] width 12 height 12
radio input "true"
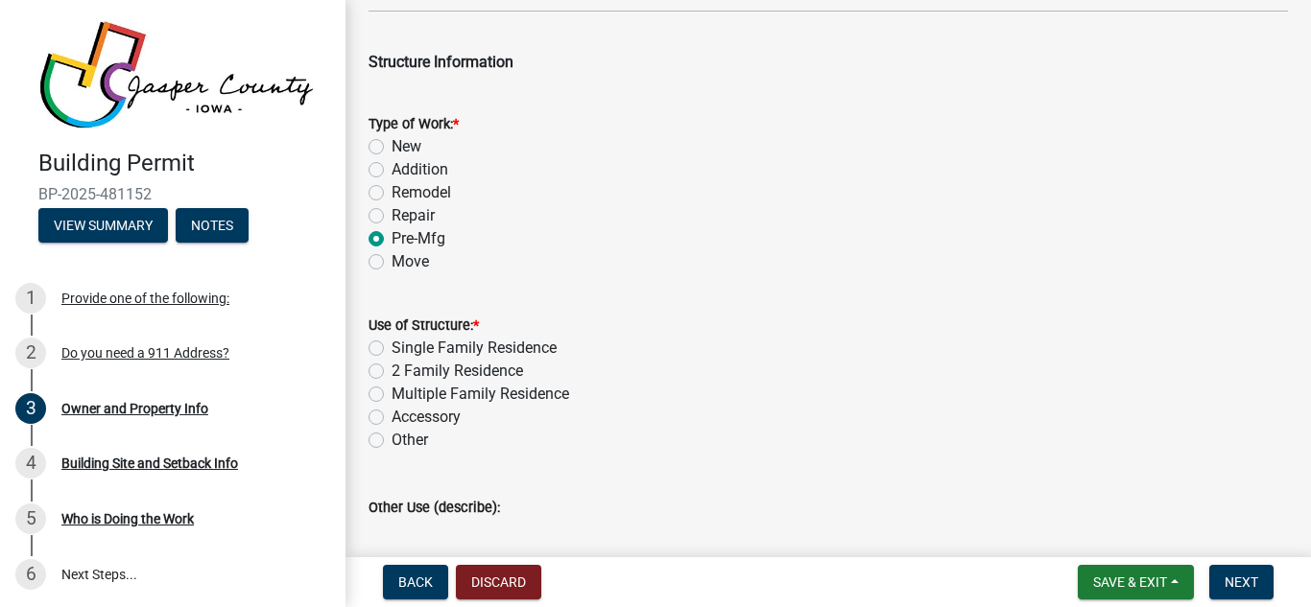
scroll to position [2918, 0]
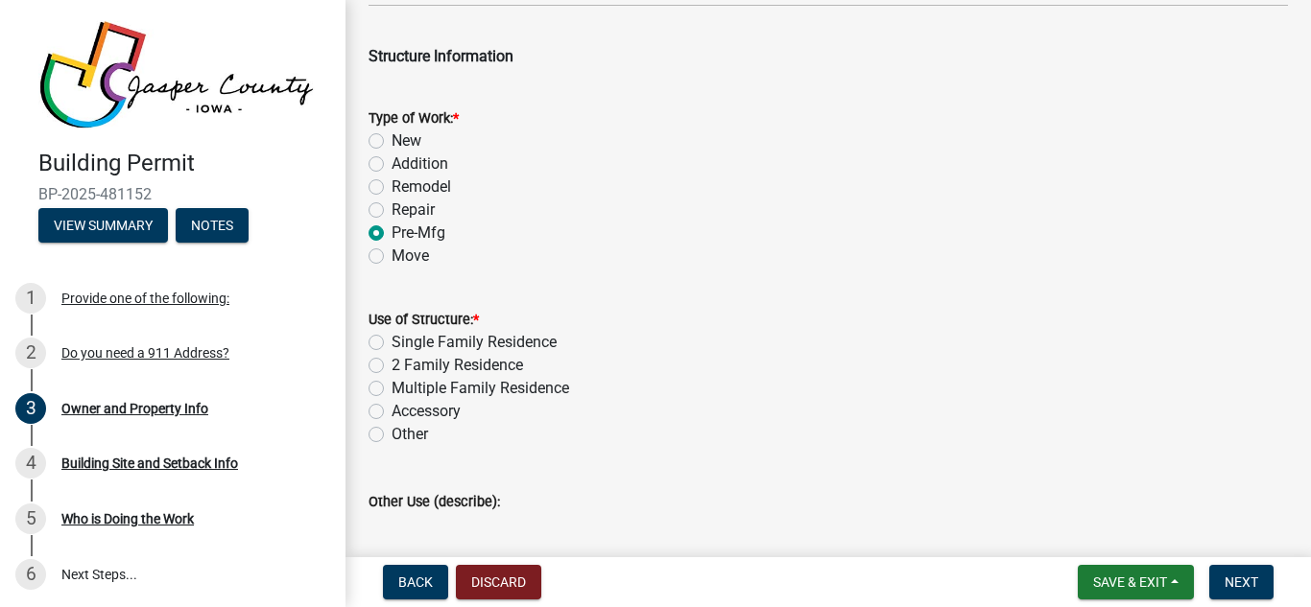
click at [391, 435] on label "Other" at bounding box center [409, 434] width 36 height 23
click at [391, 435] on input "Other" at bounding box center [397, 429] width 12 height 12
radio input "true"
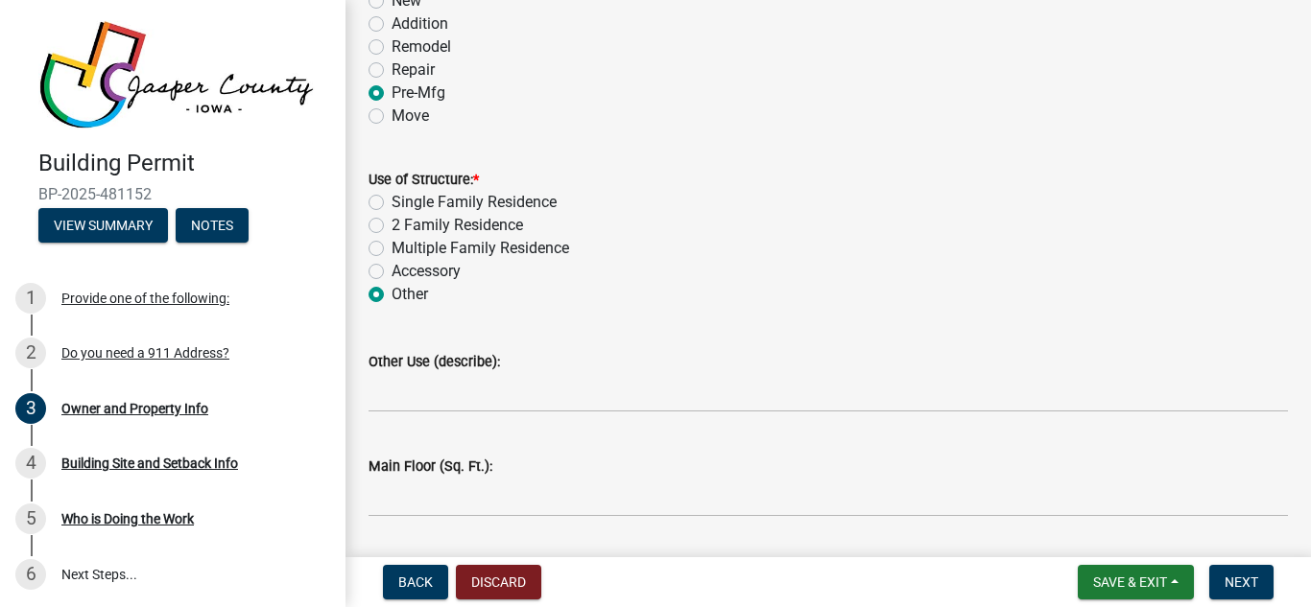
scroll to position [3059, 0]
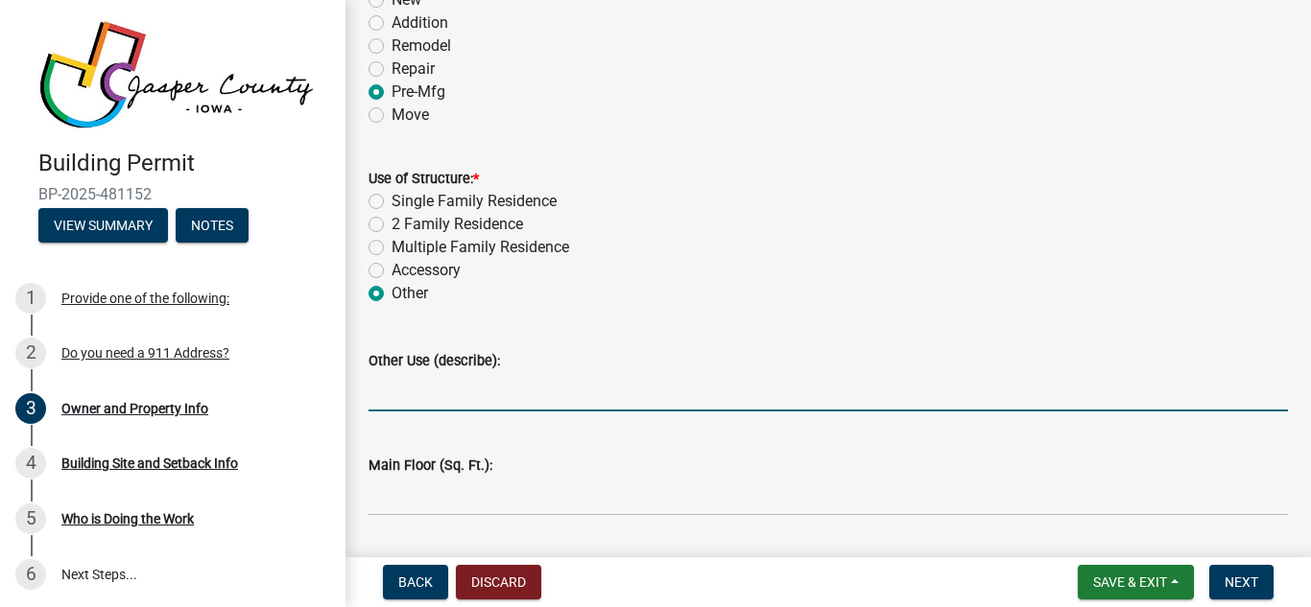
click at [472, 387] on input "Other Use (describe):" at bounding box center [827, 391] width 919 height 39
type input "storage shed"
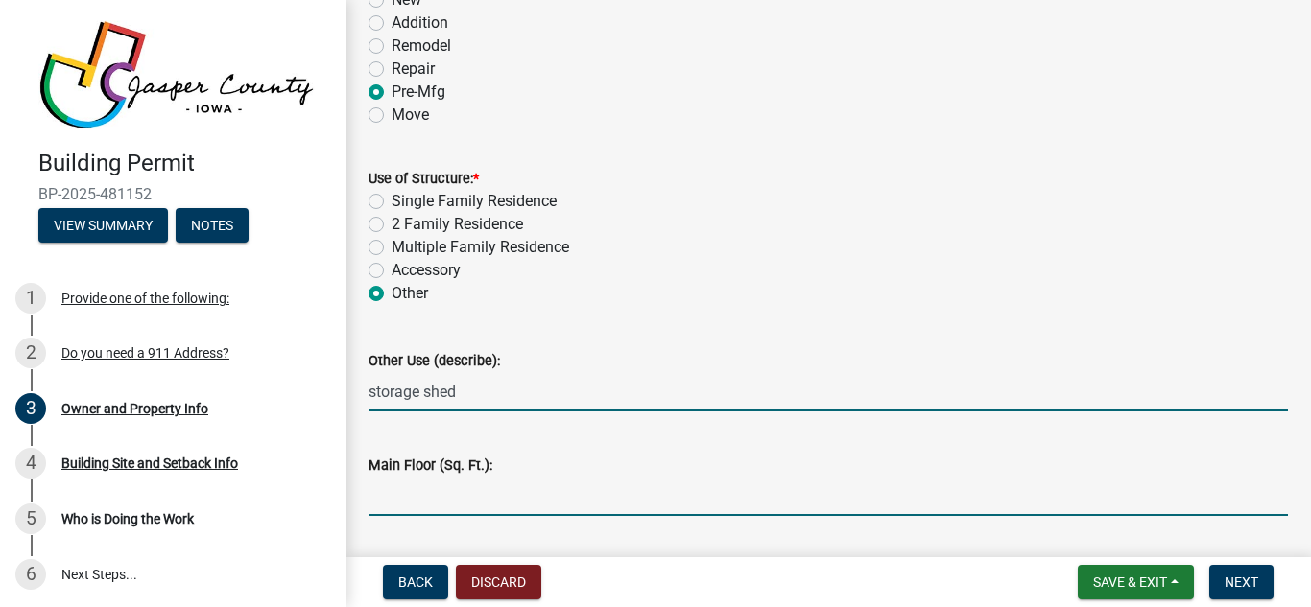
click at [505, 491] on input "text" at bounding box center [827, 496] width 919 height 39
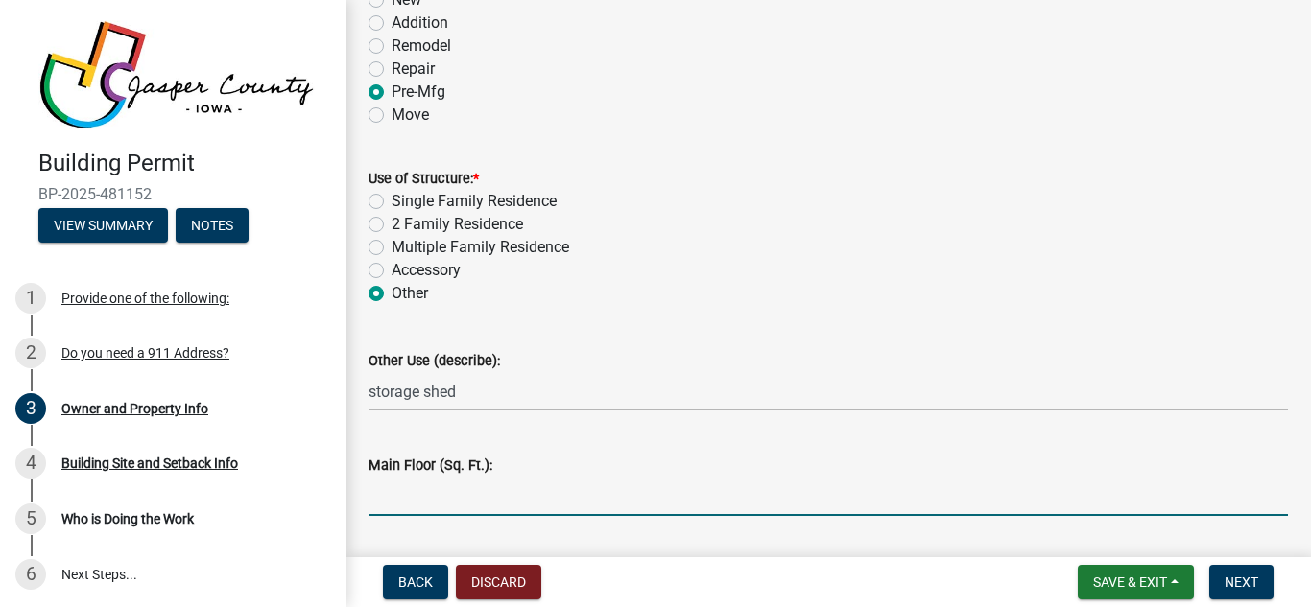
type input "320"
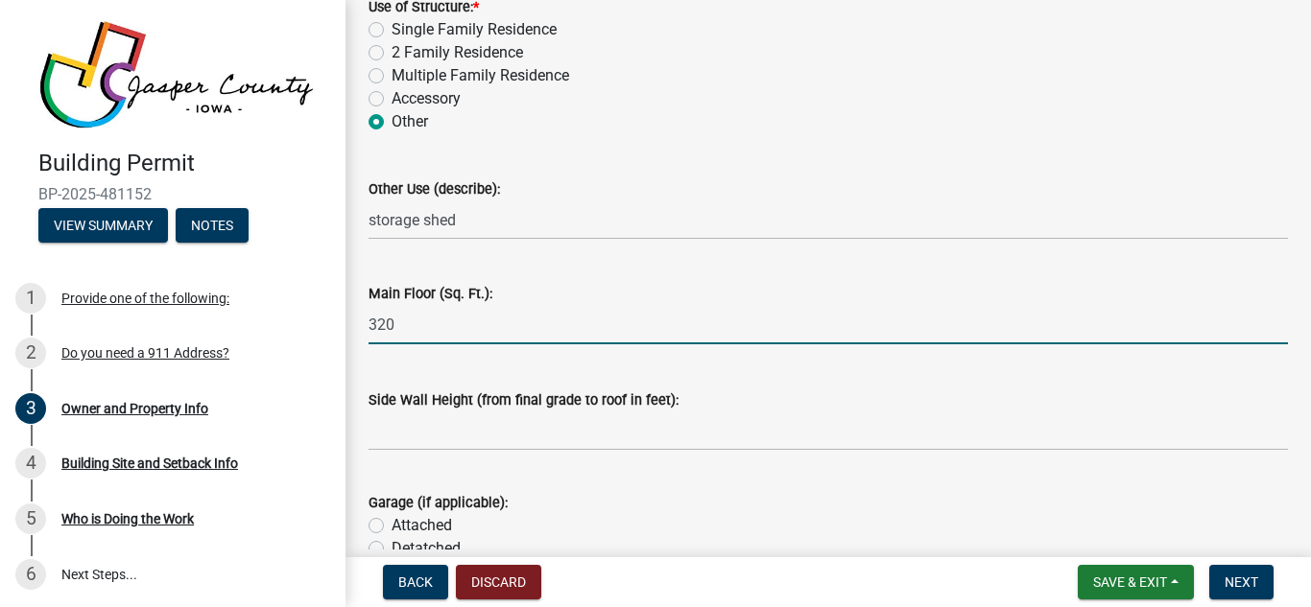
scroll to position [3237, 0]
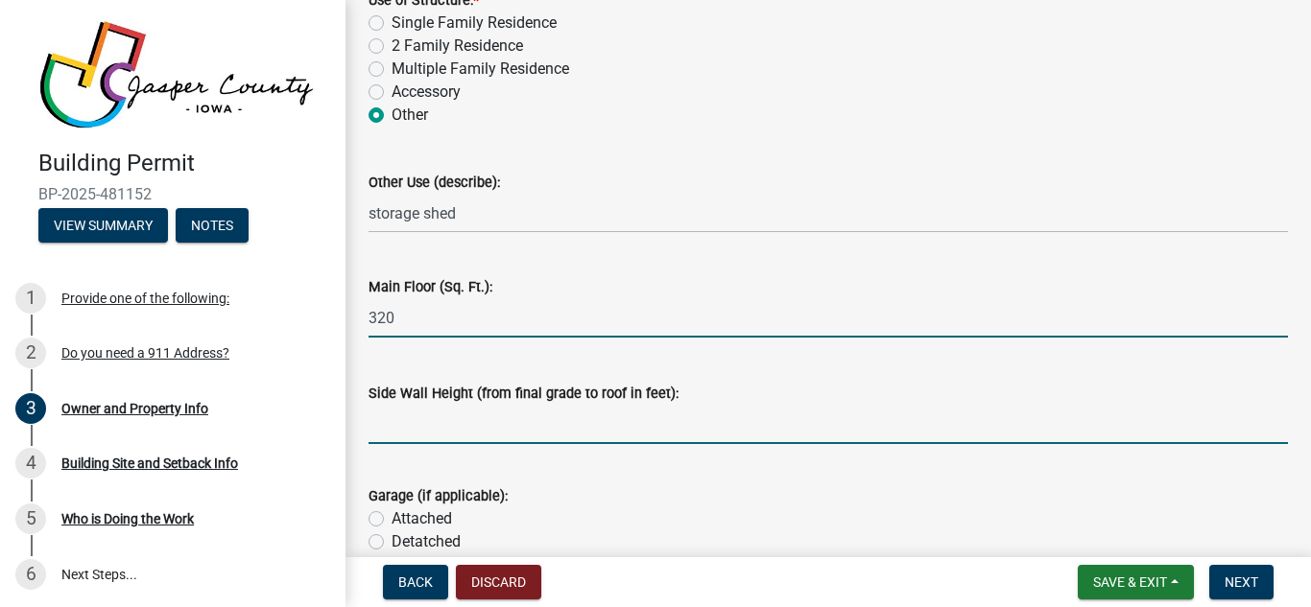
click at [498, 420] on input "text" at bounding box center [827, 424] width 919 height 39
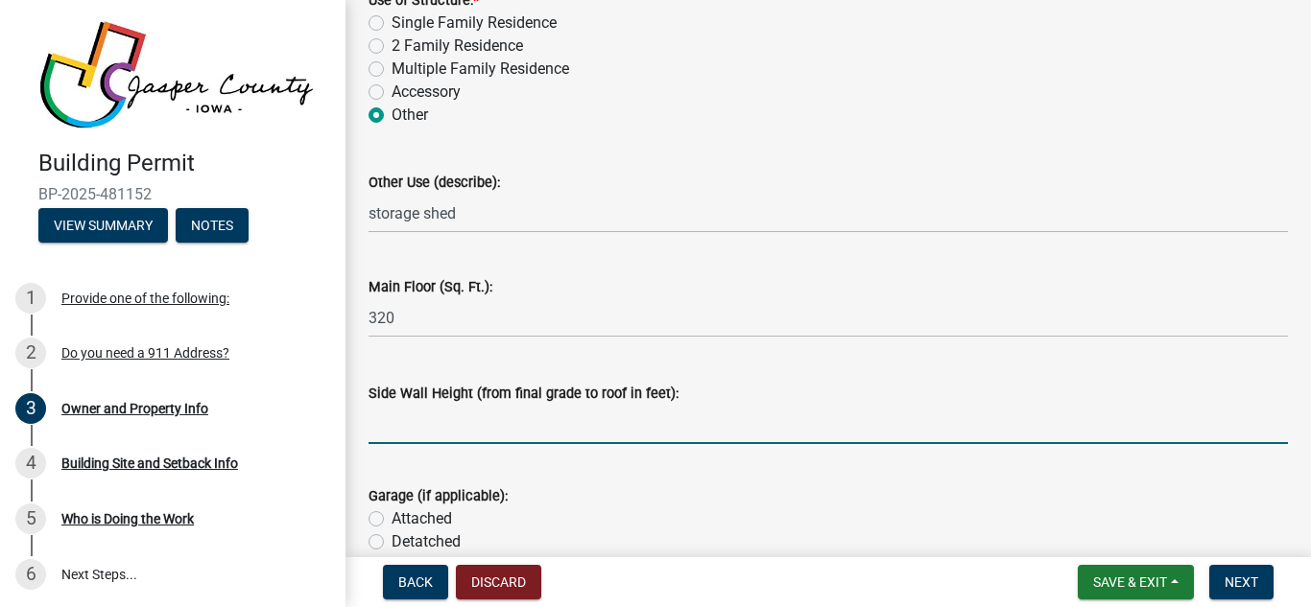
type input "8"
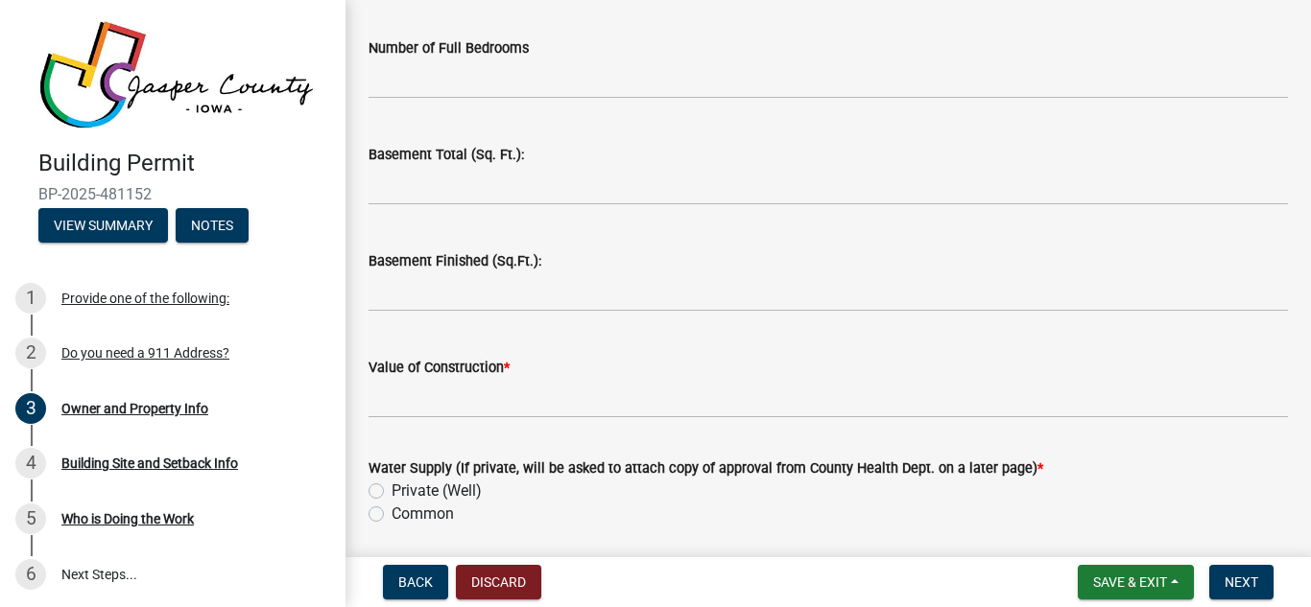
scroll to position [3907, 0]
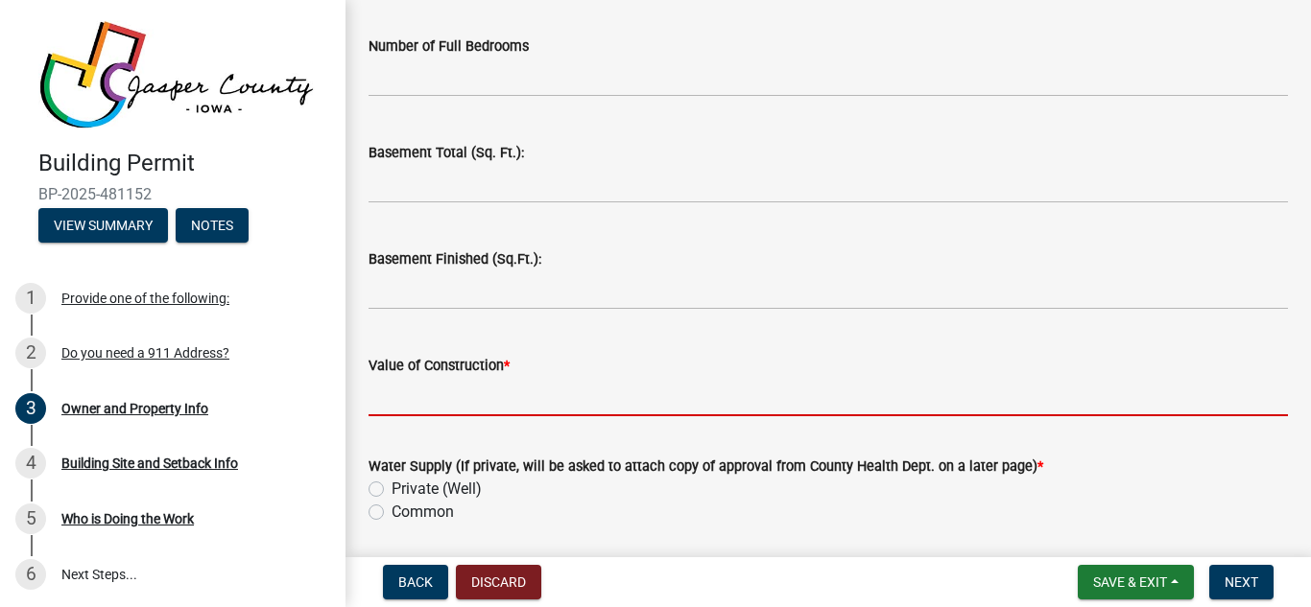
click at [462, 395] on input "Value of Construction *" at bounding box center [827, 396] width 919 height 39
type input "10000"
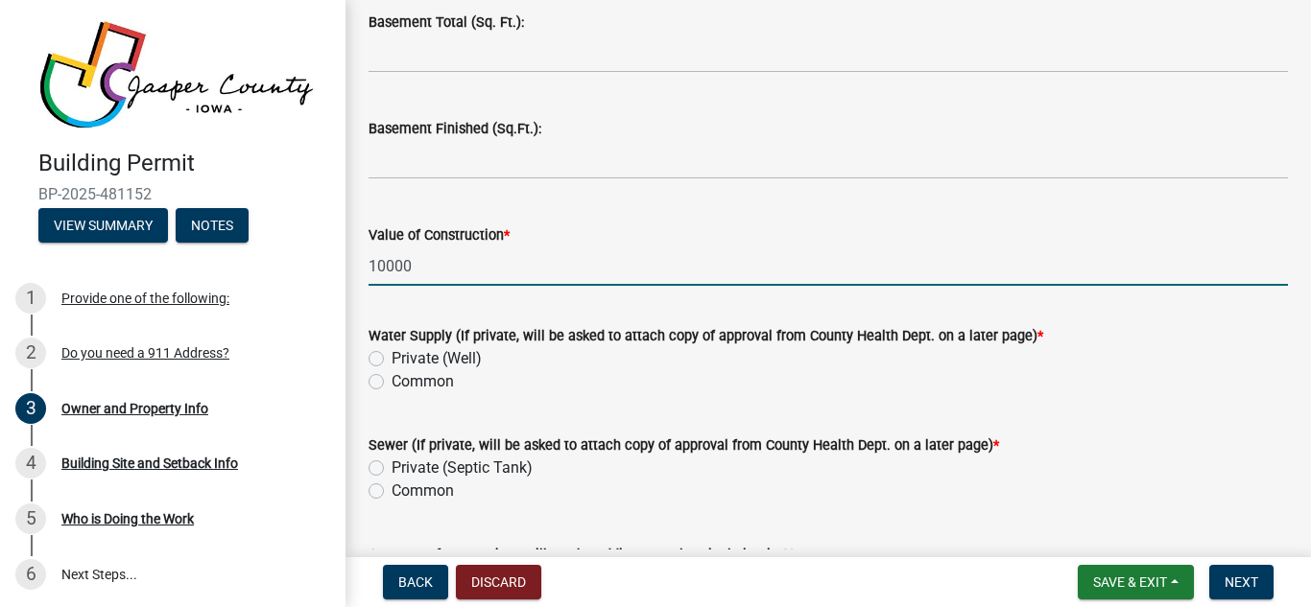
scroll to position [4044, 0]
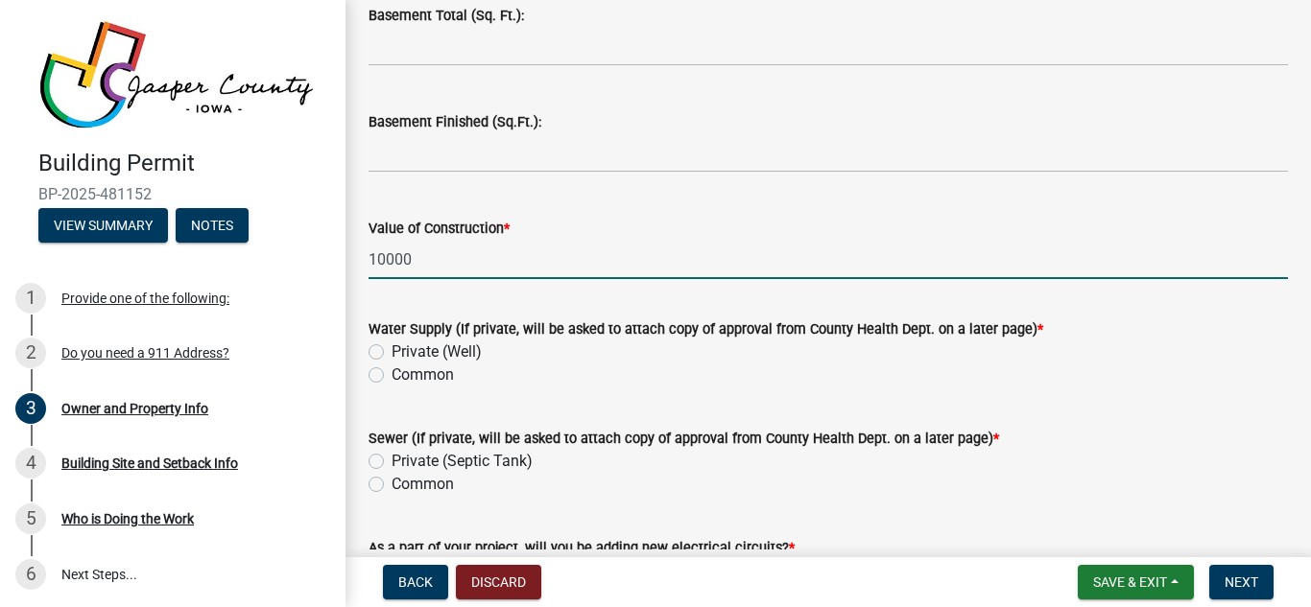
click at [391, 379] on label "Common" at bounding box center [422, 375] width 62 height 23
click at [391, 376] on input "Common" at bounding box center [397, 370] width 12 height 12
radio input "true"
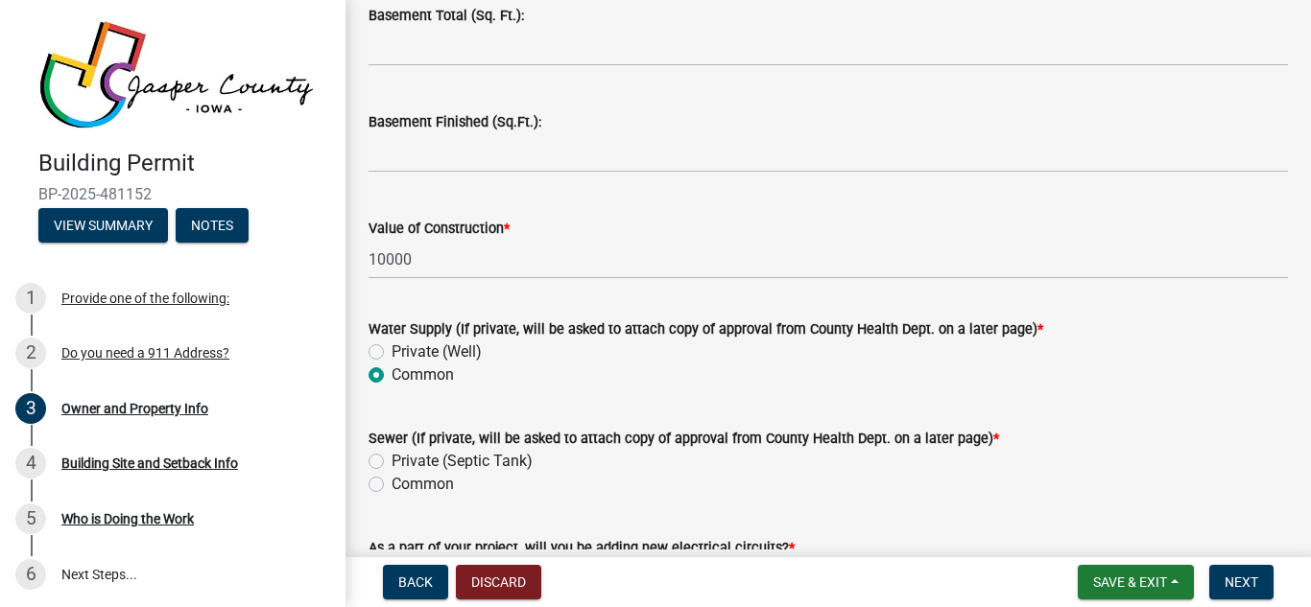
click at [391, 461] on label "Private (Septic Tank)" at bounding box center [461, 461] width 141 height 23
click at [391, 461] on input "Private (Septic Tank)" at bounding box center [397, 456] width 12 height 12
radio input "true"
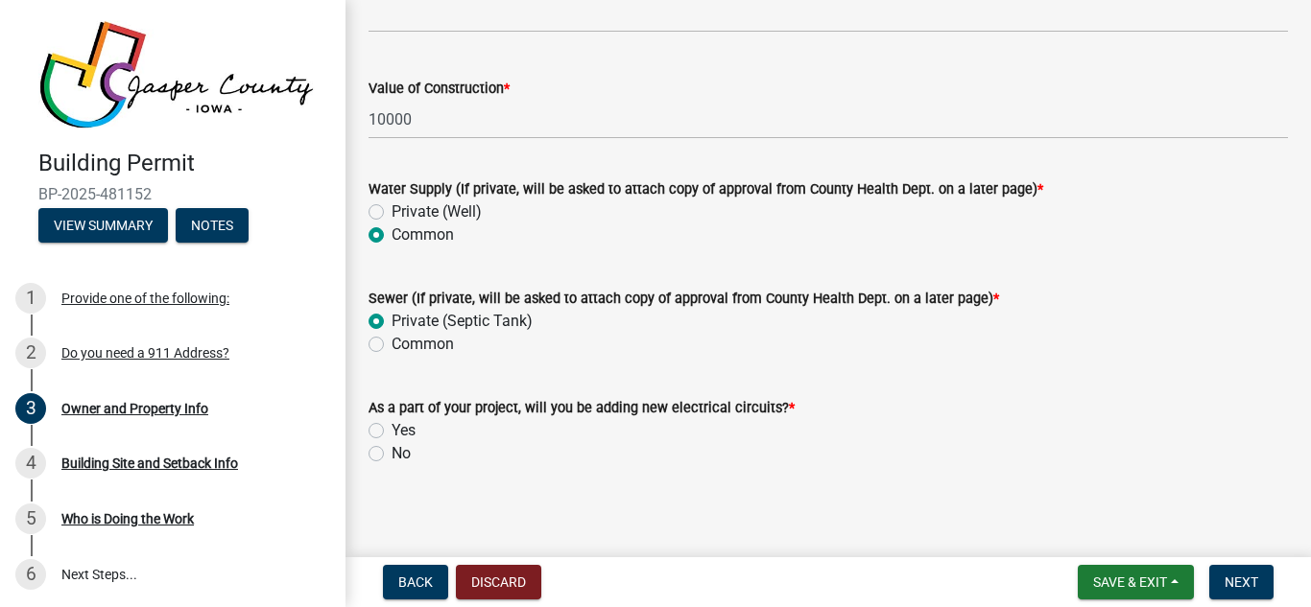
scroll to position [4185, 0]
click at [391, 430] on label "Yes" at bounding box center [403, 429] width 24 height 23
click at [391, 430] on input "Yes" at bounding box center [397, 424] width 12 height 12
radio input "true"
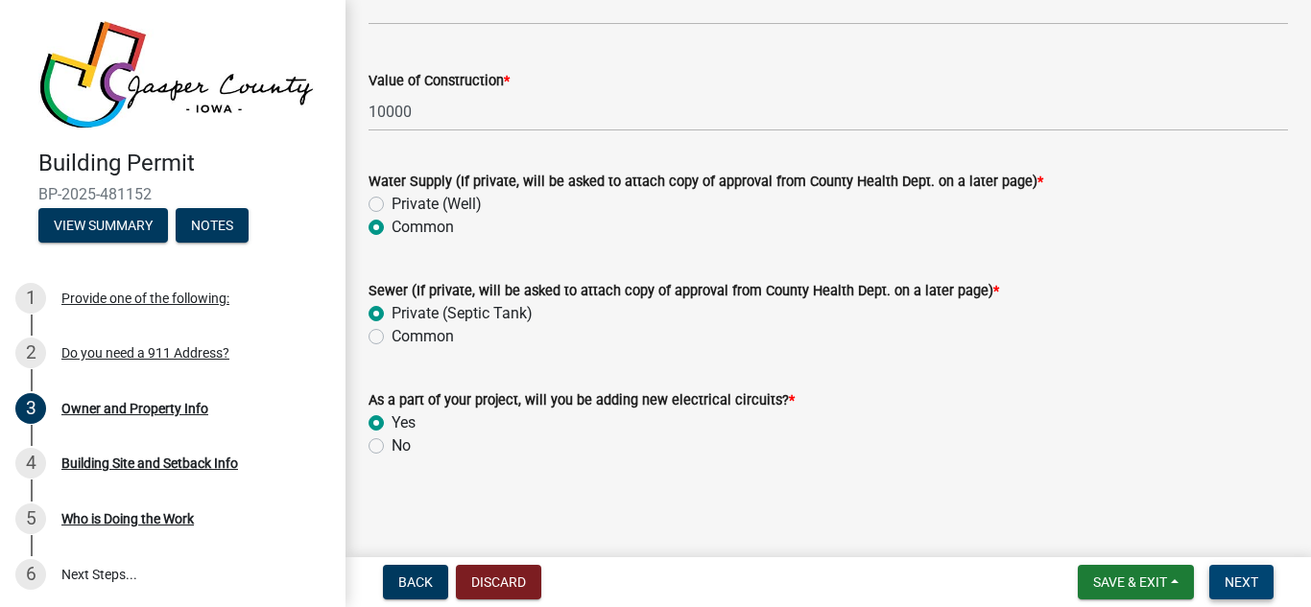
click at [1233, 578] on span "Next" at bounding box center [1241, 582] width 34 height 15
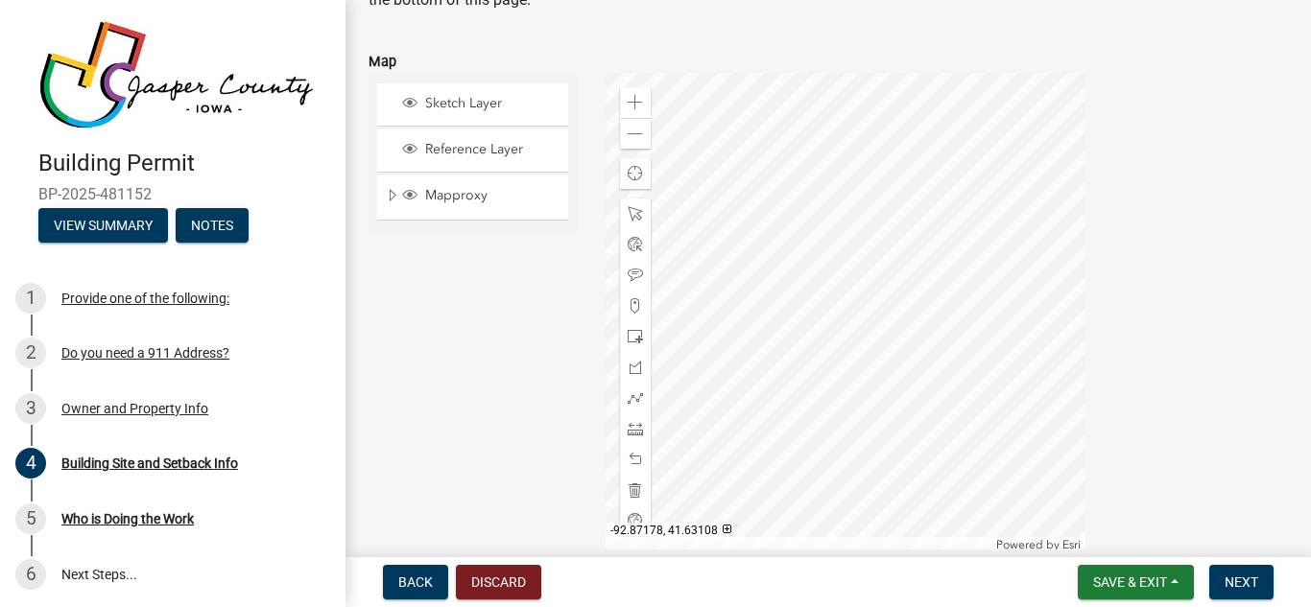
scroll to position [148, 0]
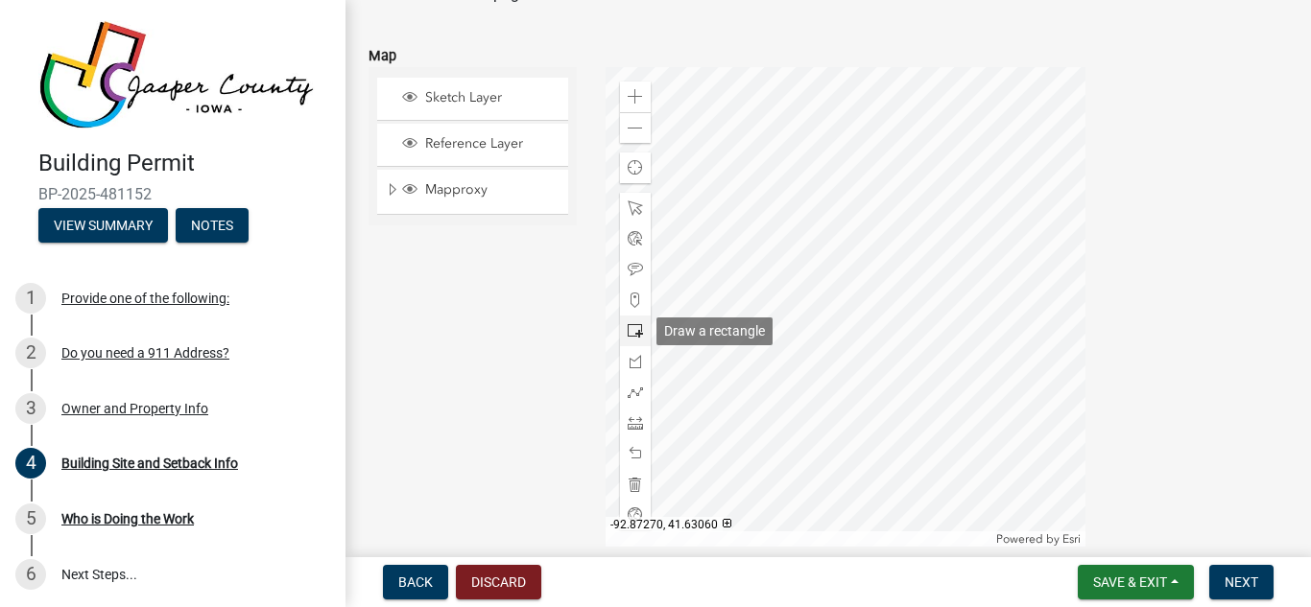
click at [631, 336] on span at bounding box center [634, 330] width 15 height 15
click at [864, 408] on div at bounding box center [845, 307] width 480 height 480
click at [1242, 580] on span "Next" at bounding box center [1241, 582] width 34 height 15
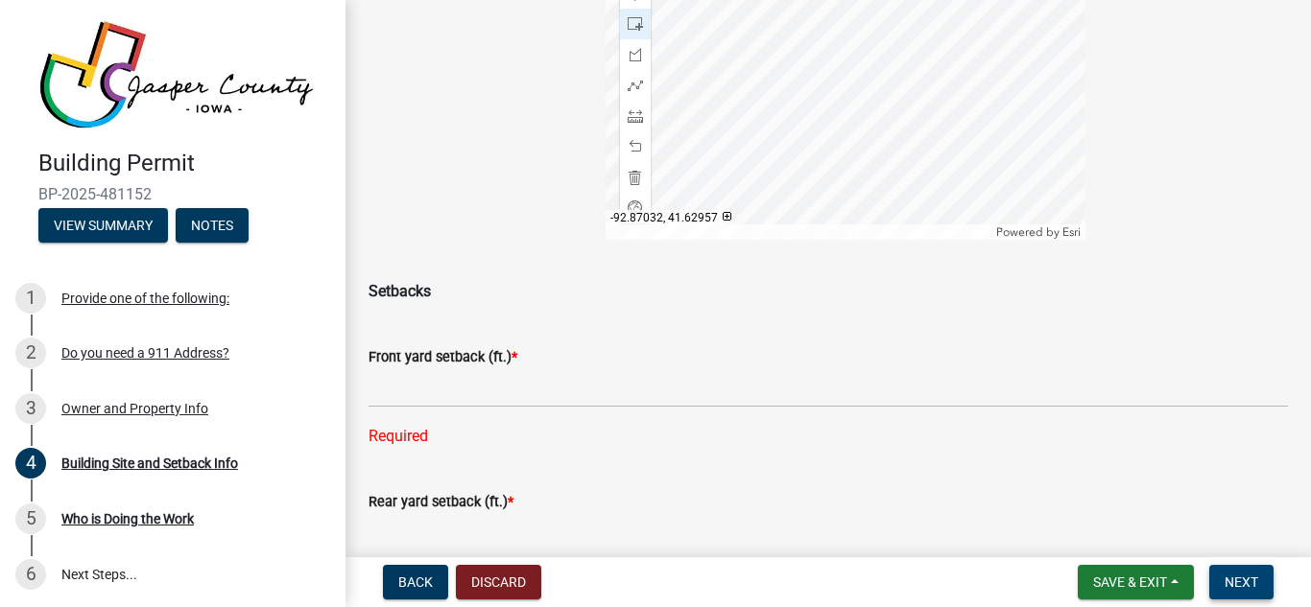
scroll to position [456, 0]
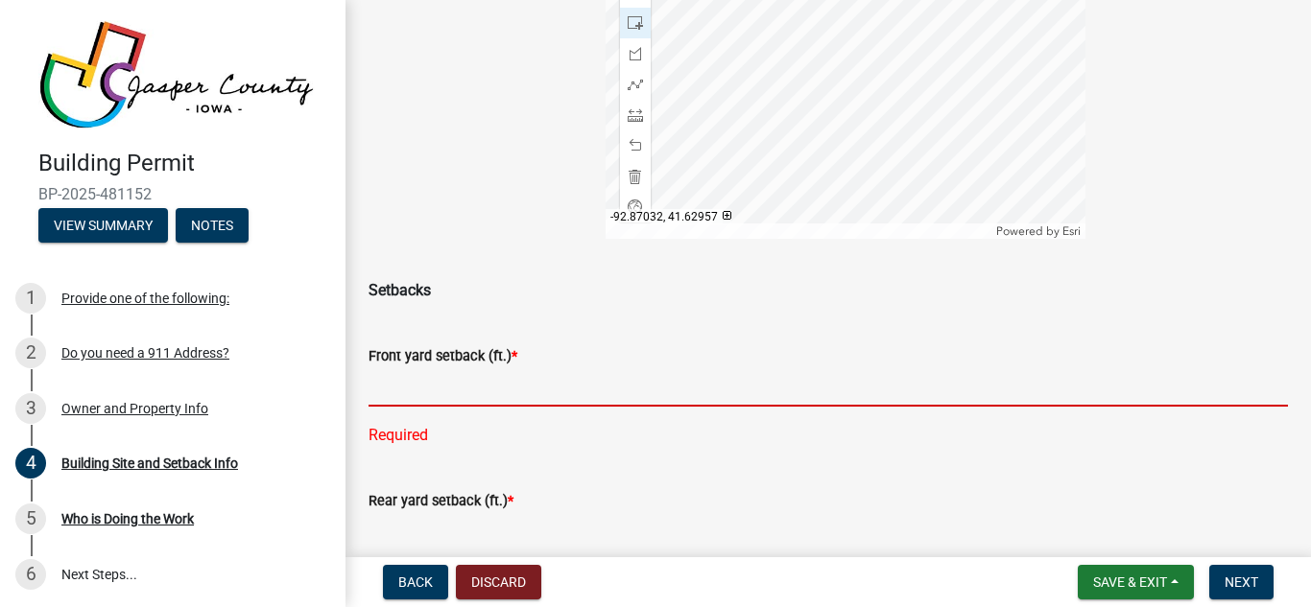
click at [482, 387] on input "text" at bounding box center [827, 386] width 919 height 39
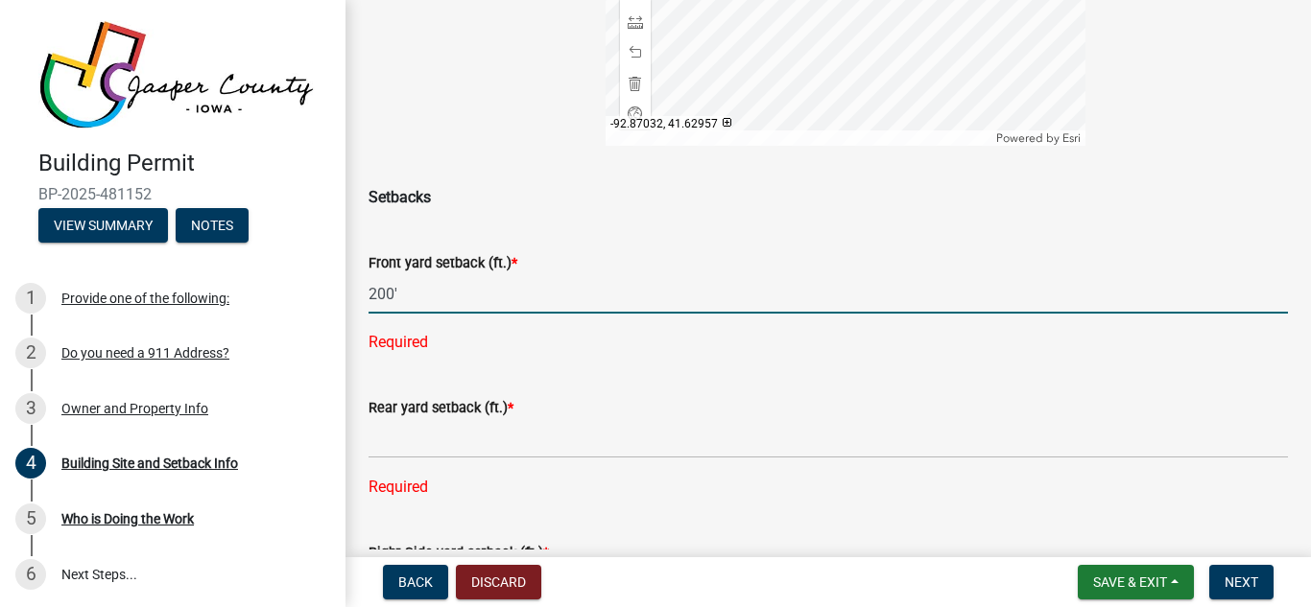
scroll to position [559, 0]
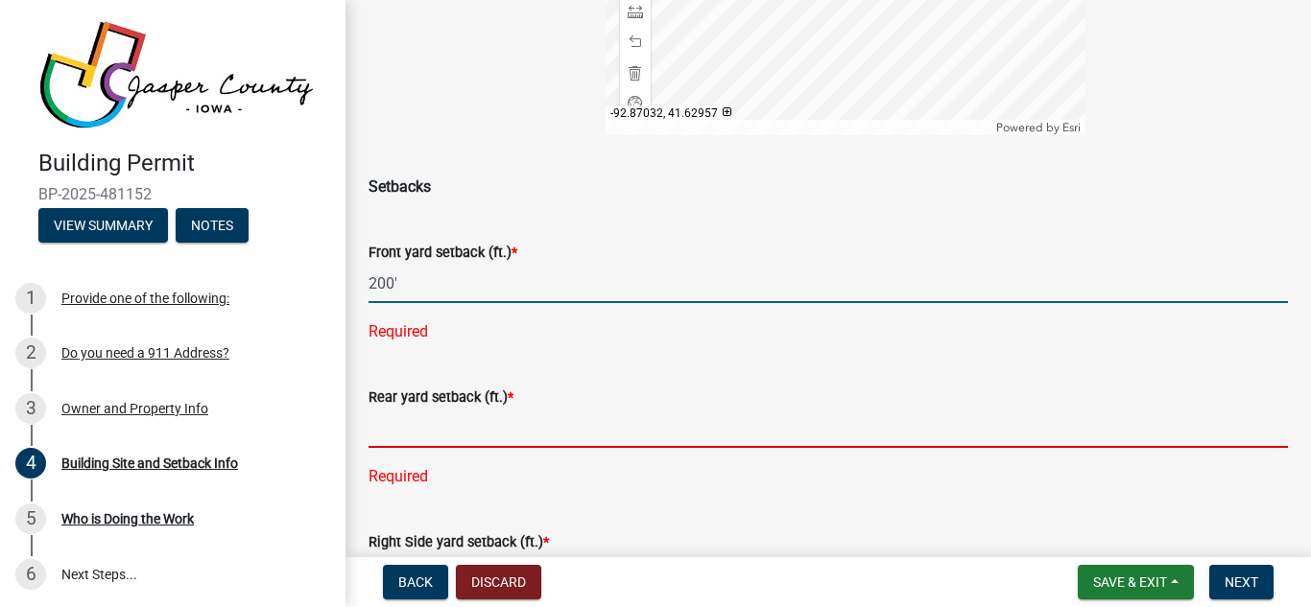
click at [437, 433] on div "Rear yard setback (ft.) * Required" at bounding box center [827, 424] width 919 height 130
type input "200"
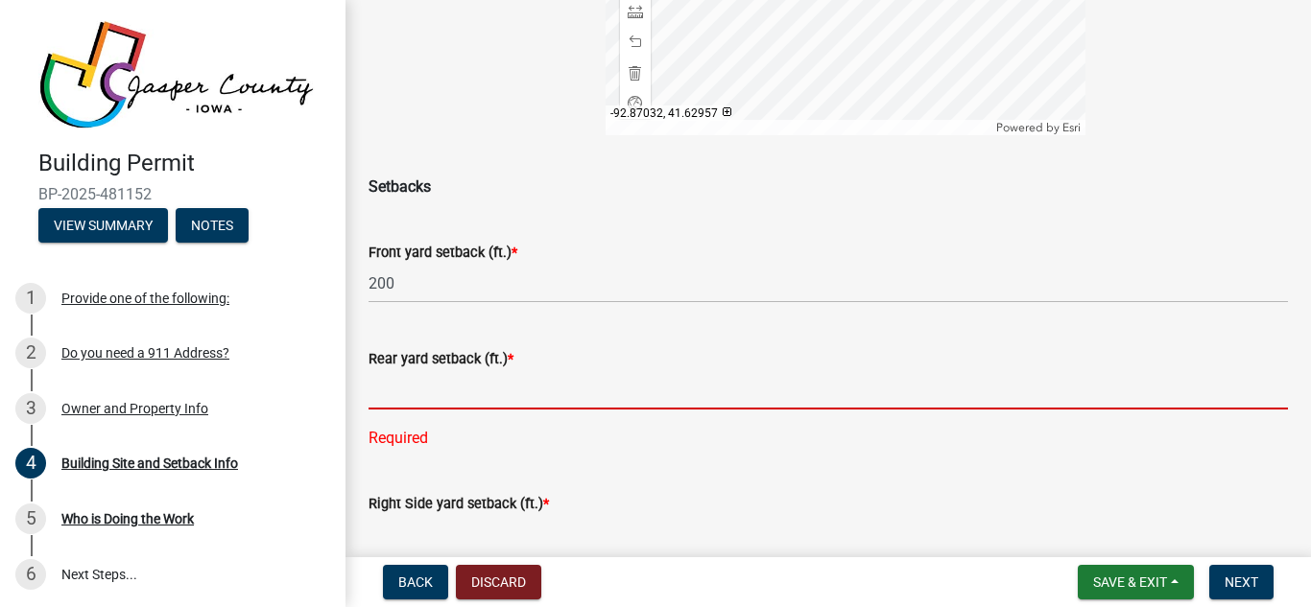
type input "40"
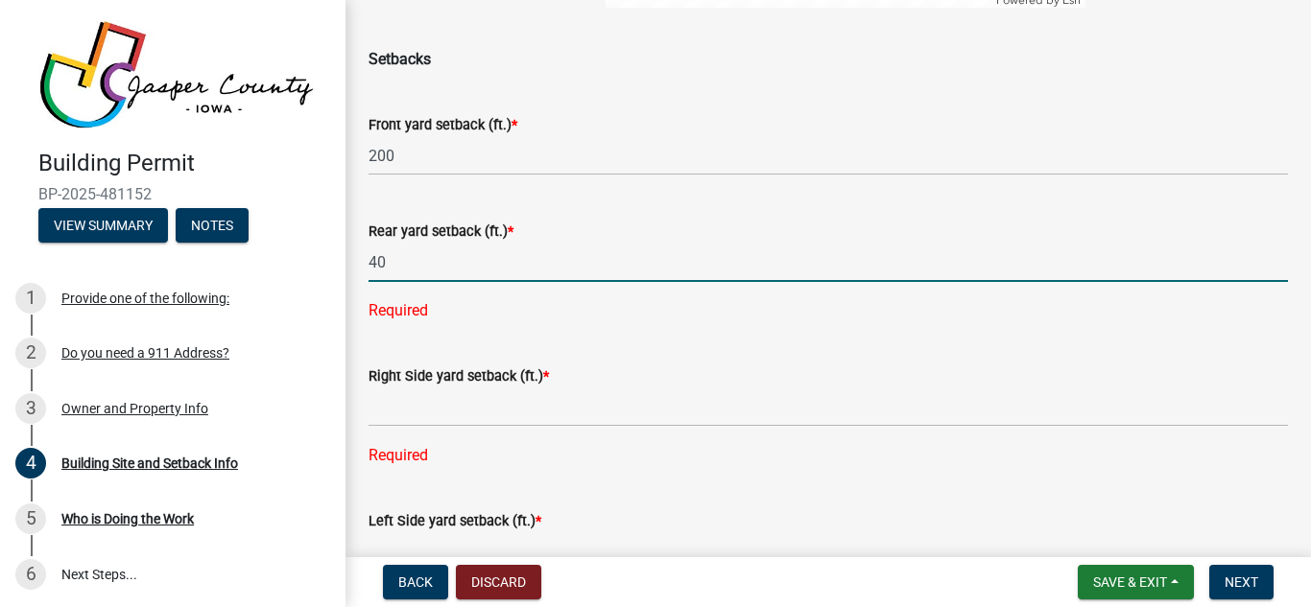
scroll to position [703, 0]
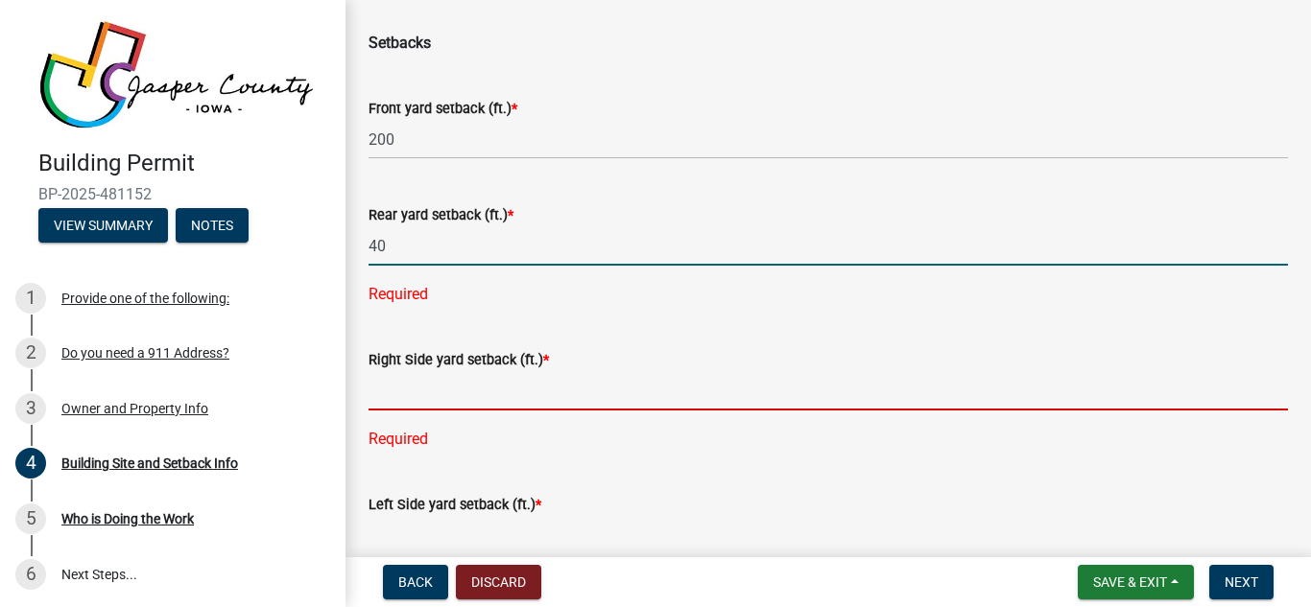
click at [425, 394] on div "Right Side yard setback (ft.) * Required" at bounding box center [827, 386] width 919 height 130
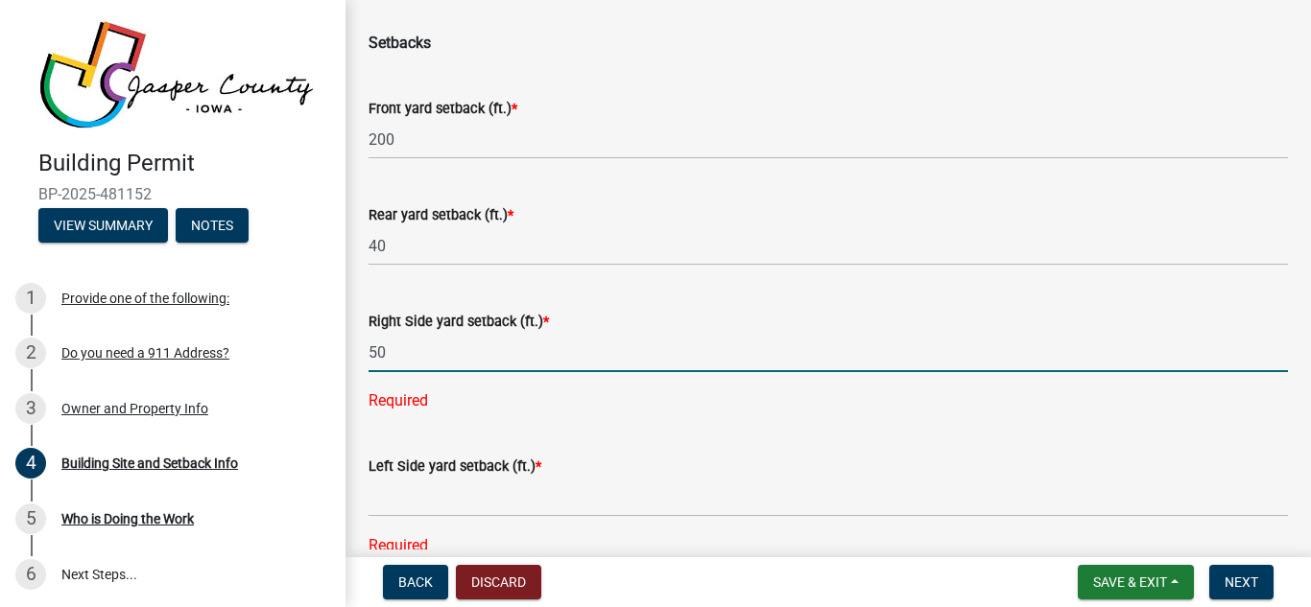
type input "50"
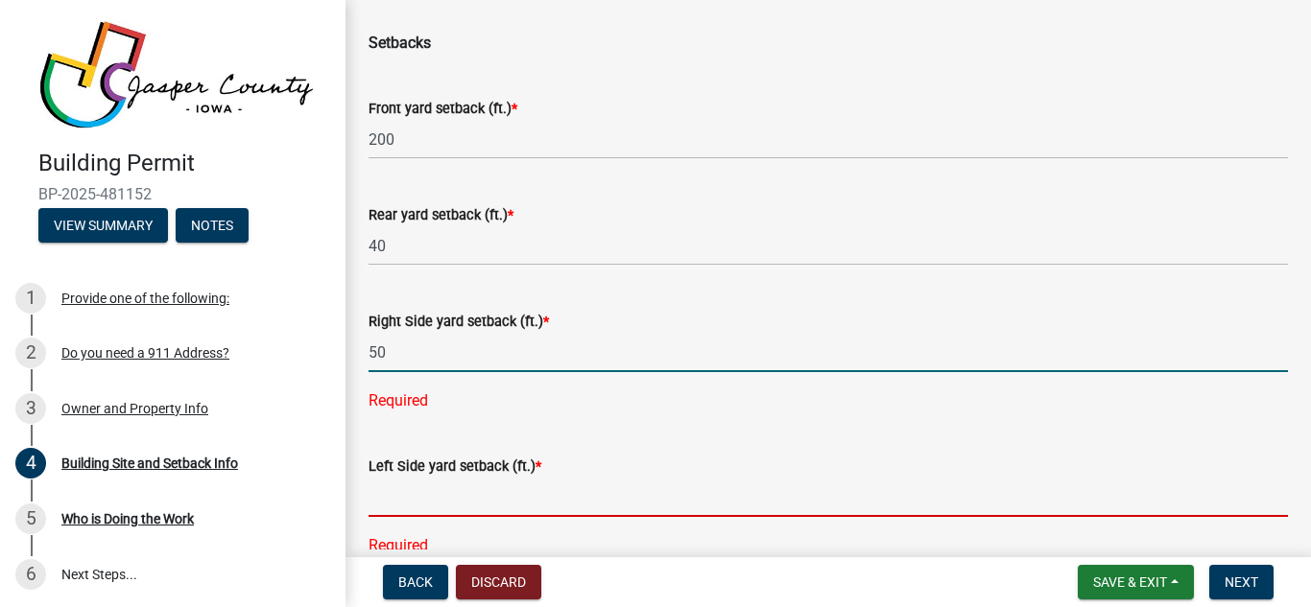
click at [419, 495] on div "Left Side yard setback (ft.) * Required" at bounding box center [827, 493] width 919 height 130
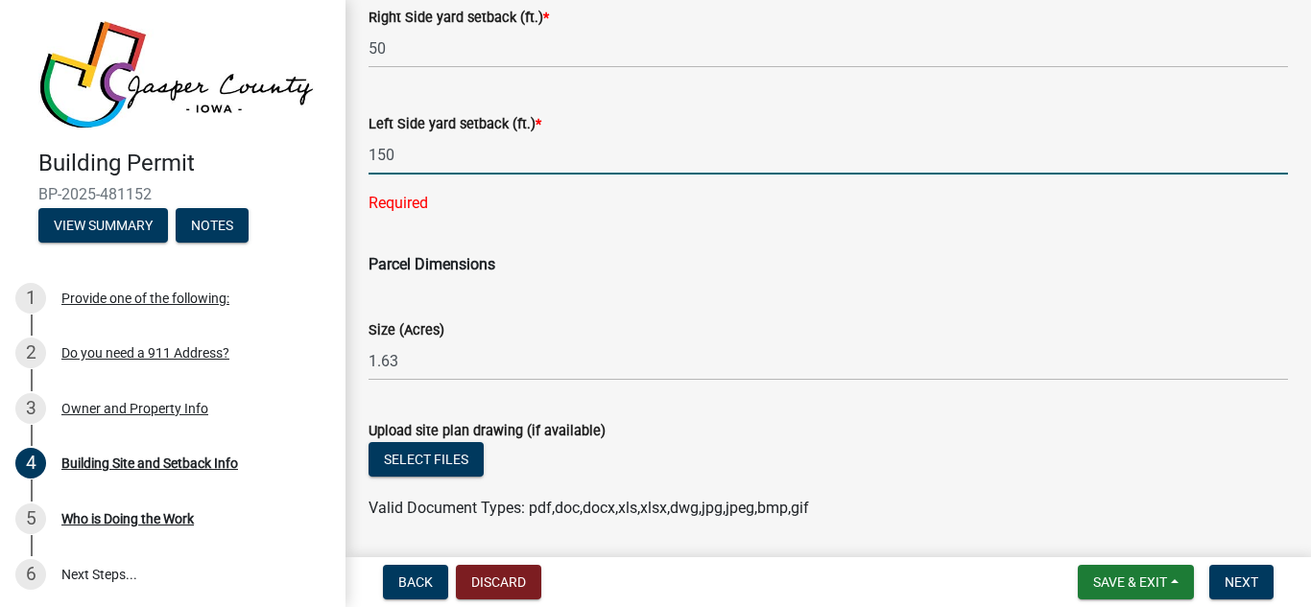
scroll to position [1070, 0]
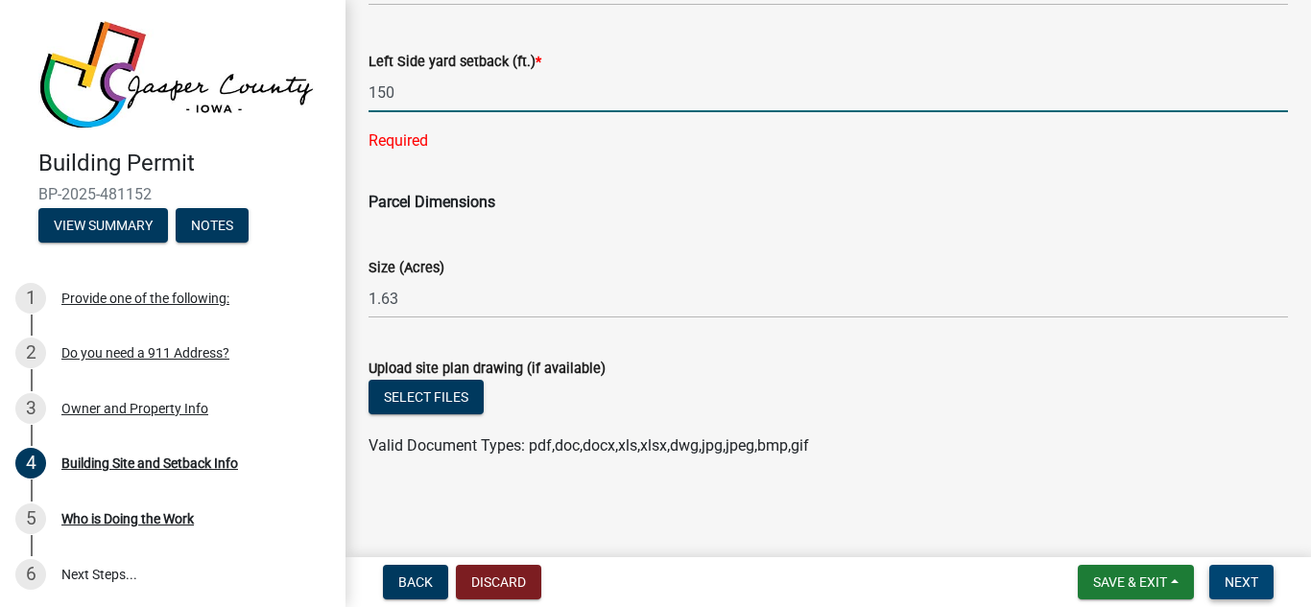
type input "150"
click at [1235, 576] on span "Next" at bounding box center [1241, 582] width 34 height 15
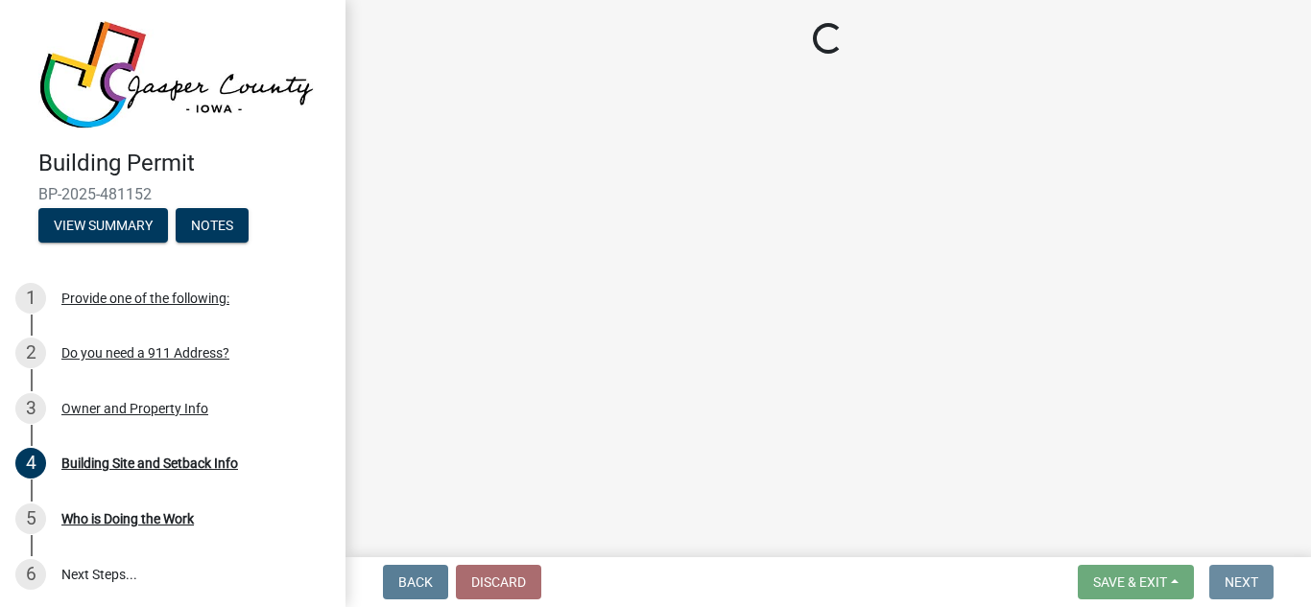
scroll to position [0, 0]
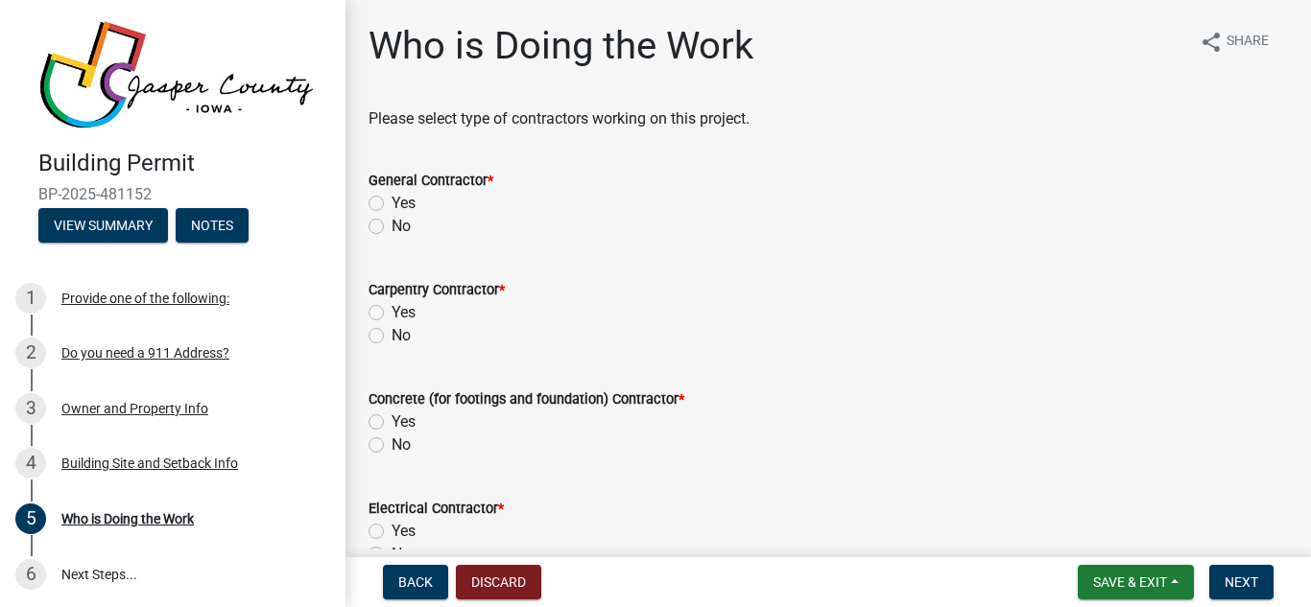
click at [391, 226] on label "No" at bounding box center [400, 226] width 19 height 23
click at [391, 226] on input "No" at bounding box center [397, 221] width 12 height 12
radio input "true"
click at [391, 339] on label "No" at bounding box center [400, 335] width 19 height 23
click at [391, 337] on input "No" at bounding box center [397, 330] width 12 height 12
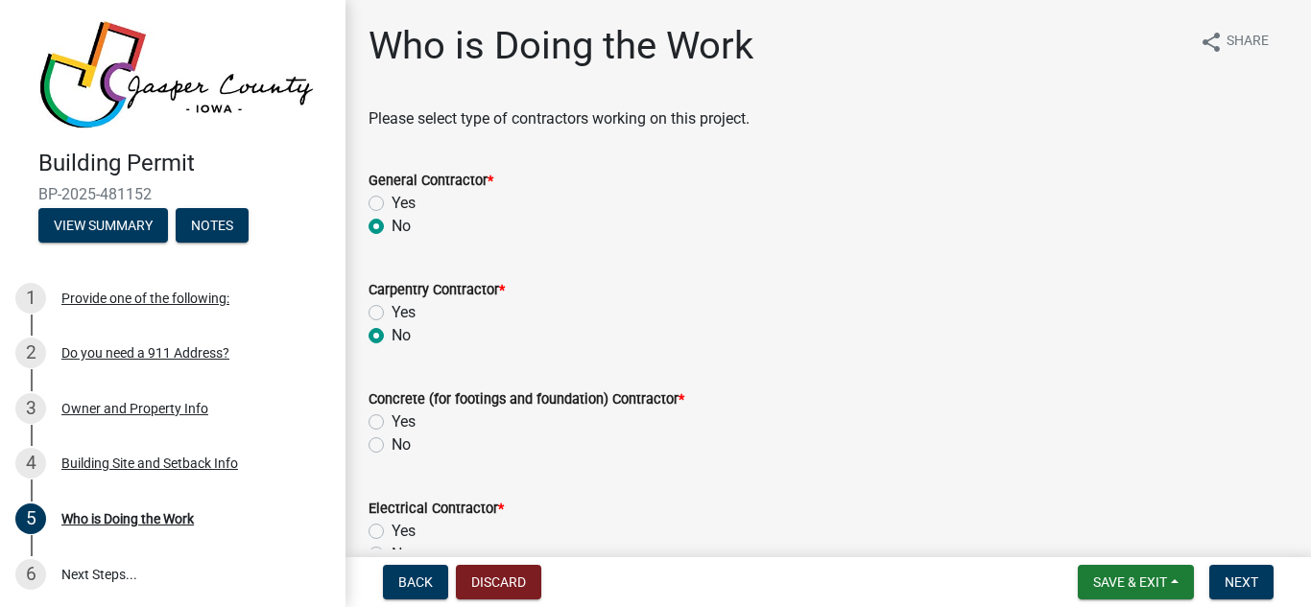
radio input "true"
click at [391, 444] on label "No" at bounding box center [400, 445] width 19 height 23
click at [391, 444] on input "No" at bounding box center [397, 440] width 12 height 12
radio input "true"
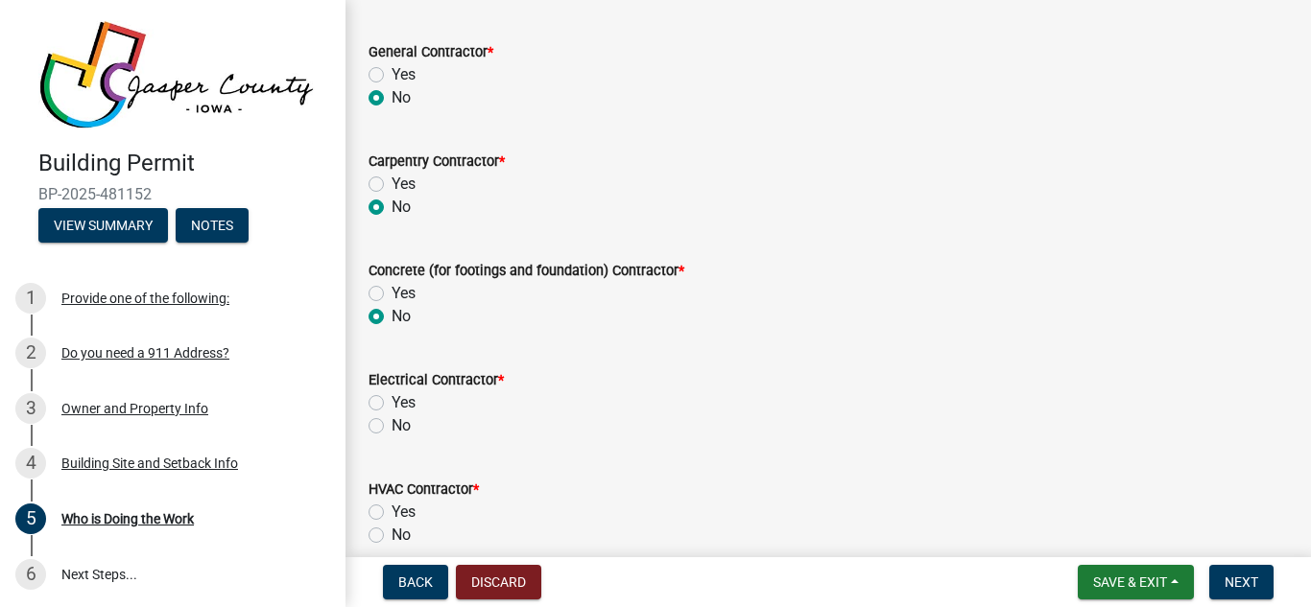
scroll to position [163, 0]
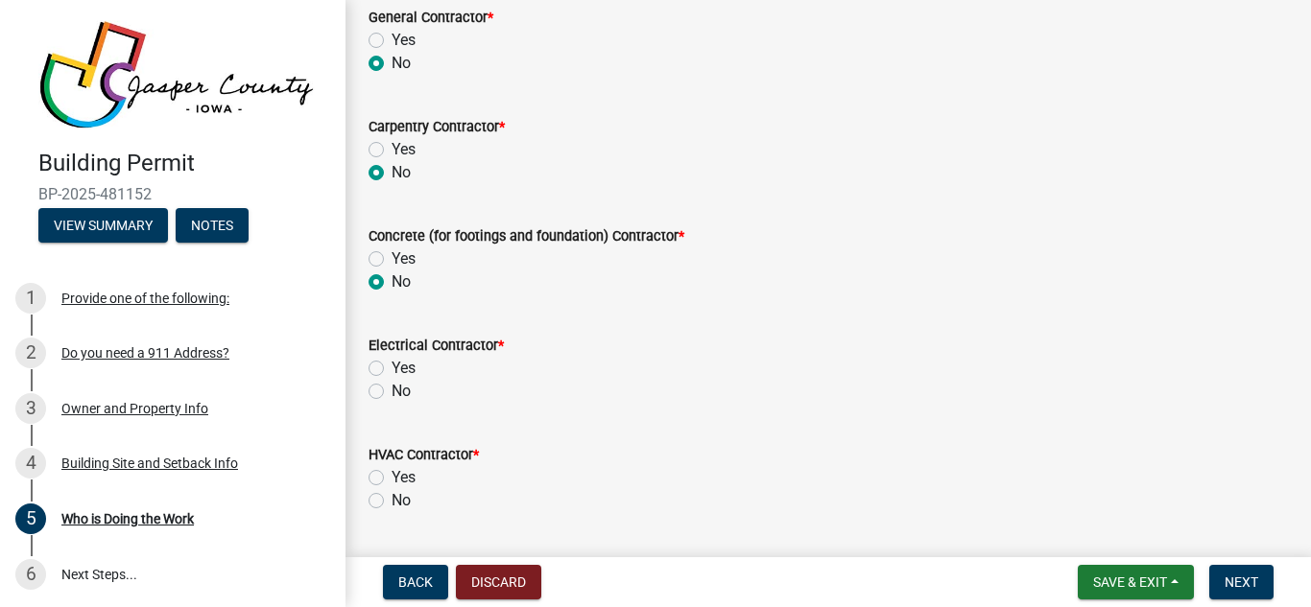
click at [391, 371] on label "Yes" at bounding box center [403, 368] width 24 height 23
click at [391, 369] on input "Yes" at bounding box center [397, 363] width 12 height 12
radio input "true"
click at [391, 500] on label "No" at bounding box center [400, 500] width 19 height 23
click at [391, 500] on input "No" at bounding box center [397, 495] width 12 height 12
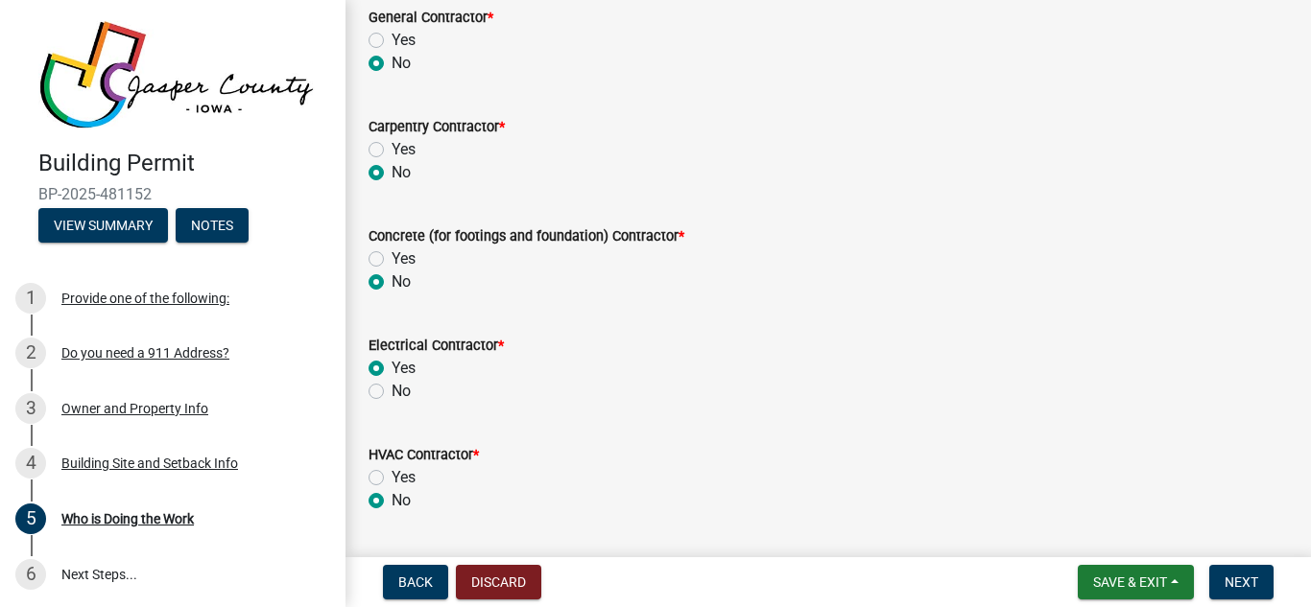
radio input "true"
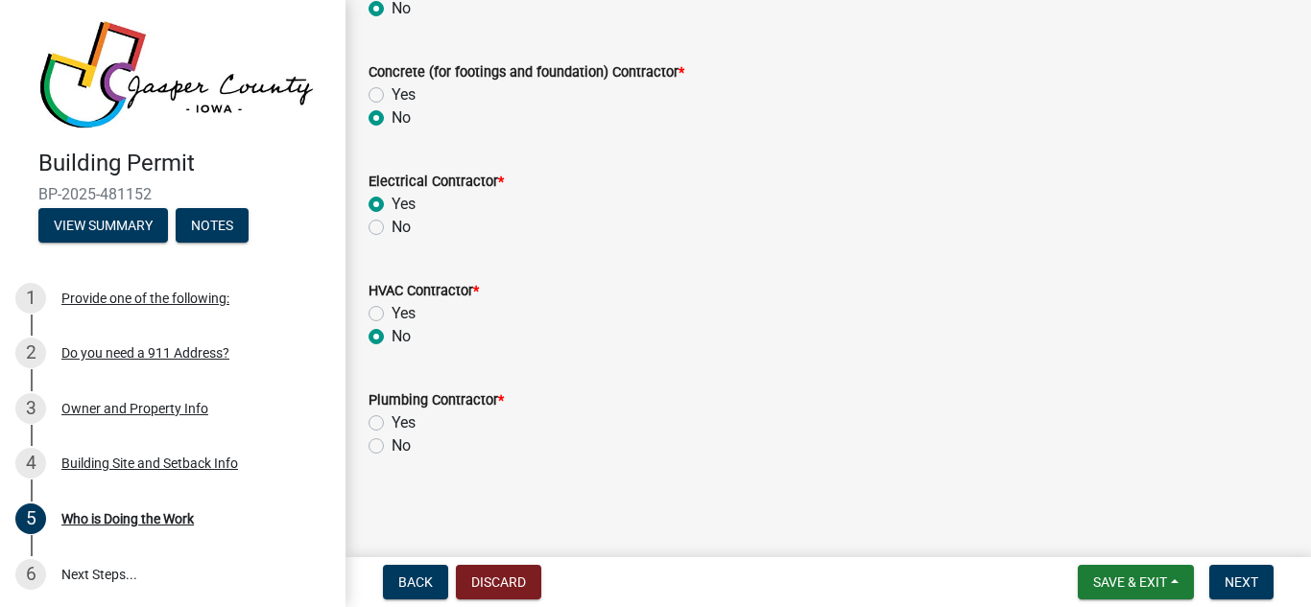
click at [391, 446] on label "No" at bounding box center [400, 446] width 19 height 23
click at [391, 446] on input "No" at bounding box center [397, 441] width 12 height 12
radio input "true"
click at [1238, 584] on span "Next" at bounding box center [1241, 582] width 34 height 15
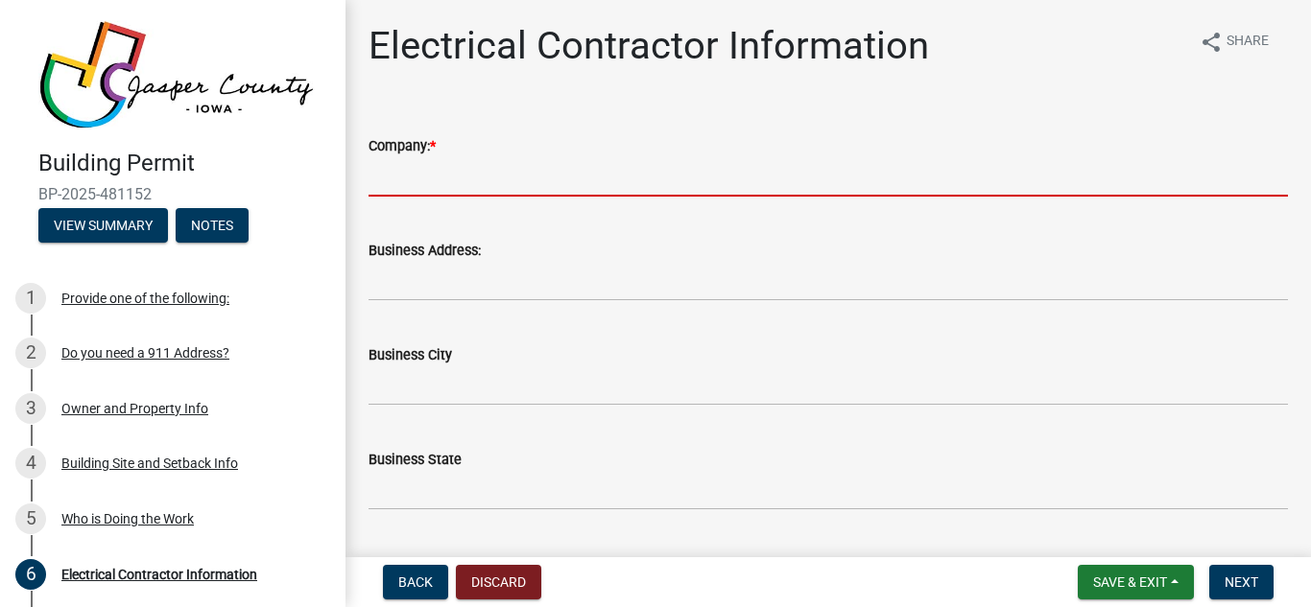
click at [474, 188] on input "Company: *" at bounding box center [827, 176] width 919 height 39
type input "Routier Electric"
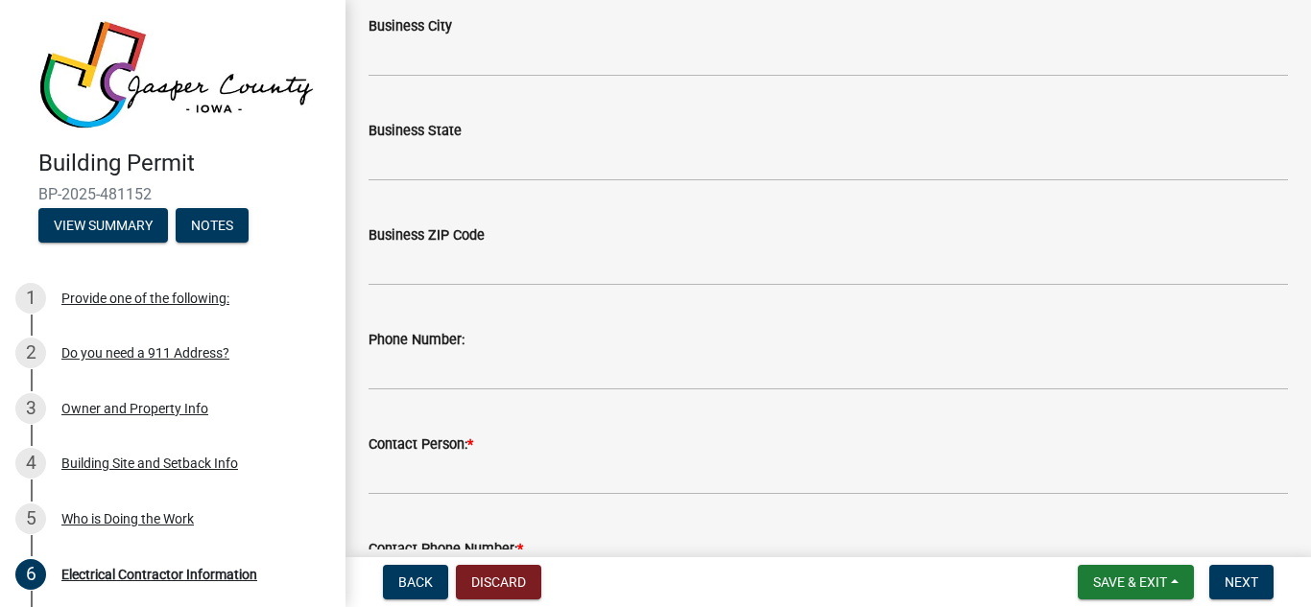
scroll to position [399, 0]
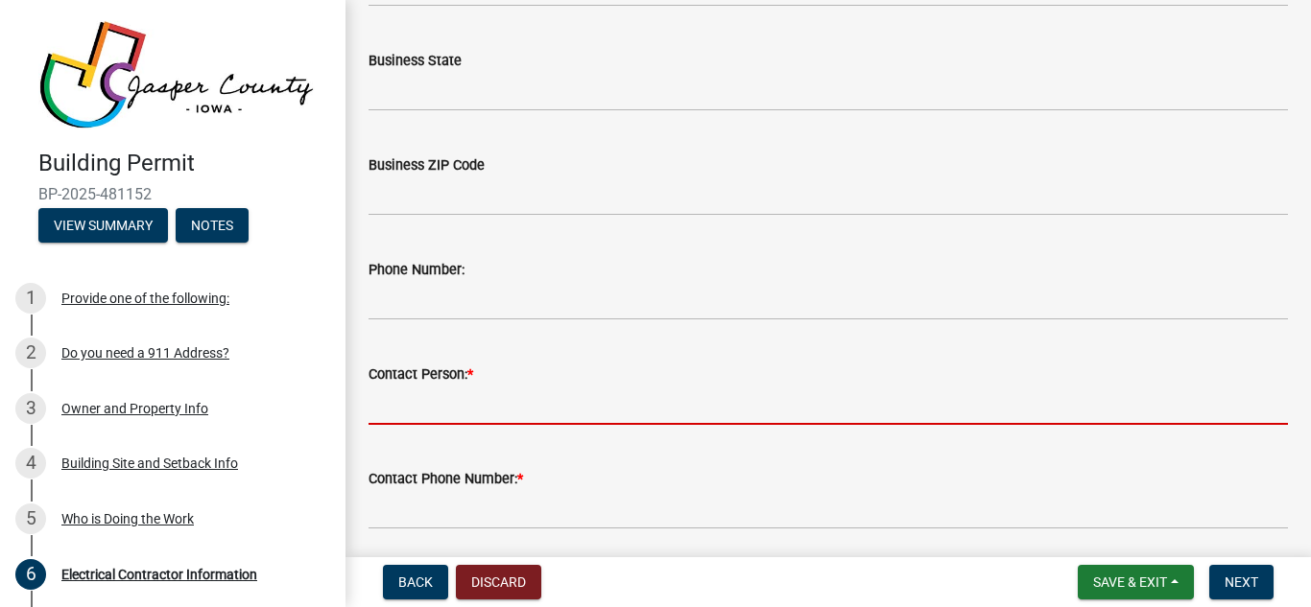
click at [464, 400] on input "Contact Person: *" at bounding box center [827, 405] width 919 height 39
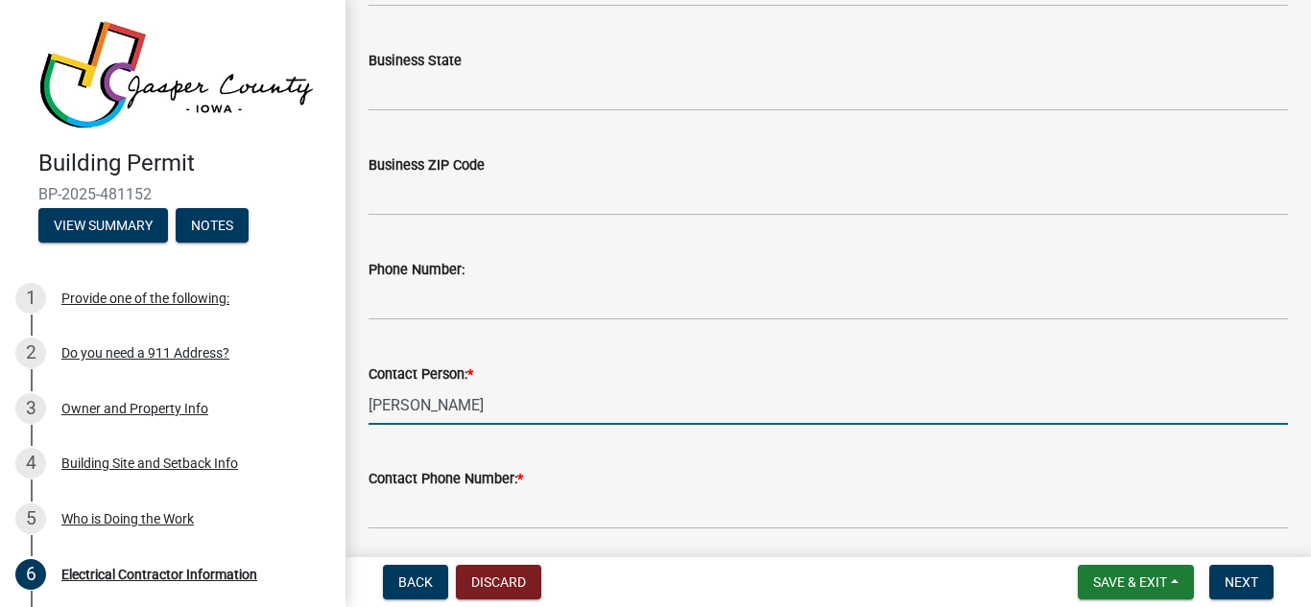
type input "[PERSON_NAME]"
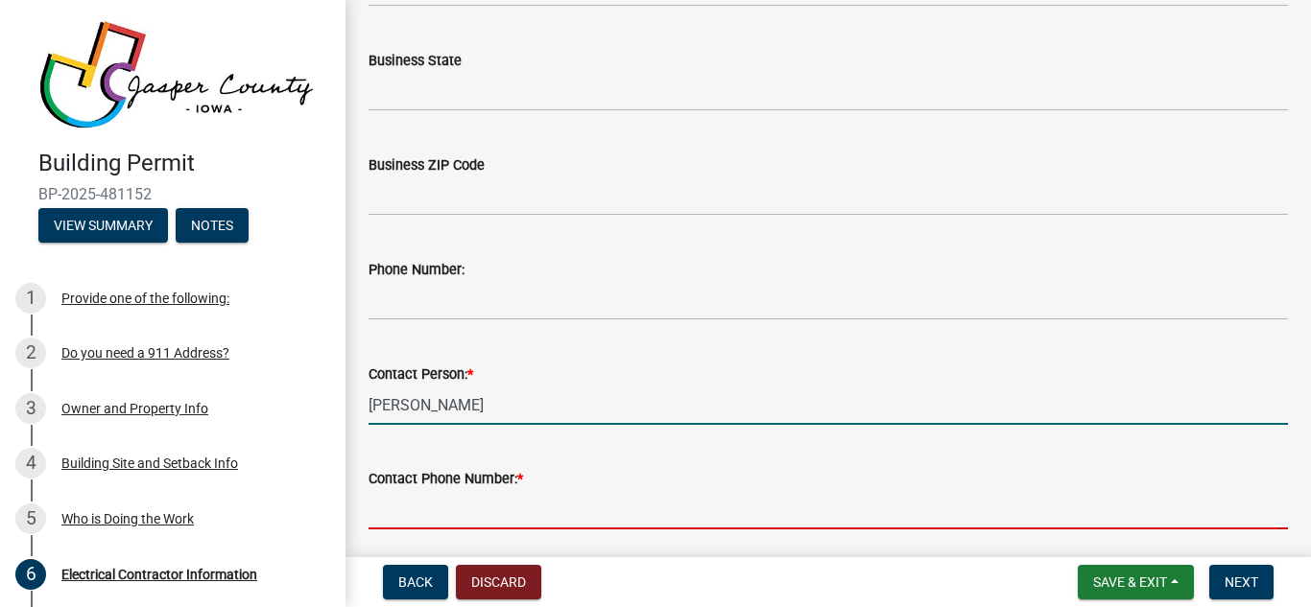
click at [487, 512] on input "Contact Phone Number: *" at bounding box center [827, 509] width 919 height 39
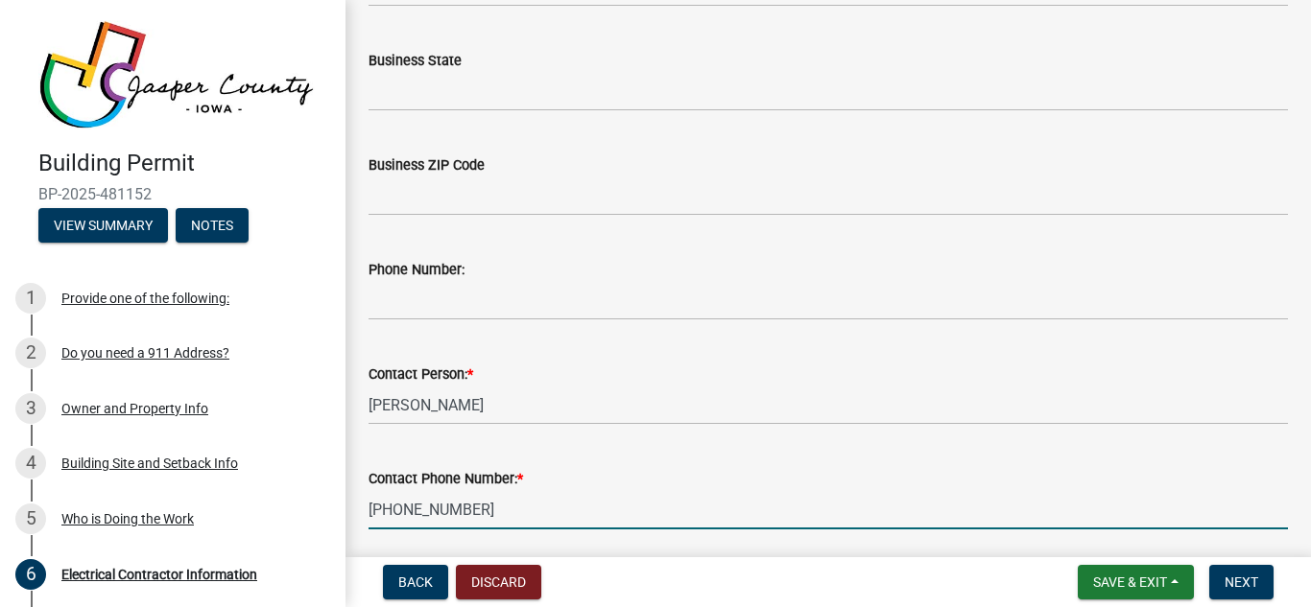
type input "[PHONE_NUMBER]"
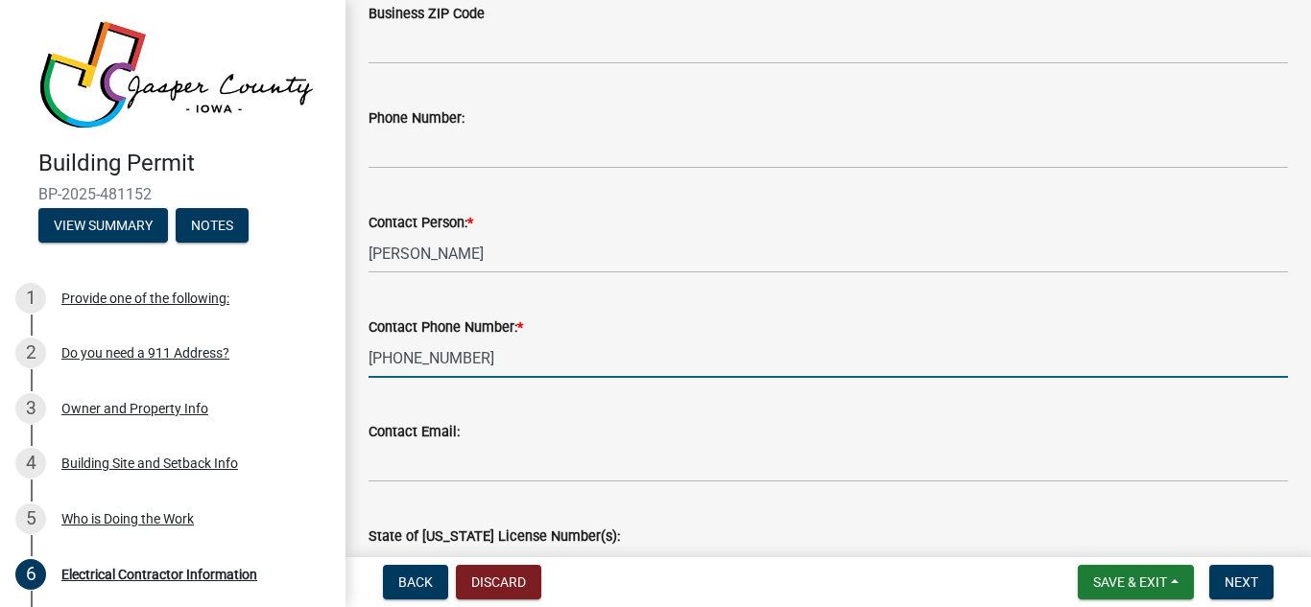
scroll to position [678, 0]
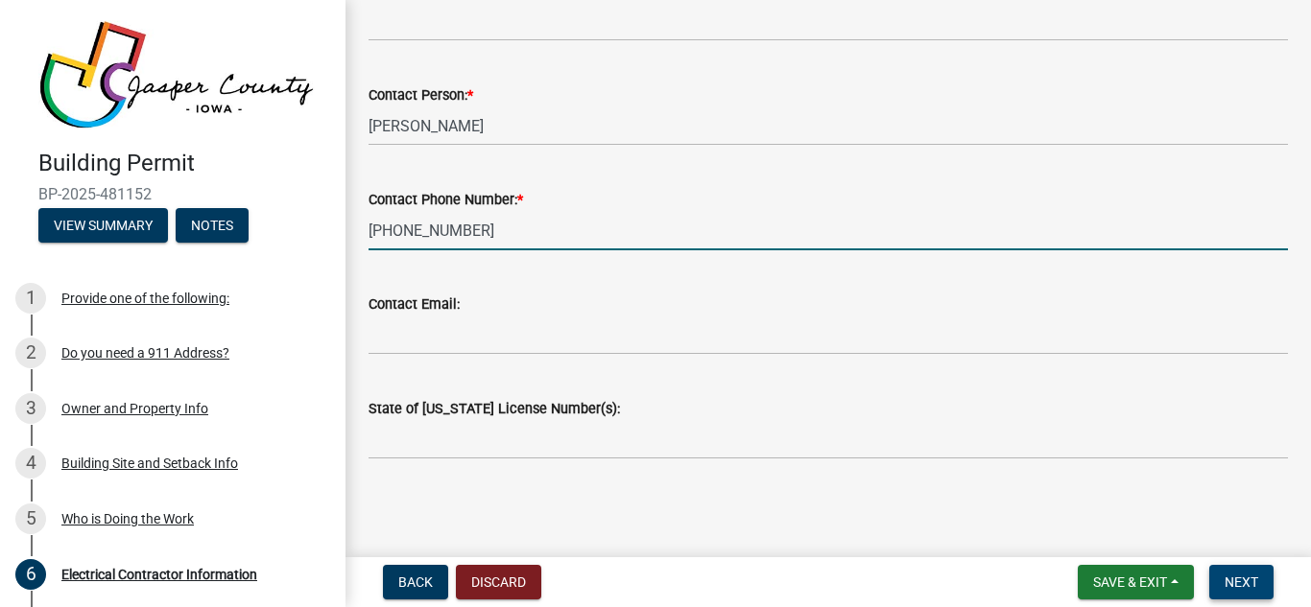
click at [1228, 584] on span "Next" at bounding box center [1241, 582] width 34 height 15
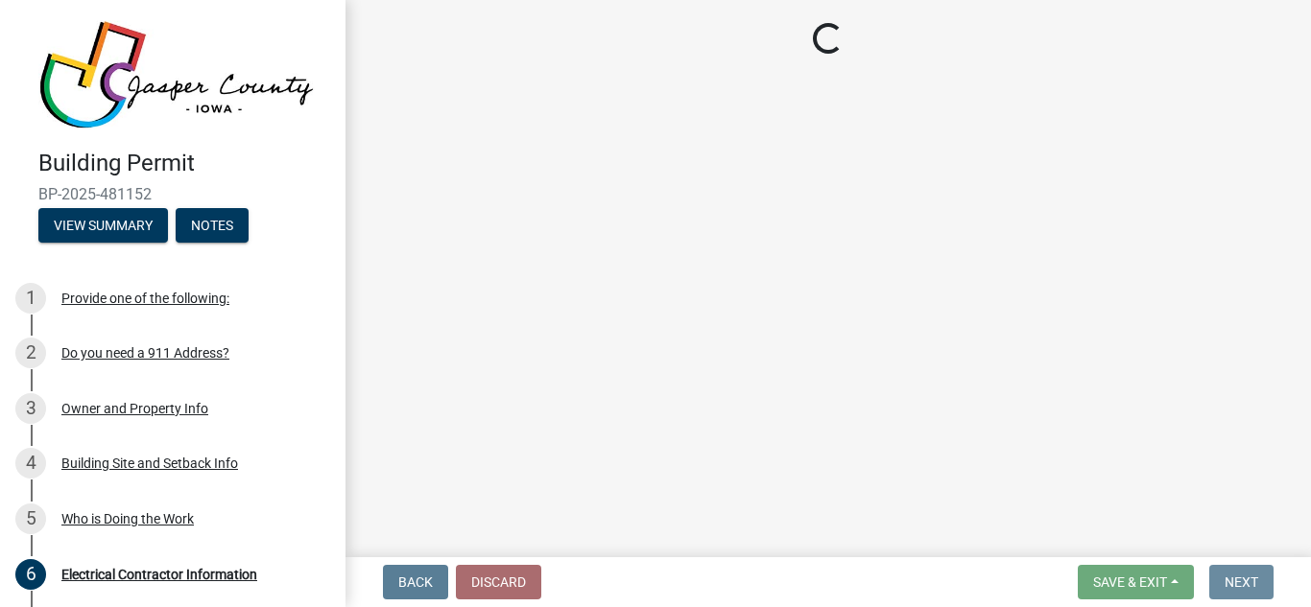
scroll to position [0, 0]
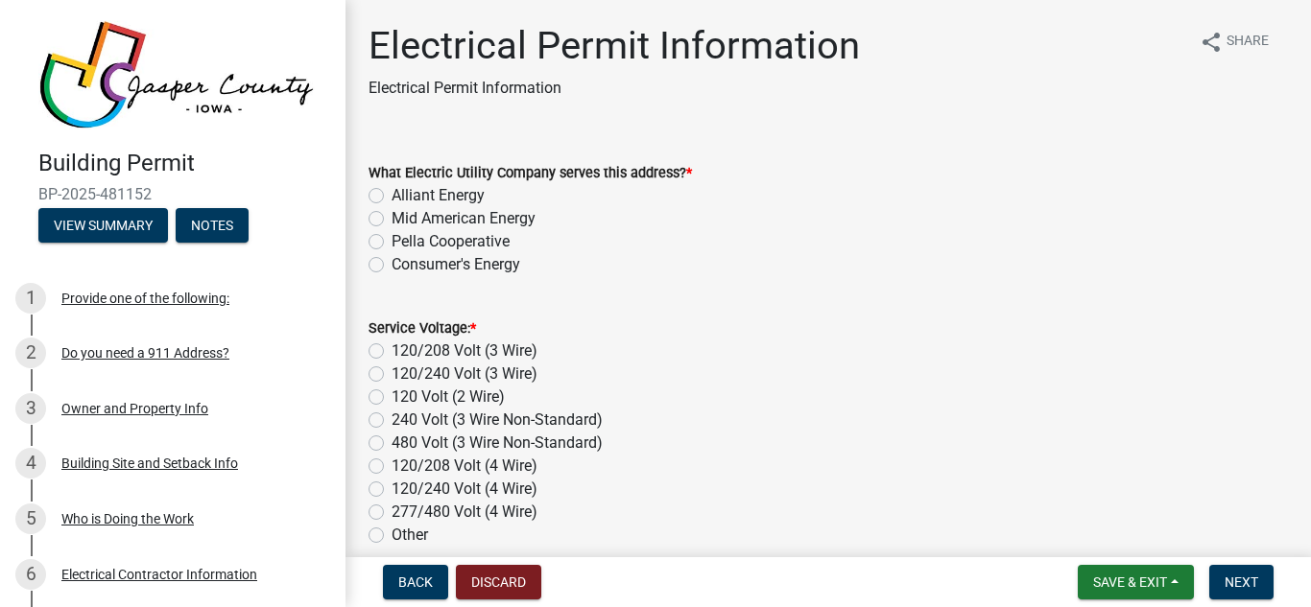
click at [391, 353] on label "120/208 Volt (3 Wire)" at bounding box center [464, 351] width 146 height 23
click at [391, 352] on input "120/208 Volt (3 Wire)" at bounding box center [397, 346] width 12 height 12
radio input "true"
click at [391, 243] on label "Pella Cooperative" at bounding box center [450, 241] width 118 height 23
click at [391, 243] on input "Pella Cooperative" at bounding box center [397, 236] width 12 height 12
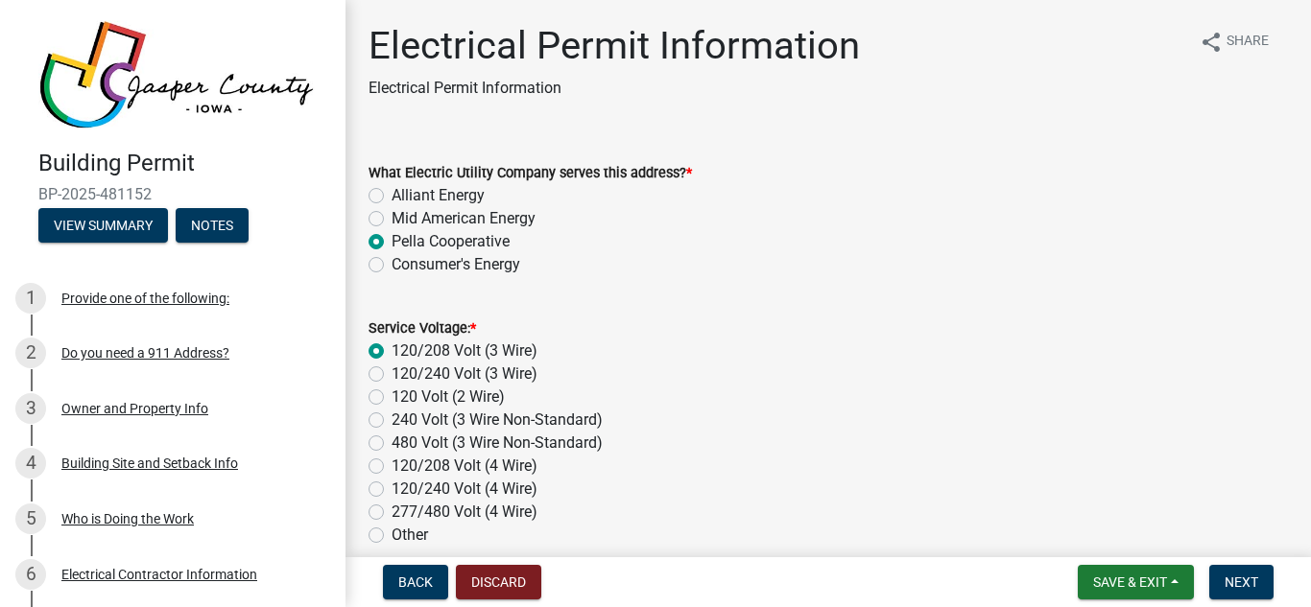
radio input "true"
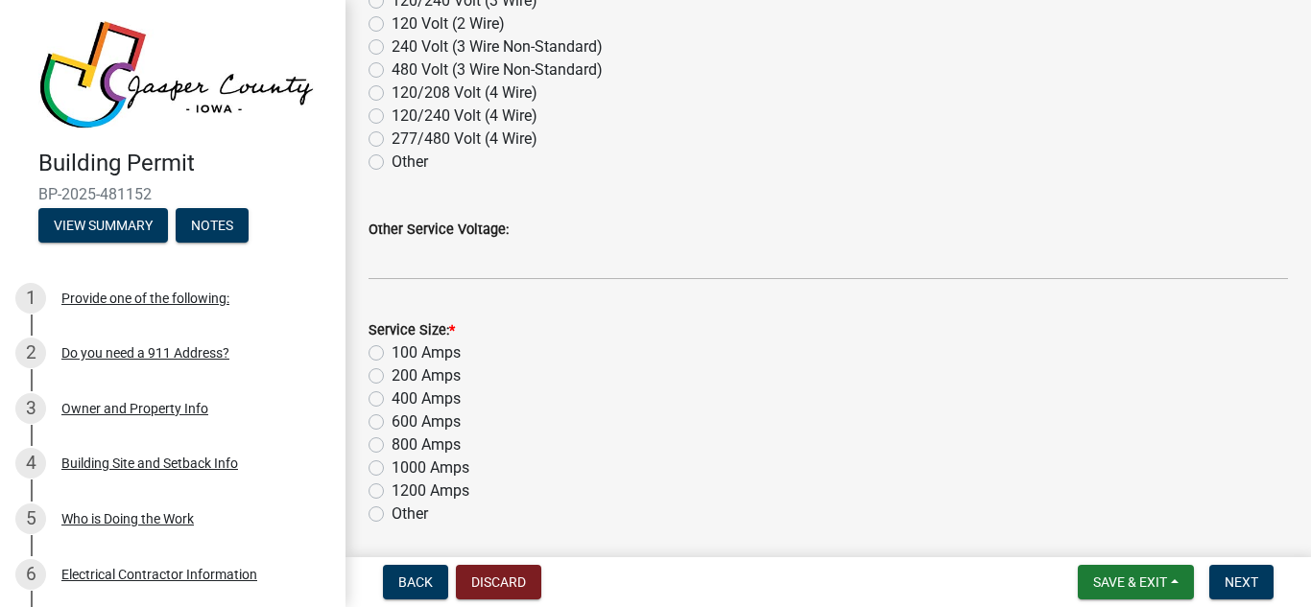
scroll to position [374, 0]
click at [391, 351] on label "100 Amps" at bounding box center [425, 352] width 69 height 23
click at [391, 351] on input "100 Amps" at bounding box center [397, 347] width 12 height 12
radio input "true"
click at [391, 351] on label "100 Amps" at bounding box center [425, 352] width 69 height 23
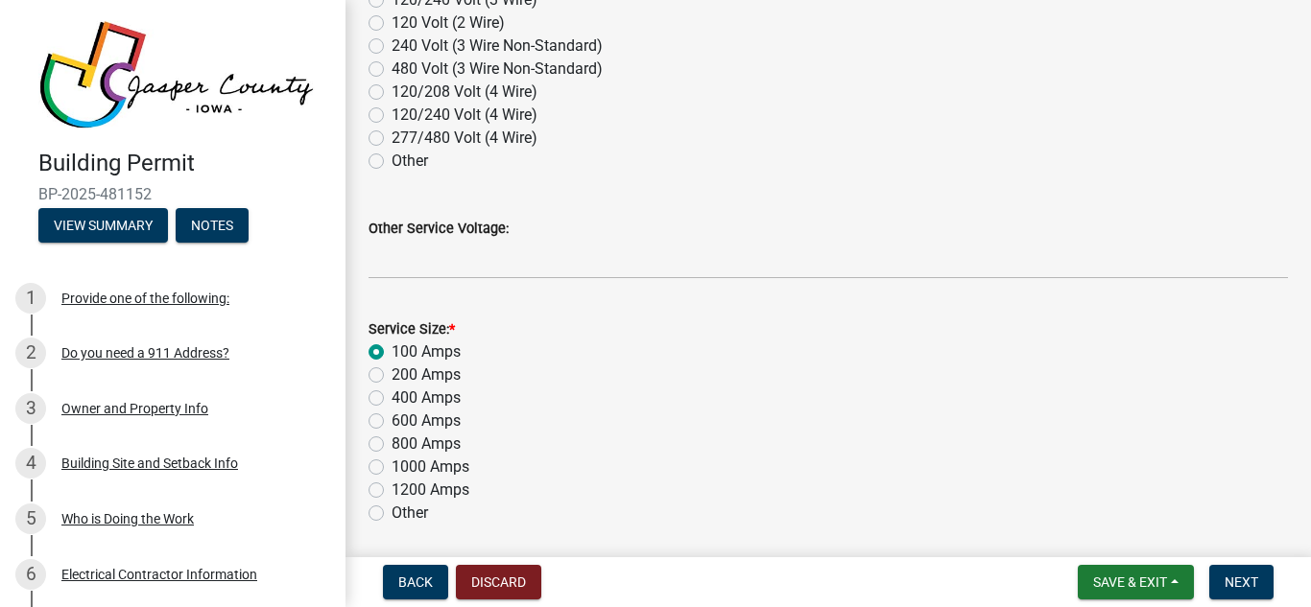
click at [391, 351] on input "100 Amps" at bounding box center [397, 347] width 12 height 12
click at [391, 513] on label "Other" at bounding box center [409, 513] width 36 height 23
click at [391, 513] on input "Other" at bounding box center [397, 508] width 12 height 12
radio input "true"
click at [1236, 579] on span "Next" at bounding box center [1241, 582] width 34 height 15
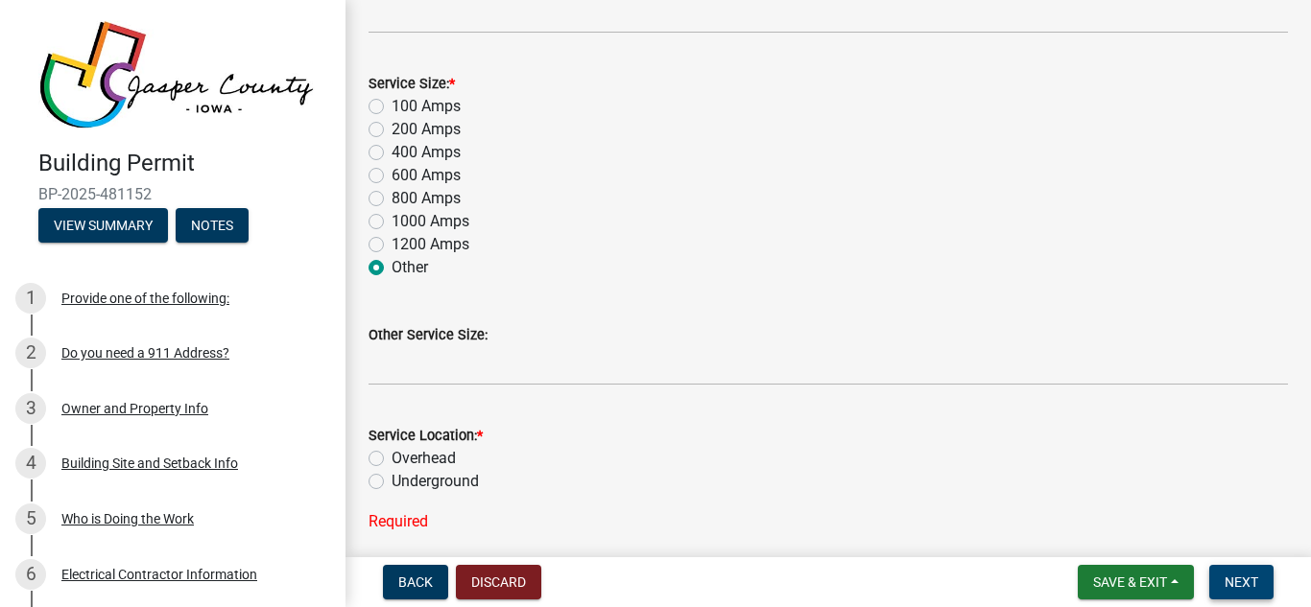
scroll to position [635, 0]
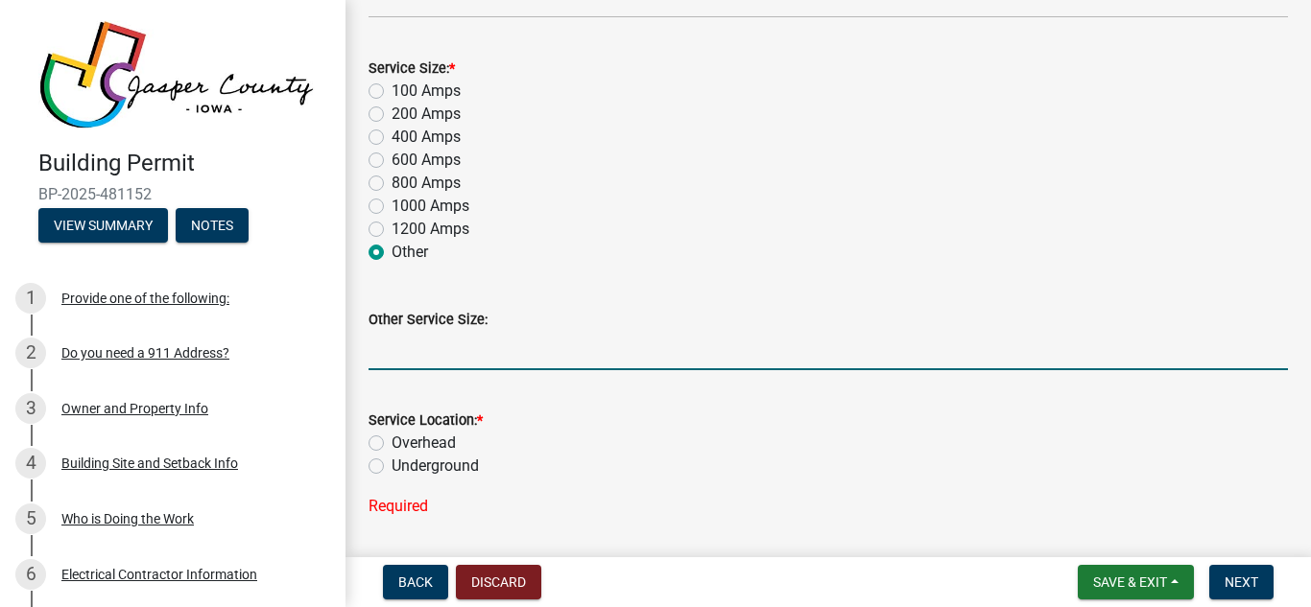
click at [469, 359] on input "Other Service Size:" at bounding box center [827, 350] width 919 height 39
type input "50 amp"
click at [391, 465] on label "Underground" at bounding box center [434, 466] width 87 height 23
click at [391, 465] on input "Underground" at bounding box center [397, 461] width 12 height 12
radio input "true"
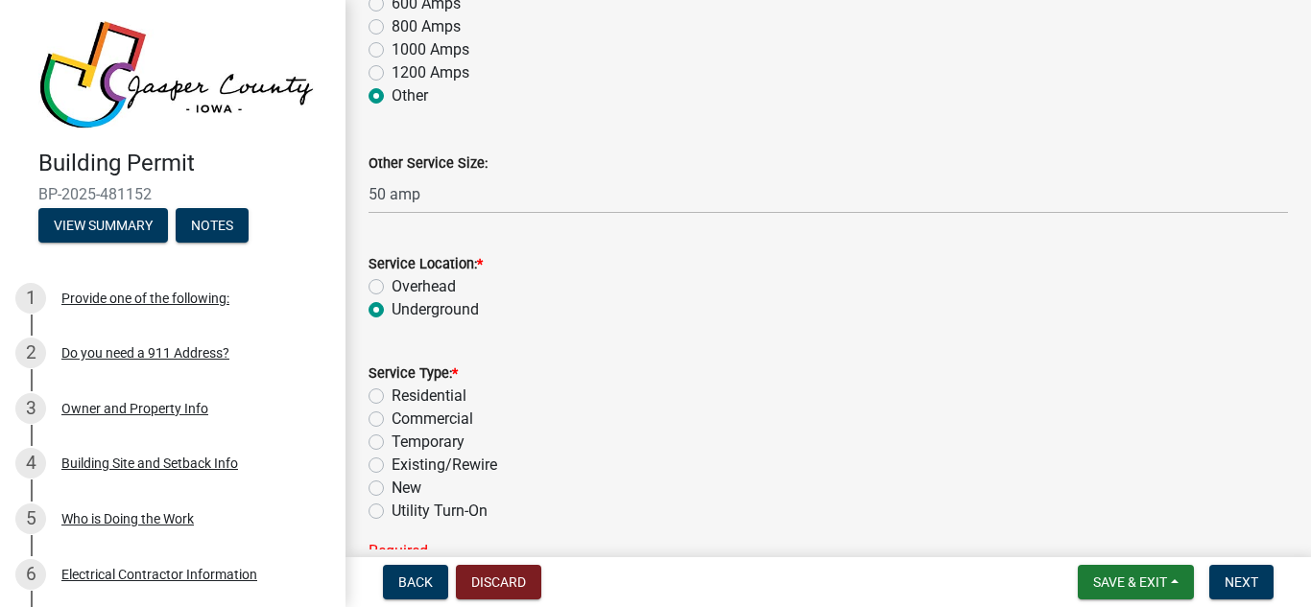
scroll to position [818, 0]
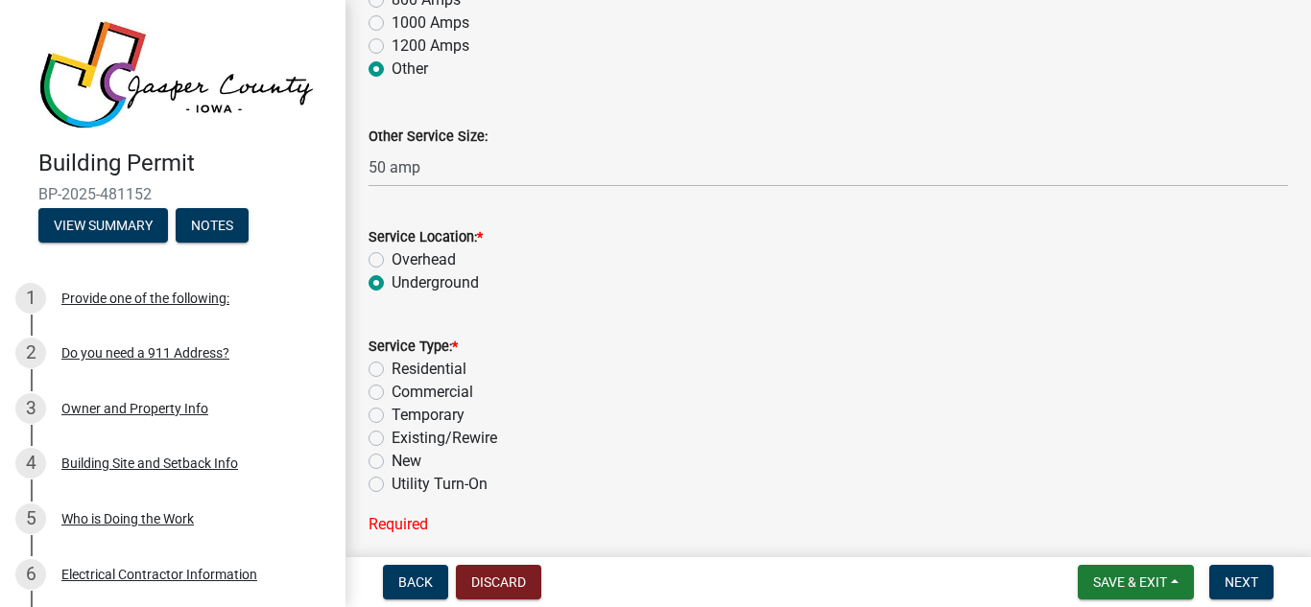
click at [391, 370] on label "Residential" at bounding box center [428, 369] width 75 height 23
click at [391, 370] on input "Residential" at bounding box center [397, 364] width 12 height 12
radio input "true"
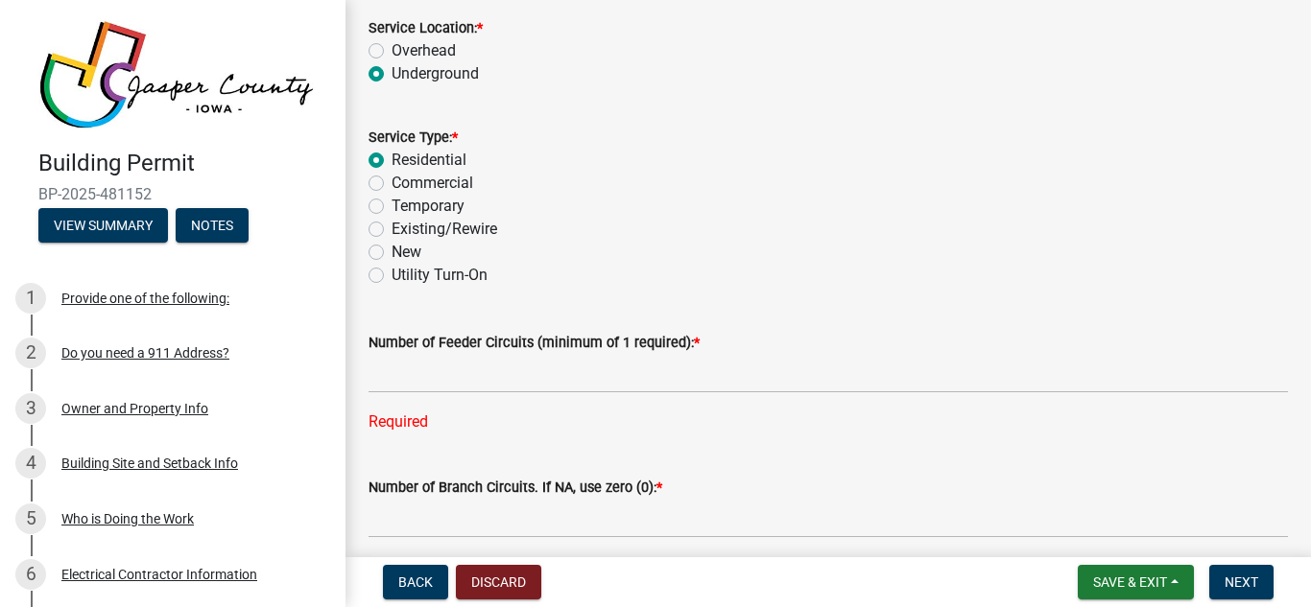
scroll to position [1050, 0]
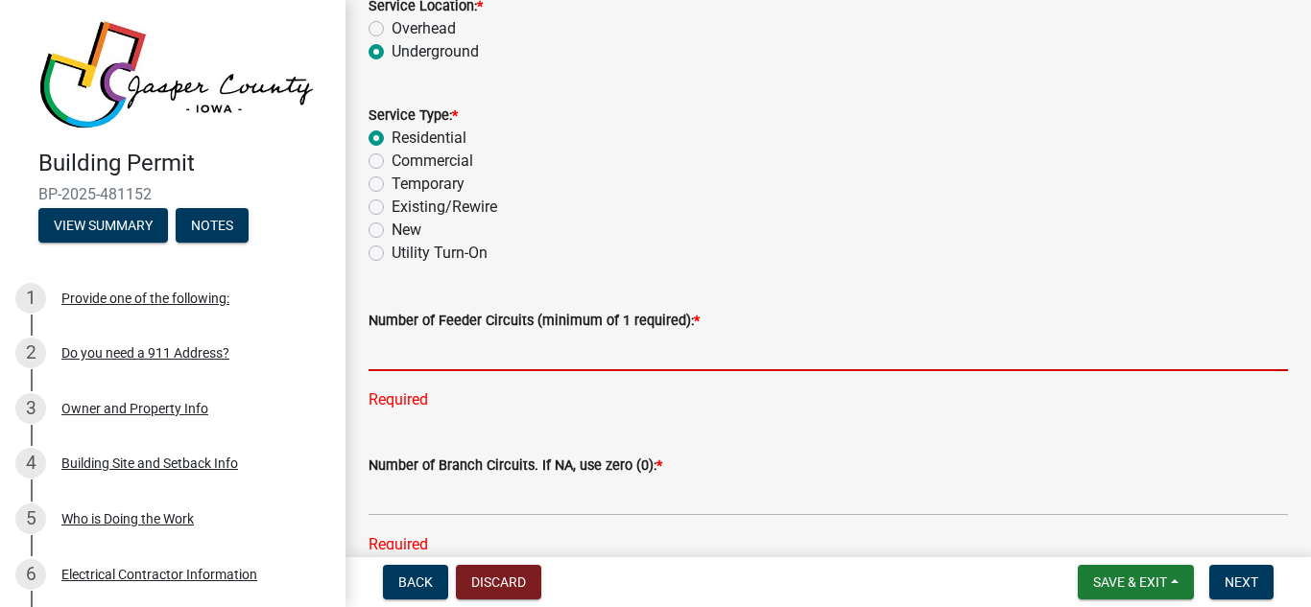
click at [458, 354] on input "text" at bounding box center [827, 351] width 919 height 39
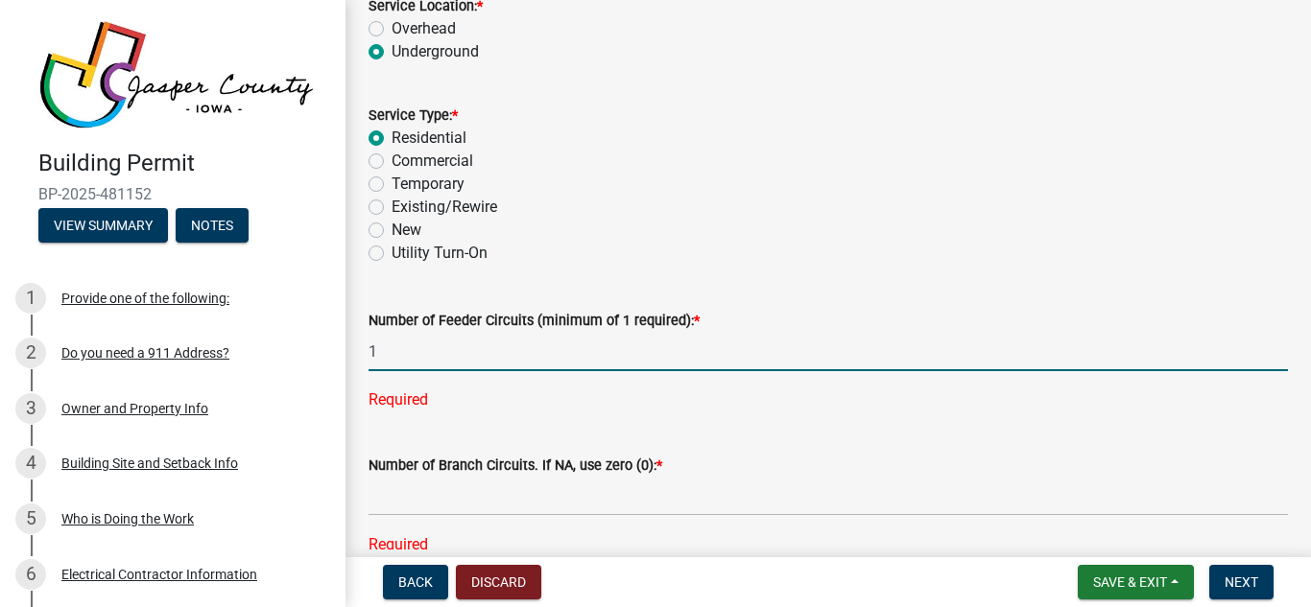
type input "1"
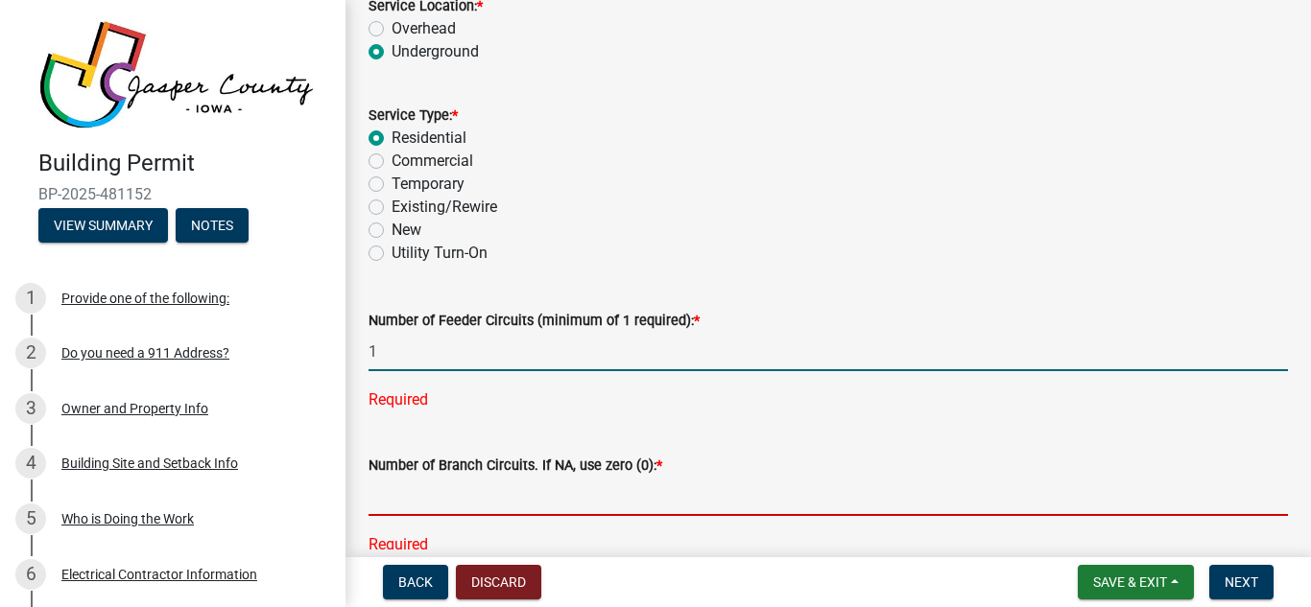
click at [413, 495] on div "Number of Branch Circuits. If NA, use zero (0): * Required" at bounding box center [827, 492] width 919 height 130
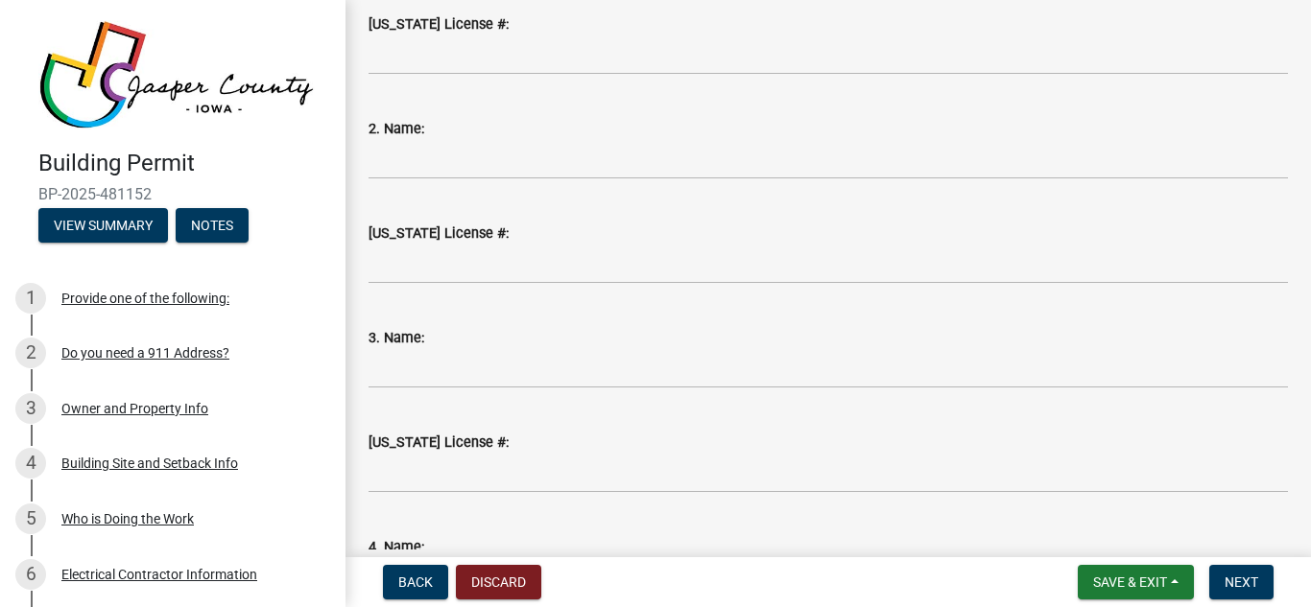
scroll to position [1797, 0]
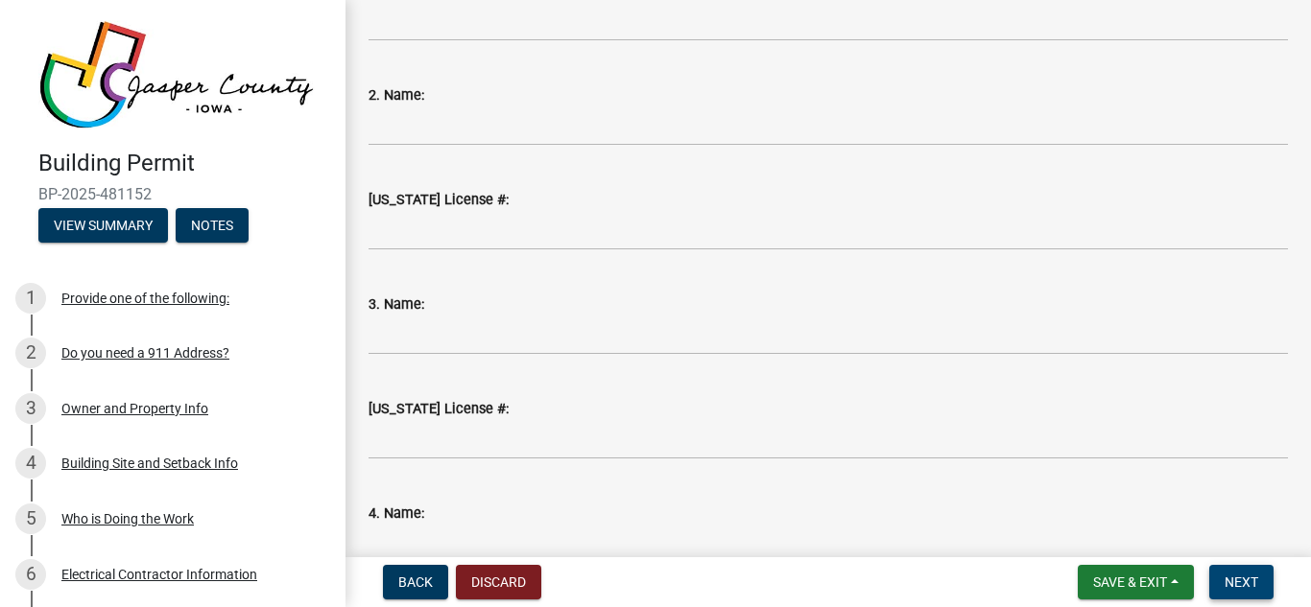
type input "0"
click at [1257, 583] on span "Next" at bounding box center [1241, 582] width 34 height 15
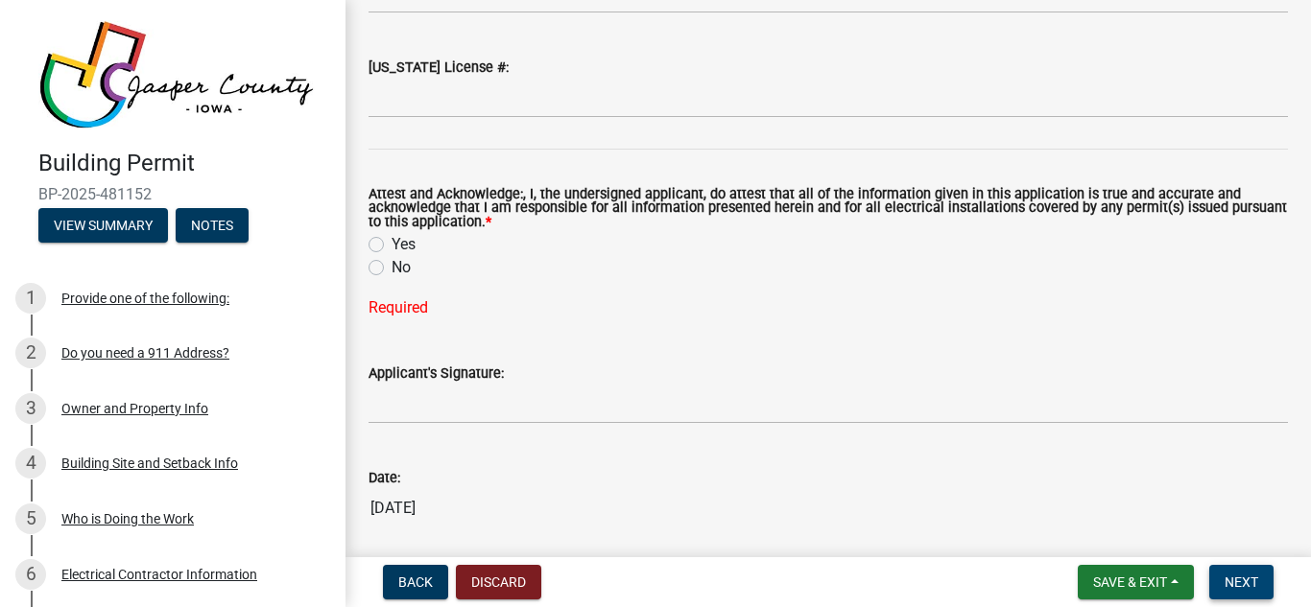
scroll to position [2527, 0]
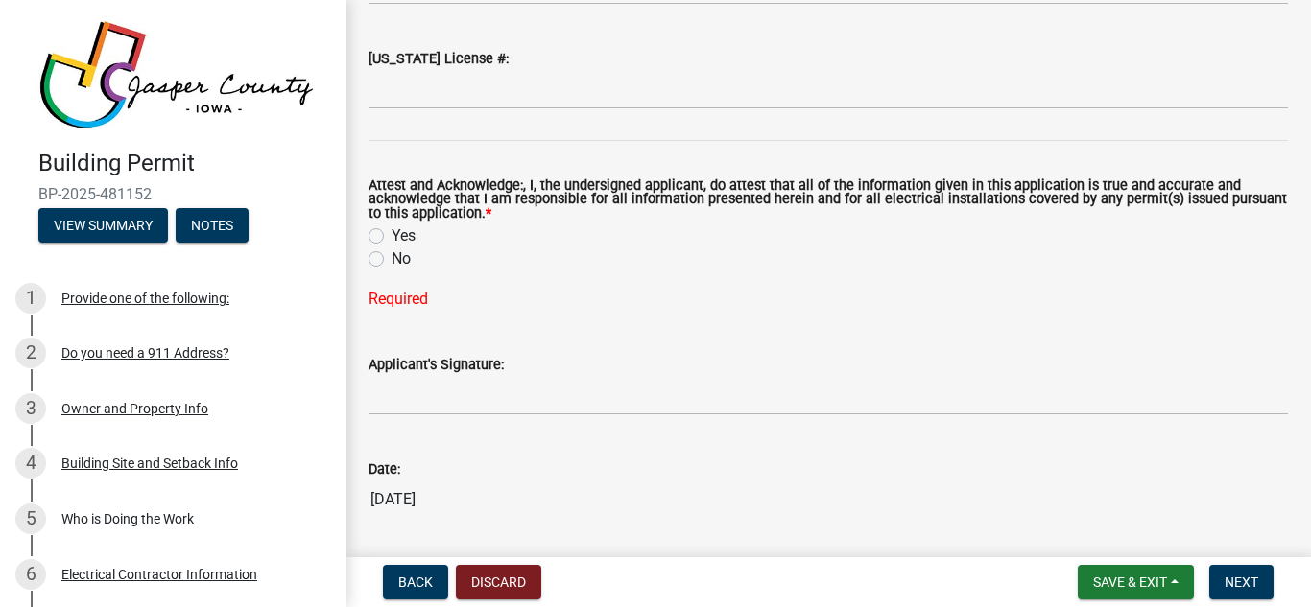
click at [391, 239] on label "Yes" at bounding box center [403, 236] width 24 height 23
click at [391, 237] on input "Yes" at bounding box center [397, 231] width 12 height 12
radio input "true"
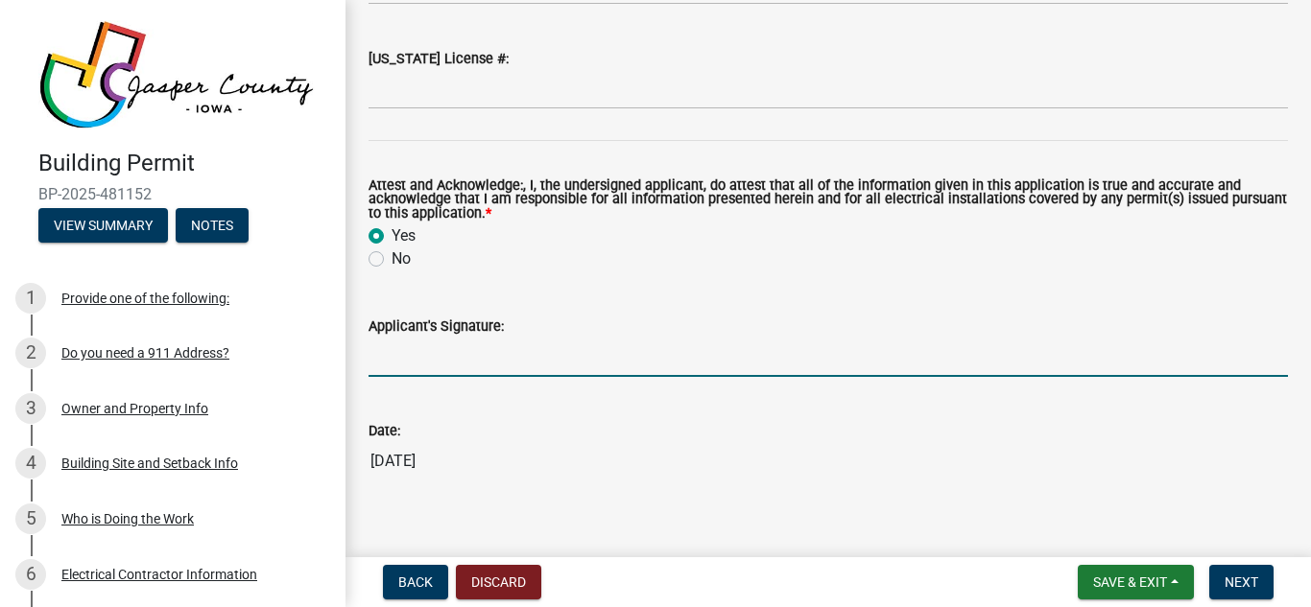
click at [402, 348] on input "Applicant's Signature:" at bounding box center [827, 357] width 919 height 39
type input "[PERSON_NAME]"
click at [1246, 576] on span "Next" at bounding box center [1241, 582] width 34 height 15
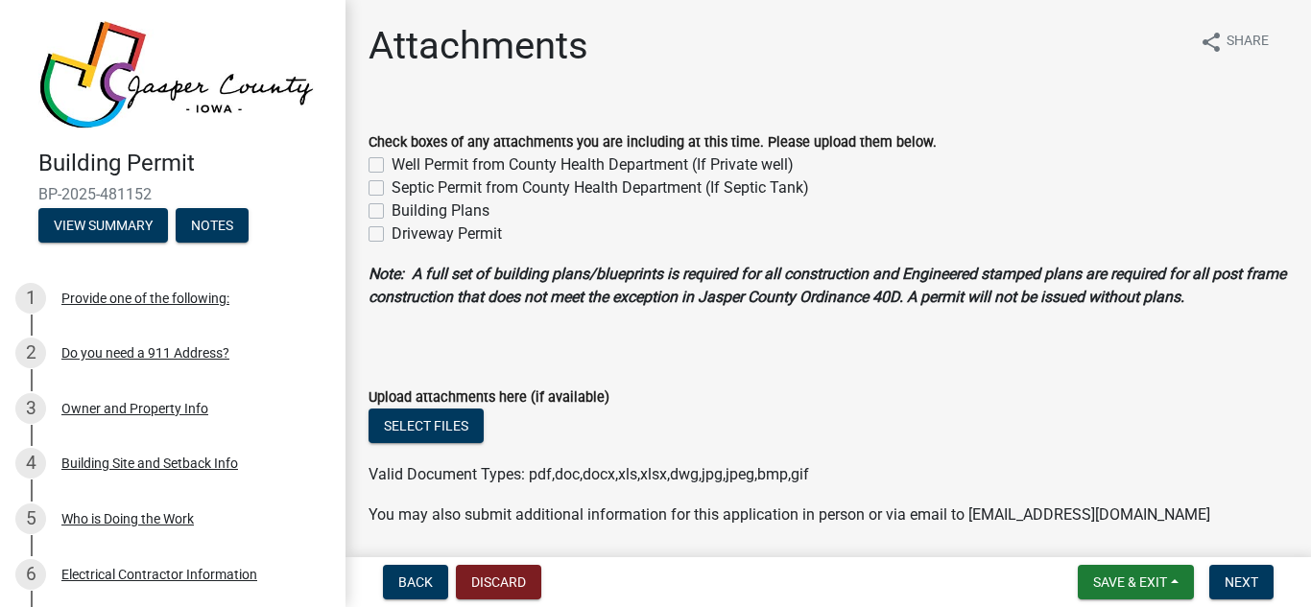
scroll to position [67, 0]
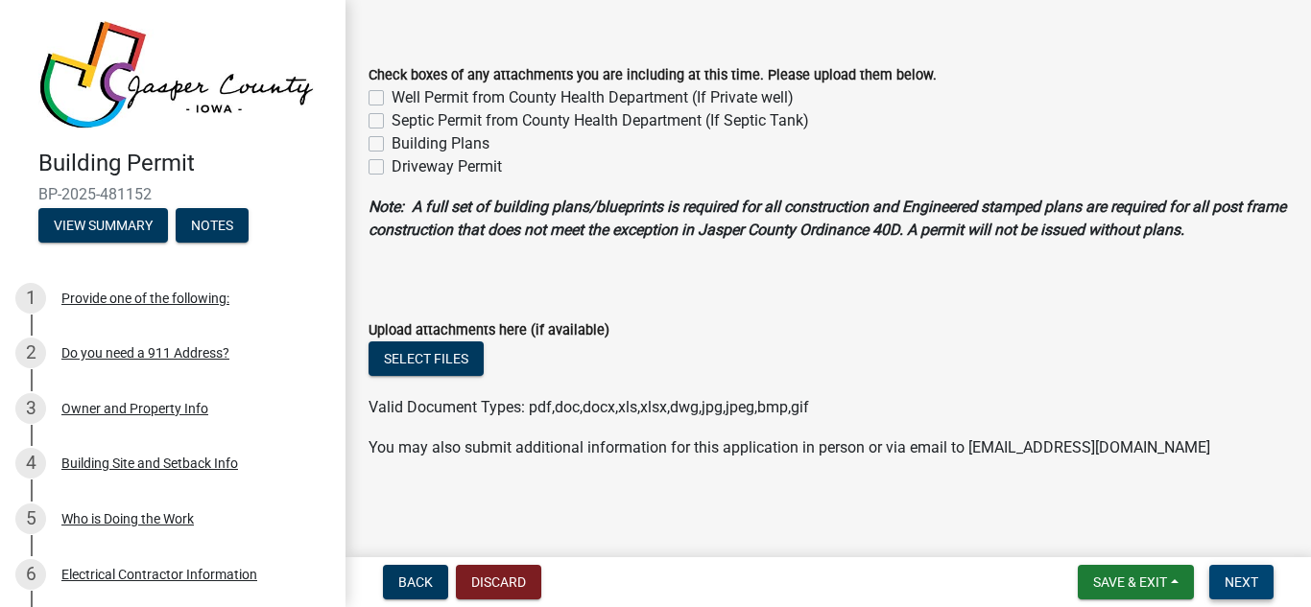
click at [1241, 593] on button "Next" at bounding box center [1241, 582] width 64 height 35
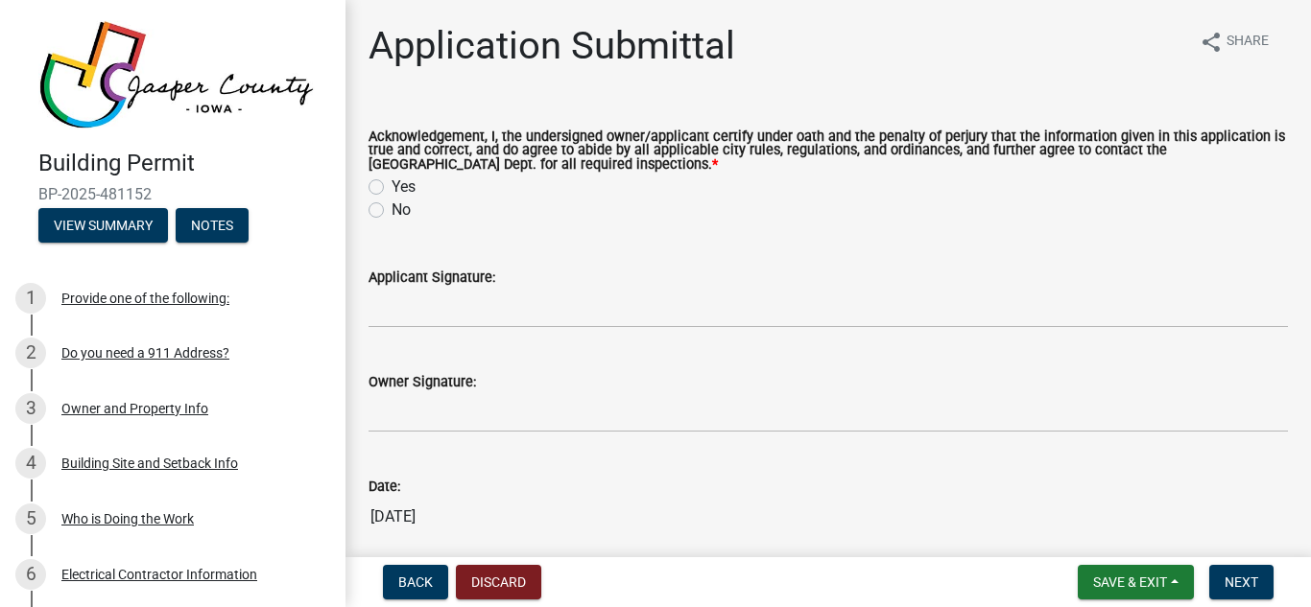
click at [391, 186] on label "Yes" at bounding box center [403, 187] width 24 height 23
click at [391, 186] on input "Yes" at bounding box center [397, 182] width 12 height 12
radio input "true"
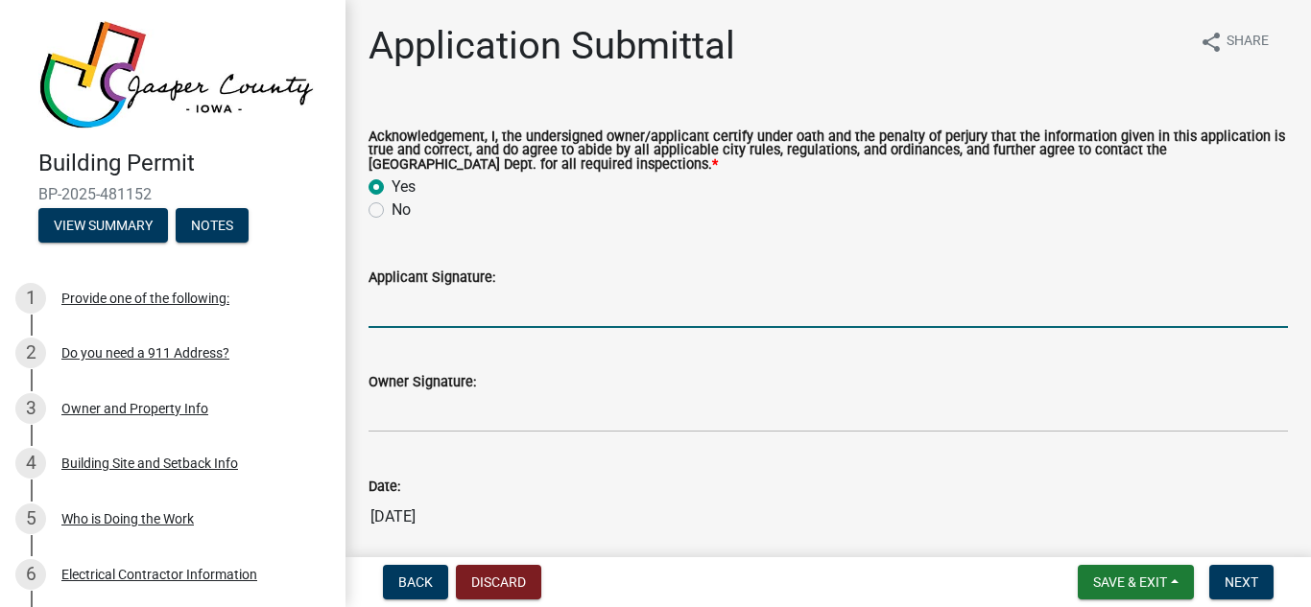
click at [437, 318] on input "Applicant Signature:" at bounding box center [827, 308] width 919 height 39
type input "[PERSON_NAME]"
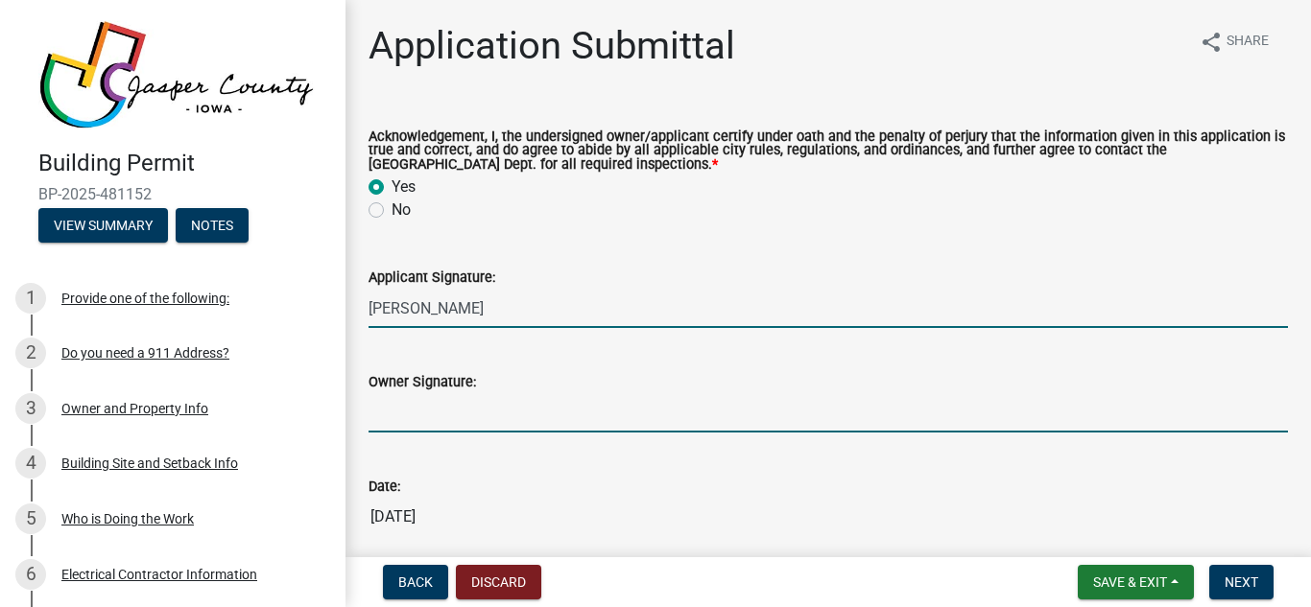
type input "[PERSON_NAME]"
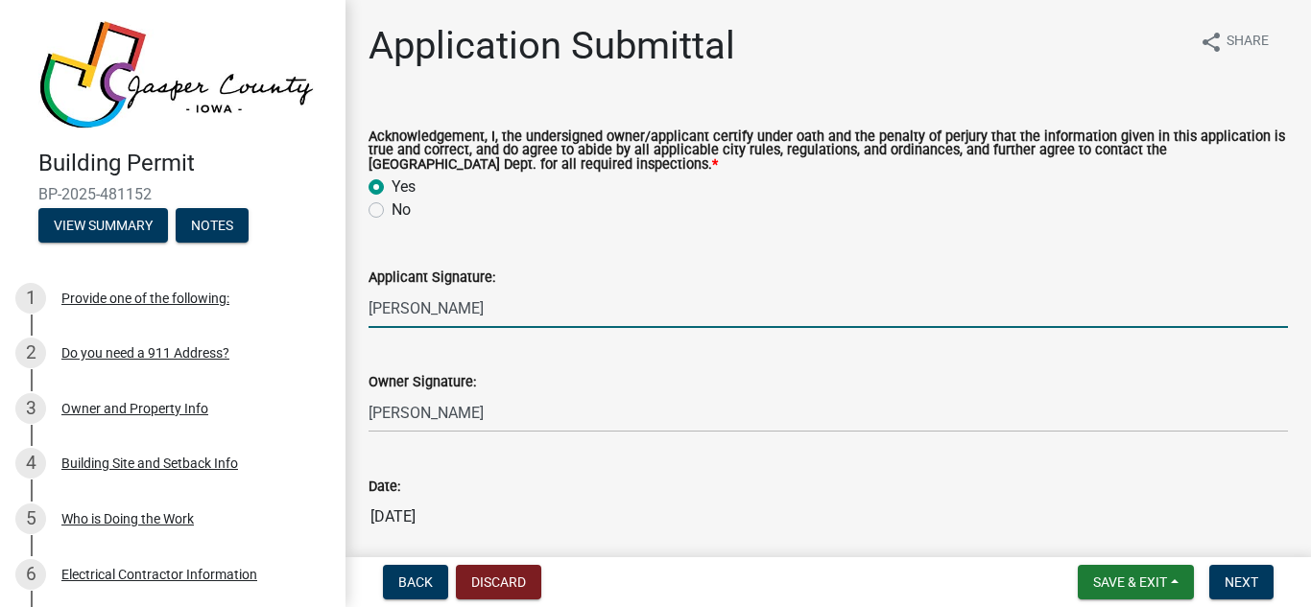
scroll to position [77, 0]
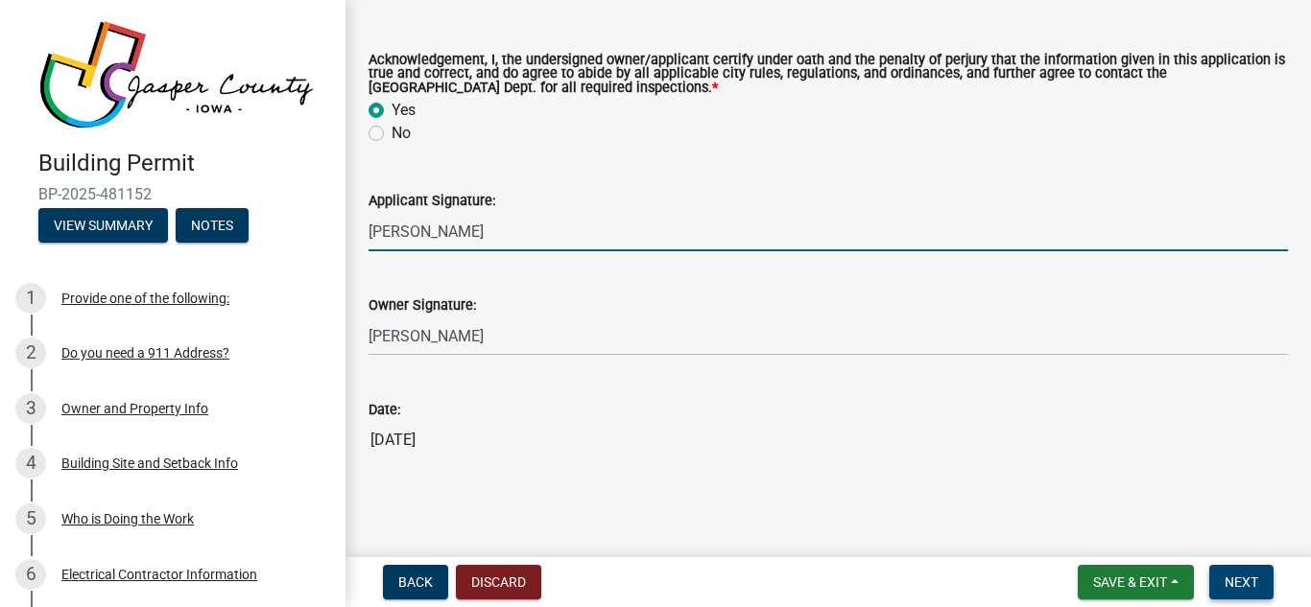
click at [1244, 585] on span "Next" at bounding box center [1241, 582] width 34 height 15
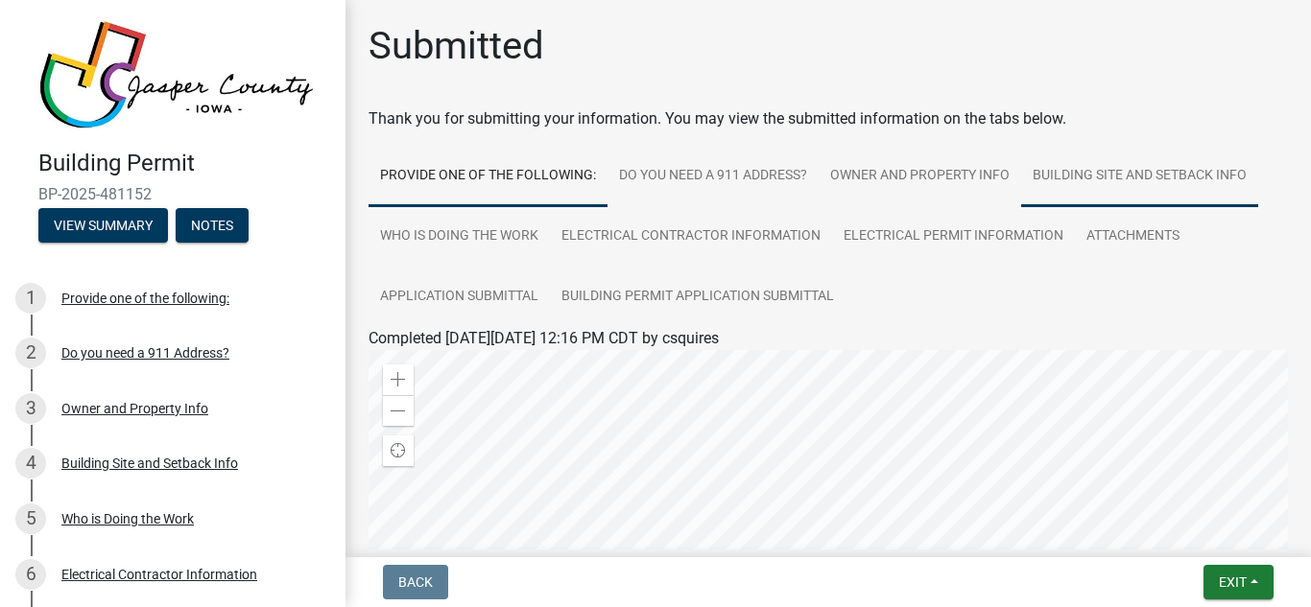
scroll to position [487, 0]
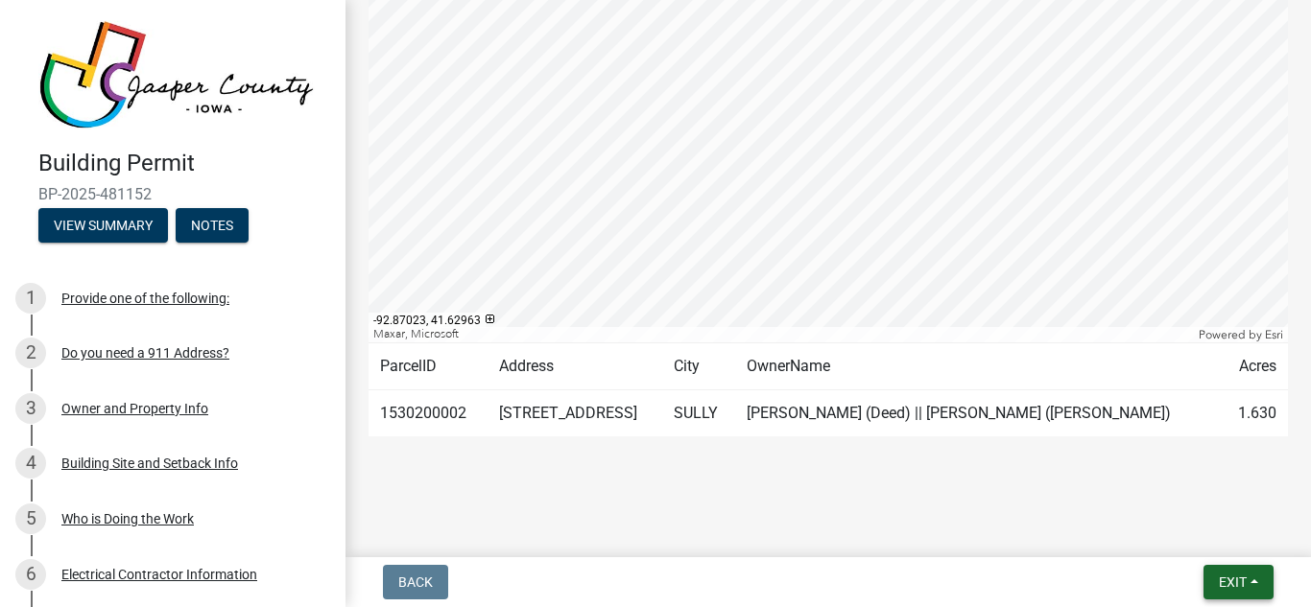
click at [1229, 581] on span "Exit" at bounding box center [1232, 582] width 28 height 15
click at [1194, 532] on button "Save & Exit" at bounding box center [1197, 532] width 154 height 46
